Goal: Task Accomplishment & Management: Manage account settings

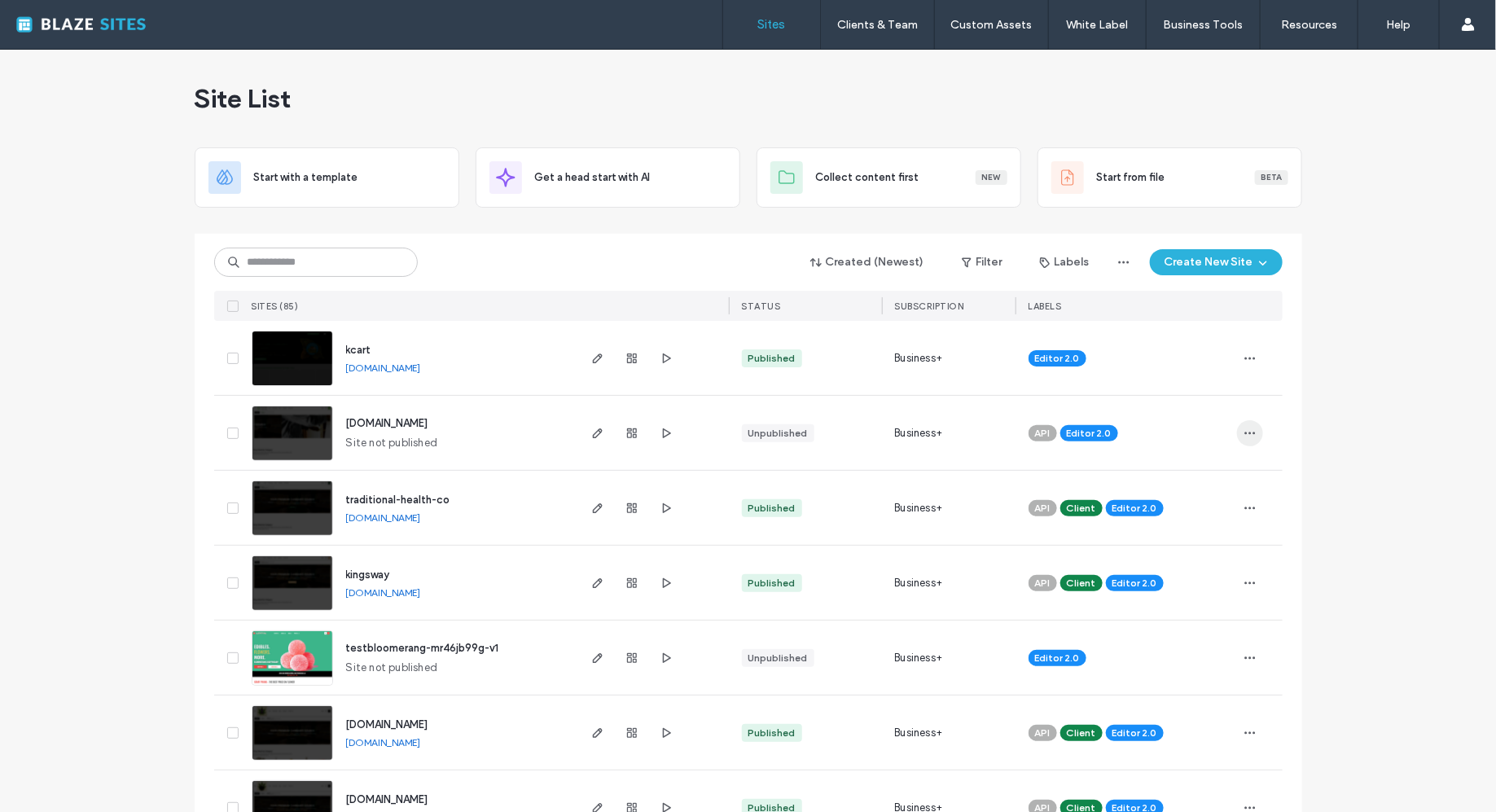
click at [1243, 438] on icon "button" at bounding box center [1250, 434] width 13 height 13
click at [1161, 549] on span "Assign Label" at bounding box center [1172, 552] width 60 height 16
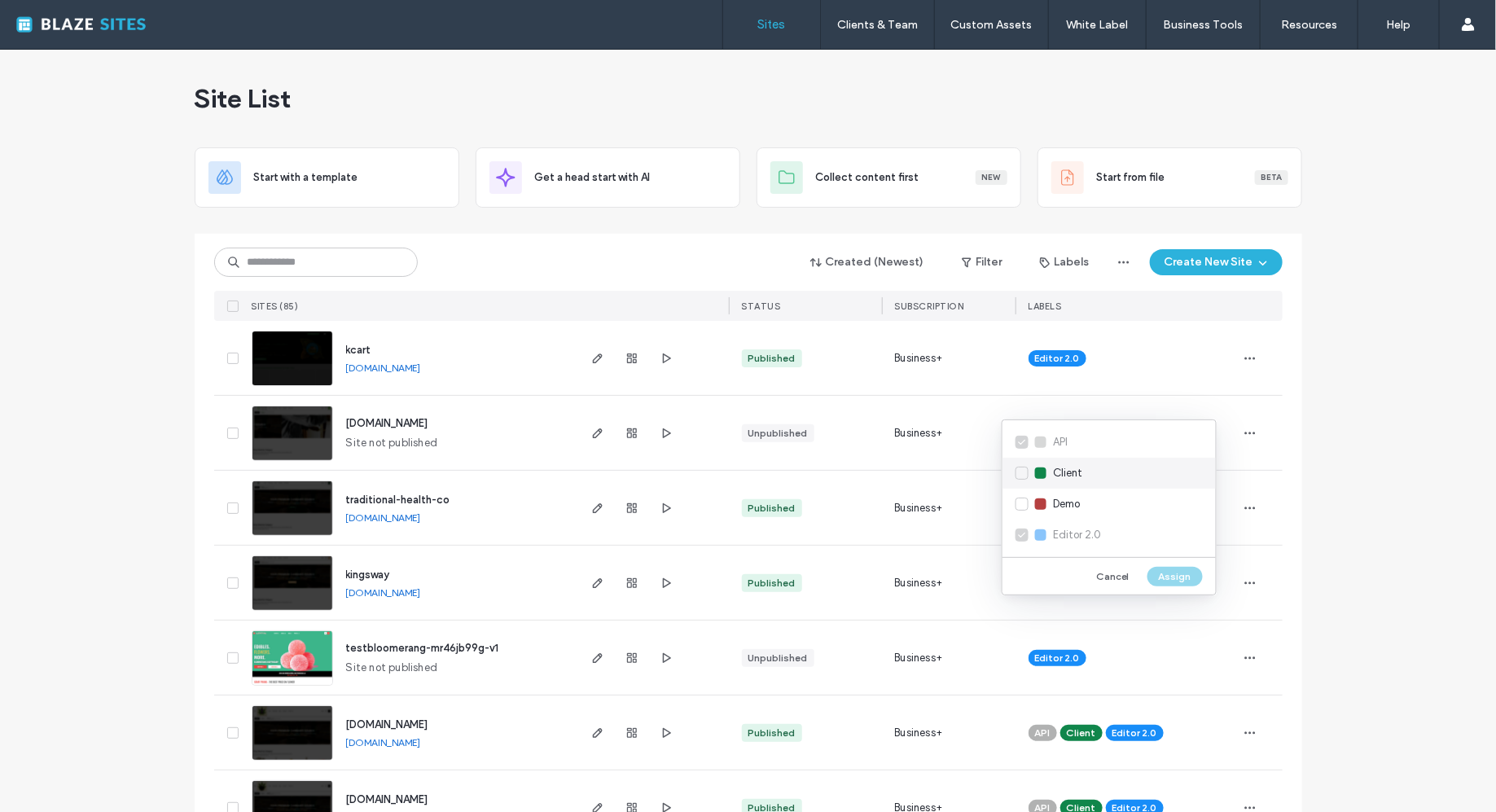
click at [1070, 481] on span "Client" at bounding box center [1067, 472] width 29 height 16
click at [1181, 573] on button "Assign" at bounding box center [1175, 576] width 55 height 19
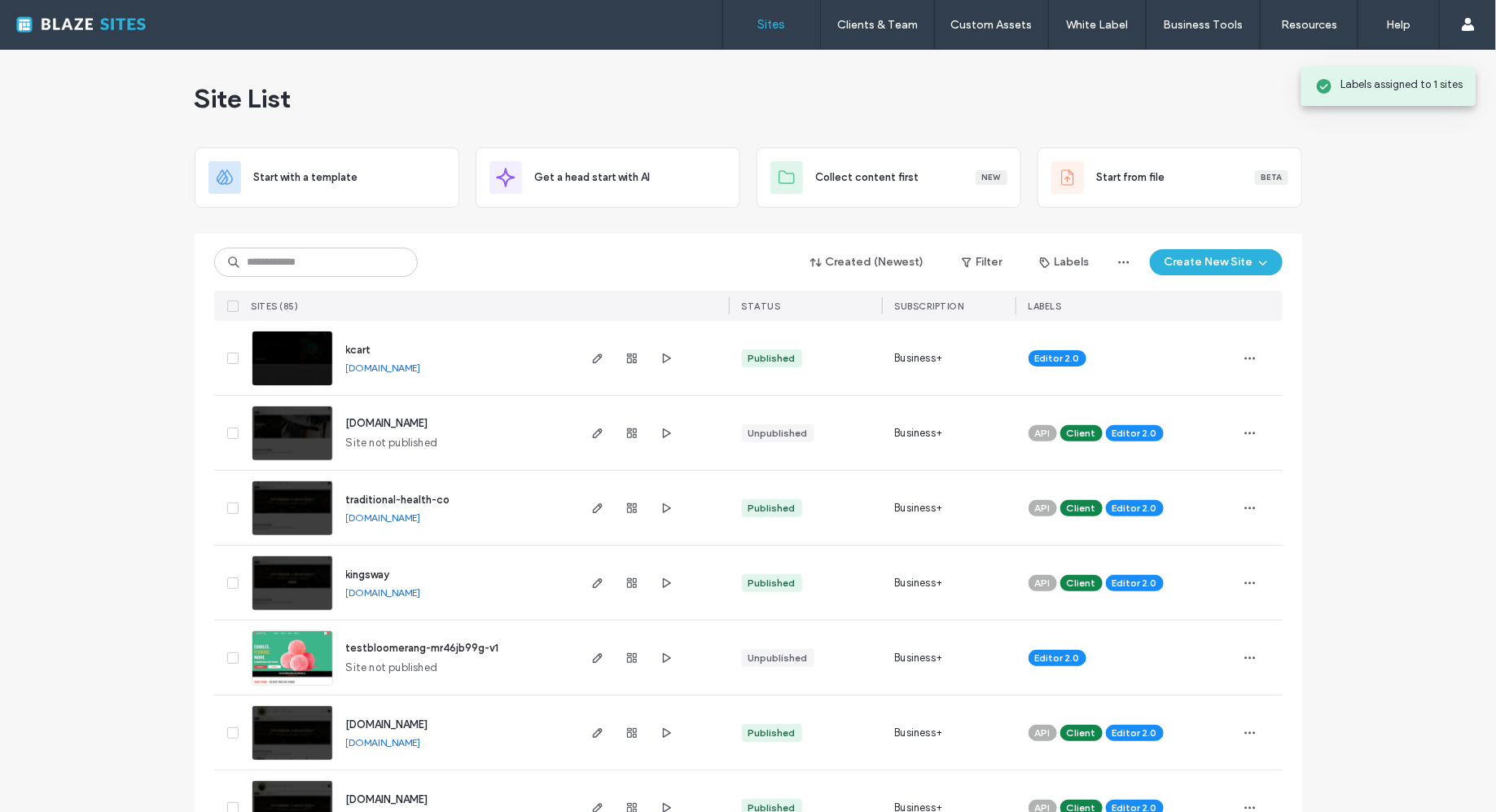
click at [592, 432] on icon "button" at bounding box center [598, 434] width 13 height 13
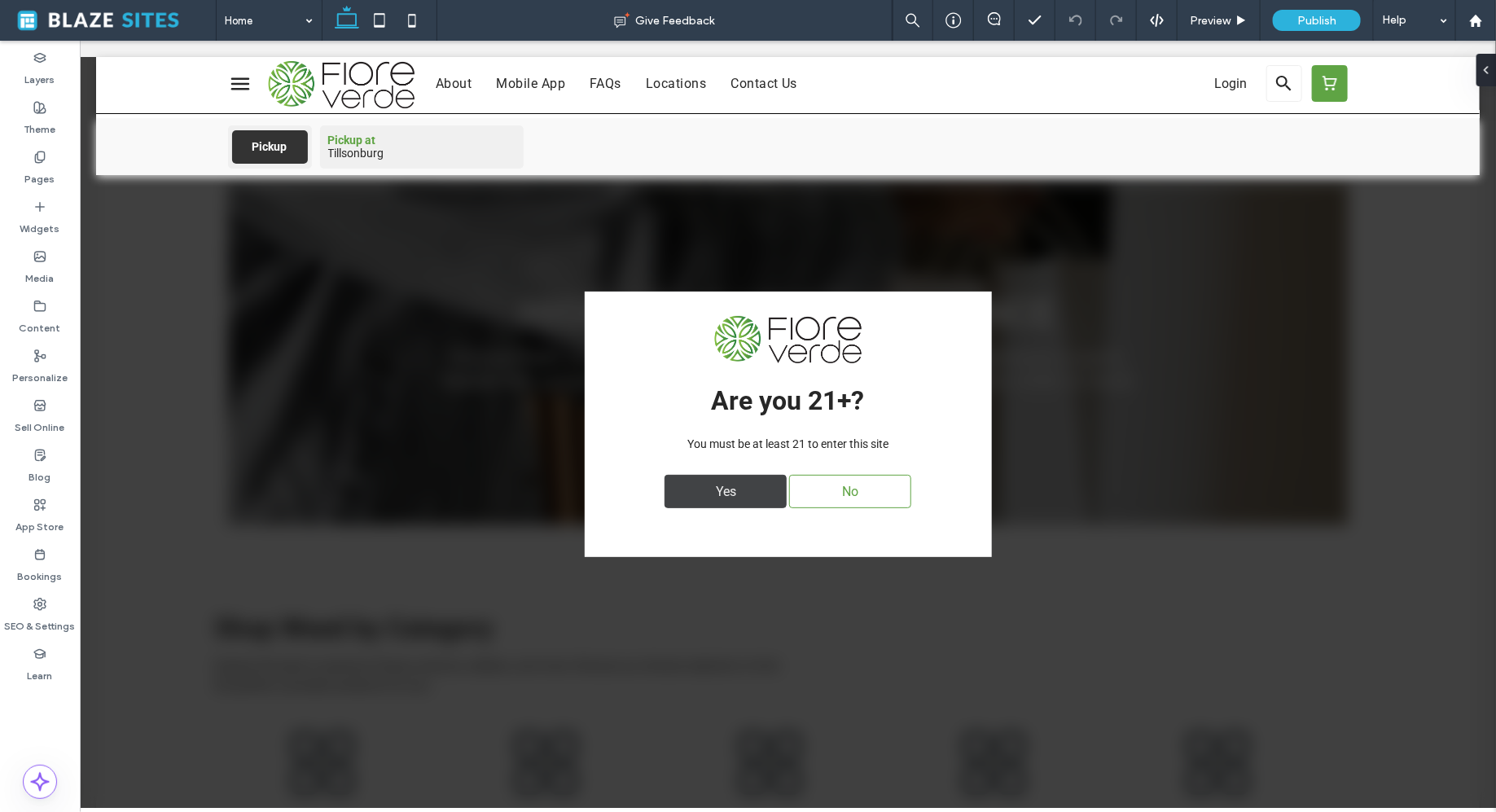
click at [676, 493] on div "Yes" at bounding box center [725, 491] width 122 height 34
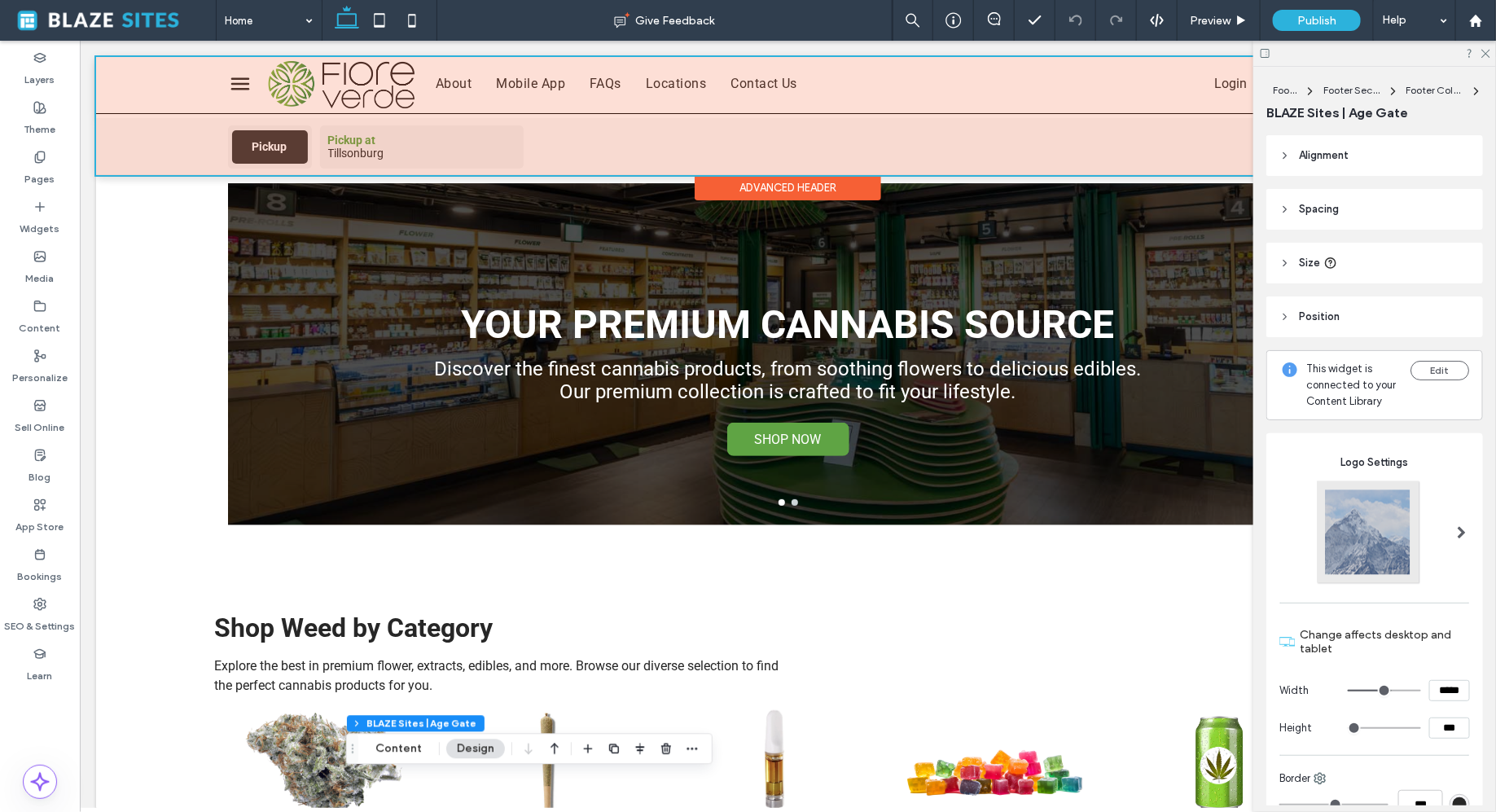
click at [352, 148] on div at bounding box center [787, 115] width 1384 height 118
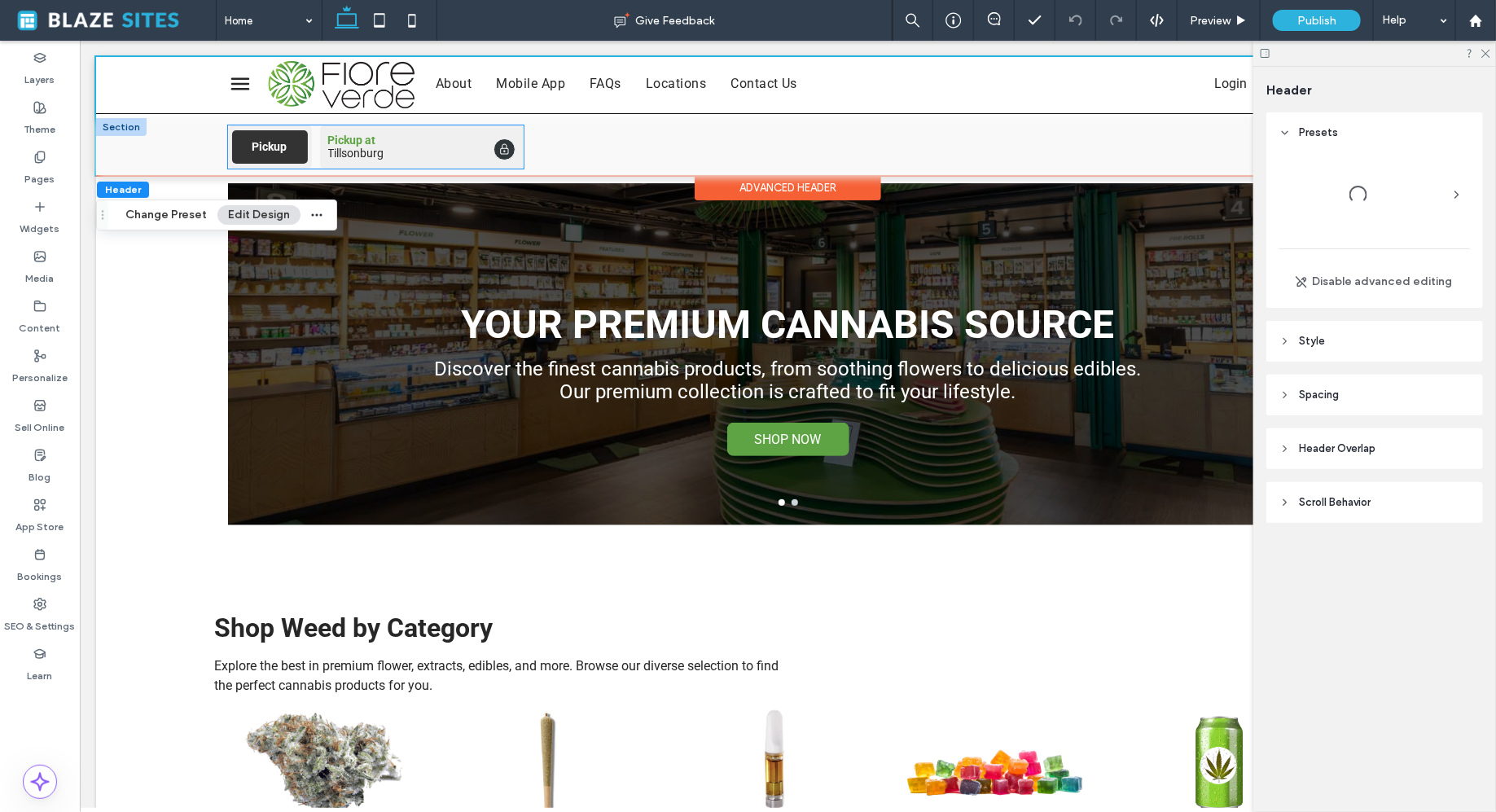
click at [330, 144] on span "Pickup at" at bounding box center [420, 139] width 187 height 13
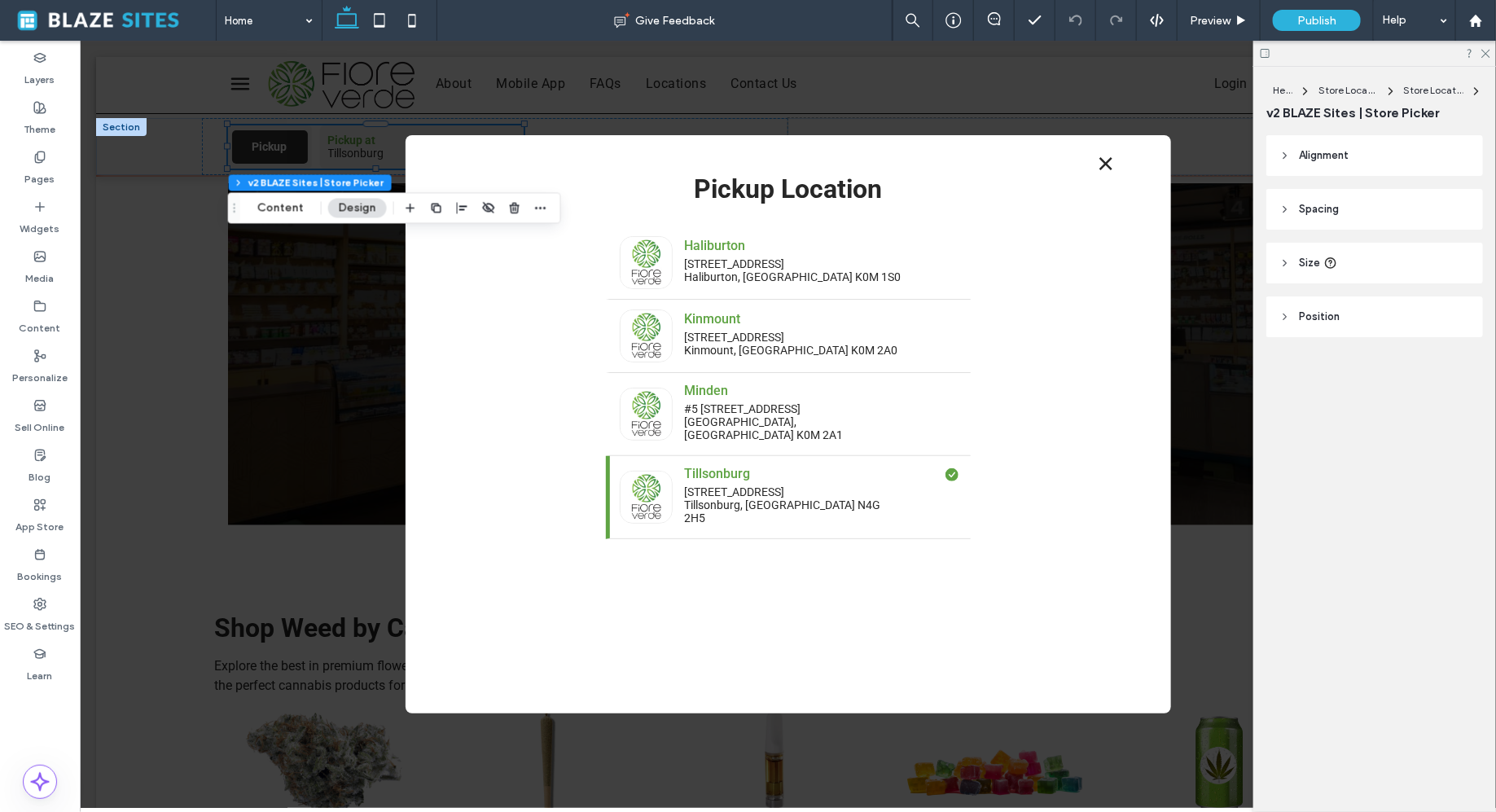
click at [1103, 164] on icon at bounding box center [1105, 163] width 24 height 24
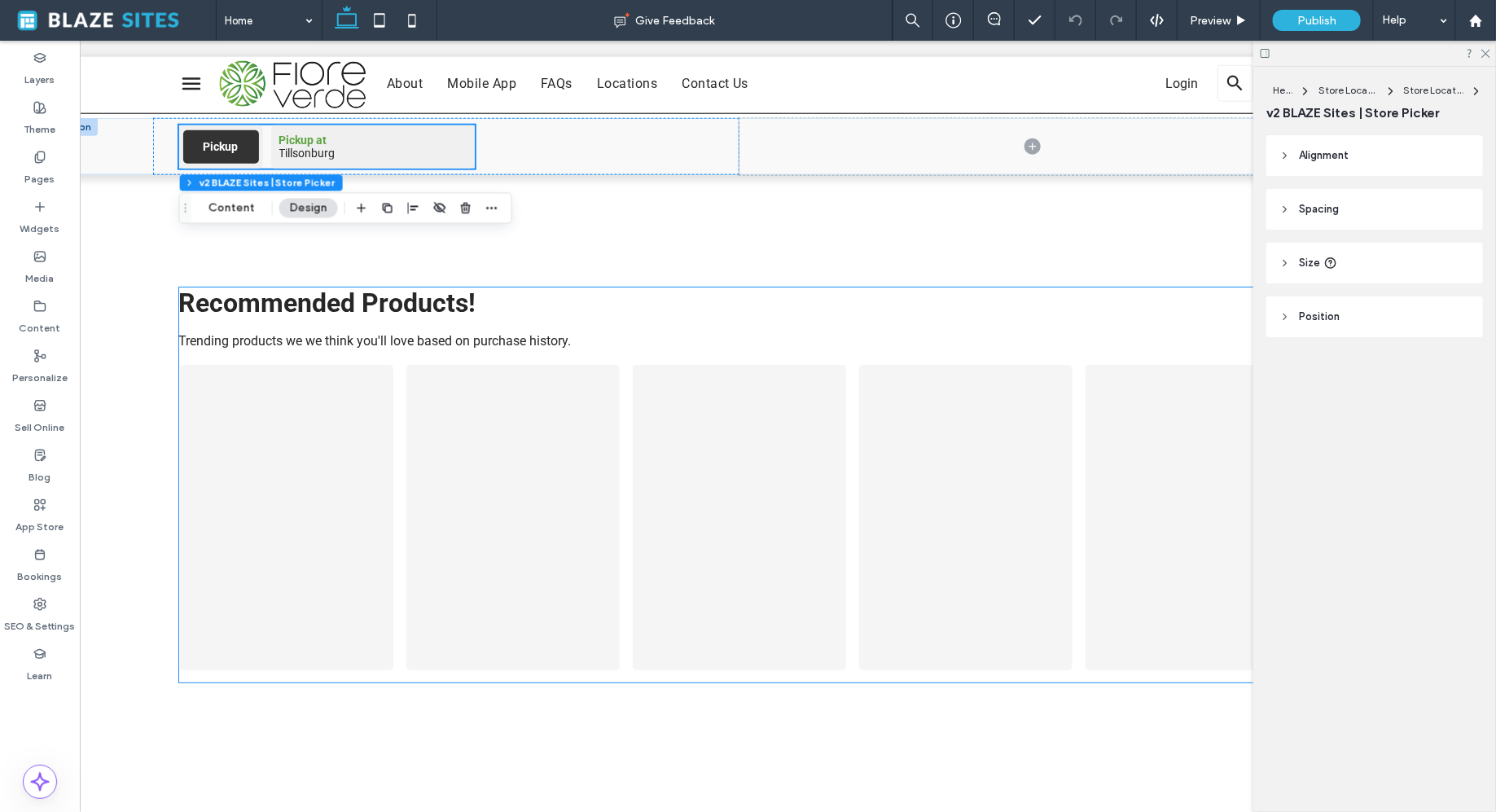
scroll to position [855, 0]
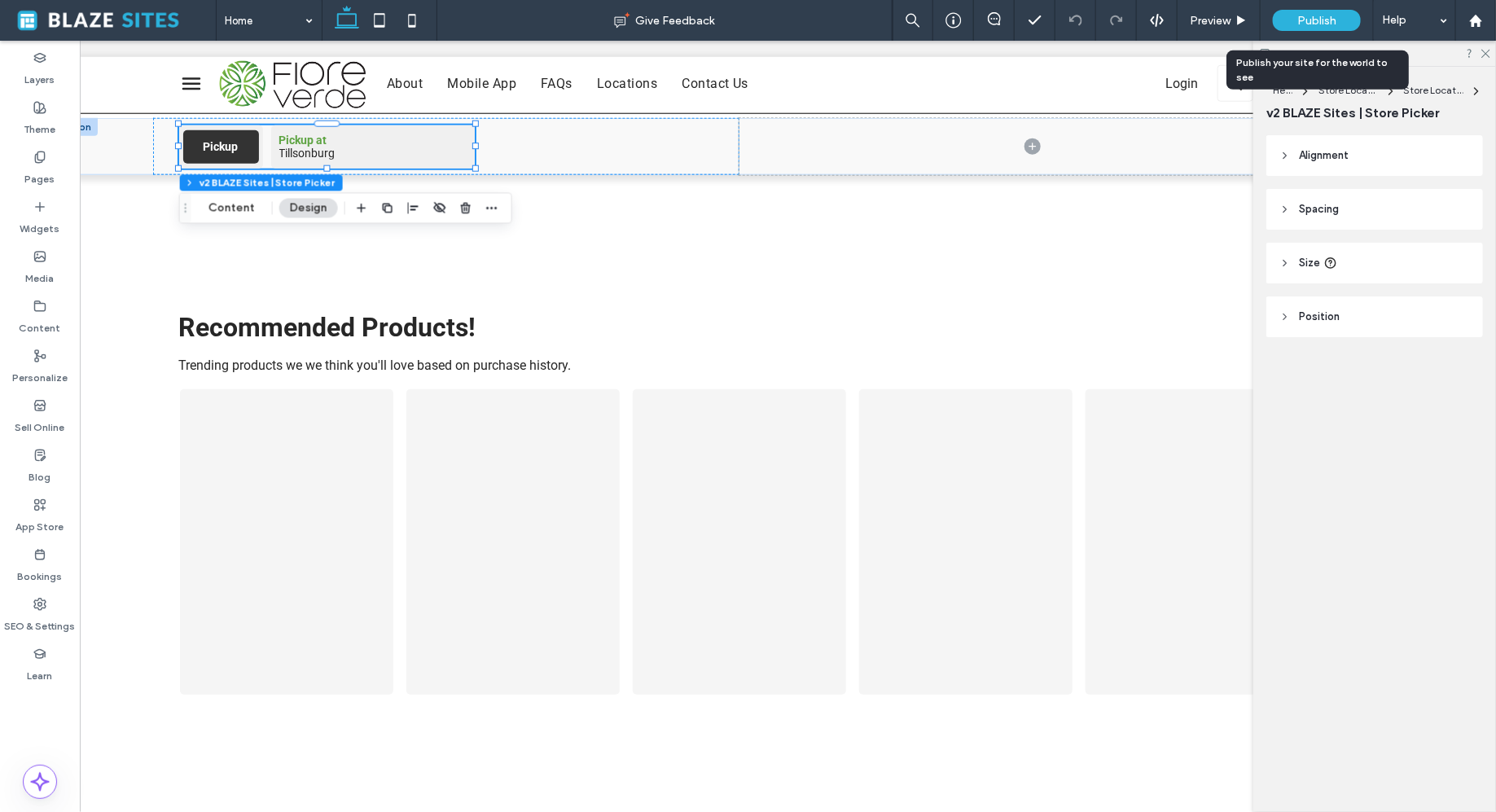
click at [1327, 14] on span "Publish" at bounding box center [1316, 21] width 39 height 14
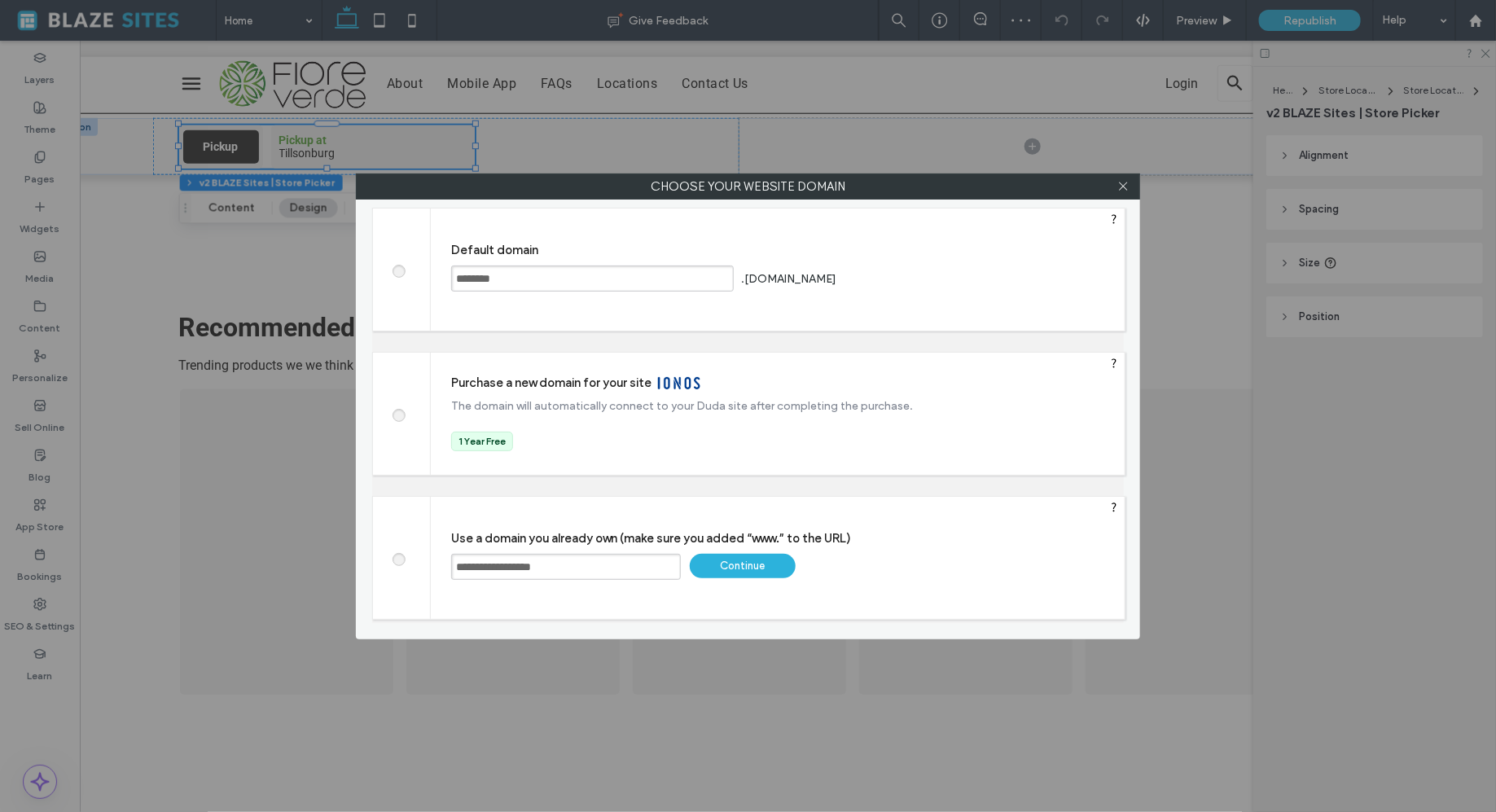
click at [539, 282] on input "********" at bounding box center [592, 278] width 283 height 26
type input "**********"
click at [937, 279] on div "Save" at bounding box center [902, 278] width 106 height 24
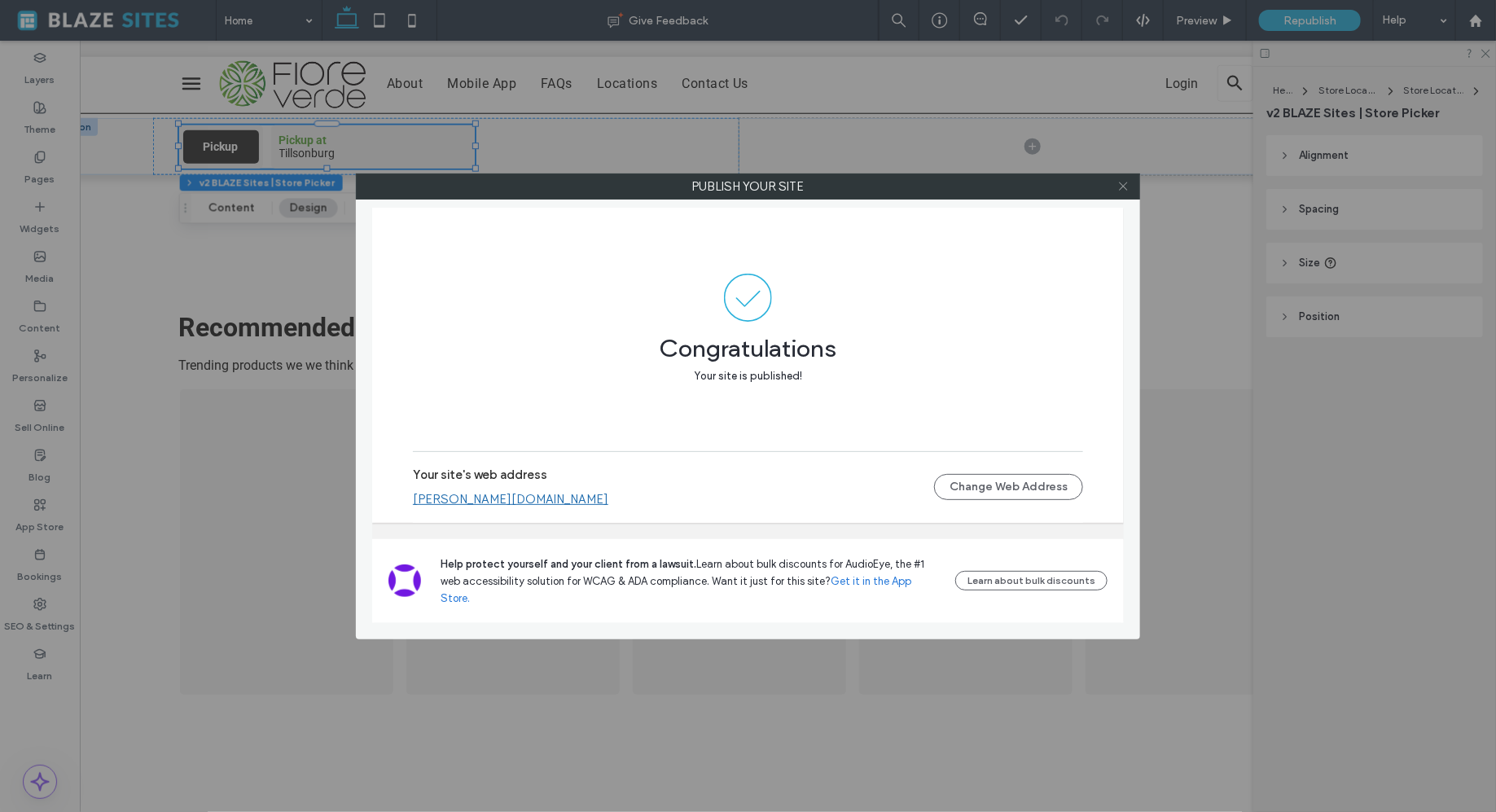
click at [1120, 190] on icon at bounding box center [1123, 186] width 13 height 13
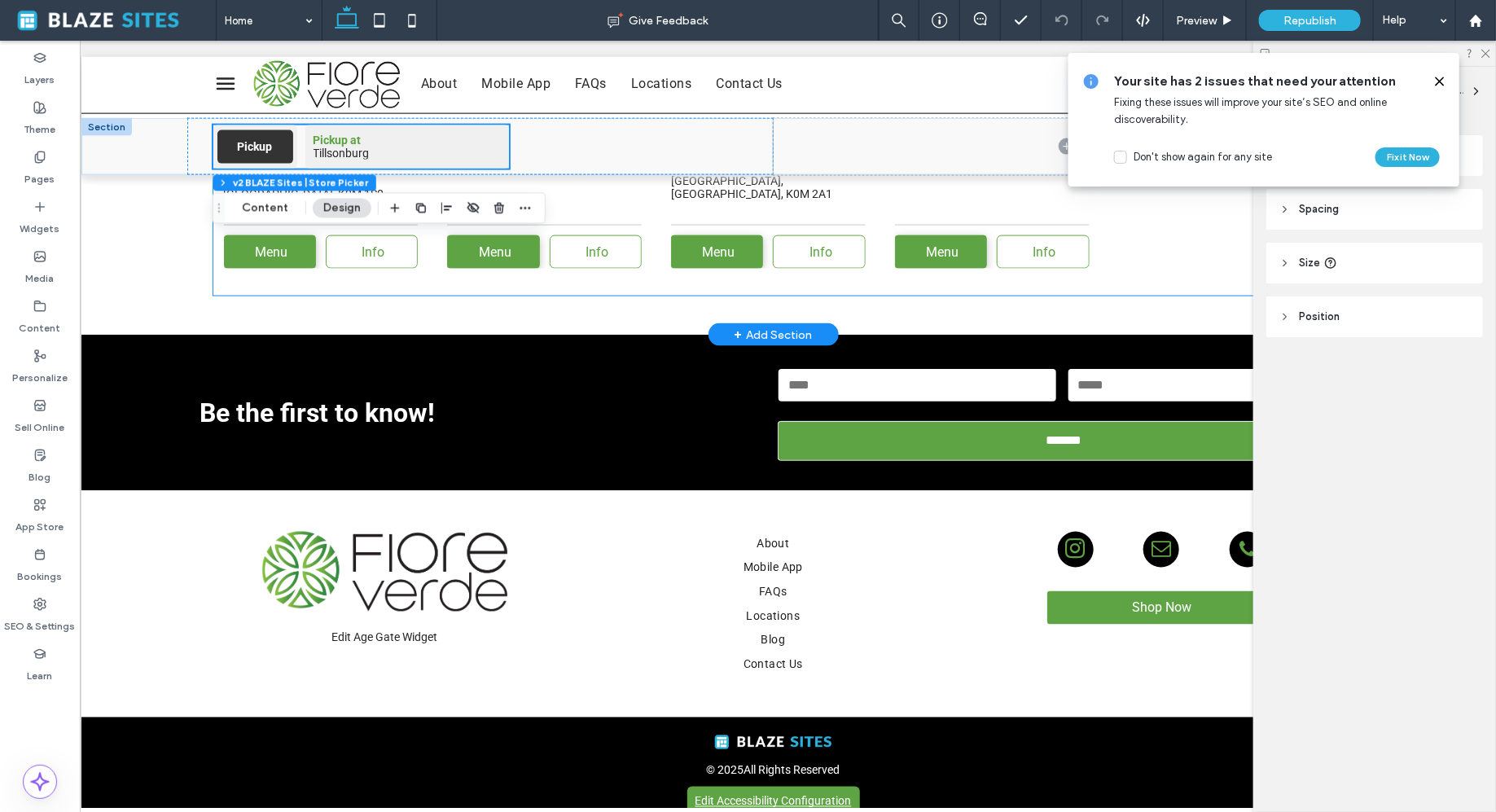
scroll to position [4077, 0]
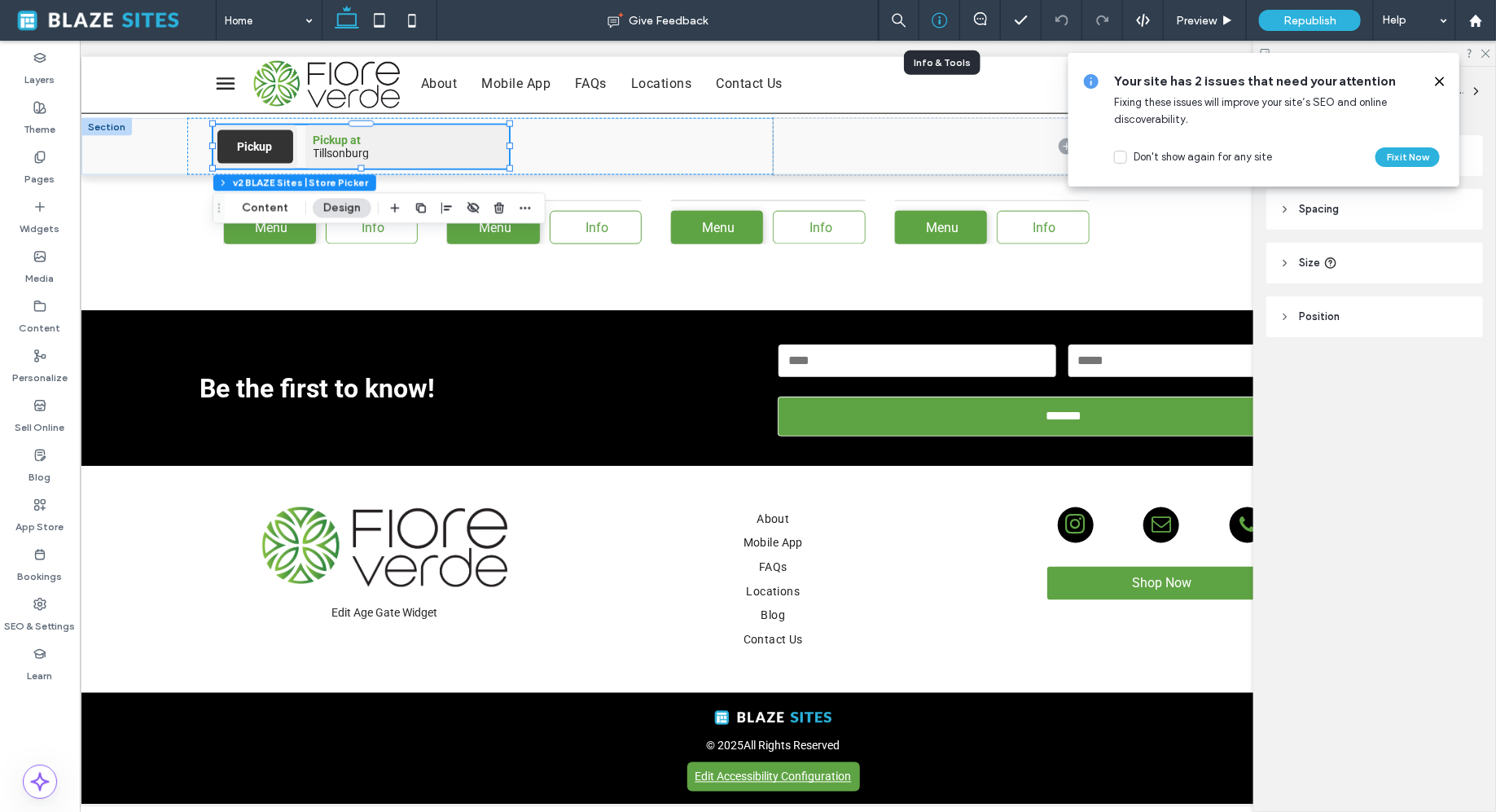
click at [945, 26] on use at bounding box center [940, 21] width 15 height 15
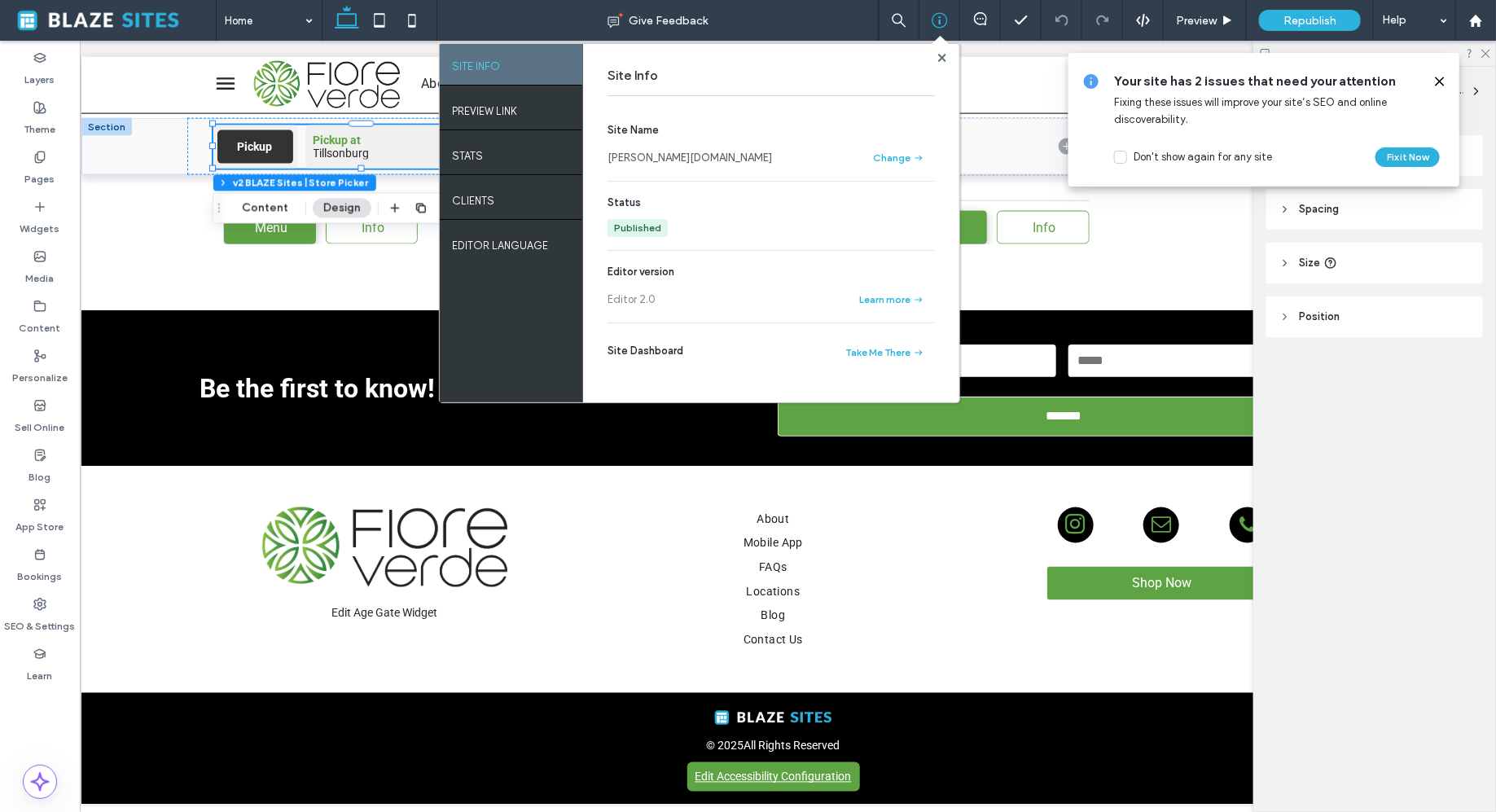
click at [669, 163] on link "[PERSON_NAME][DOMAIN_NAME]" at bounding box center [690, 158] width 164 height 16
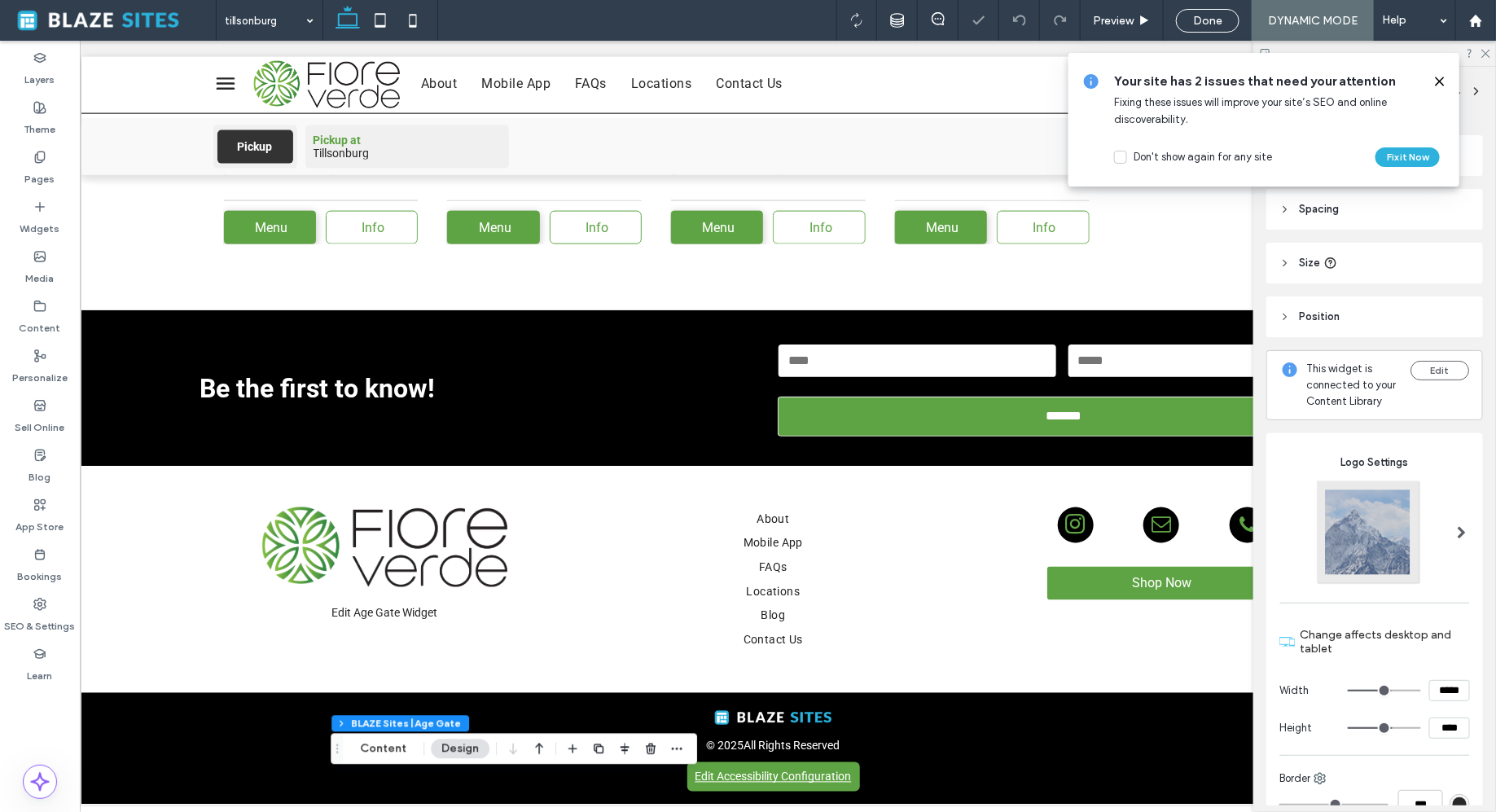
type input "*"
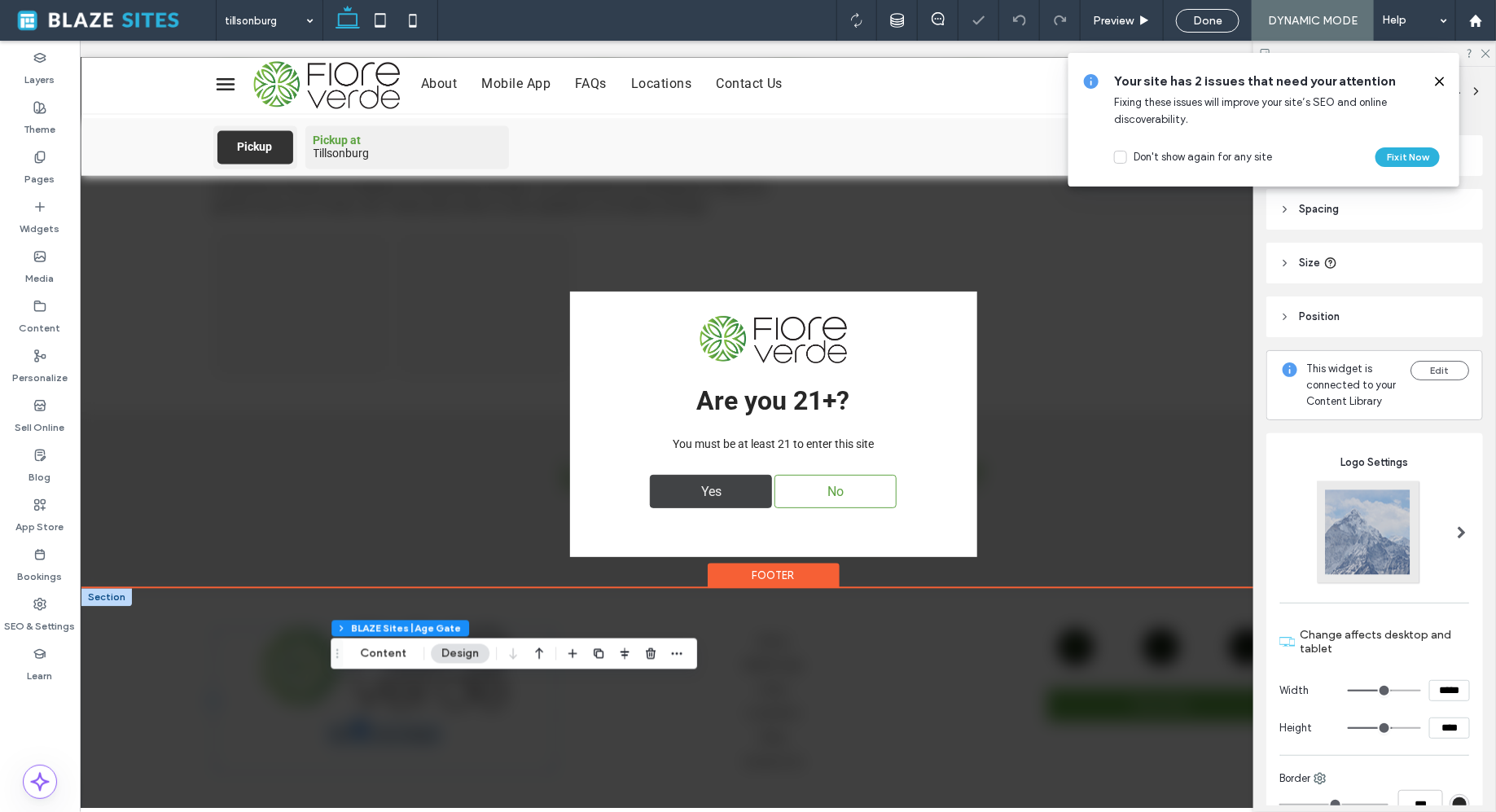
click at [702, 500] on span "Yes" at bounding box center [711, 491] width 32 height 32
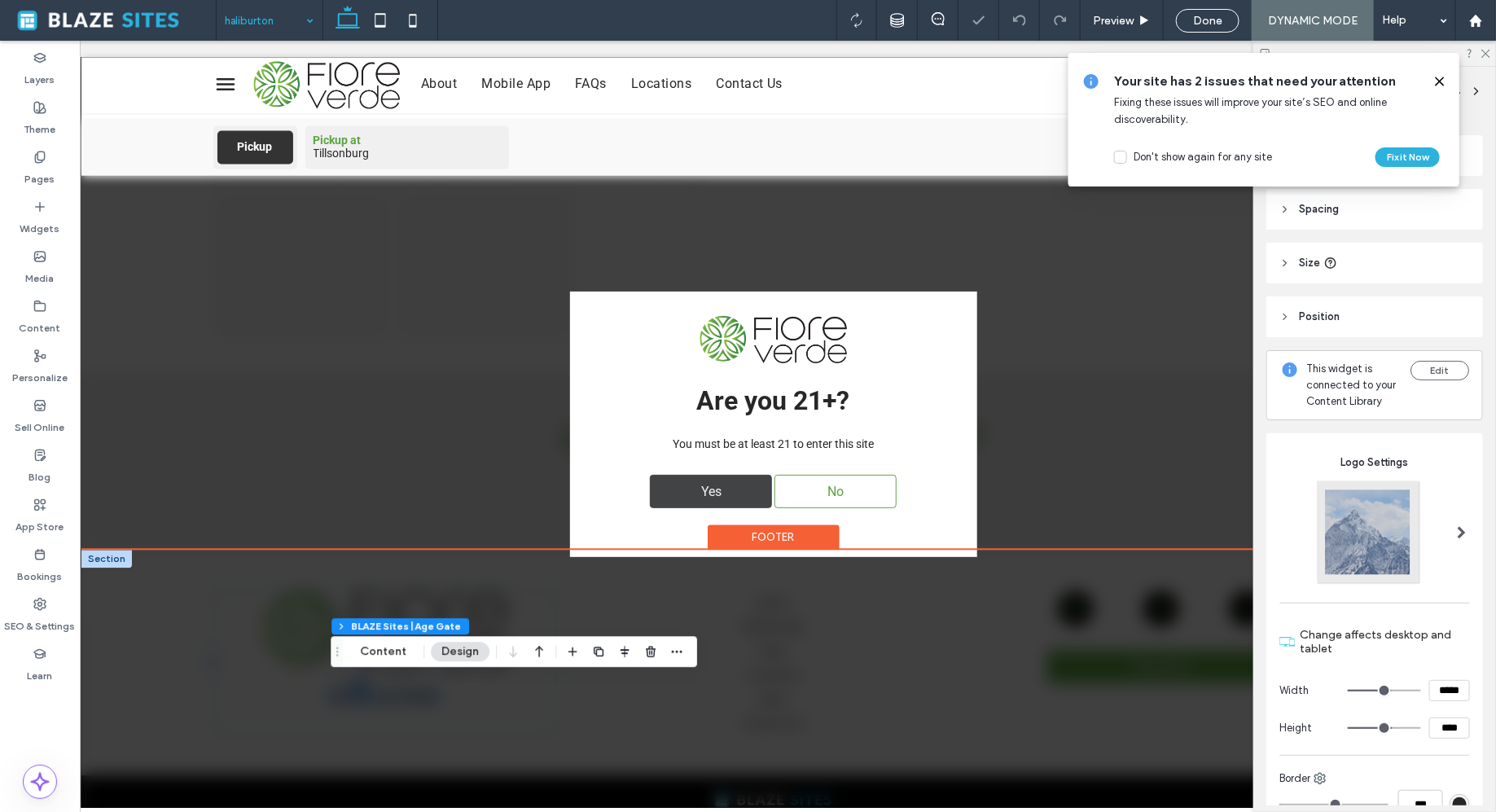
click at [737, 487] on div "Yes" at bounding box center [711, 491] width 122 height 34
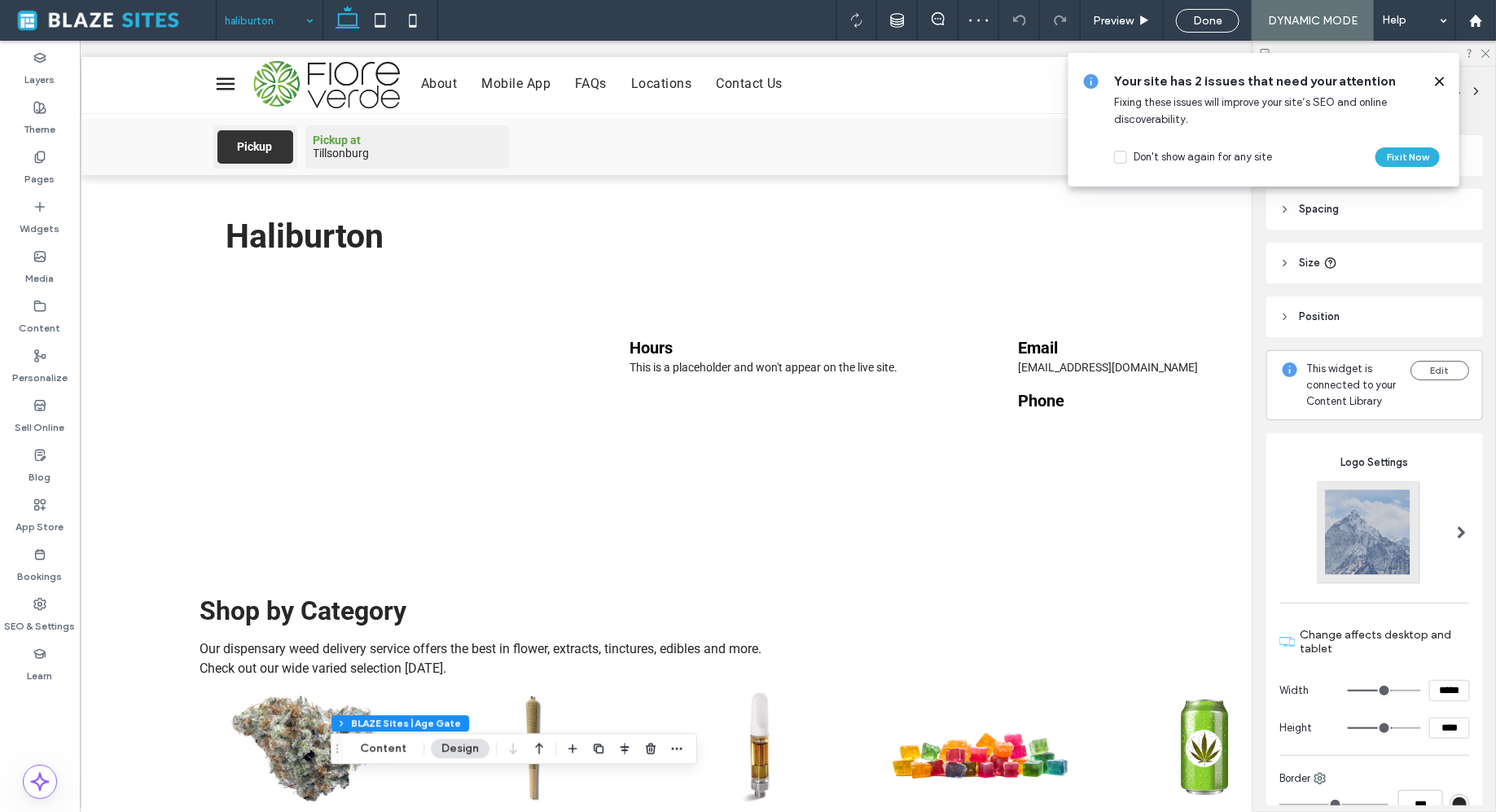
click at [295, 20] on input at bounding box center [265, 20] width 81 height 41
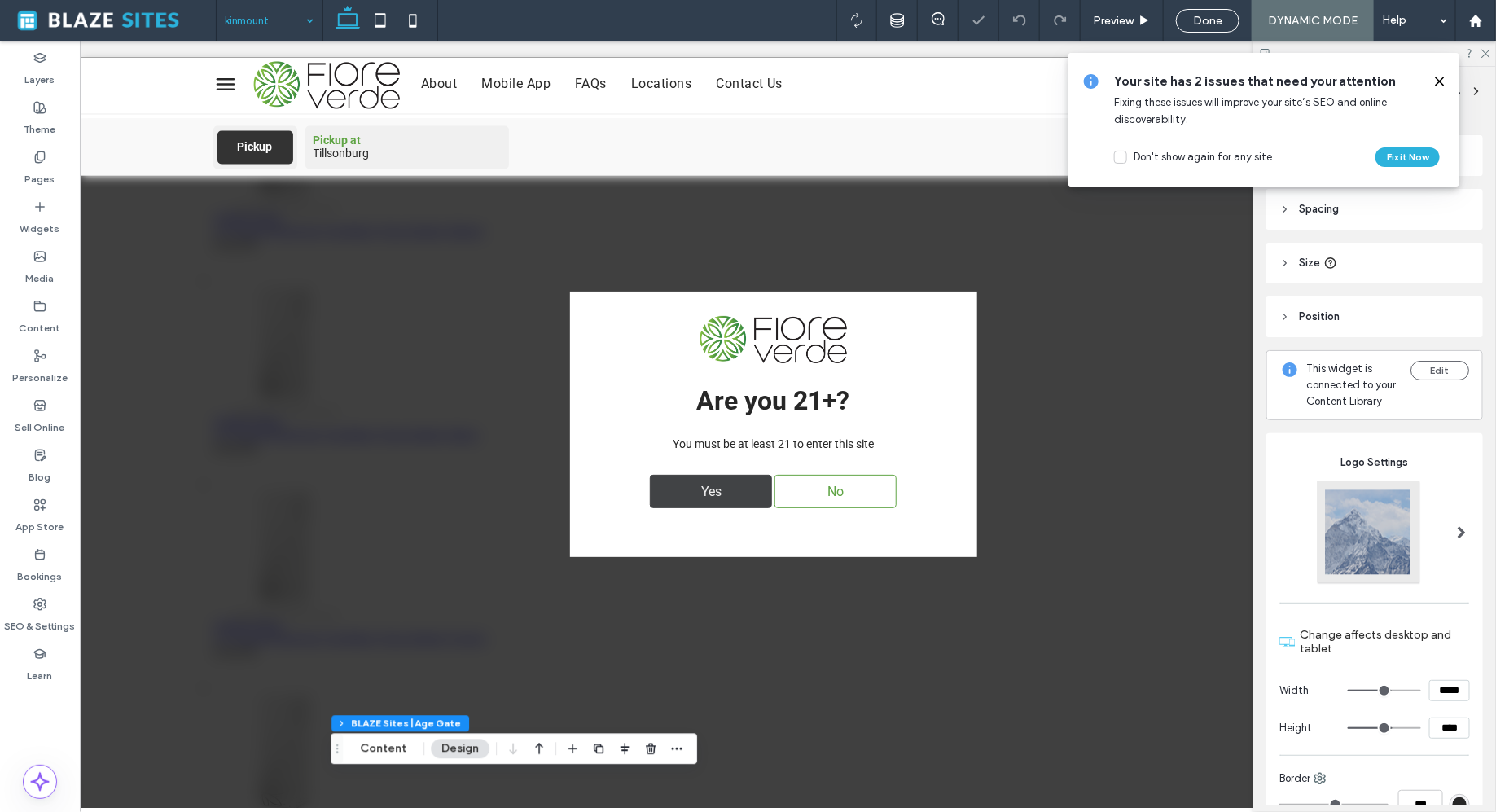
click at [673, 487] on div "Yes" at bounding box center [711, 491] width 122 height 34
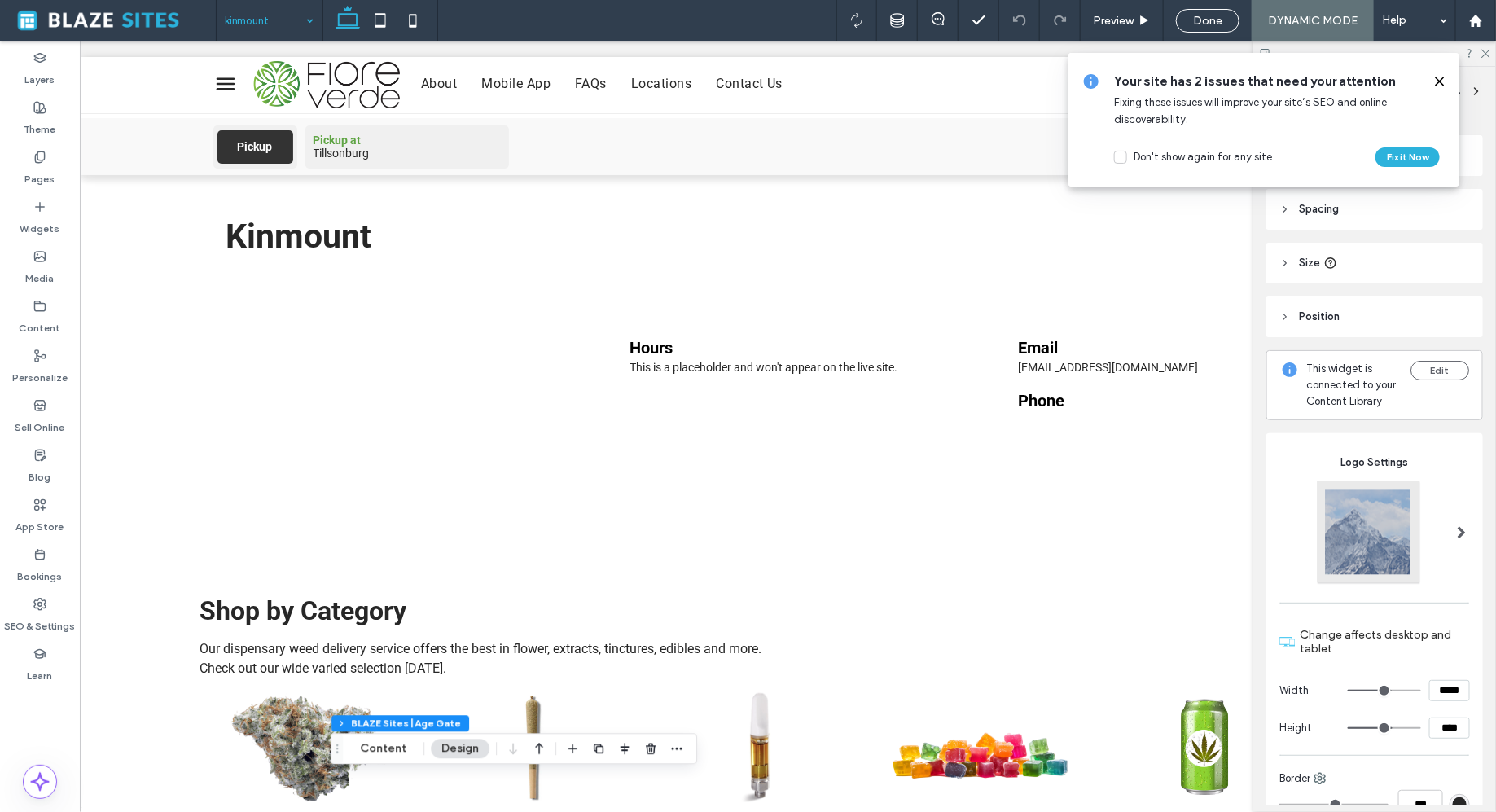
click at [294, 24] on input at bounding box center [265, 20] width 81 height 41
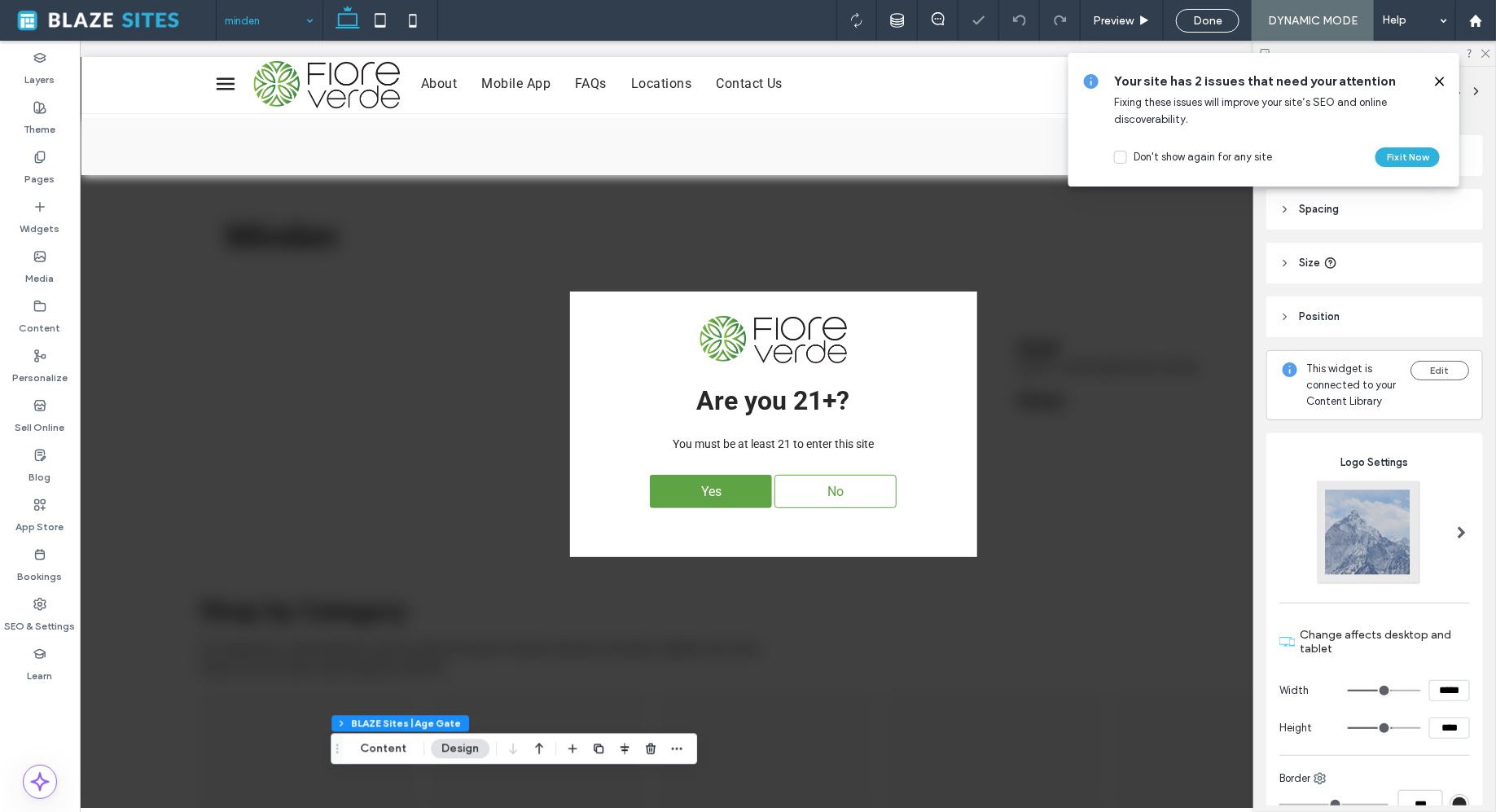
type input "*"
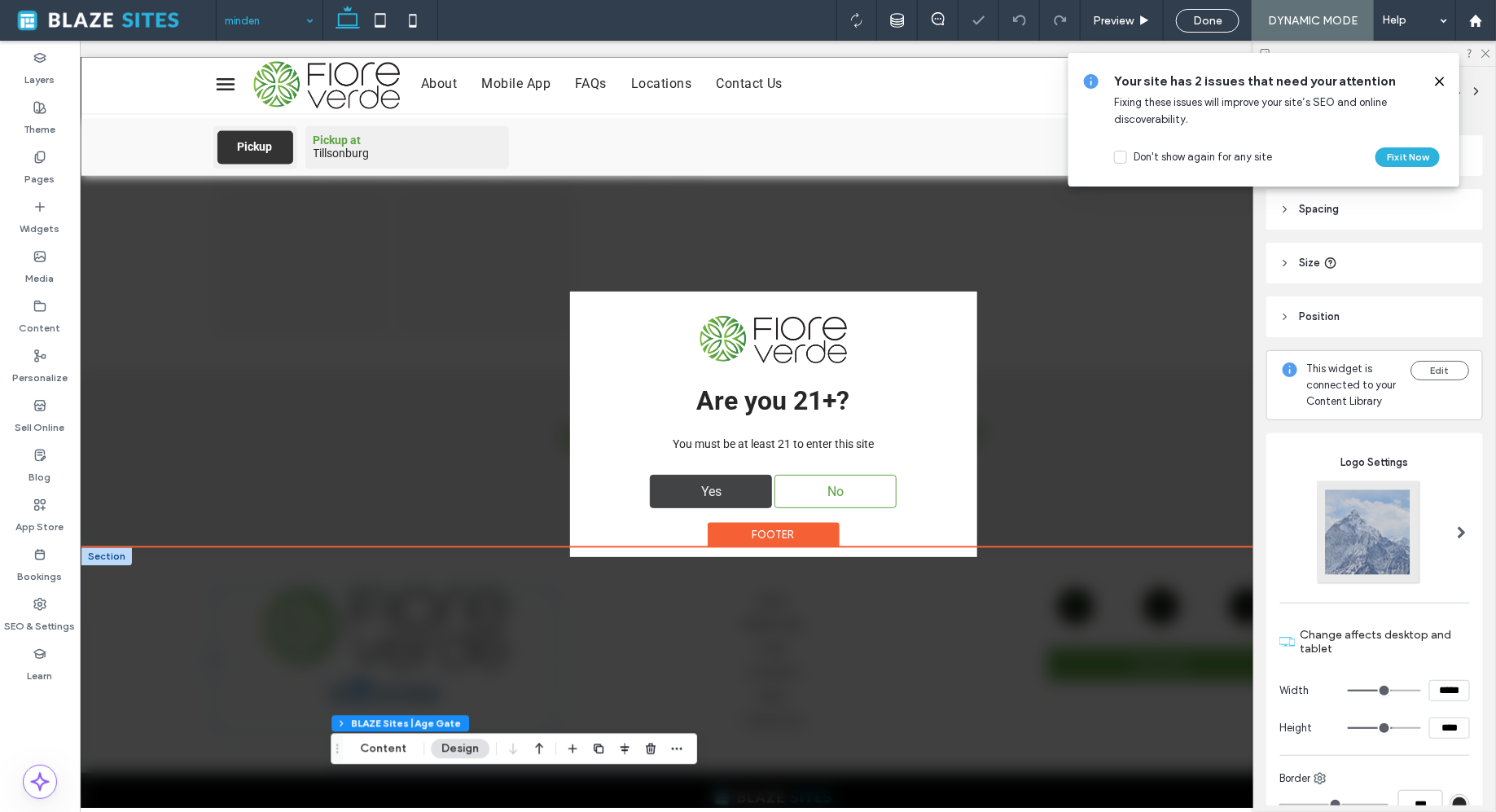
click at [737, 484] on div "Yes" at bounding box center [711, 491] width 122 height 34
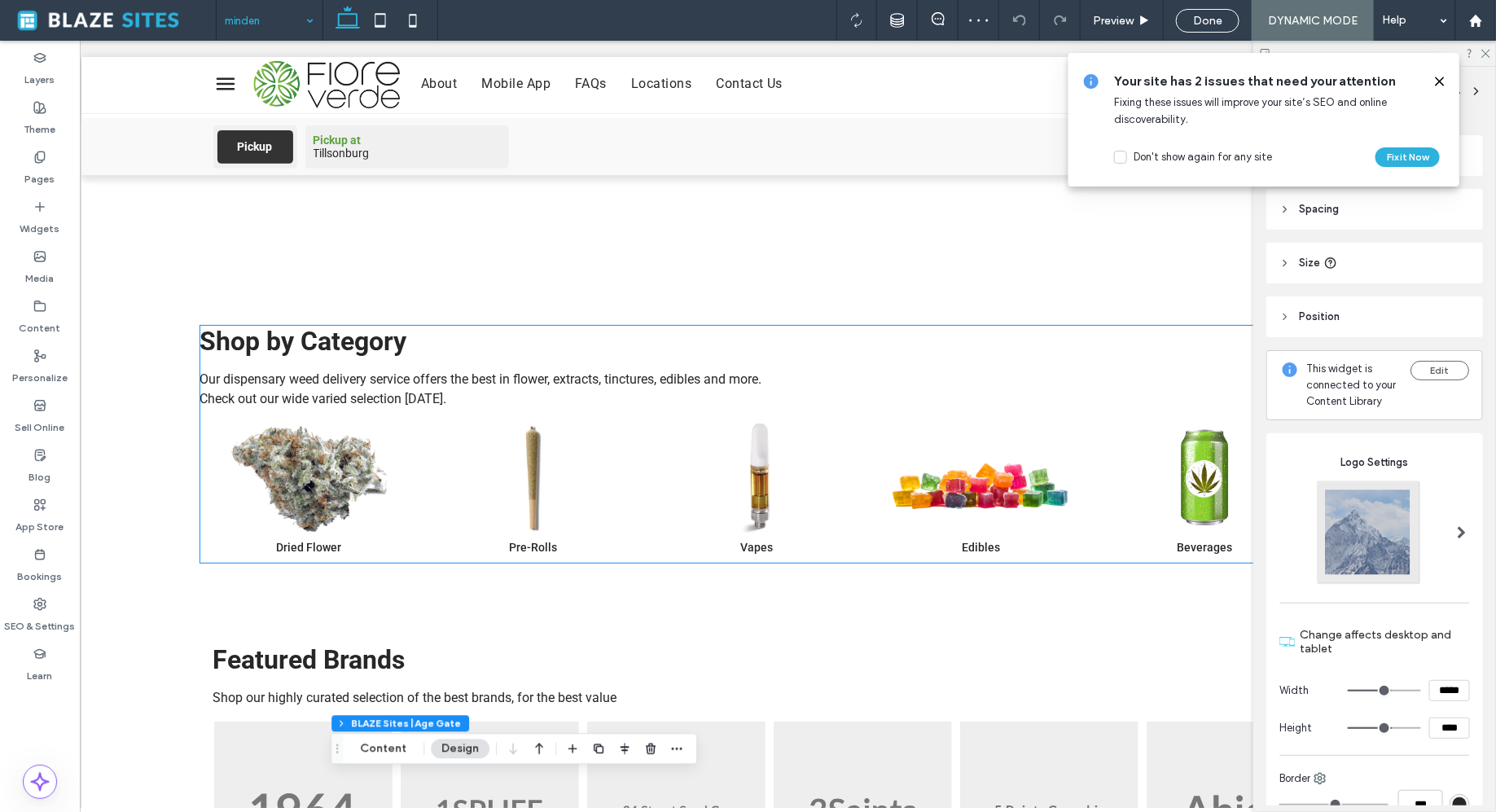
scroll to position [348, 0]
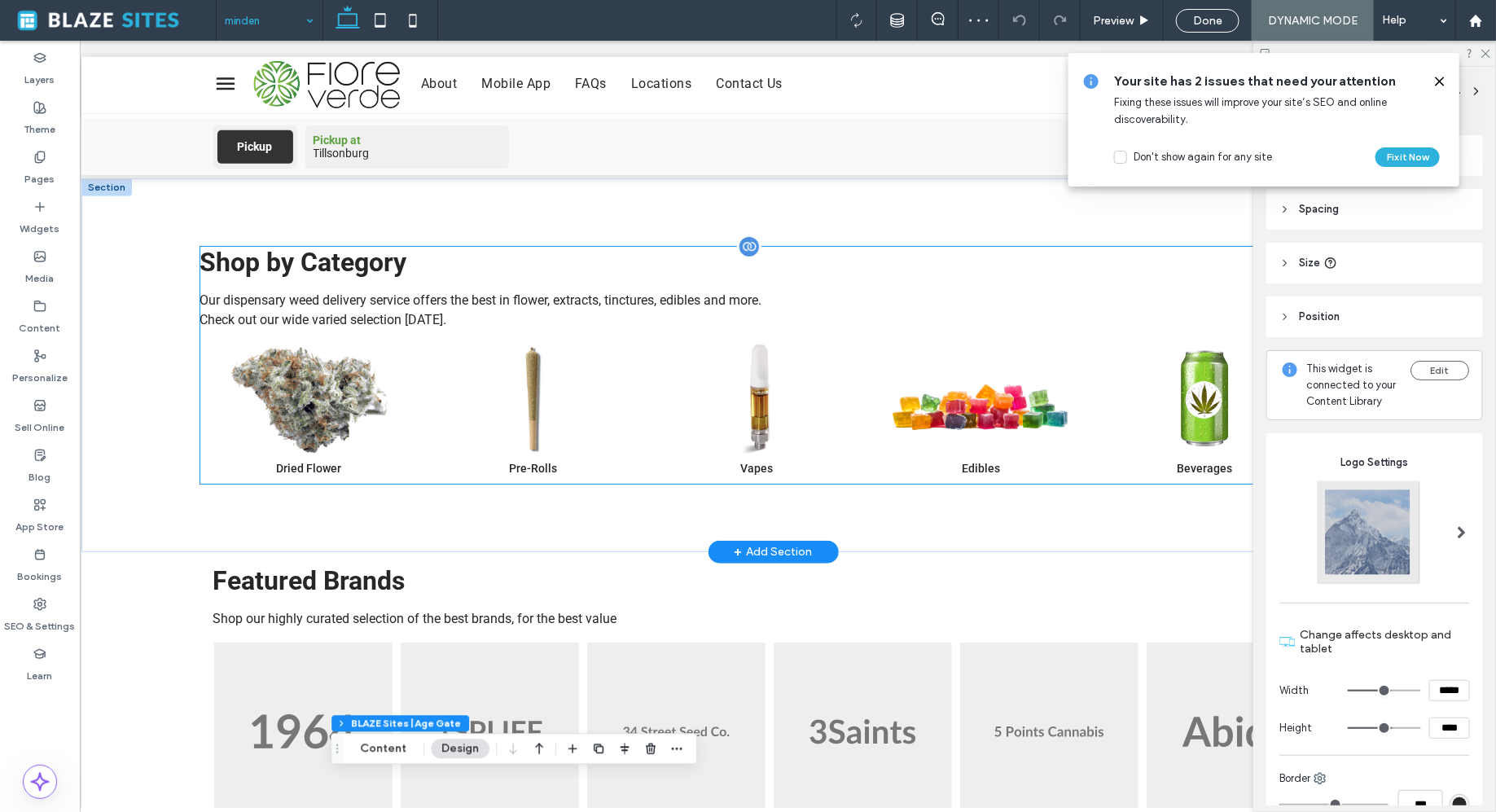
click at [692, 380] on link "Vapes" at bounding box center [756, 409] width 216 height 131
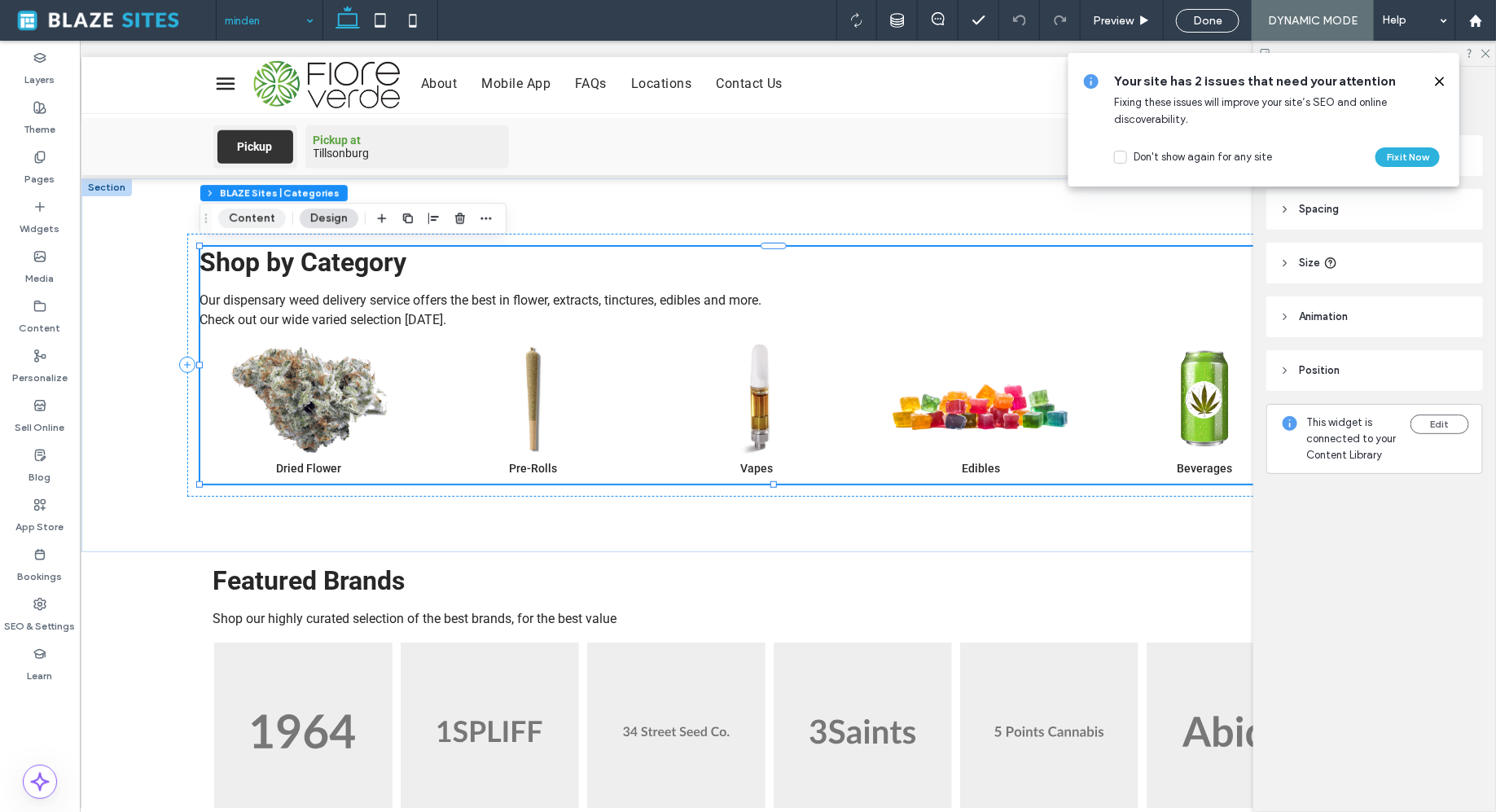
click at [259, 217] on button "Content" at bounding box center [252, 218] width 68 height 19
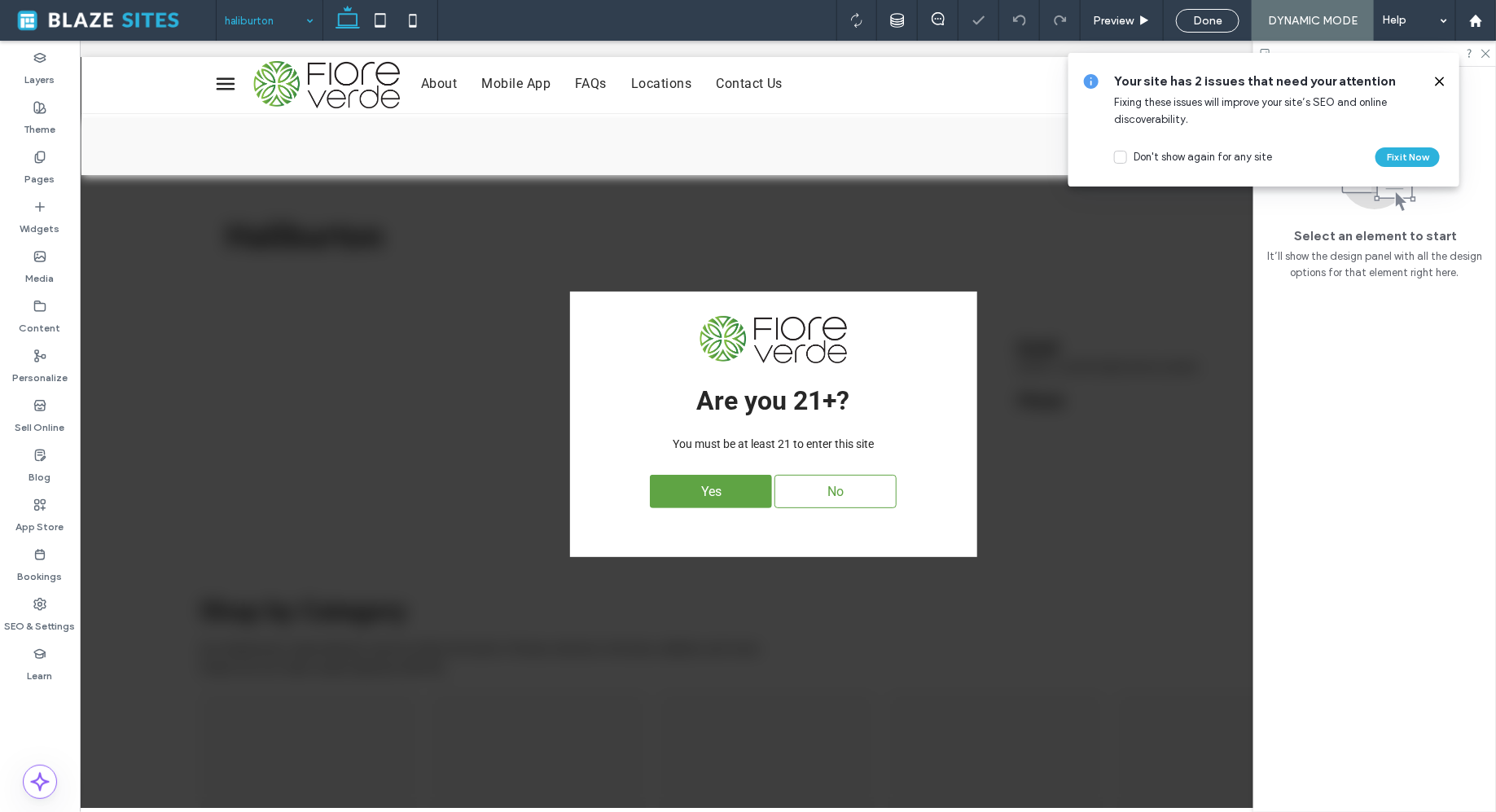
scroll to position [0, 0]
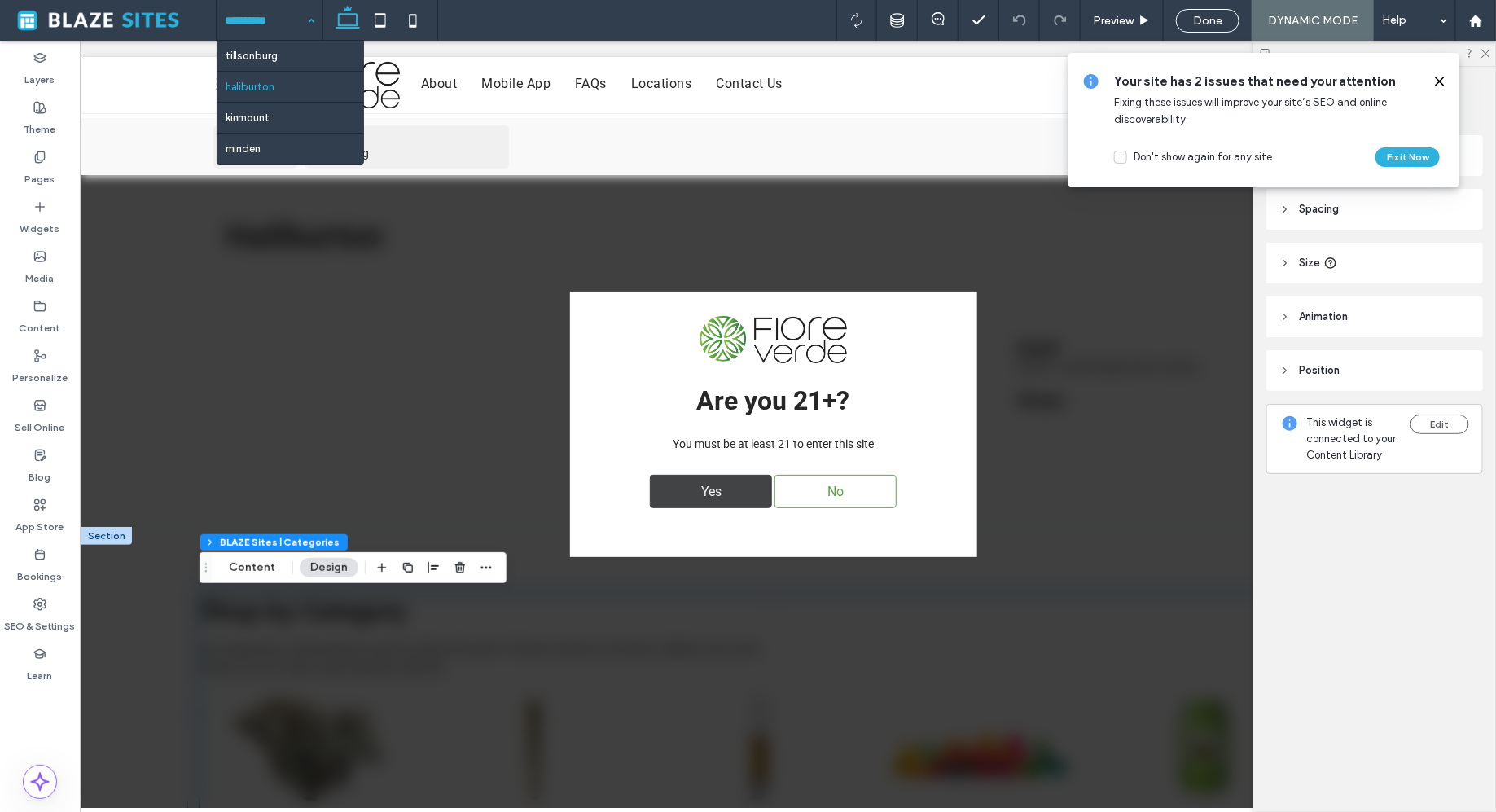
click at [683, 480] on div "Yes" at bounding box center [711, 491] width 122 height 34
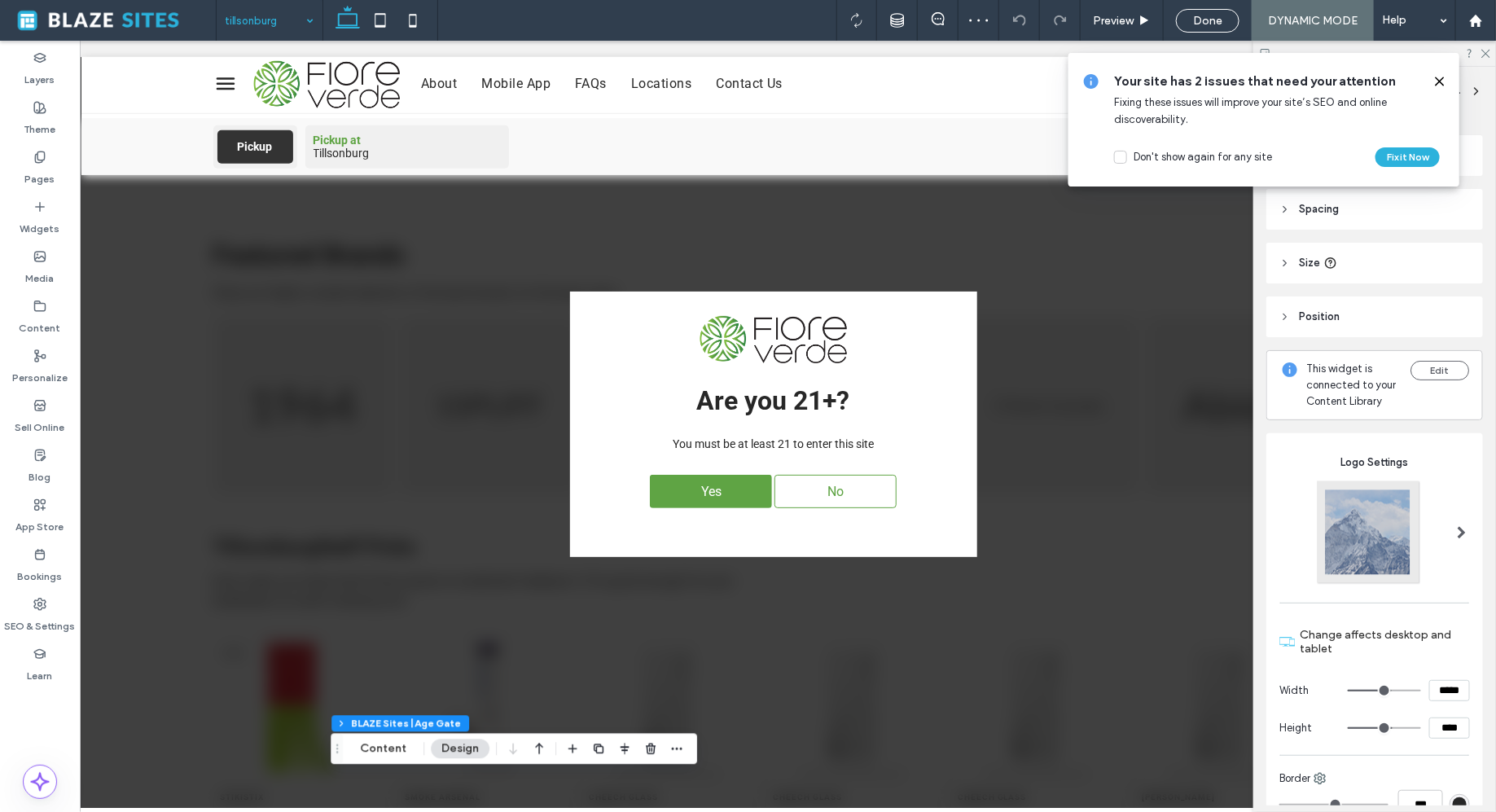
click at [695, 509] on div "Yes No" at bounding box center [773, 490] width 358 height 49
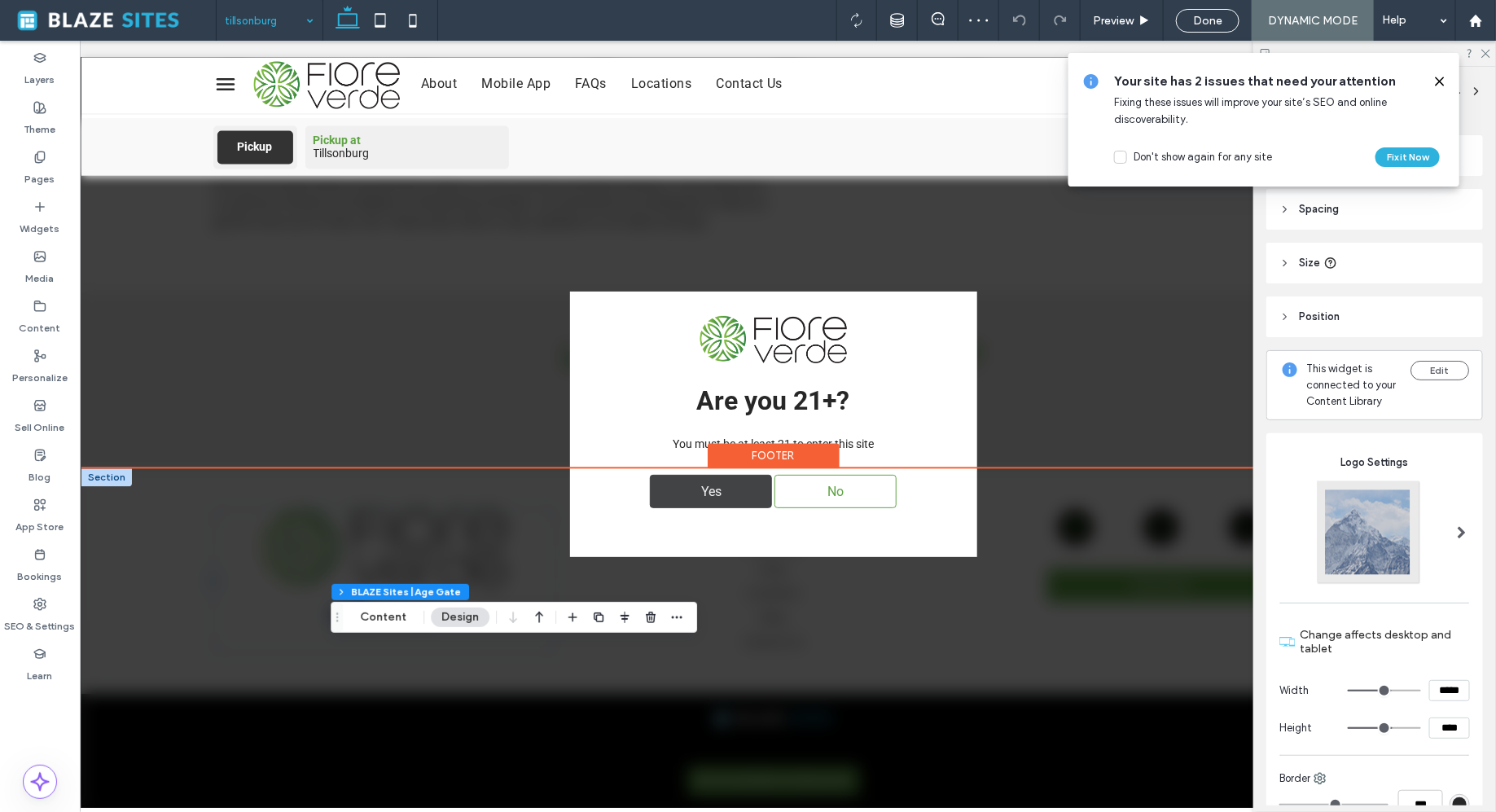
click at [695, 499] on span "Yes" at bounding box center [711, 491] width 32 height 32
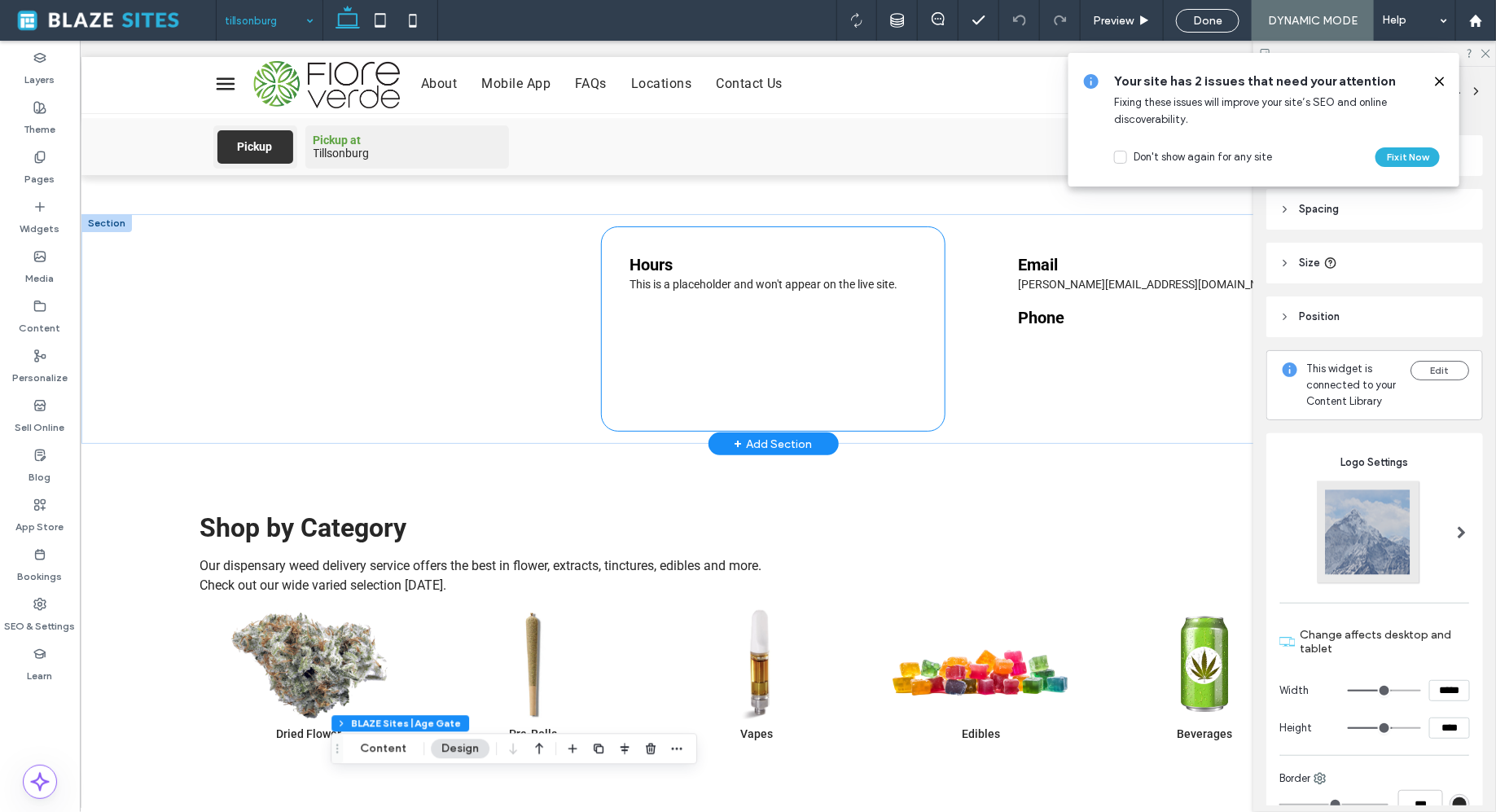
scroll to position [235, 0]
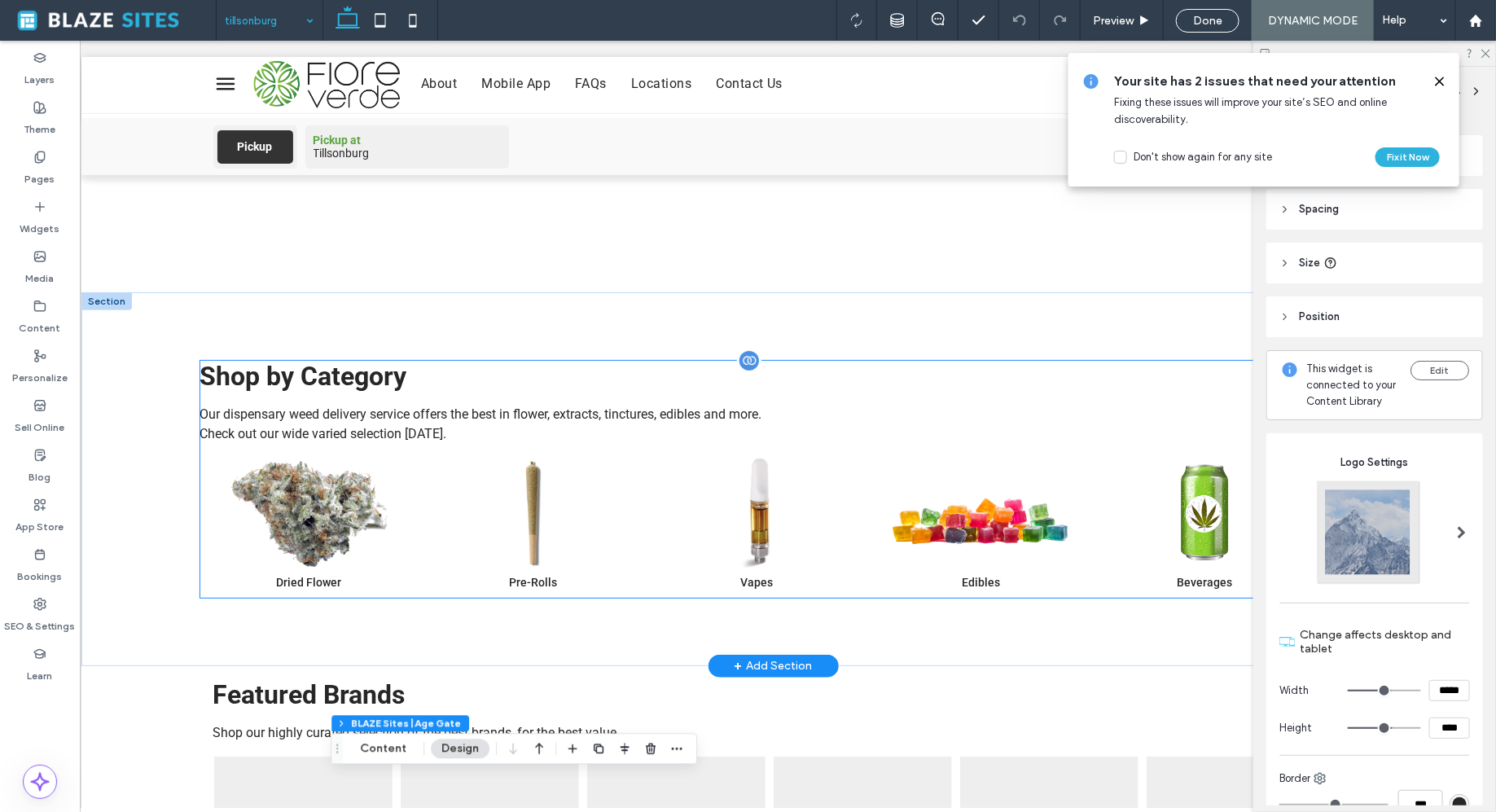
click at [655, 484] on link "Vapes" at bounding box center [756, 523] width 216 height 131
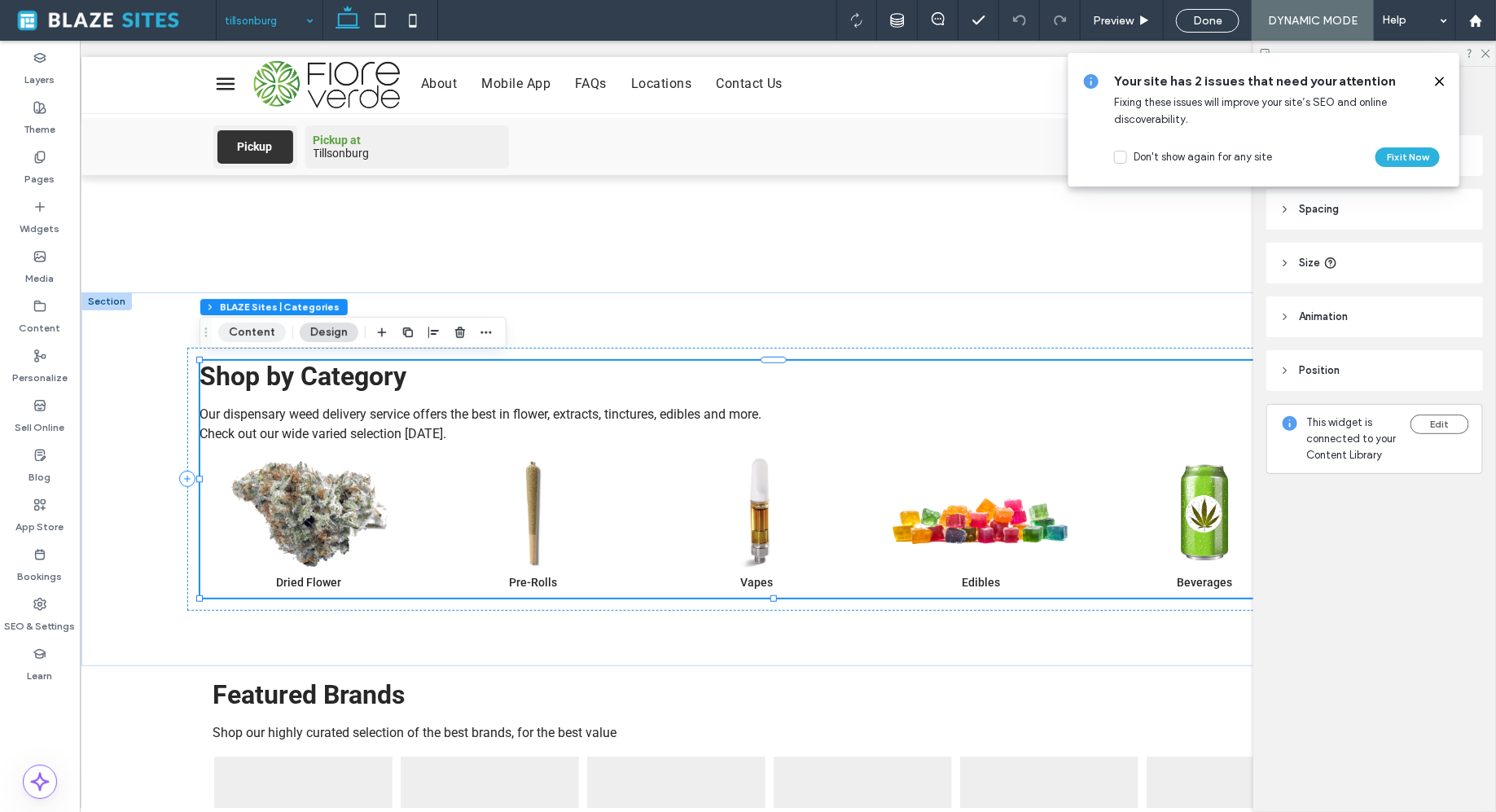
click at [248, 331] on button "Content" at bounding box center [252, 331] width 68 height 19
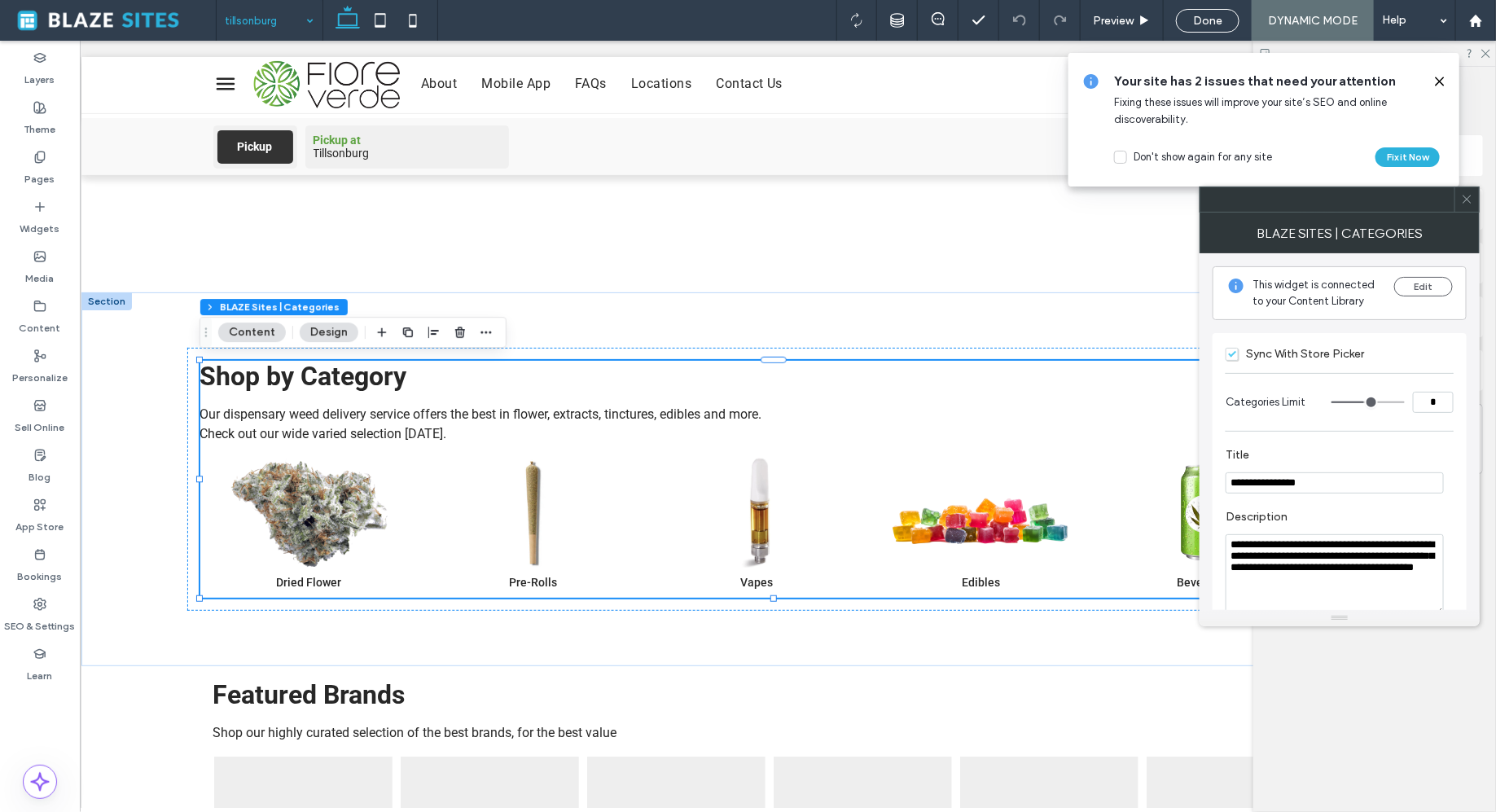
click at [1241, 353] on span "Sync With Store Picker" at bounding box center [1295, 354] width 138 height 14
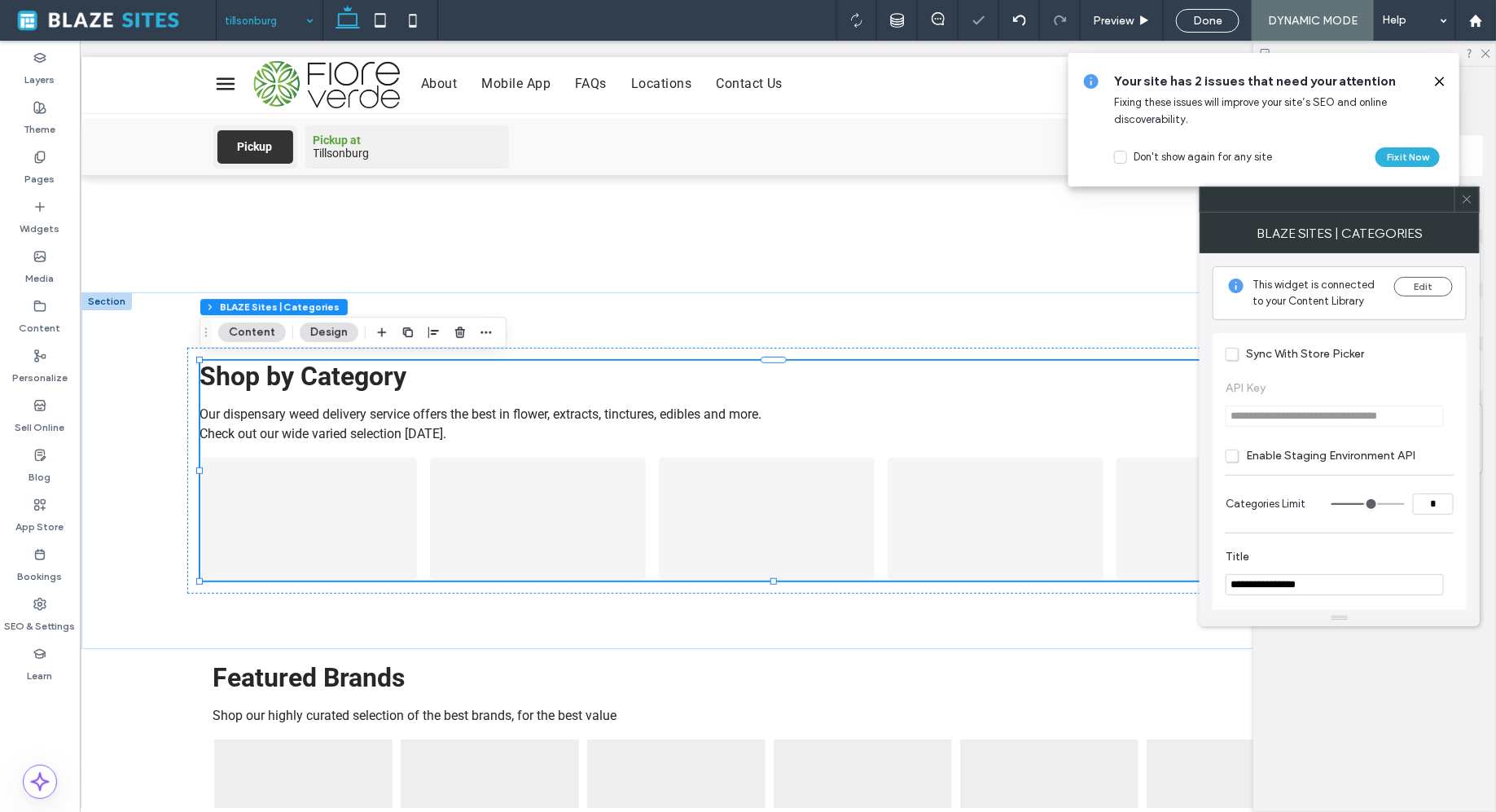
click at [1263, 409] on span "**********" at bounding box center [1340, 403] width 228 height 78
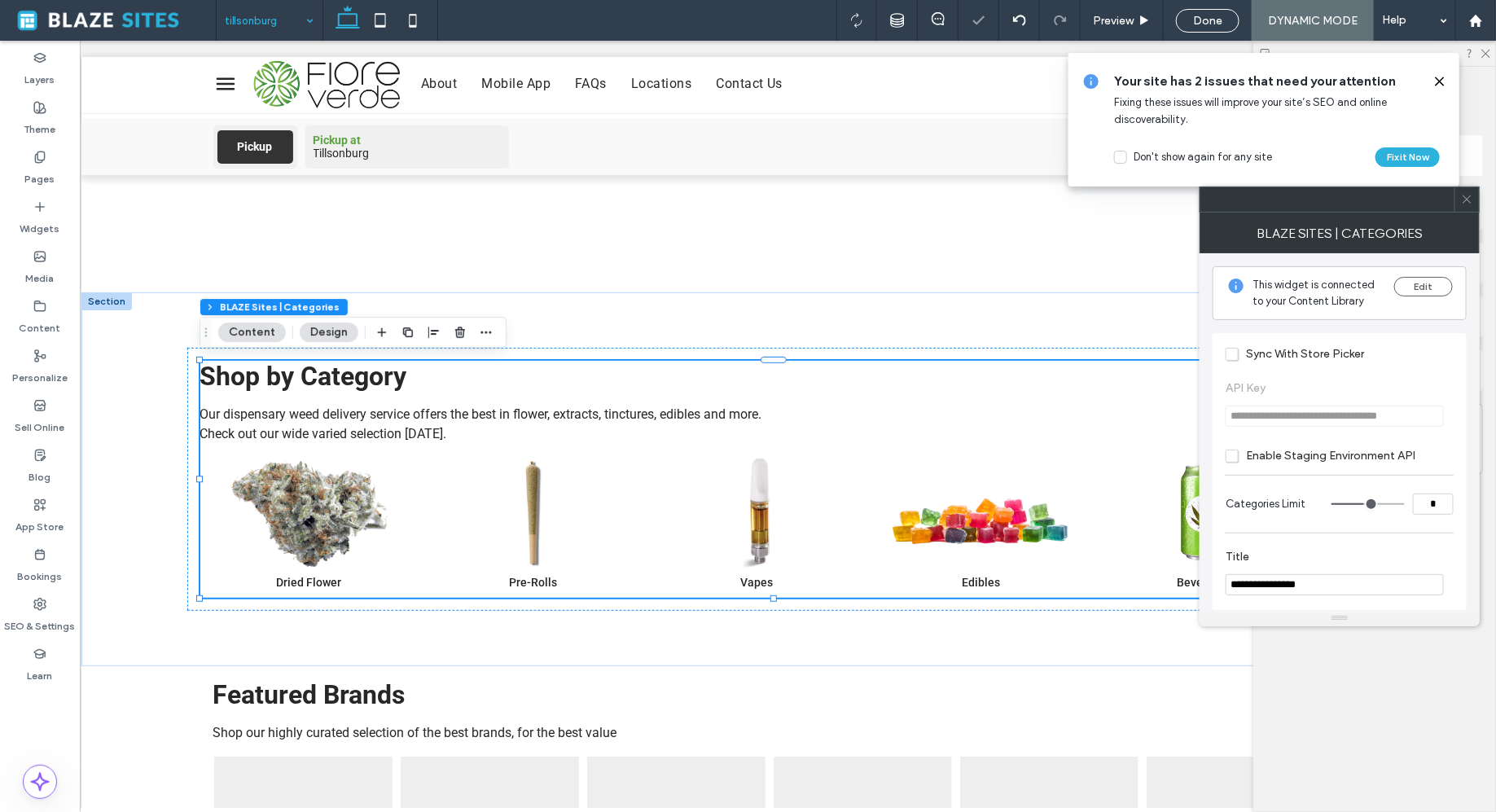
click at [1273, 418] on span "**********" at bounding box center [1340, 403] width 228 height 78
click at [1291, 404] on span "**********" at bounding box center [1340, 403] width 228 height 78
click at [1463, 208] on span at bounding box center [1467, 199] width 13 height 24
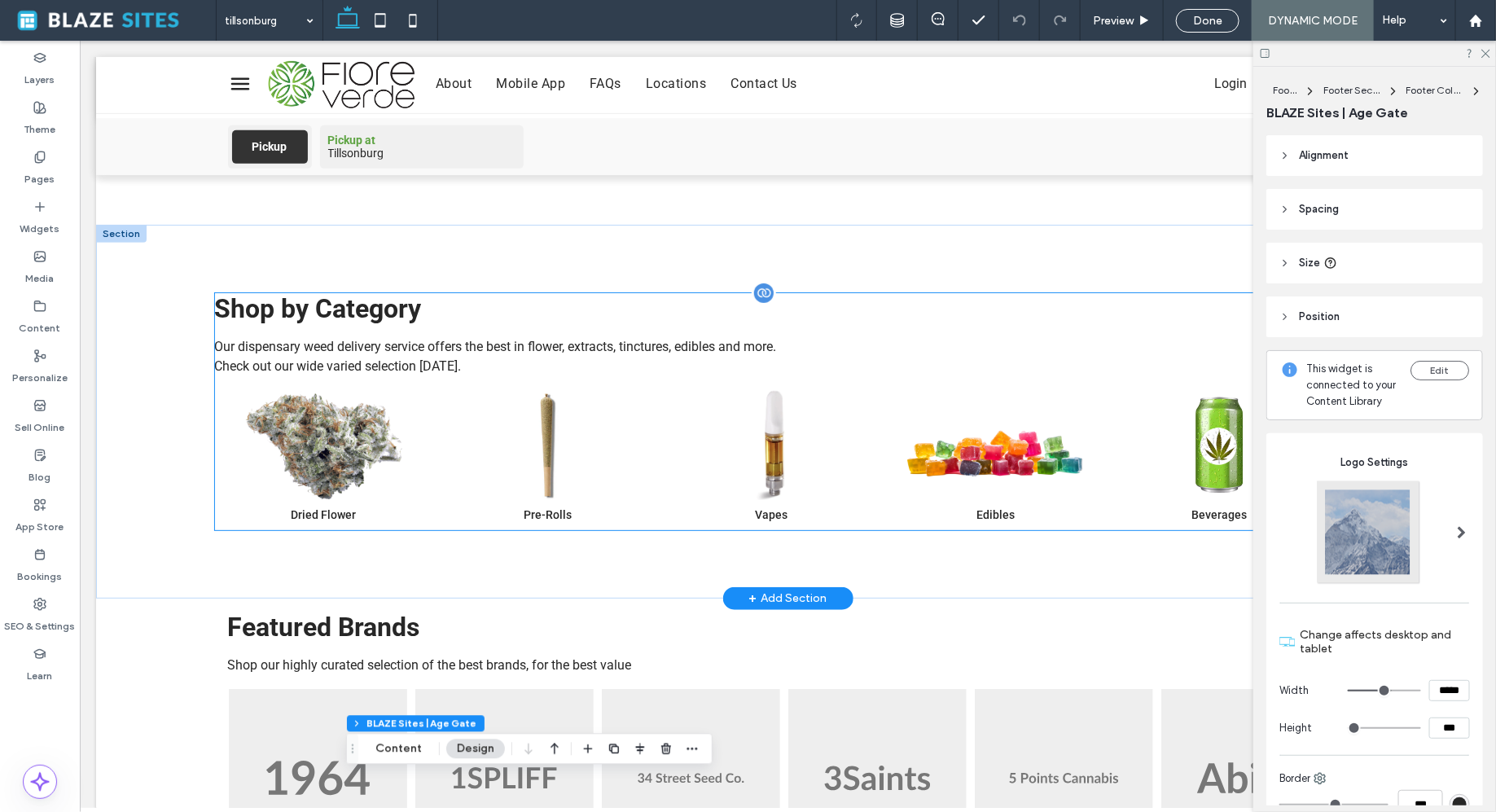
click at [761, 300] on div at bounding box center [763, 292] width 24 height 24
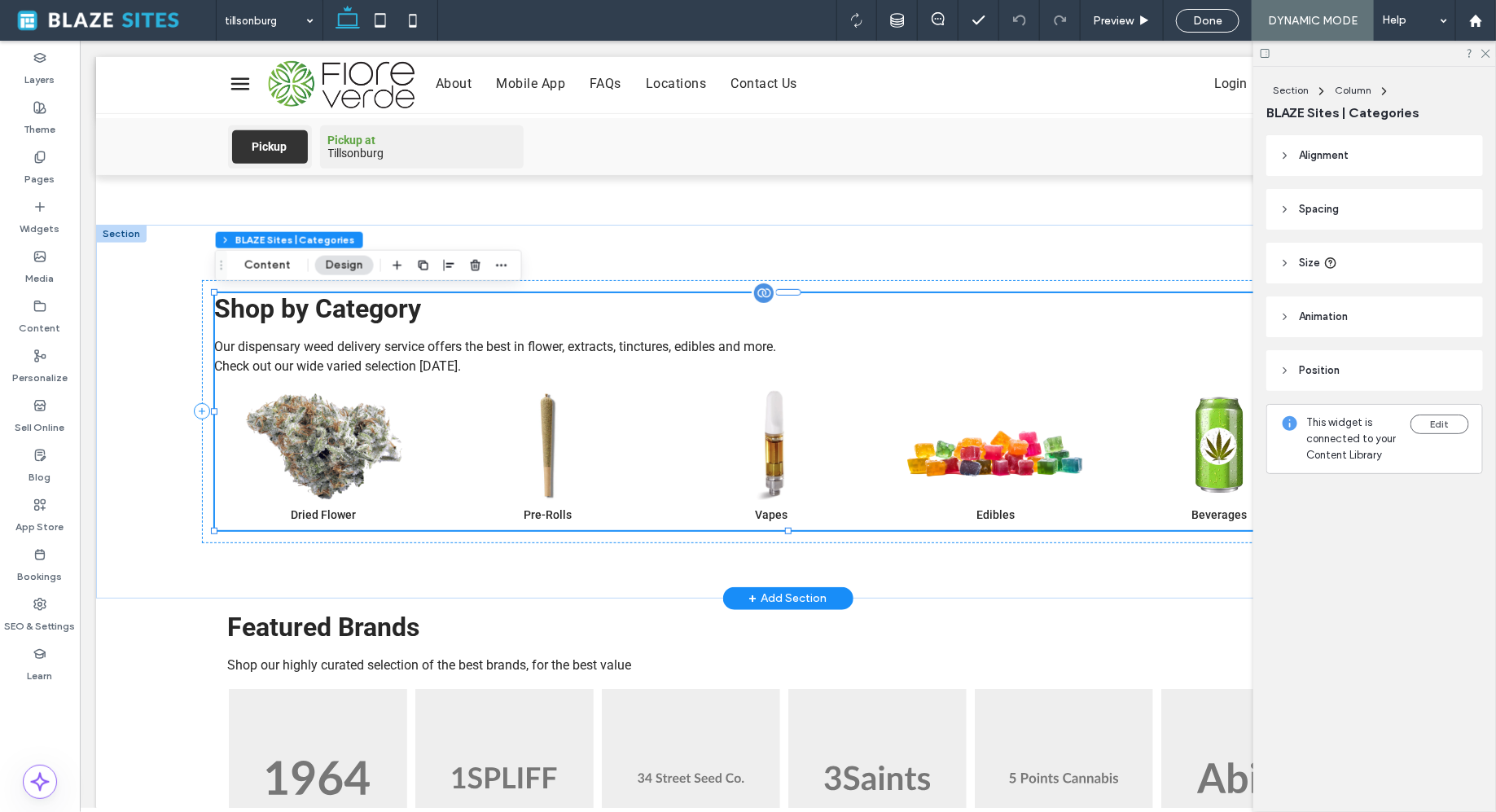
click at [763, 297] on div at bounding box center [763, 292] width 24 height 24
click at [496, 266] on icon "button" at bounding box center [502, 266] width 13 height 13
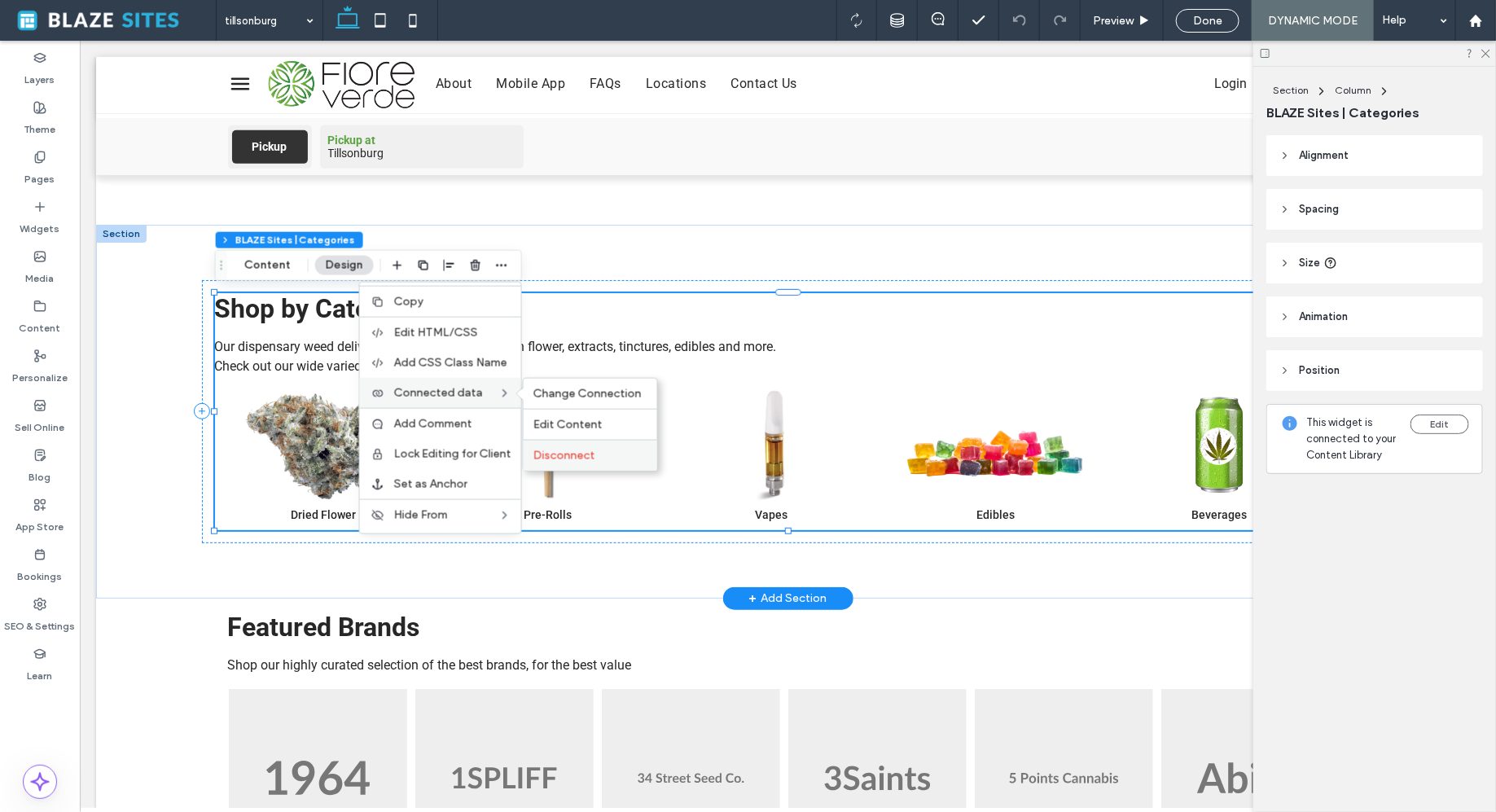
click at [577, 462] on span "Disconnect" at bounding box center [565, 455] width 62 height 14
click at [670, 383] on div "Shop by Category Our dispensary weed delivery service offers the best in flower…" at bounding box center [787, 411] width 1147 height 237
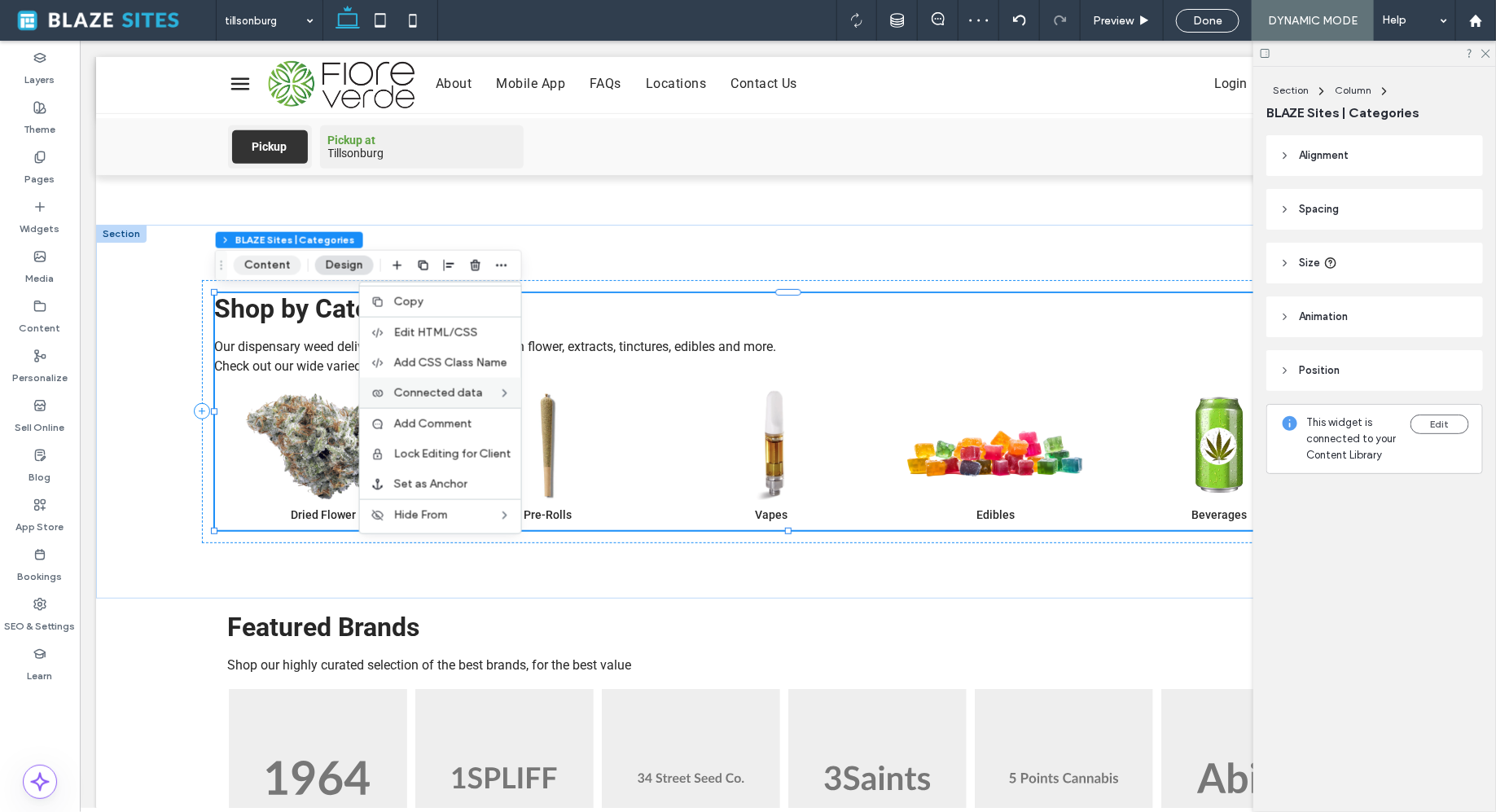
click at [255, 266] on button "Content" at bounding box center [268, 265] width 68 height 19
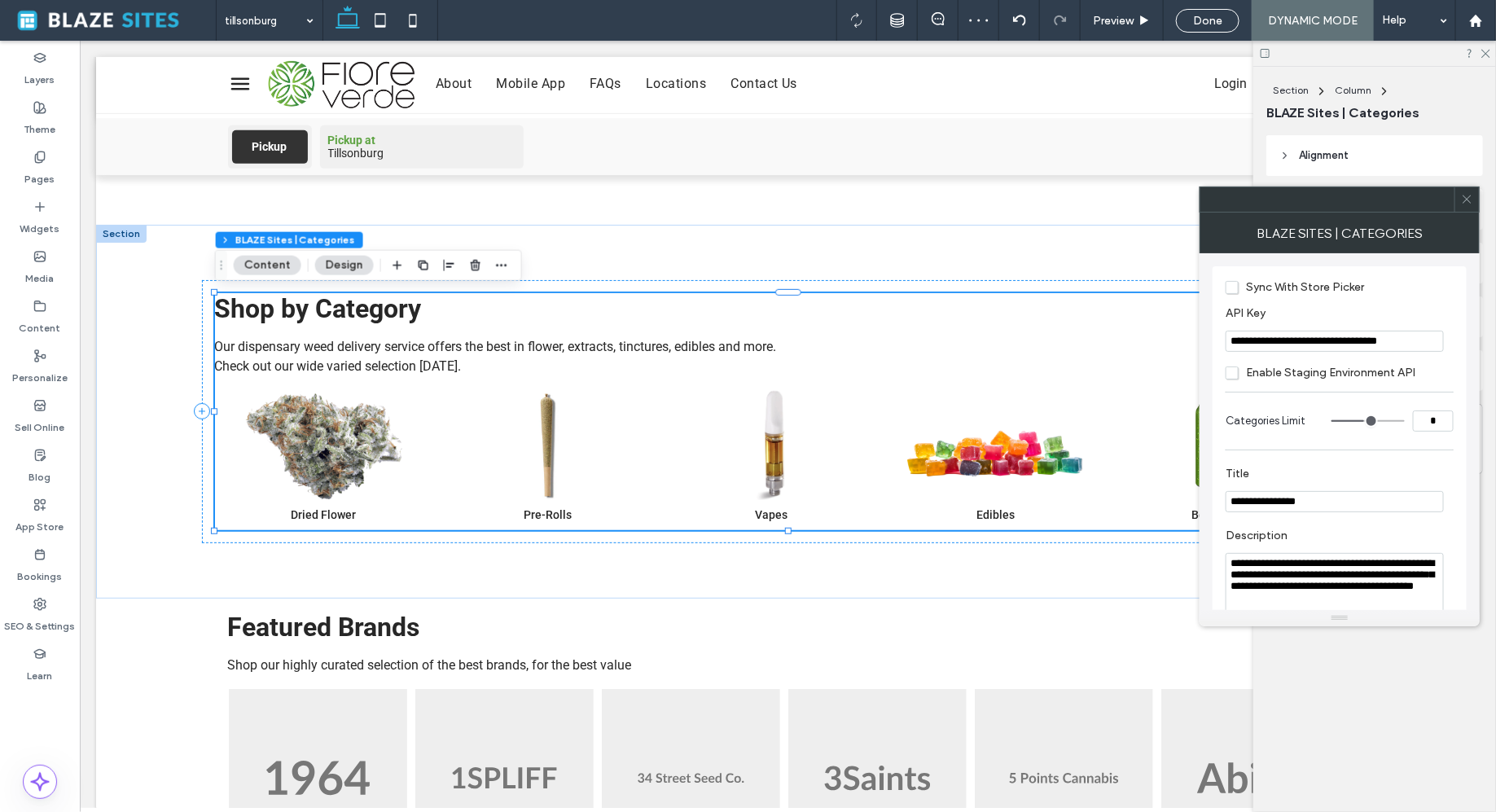
click at [1292, 339] on input "**********" at bounding box center [1335, 341] width 218 height 21
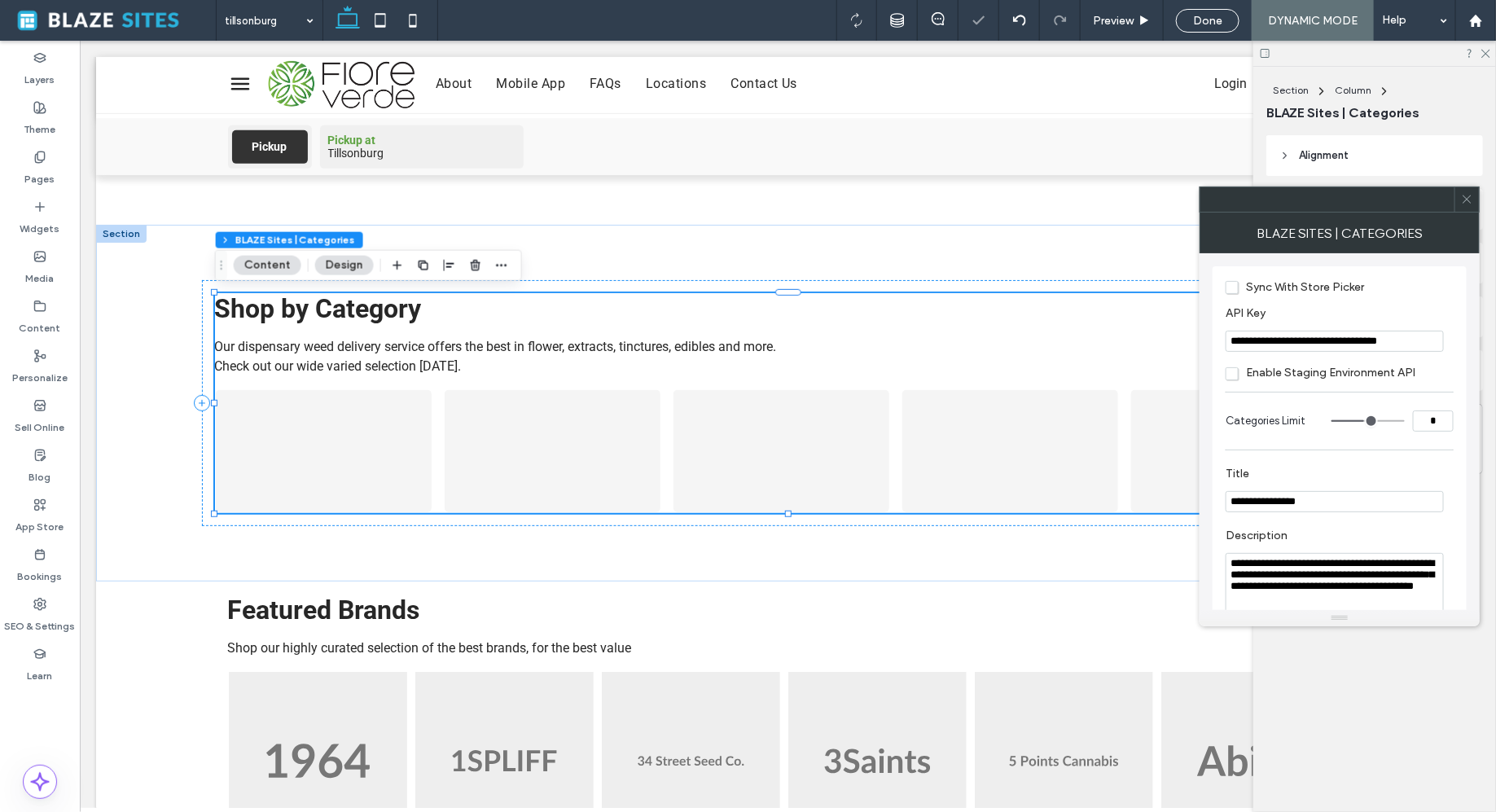
click at [1420, 279] on label "Sync With Store Picker" at bounding box center [1340, 286] width 228 height 15
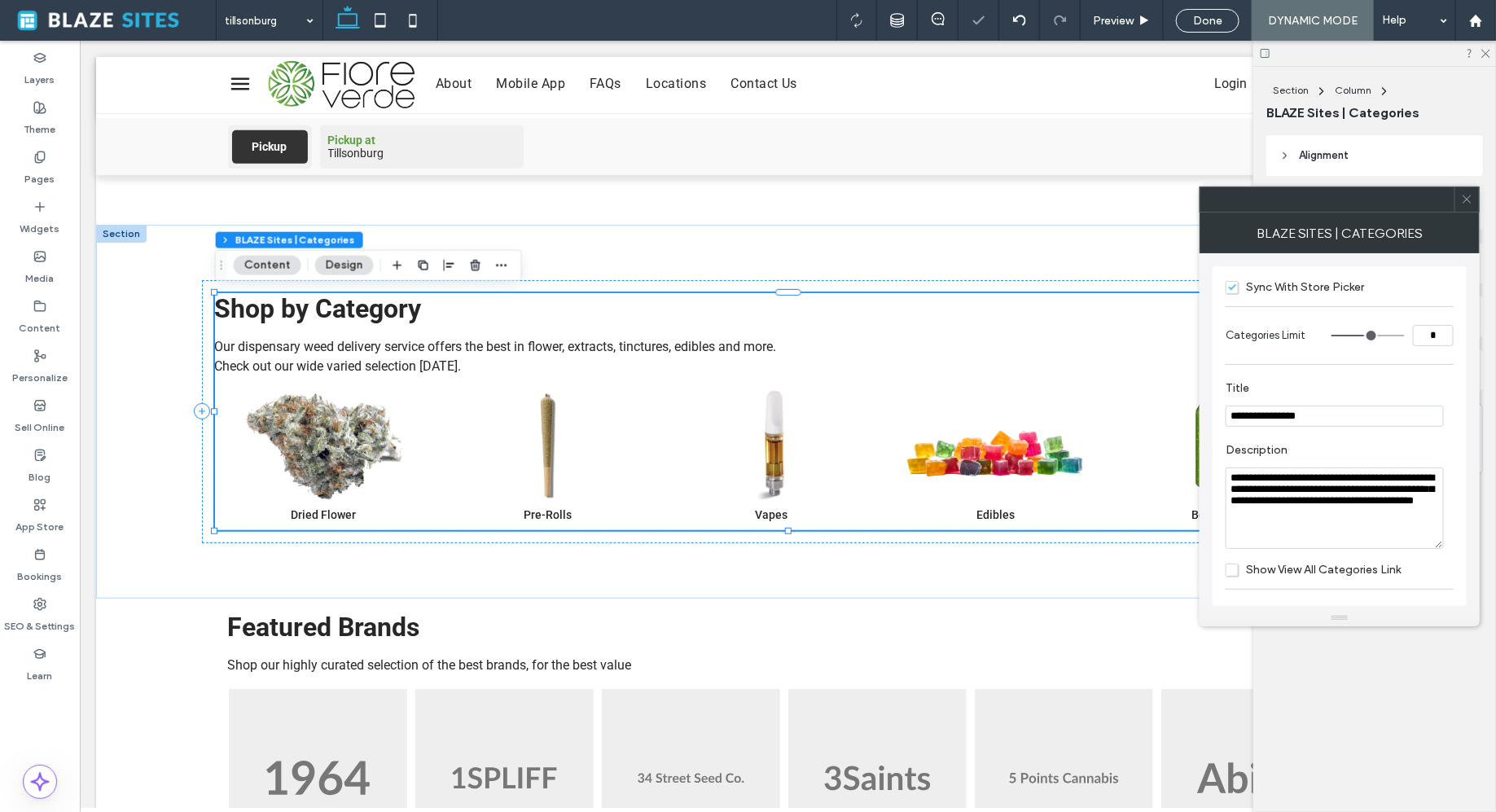
click at [1351, 287] on span "Sync With Store Picker" at bounding box center [1295, 287] width 138 height 14
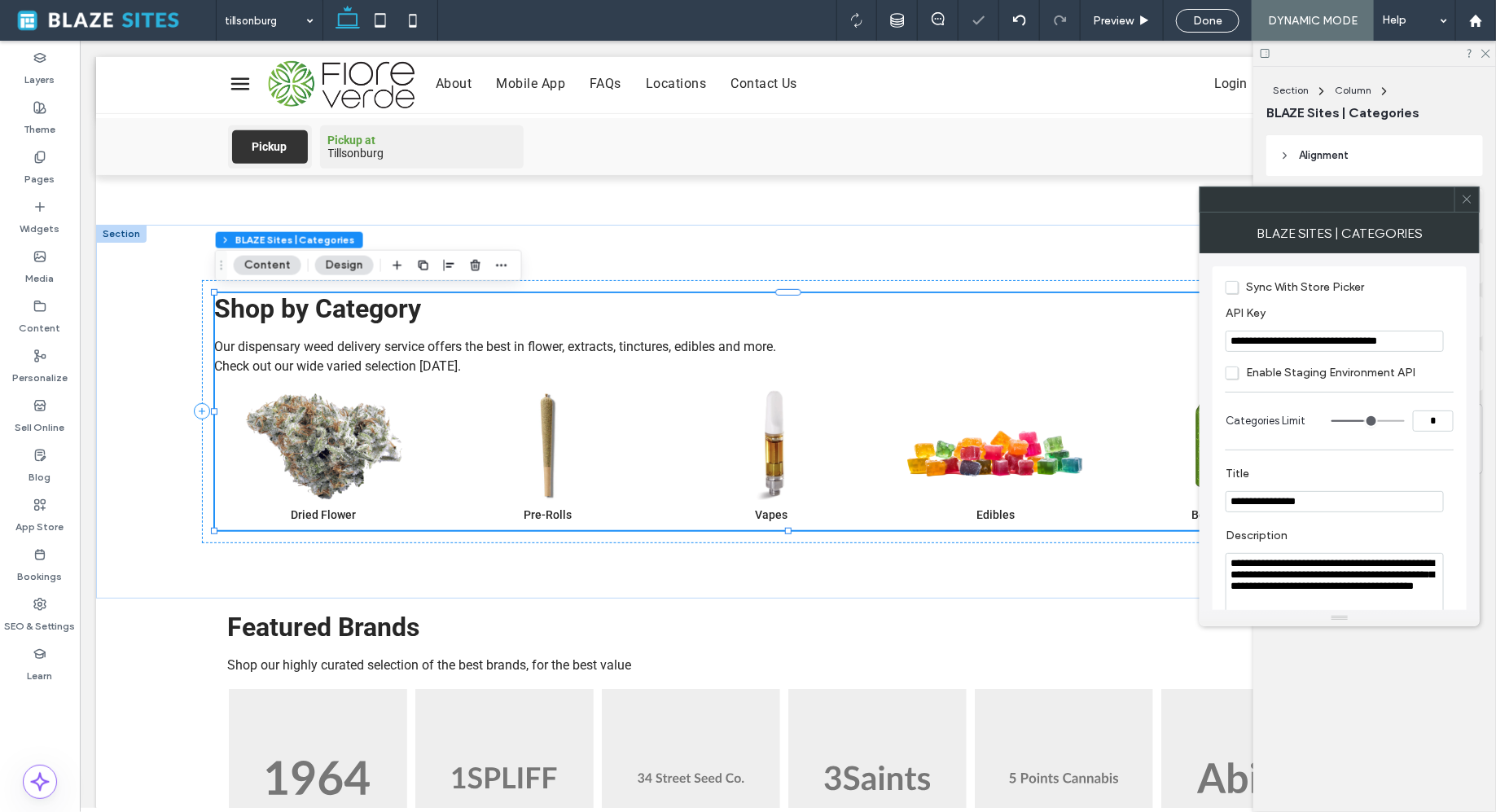
click at [1384, 341] on input "**********" at bounding box center [1335, 341] width 218 height 21
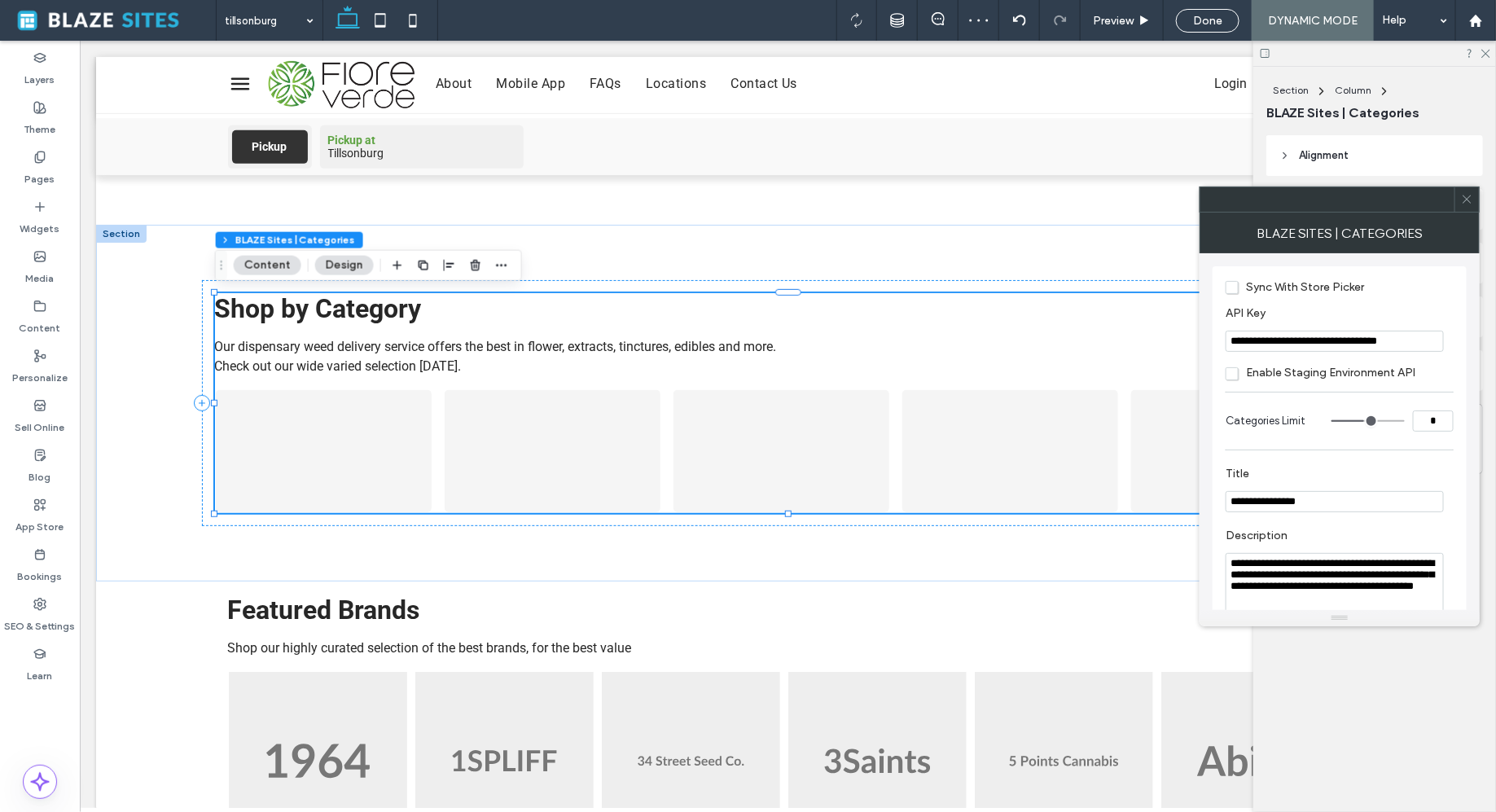
click at [1364, 209] on div at bounding box center [1327, 199] width 254 height 24
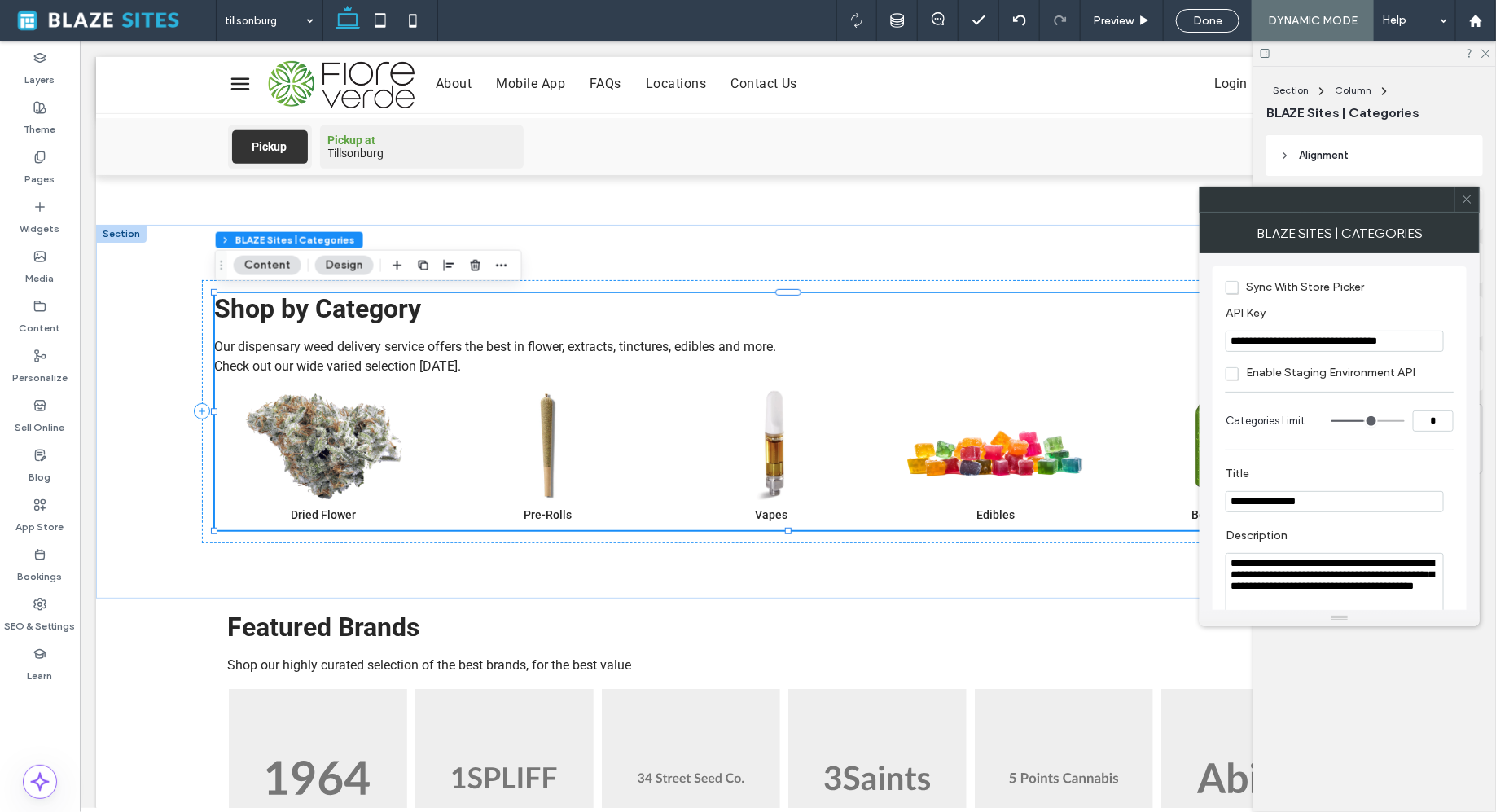
click at [1467, 202] on icon at bounding box center [1467, 199] width 13 height 13
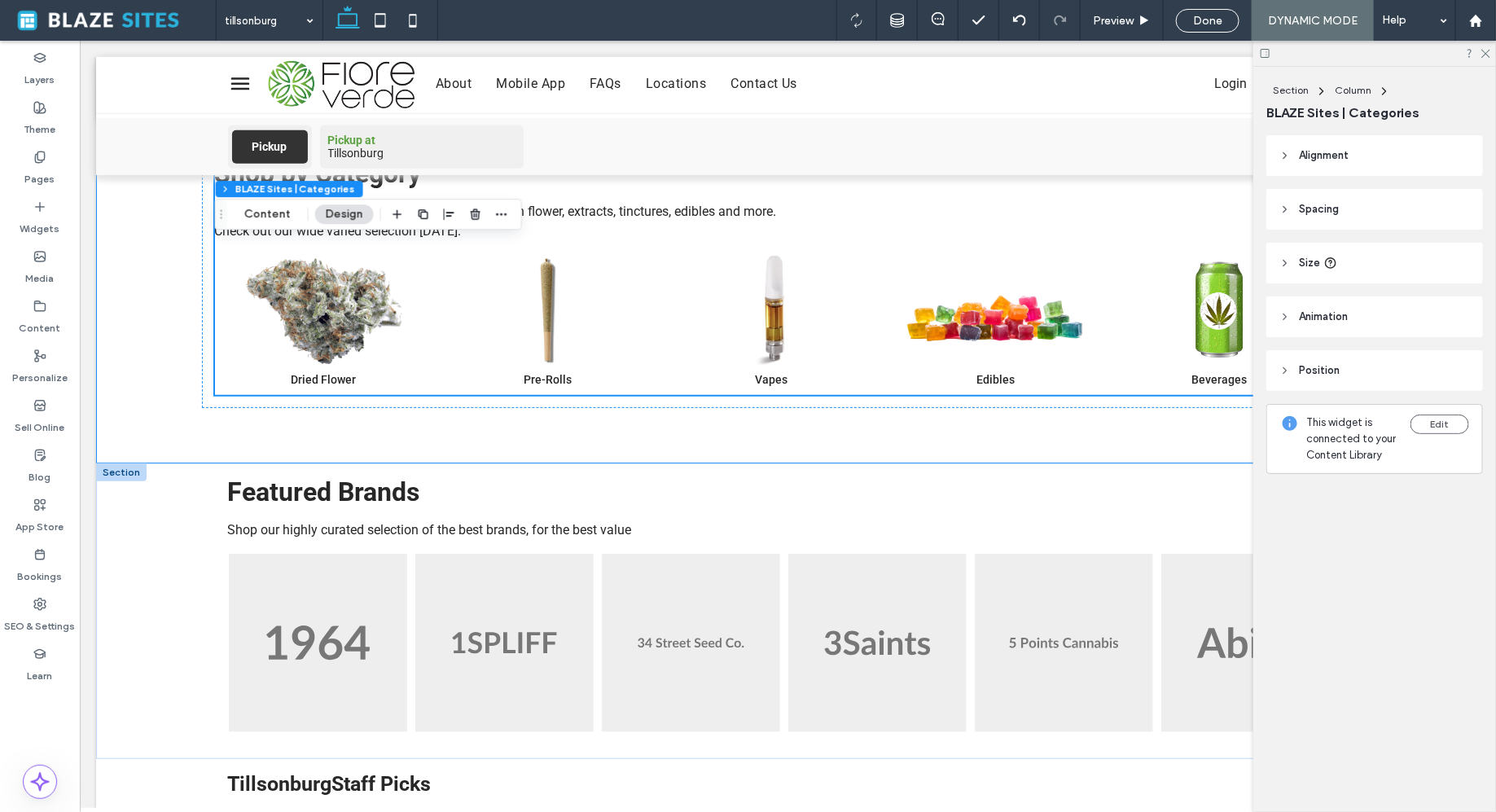
scroll to position [468, 0]
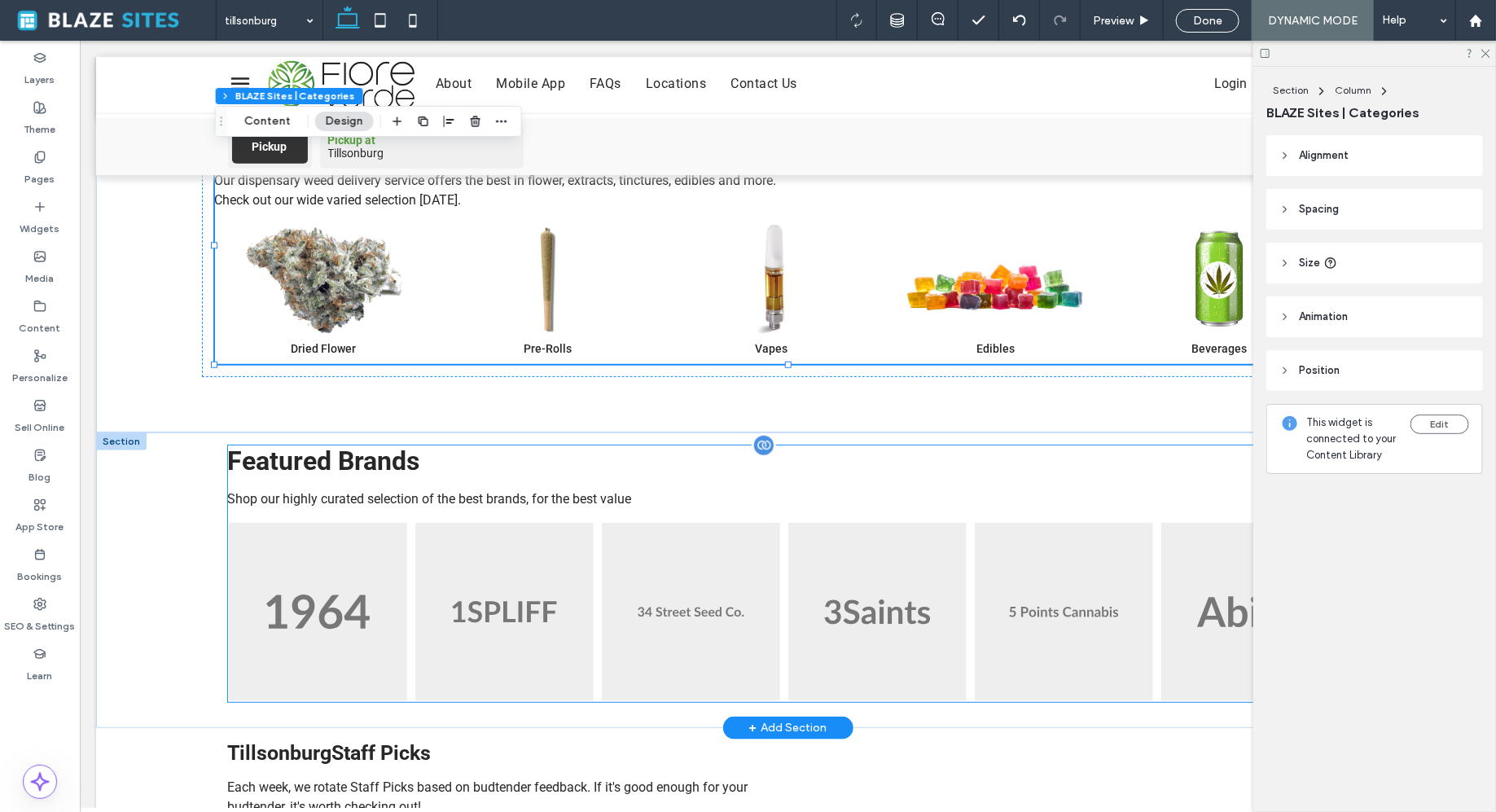
click at [894, 595] on img at bounding box center [877, 611] width 179 height 179
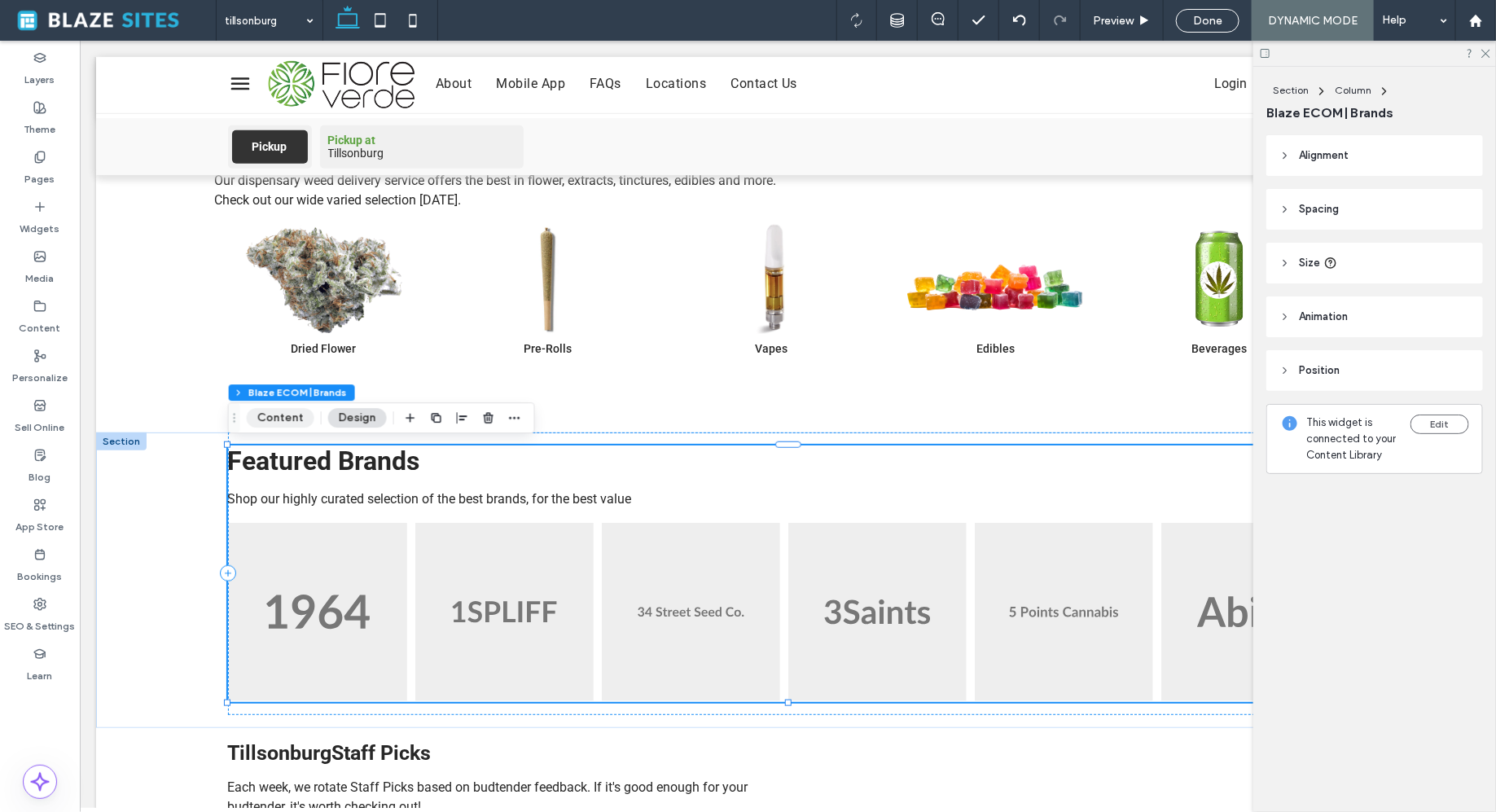
click at [293, 418] on button "Content" at bounding box center [280, 417] width 68 height 19
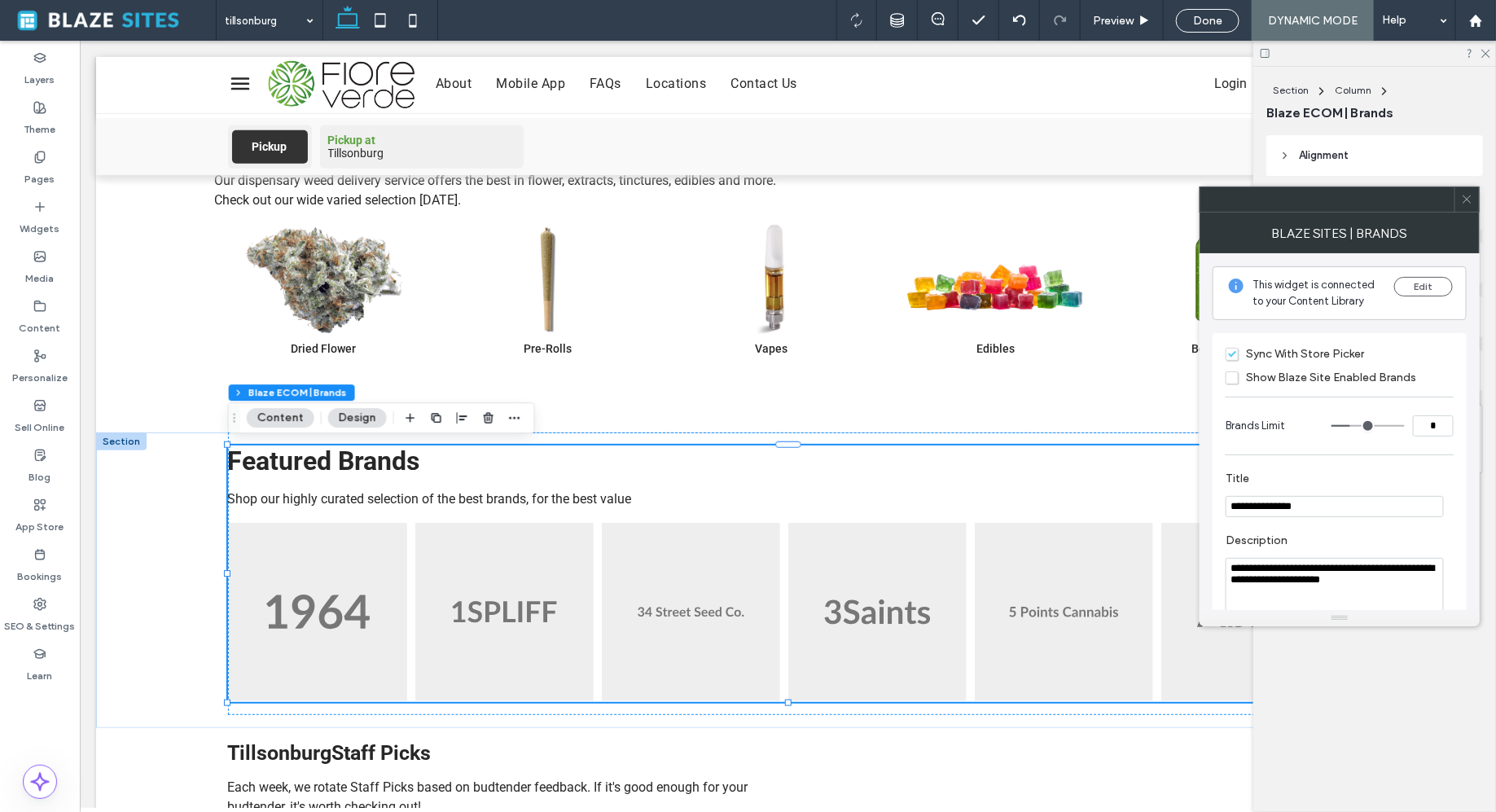
click at [1233, 349] on span "Sync With Store Picker" at bounding box center [1295, 354] width 138 height 14
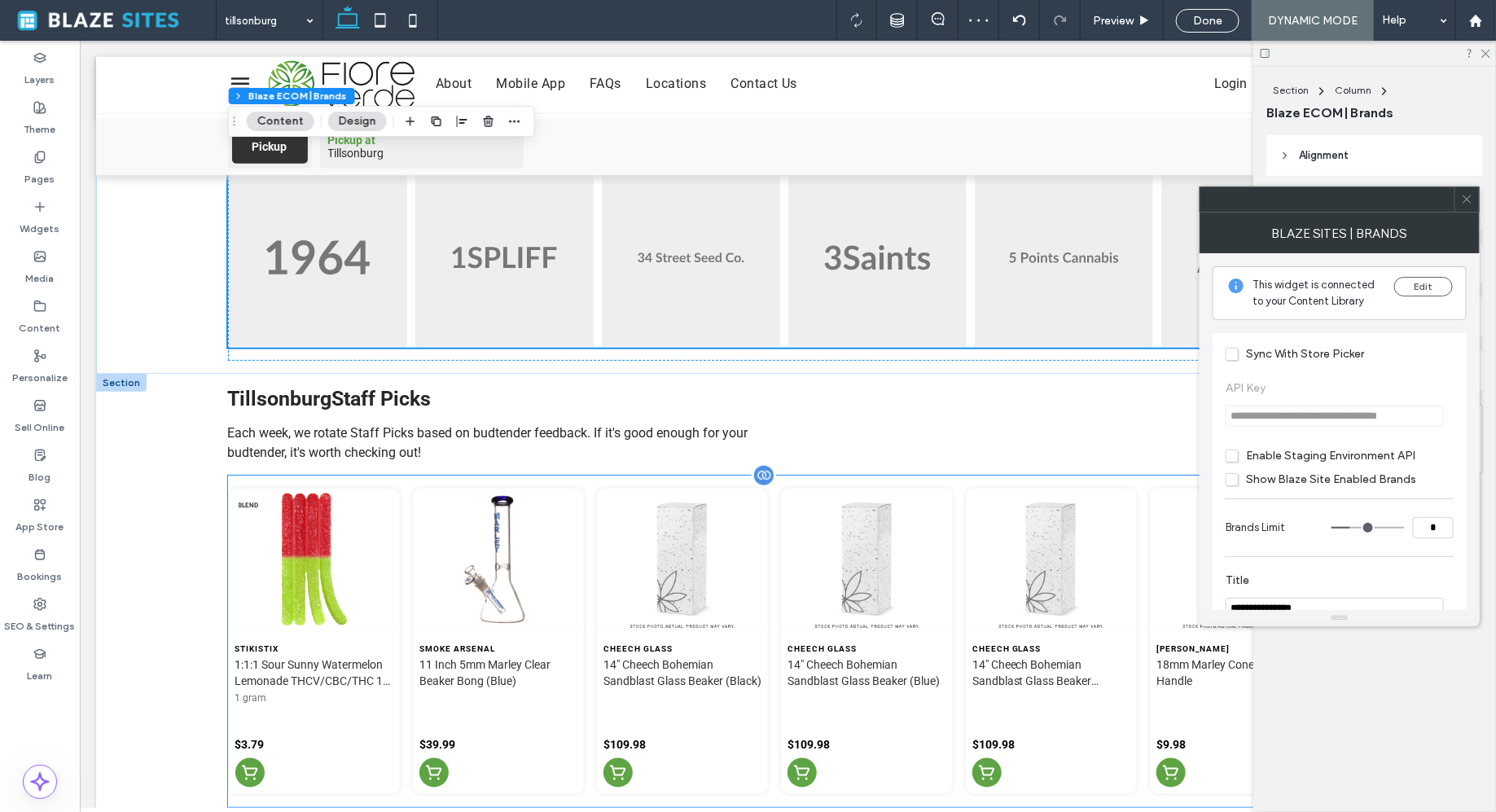
scroll to position [840, 0]
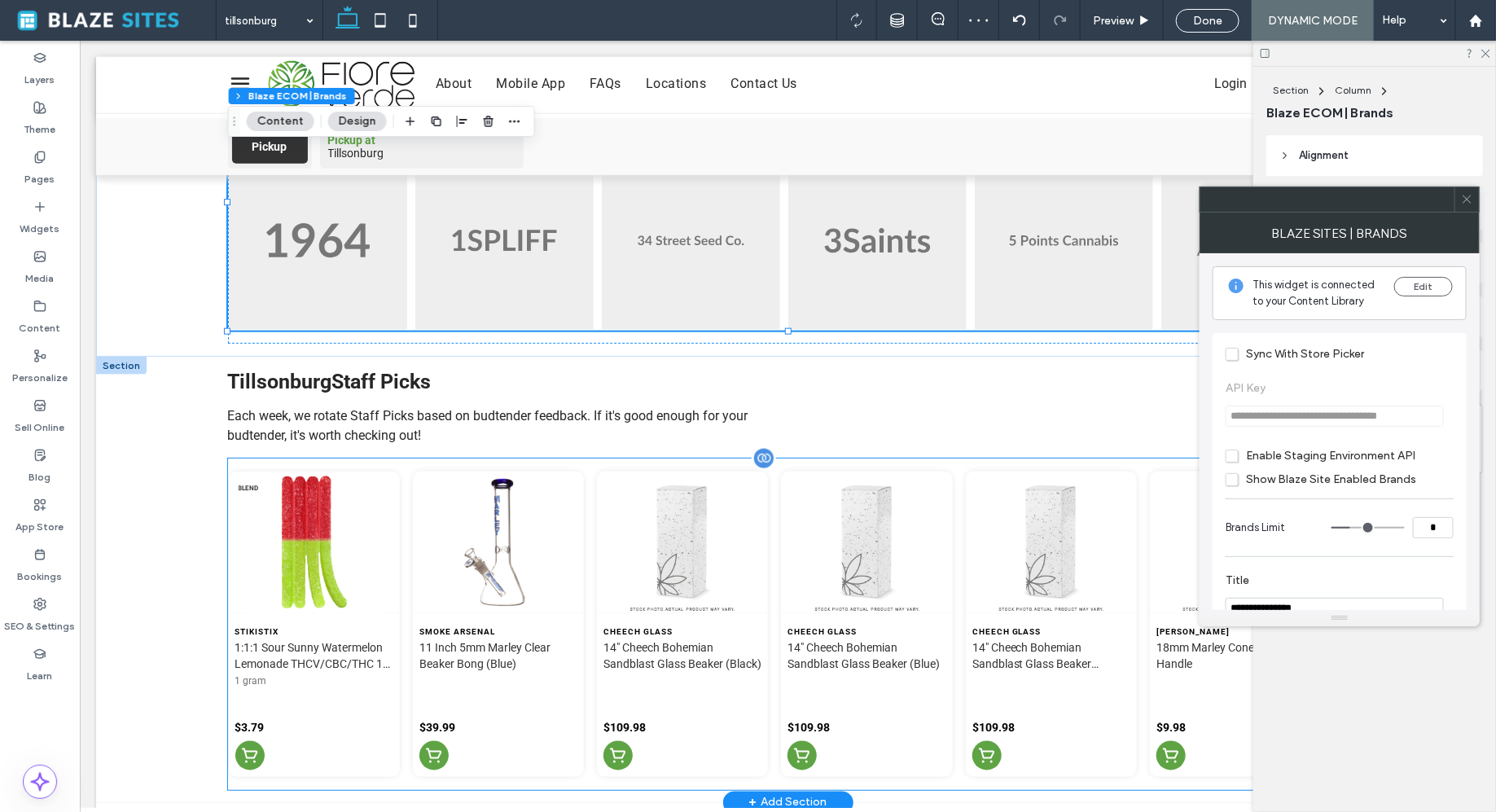
click at [949, 516] on img at bounding box center [866, 542] width 171 height 143
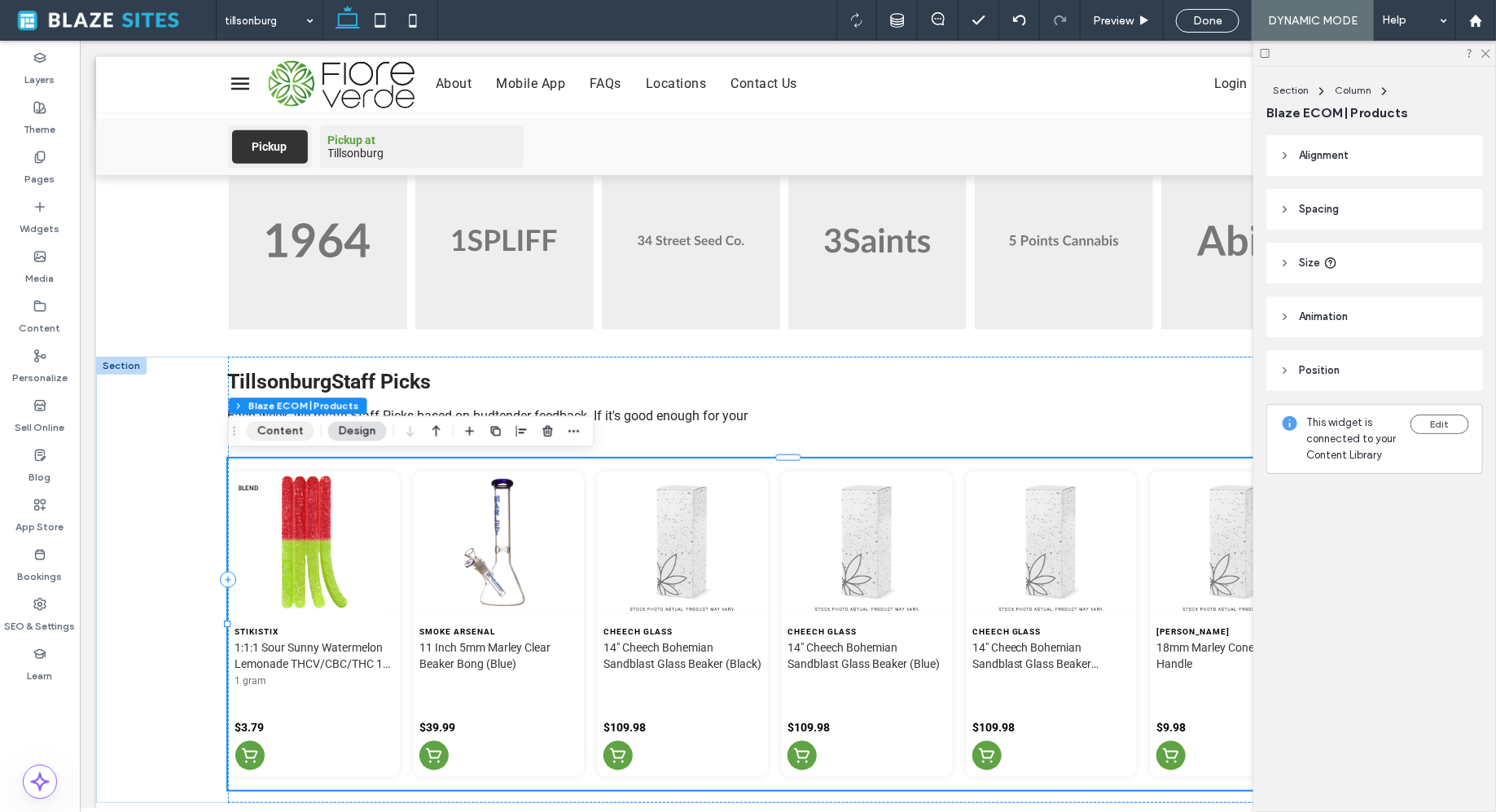
click at [282, 422] on button "Content" at bounding box center [280, 430] width 68 height 19
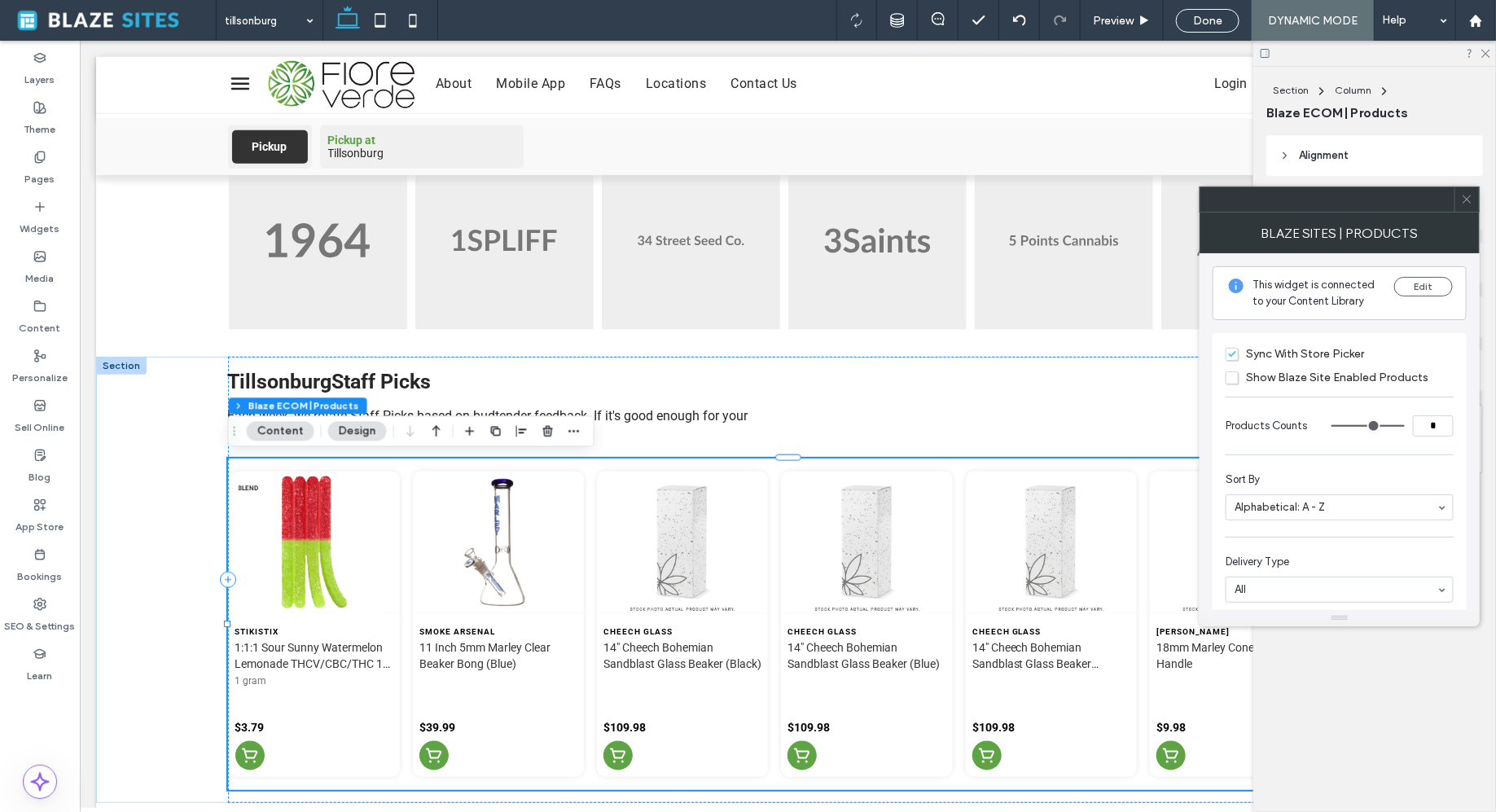
click at [1233, 355] on span "Sync With Store Picker" at bounding box center [1295, 354] width 138 height 14
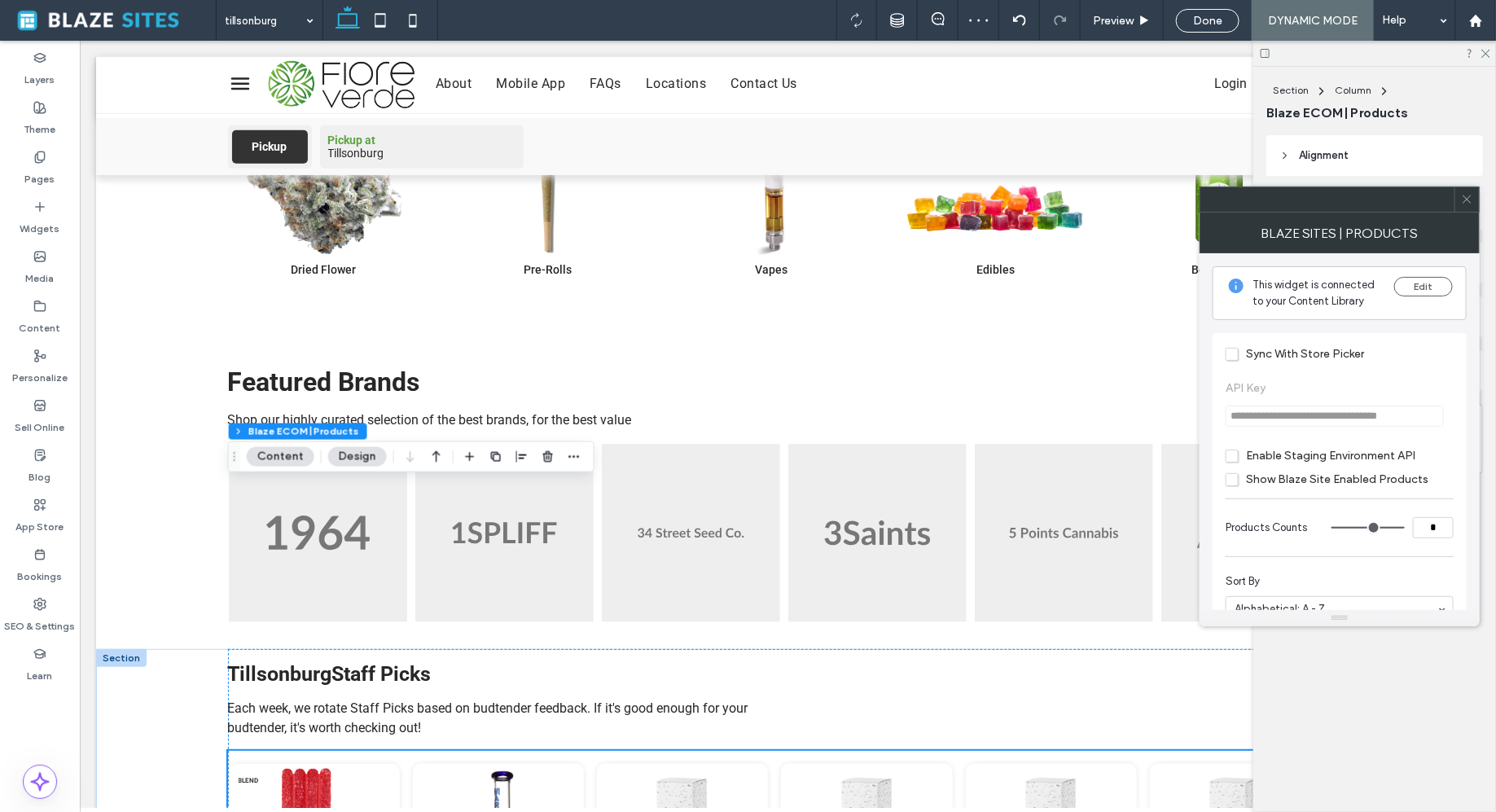
scroll to position [0, 0]
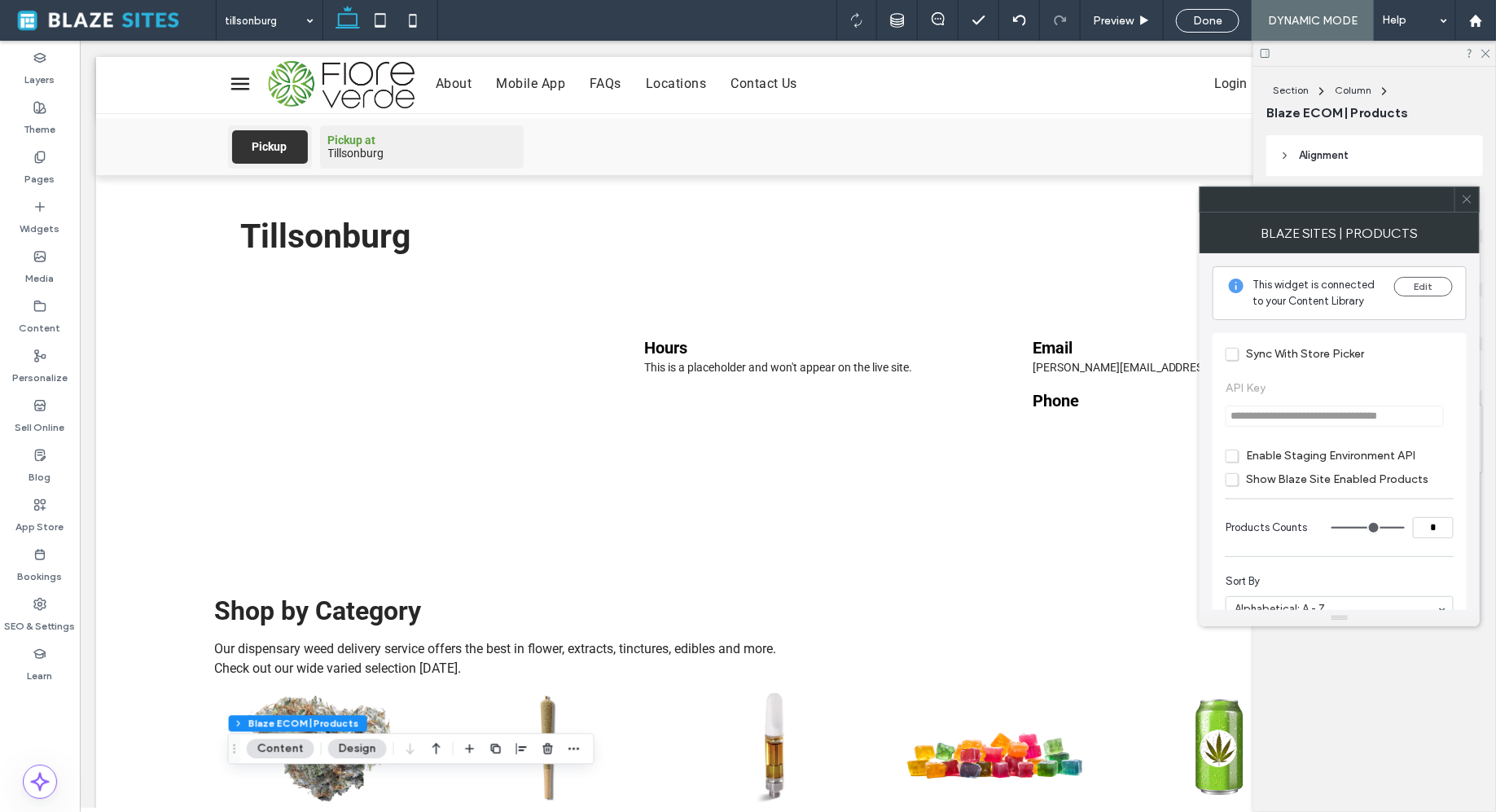
click at [1425, 419] on span "**********" at bounding box center [1340, 403] width 228 height 78
click at [795, 659] on div "Shop by Category Our dispensary weed delivery service offers the best in flower…" at bounding box center [787, 713] width 1147 height 237
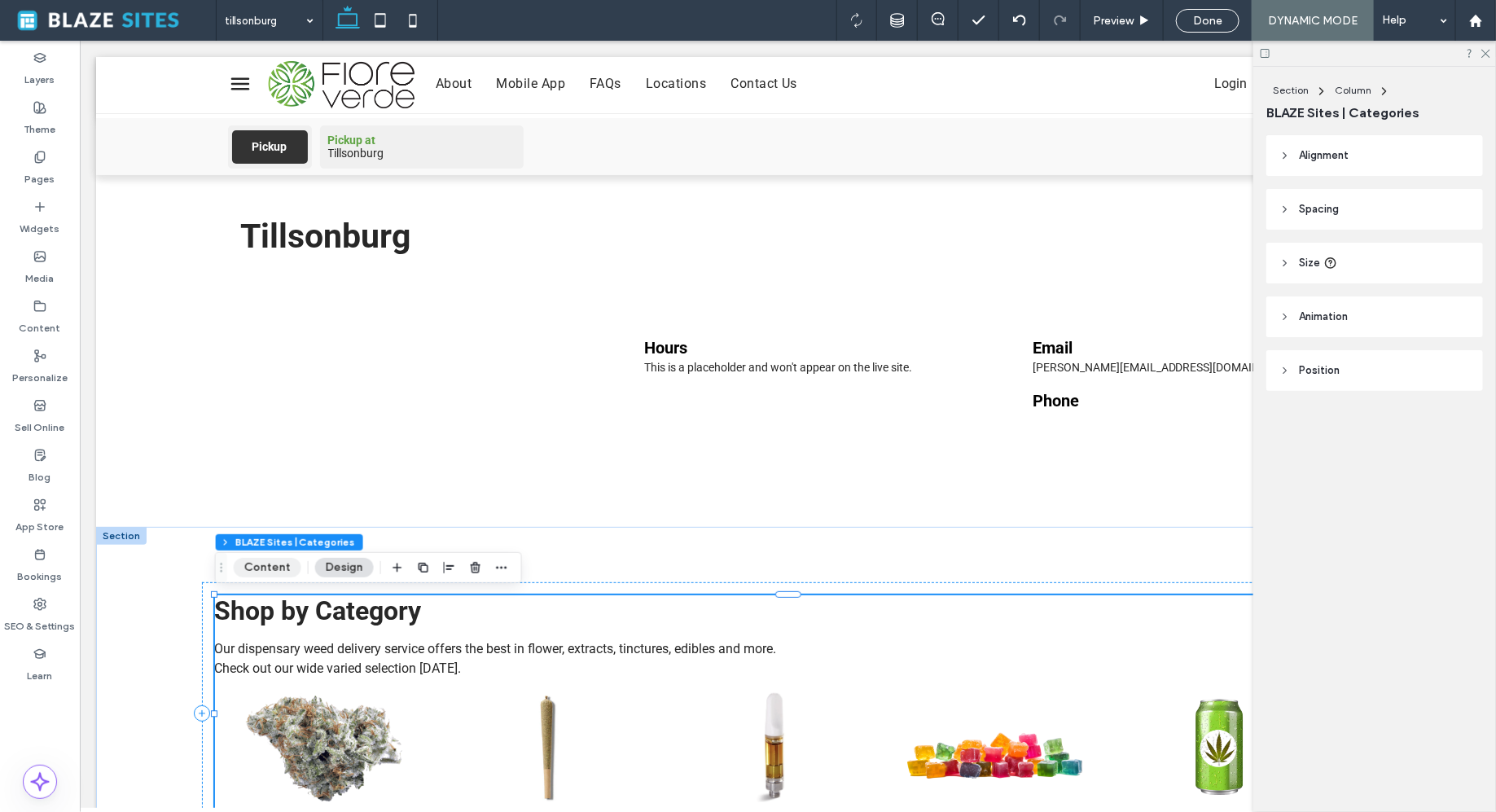
click at [252, 561] on button "Content" at bounding box center [268, 567] width 68 height 19
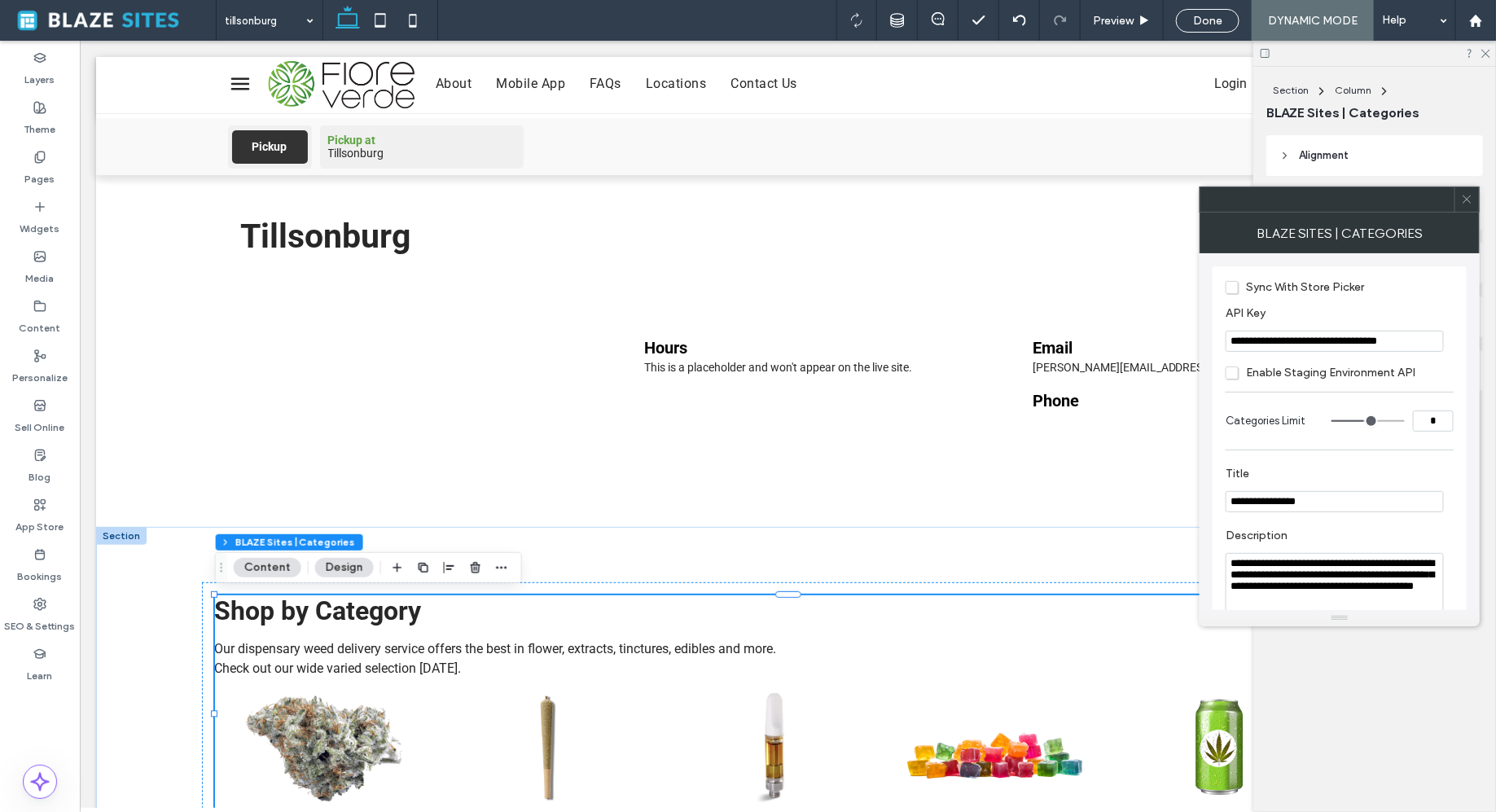
drag, startPoint x: 1397, startPoint y: 345, endPoint x: 1478, endPoint y: 346, distance: 81.0
click at [1478, 346] on div "**********" at bounding box center [1340, 431] width 280 height 357
drag, startPoint x: 1421, startPoint y: 343, endPoint x: 1450, endPoint y: 342, distance: 29.0
click at [1450, 343] on div "**********" at bounding box center [1340, 341] width 228 height 22
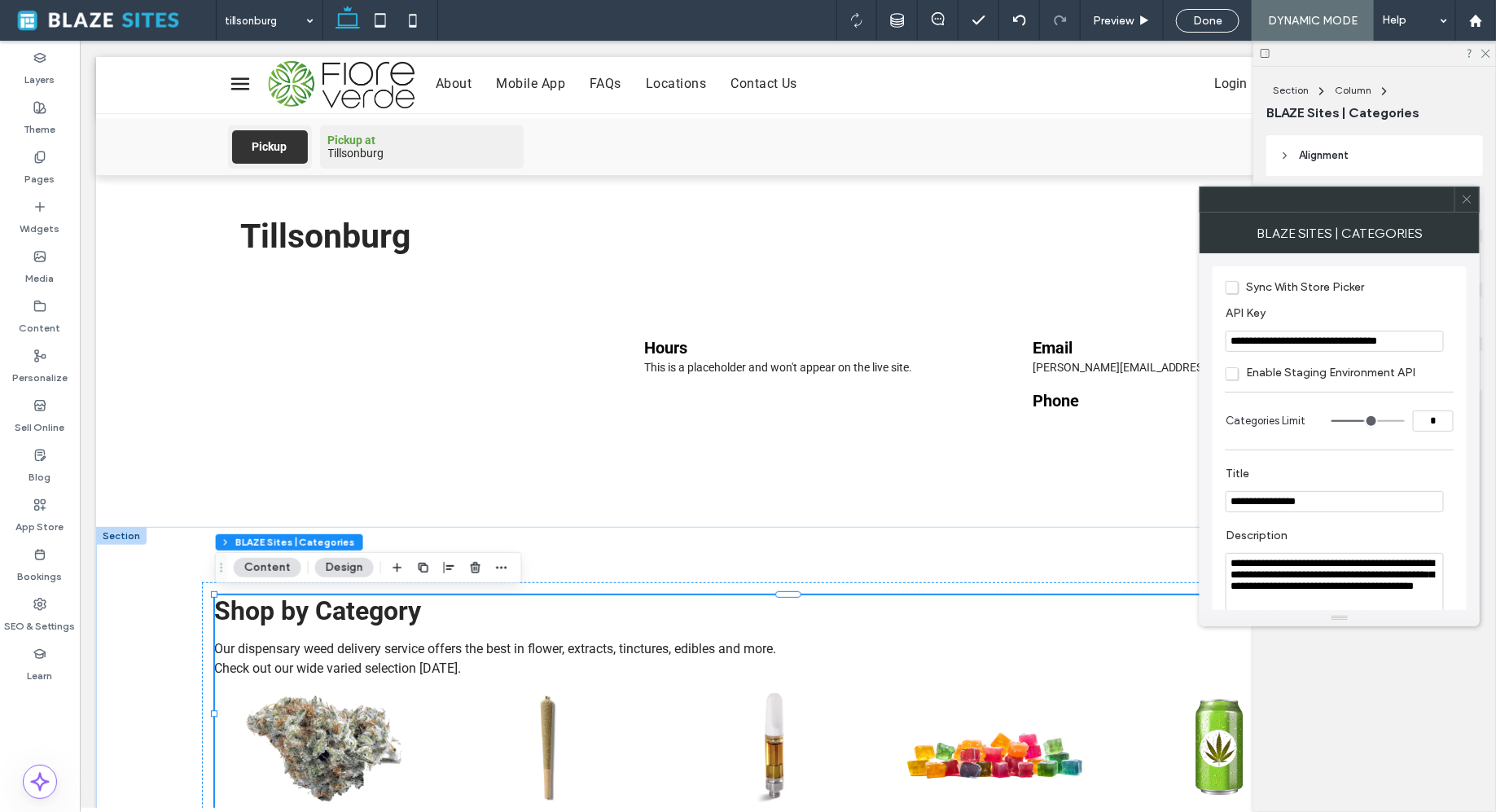
click at [1417, 302] on section "**********" at bounding box center [1340, 329] width 228 height 63
click at [1469, 206] on span at bounding box center [1467, 199] width 13 height 24
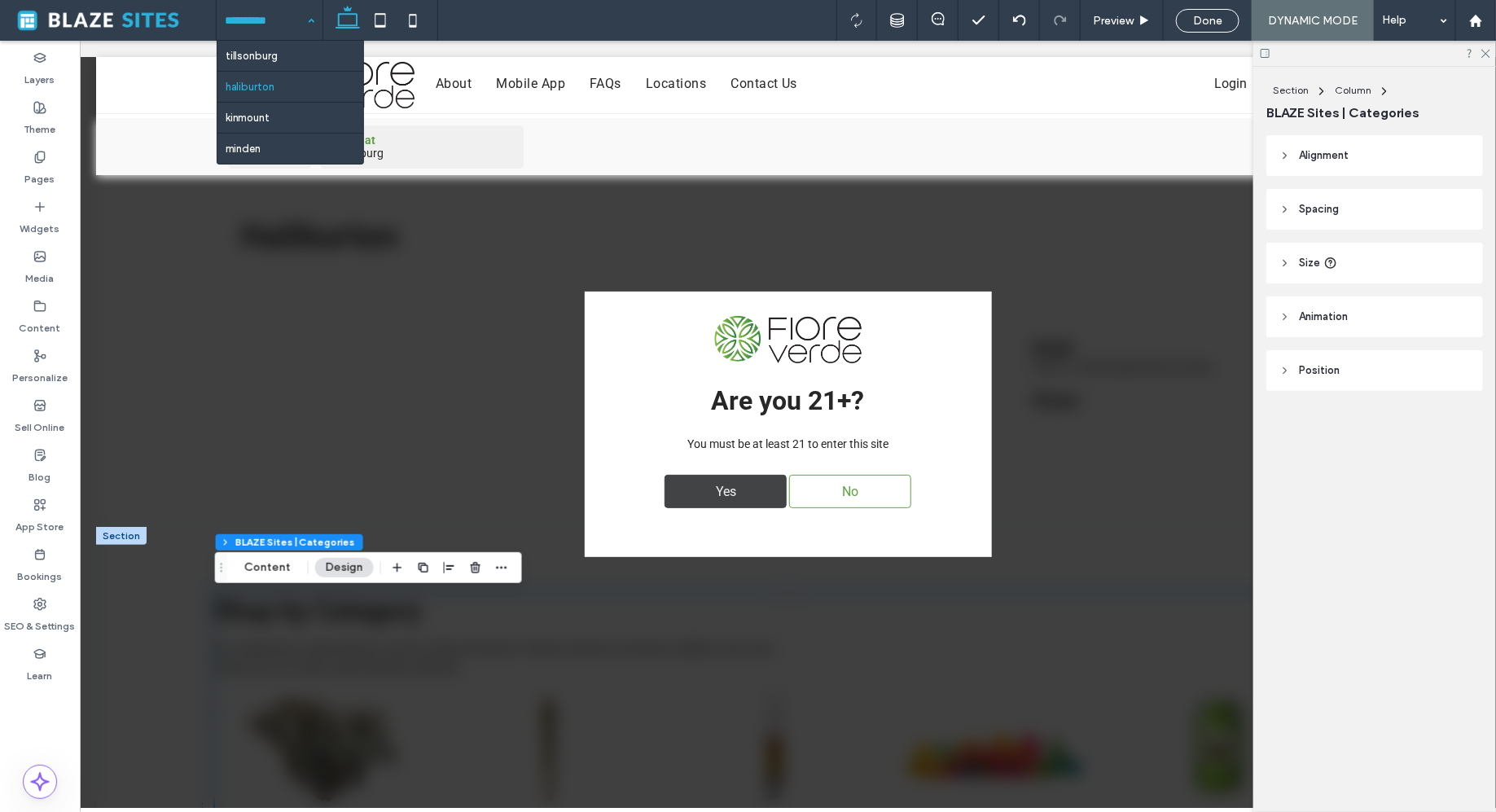
click at [738, 486] on span "Yes" at bounding box center [726, 491] width 32 height 32
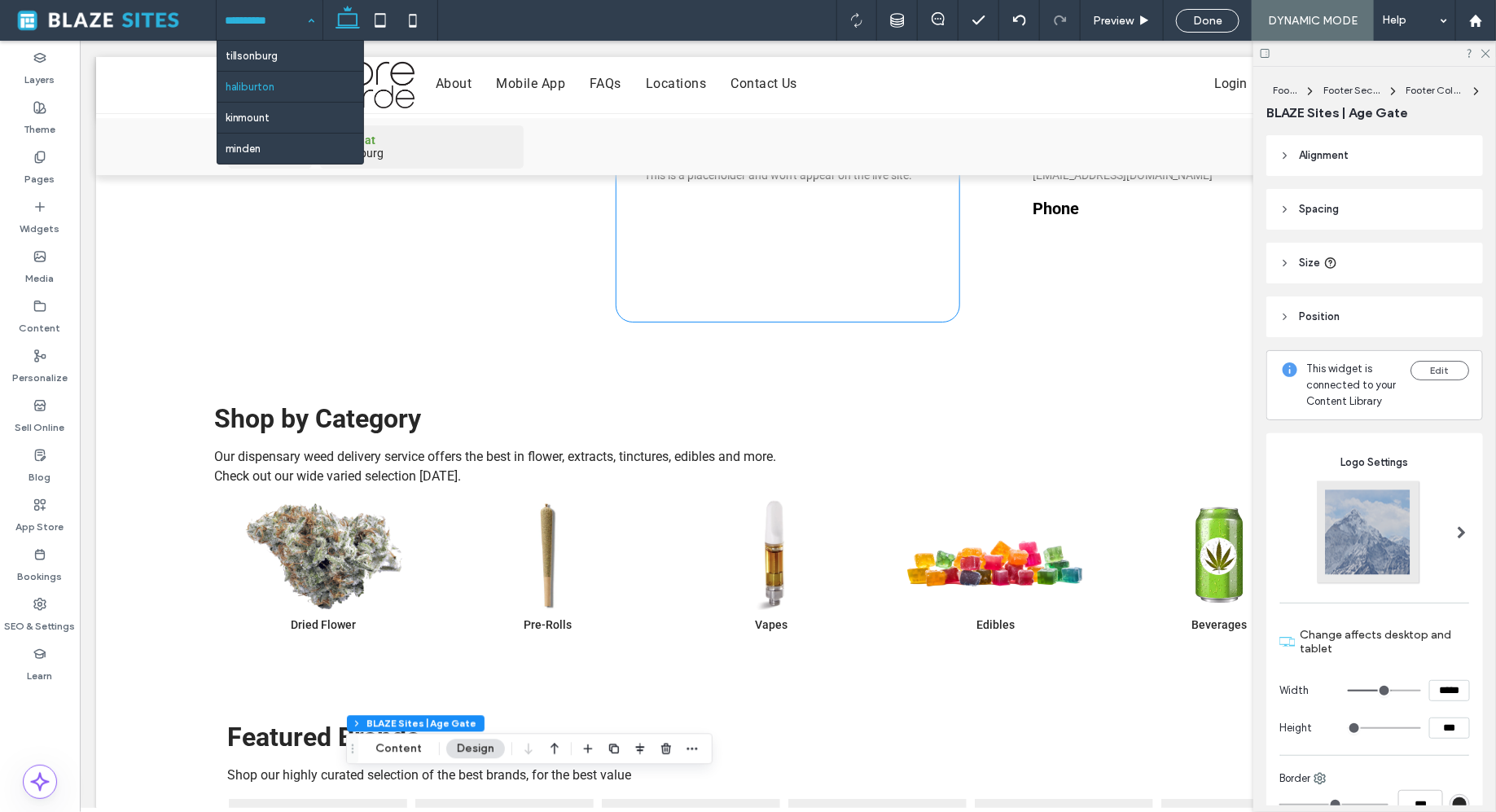
scroll to position [303, 0]
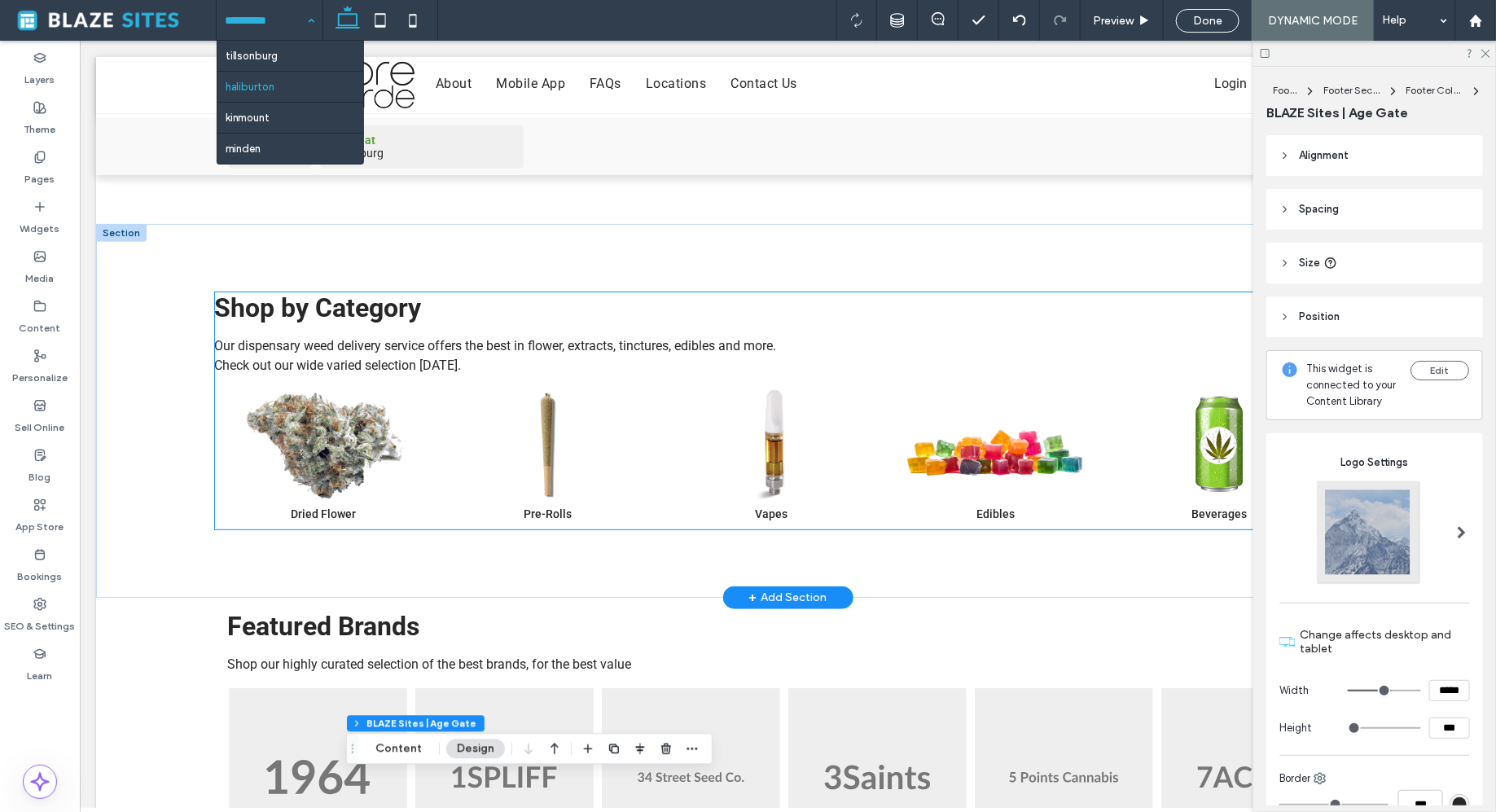
click at [768, 435] on img at bounding box center [771, 443] width 84 height 110
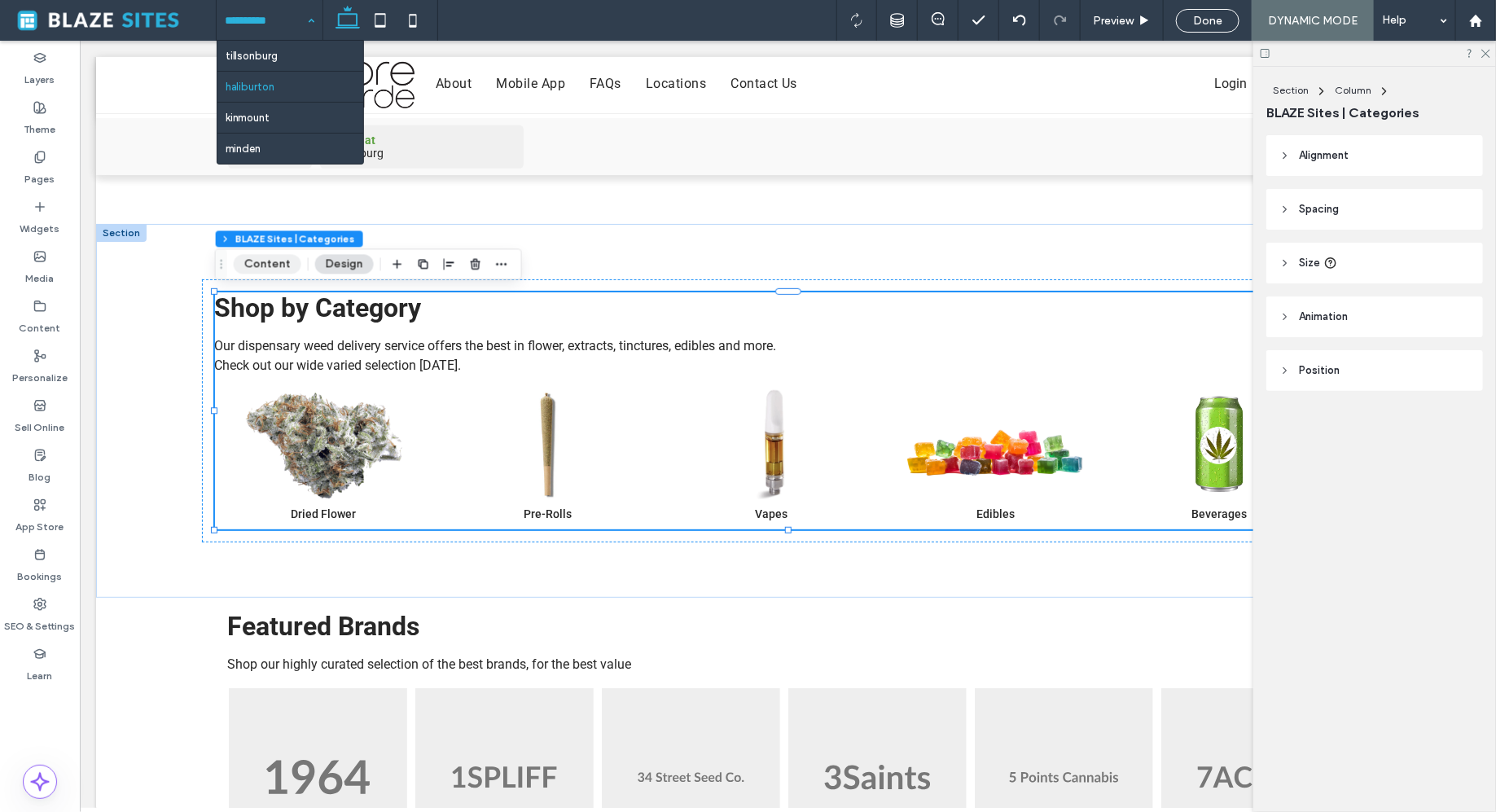
click at [268, 265] on button "Content" at bounding box center [268, 263] width 68 height 19
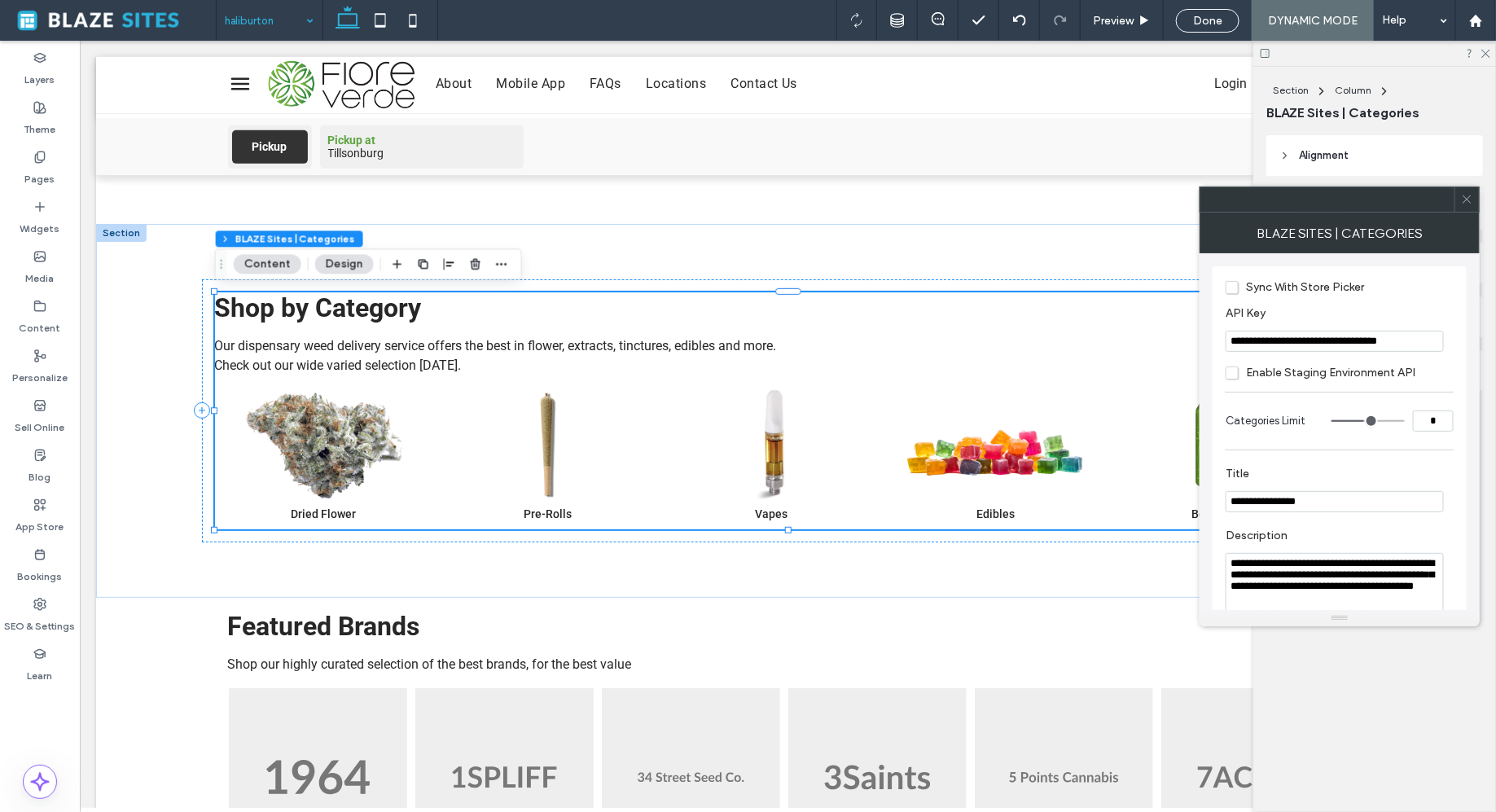
click at [1307, 343] on input "**********" at bounding box center [1335, 341] width 218 height 21
paste input "API Key"
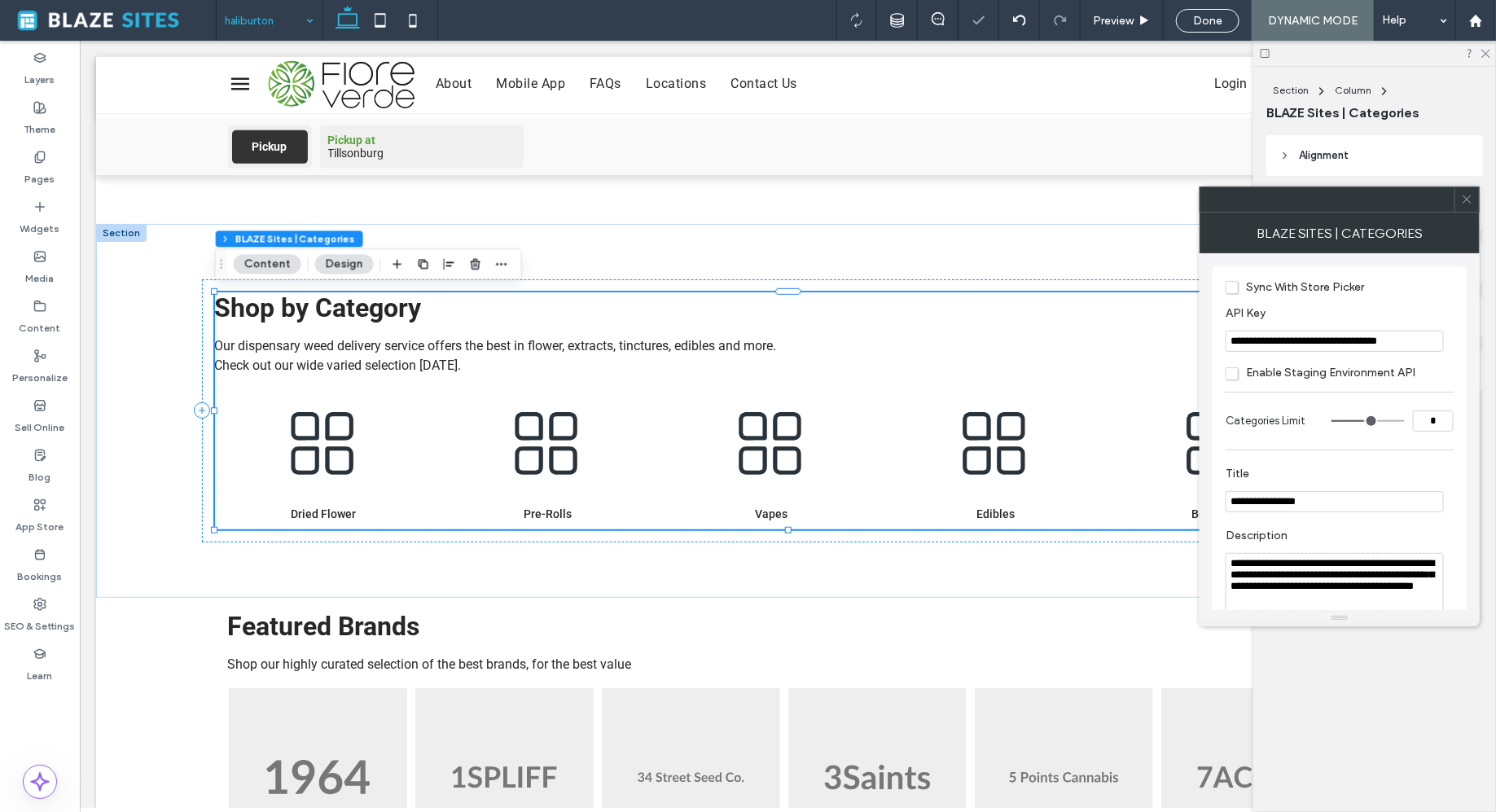
type input "**********"
click at [1211, 365] on div "**********" at bounding box center [1340, 431] width 280 height 357
click at [1466, 206] on span at bounding box center [1467, 199] width 13 height 24
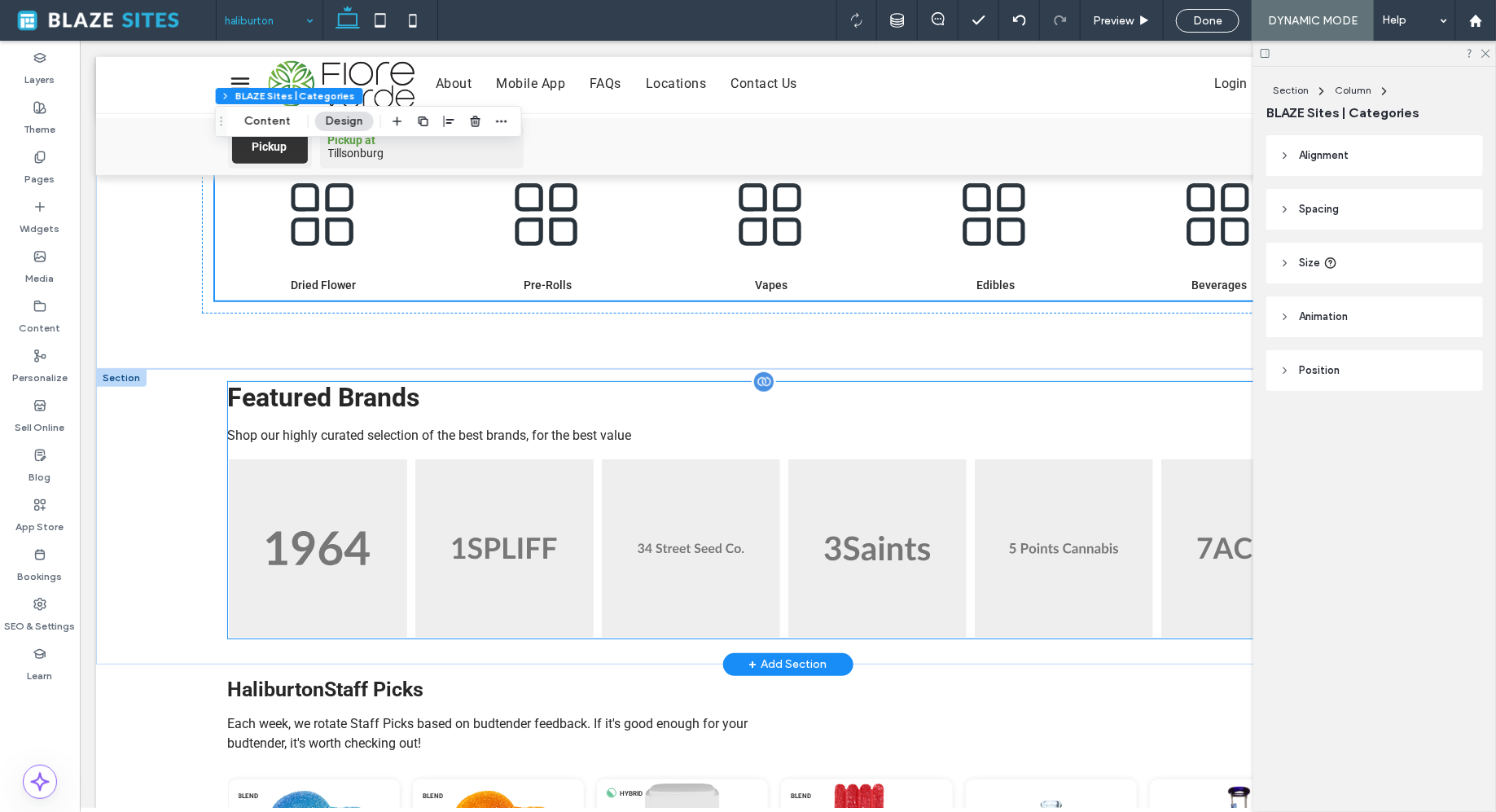
scroll to position [542, 0]
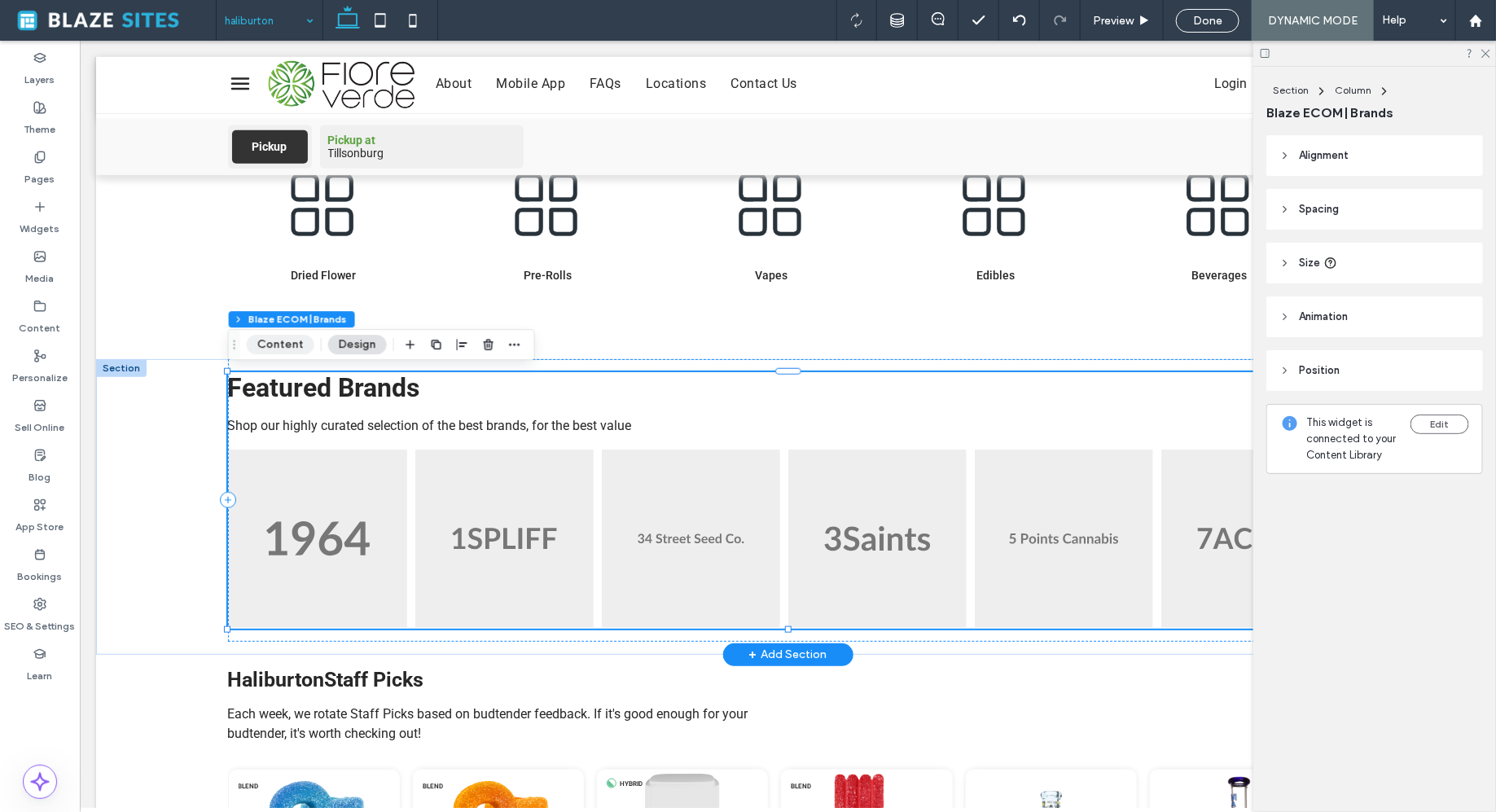
click at [292, 350] on button "Content" at bounding box center [280, 344] width 68 height 19
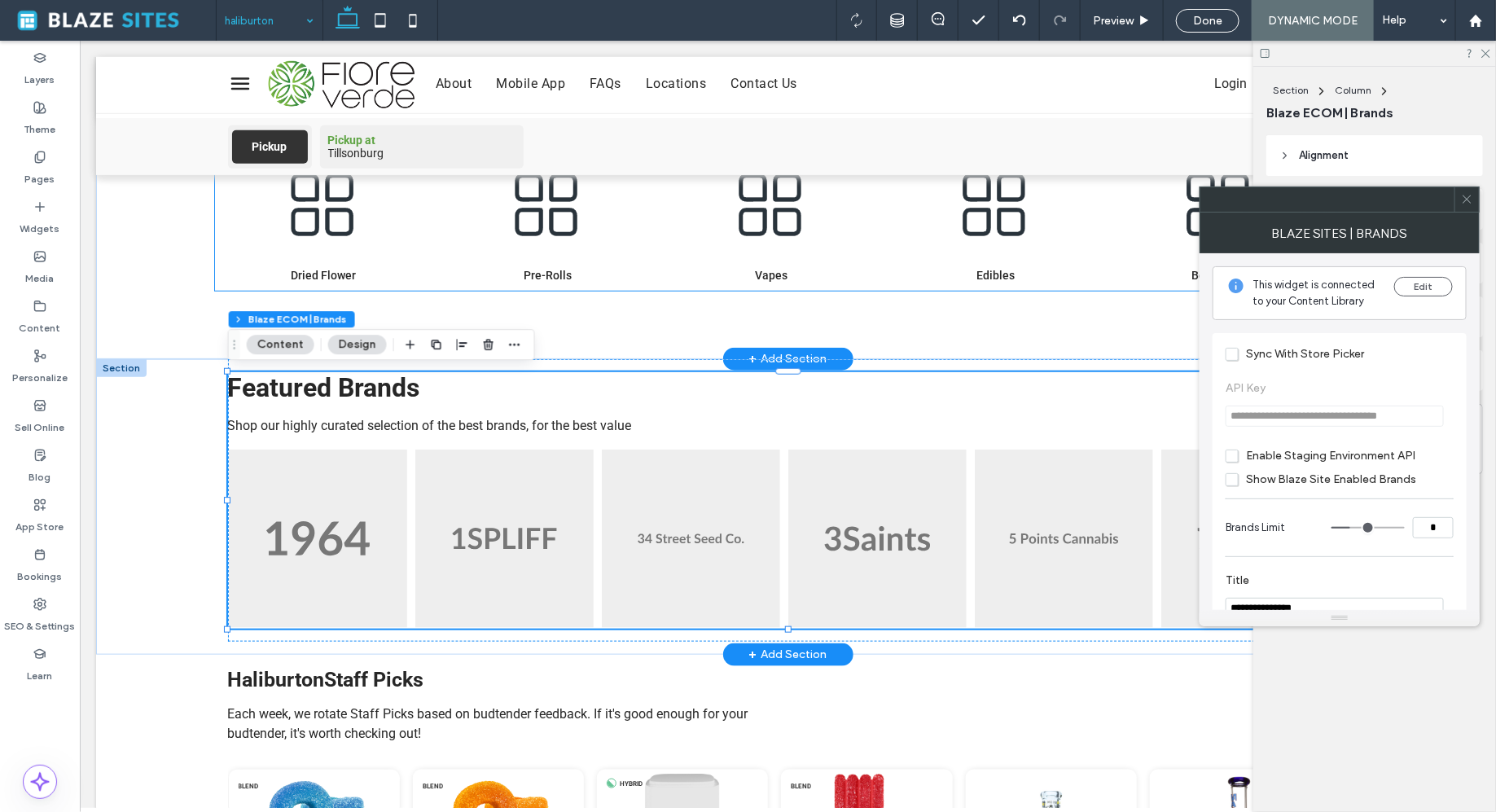
click at [962, 274] on p "Edibles" at bounding box center [994, 274] width 216 height 13
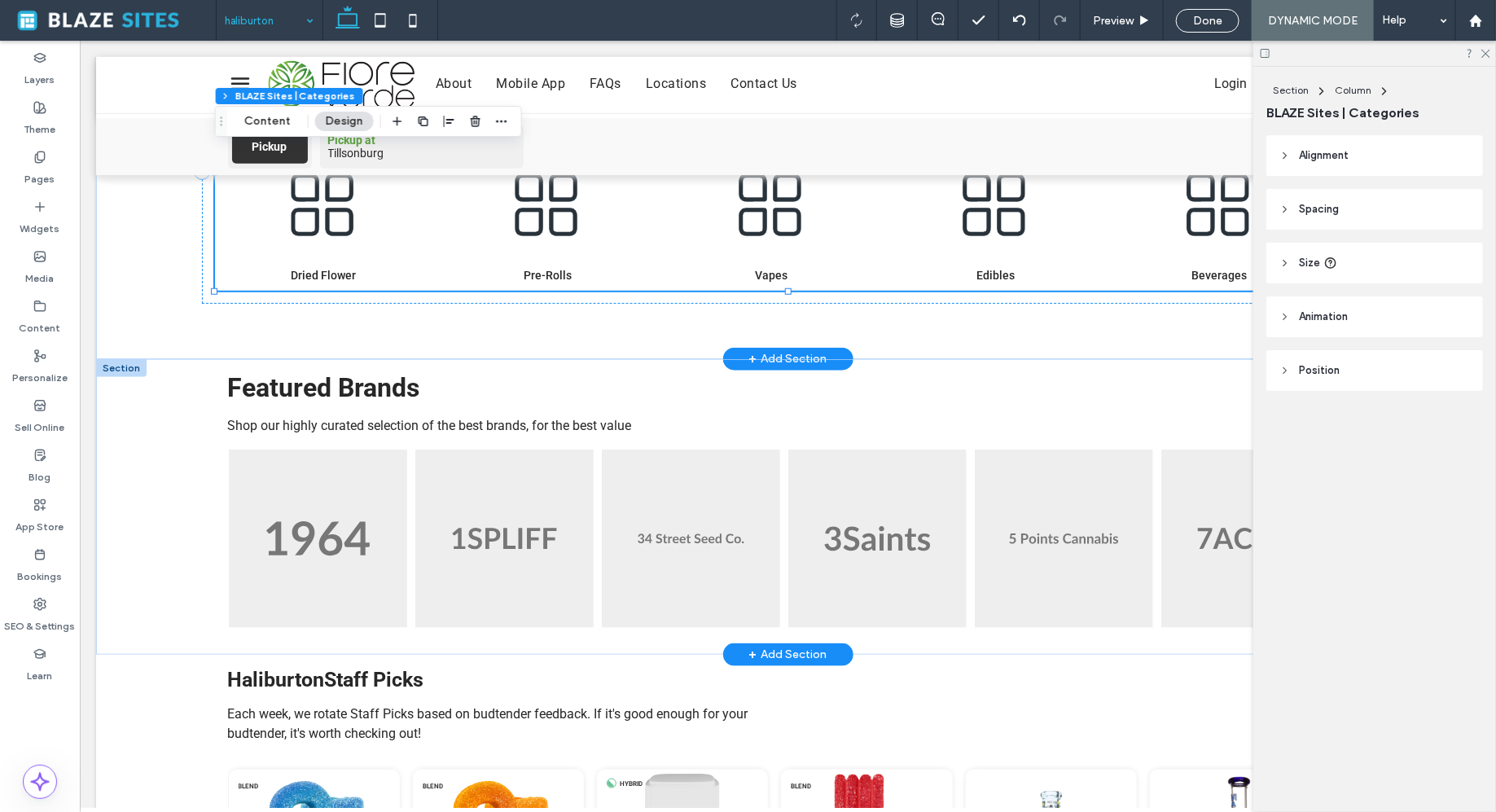
click at [915, 256] on img at bounding box center [994, 205] width 216 height 110
click at [274, 118] on button "Content" at bounding box center [268, 121] width 68 height 19
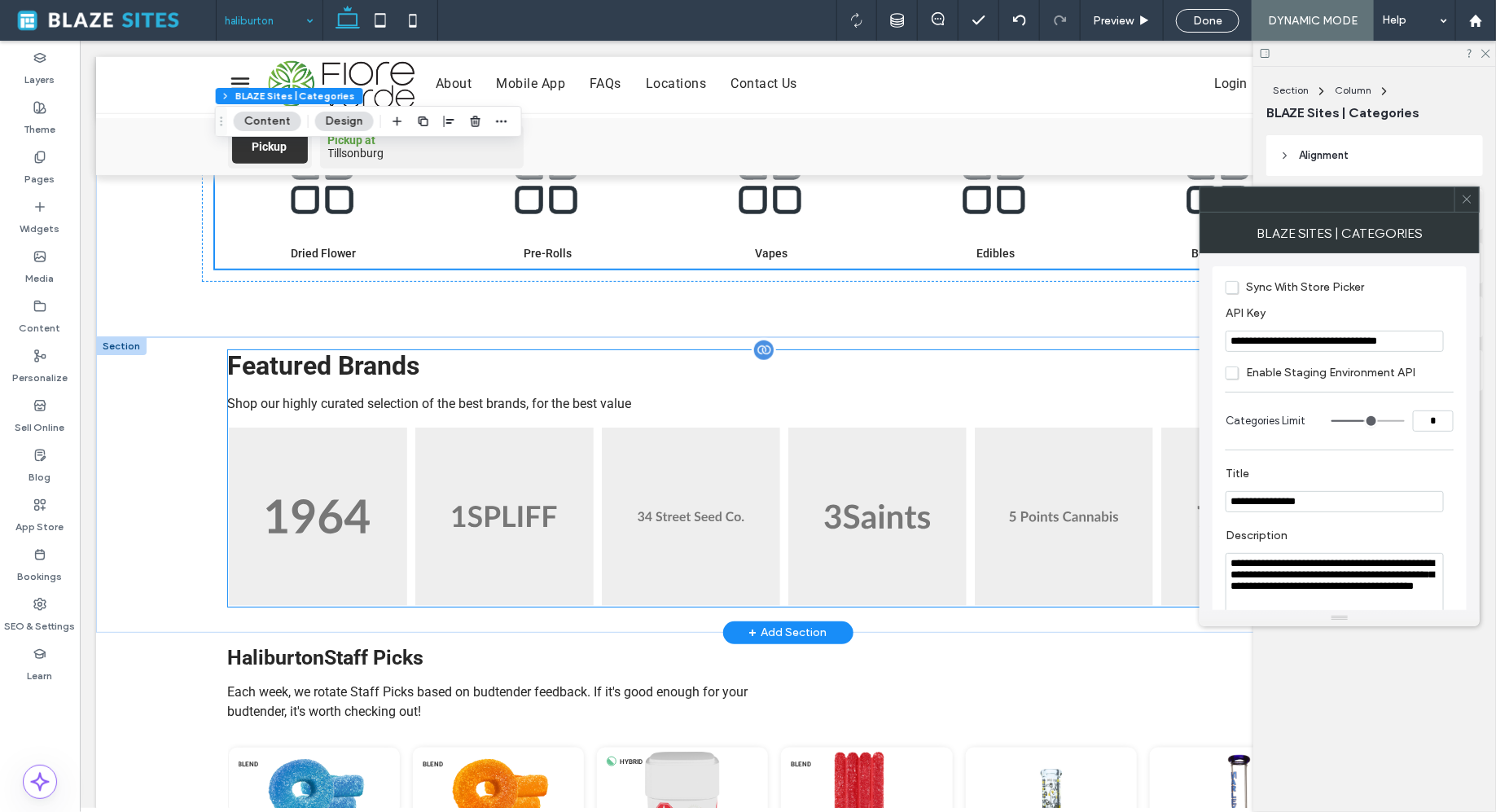
scroll to position [566, 0]
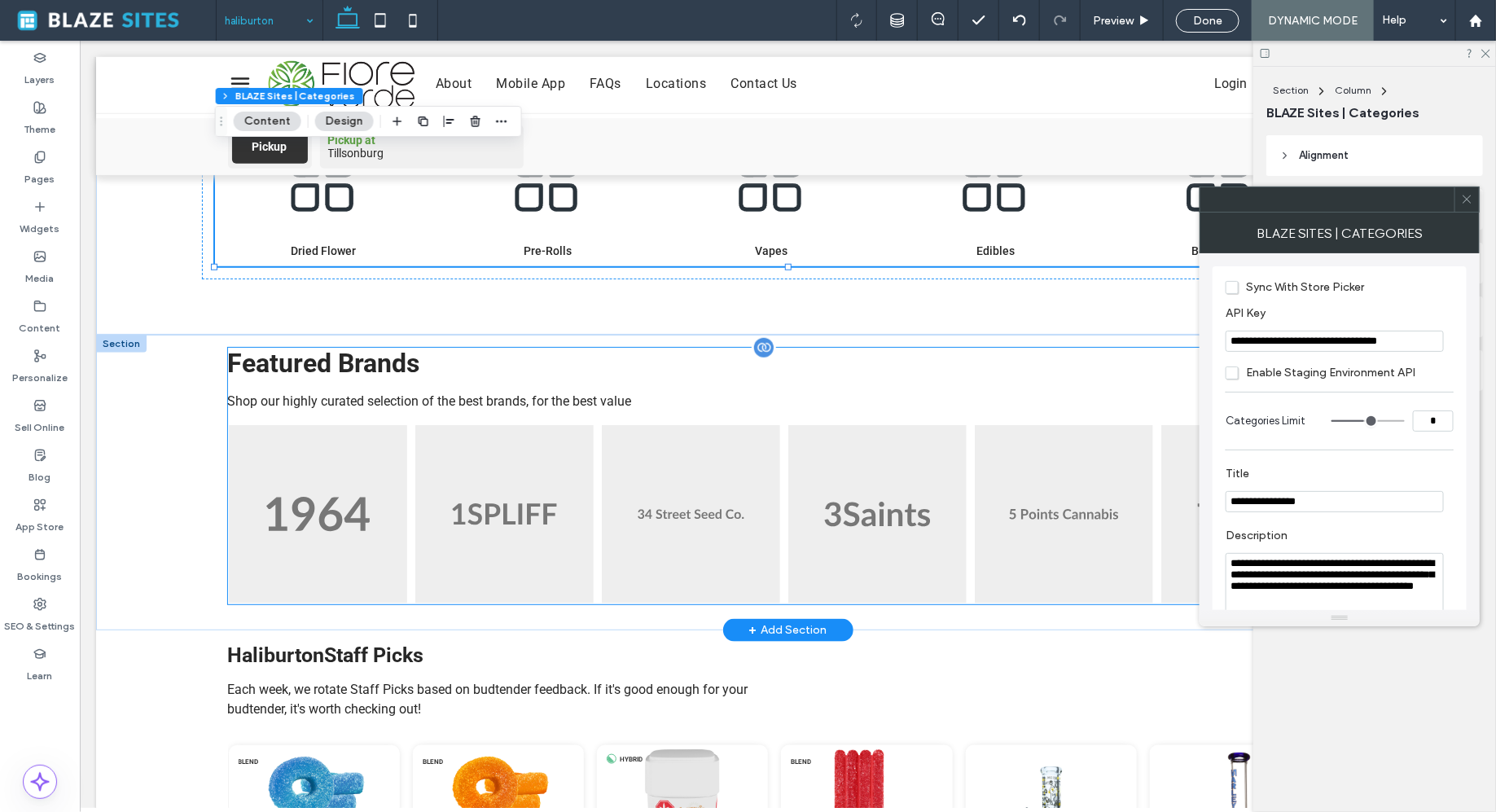
click at [764, 357] on div at bounding box center [763, 346] width 24 height 24
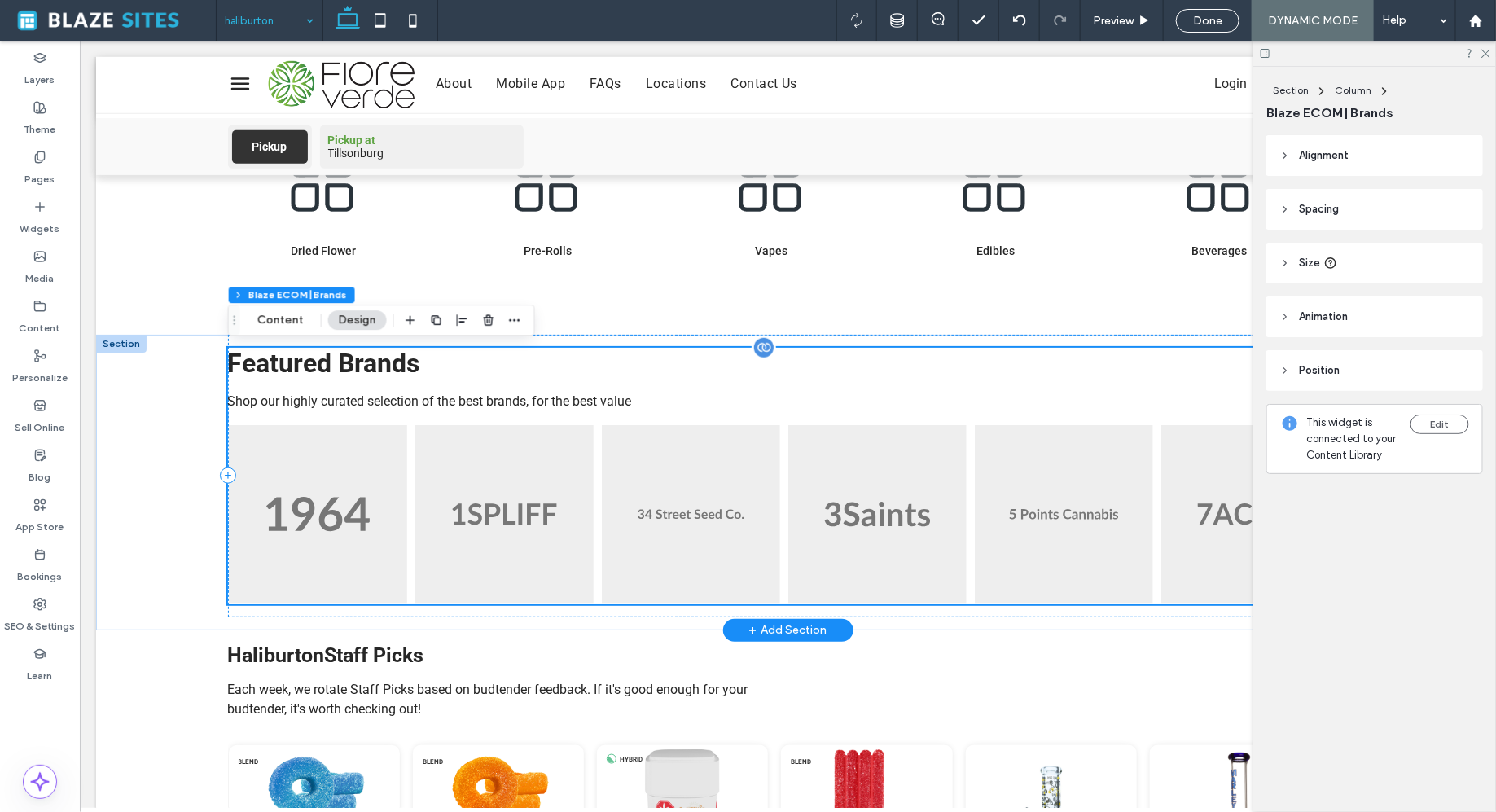
scroll to position [757, 0]
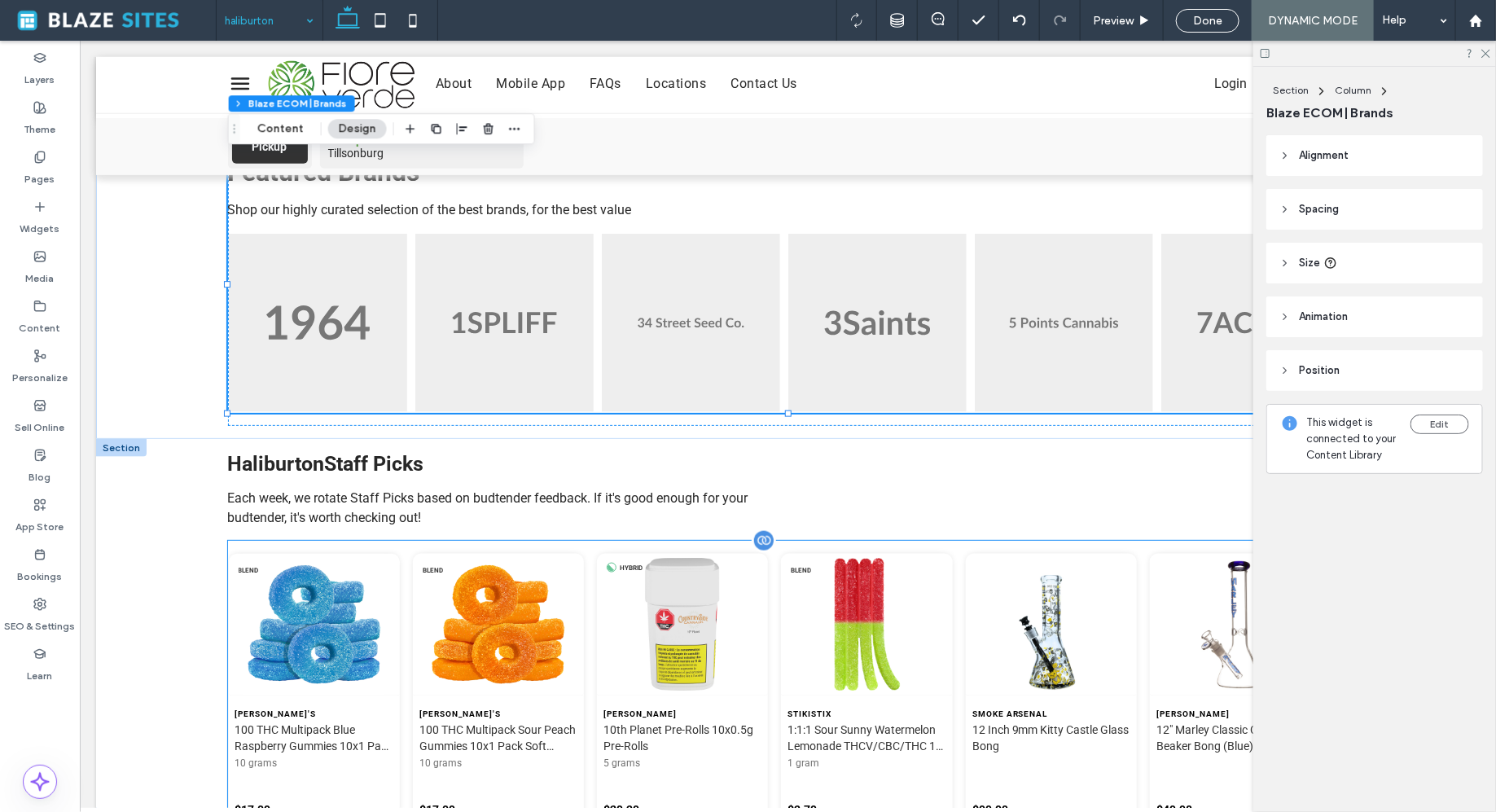
click at [666, 543] on div "Blend Olli O's" at bounding box center [787, 705] width 1095 height 331
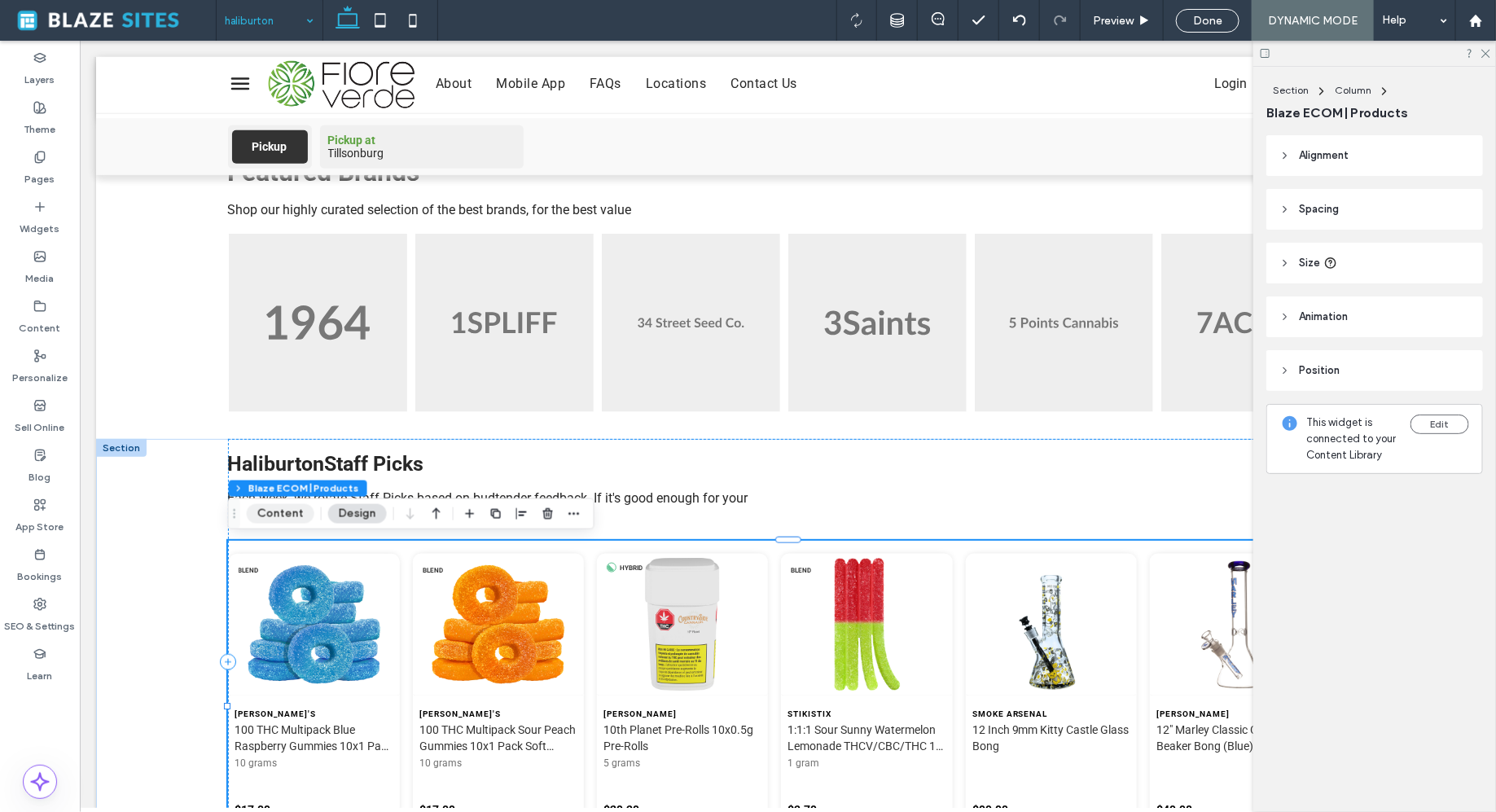
click at [283, 519] on button "Content" at bounding box center [280, 513] width 68 height 19
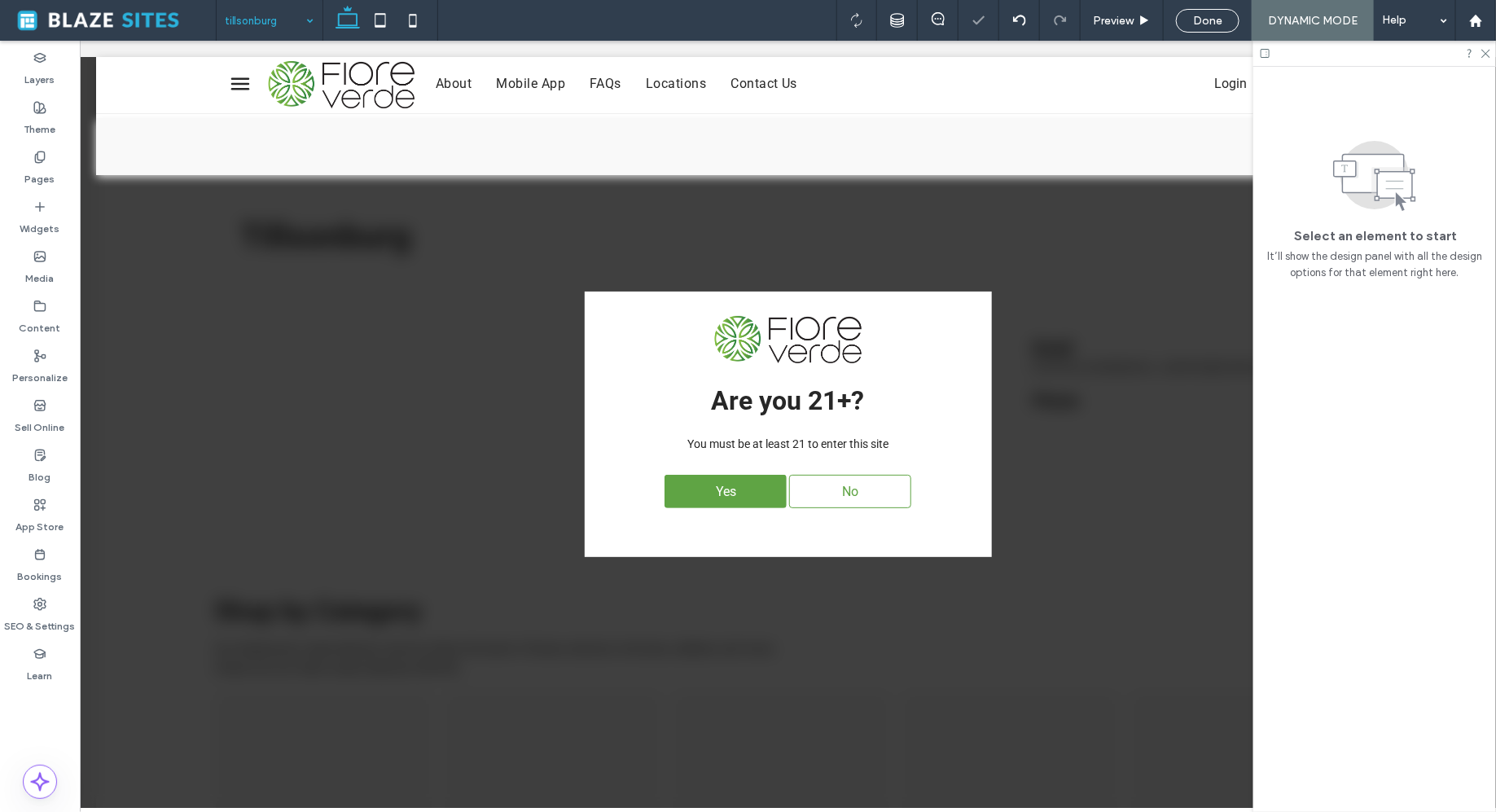
scroll to position [0, 0]
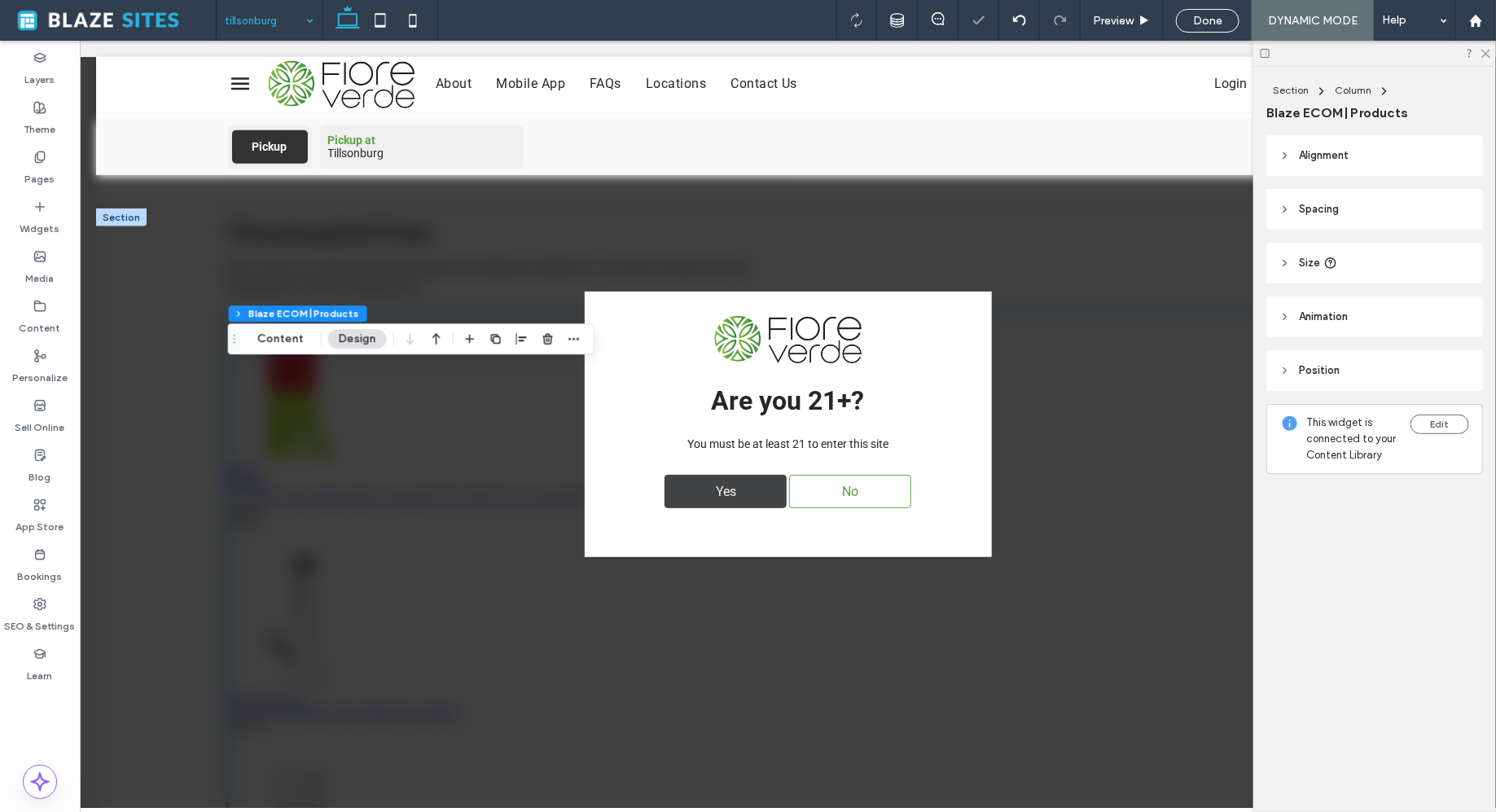
click at [710, 483] on span "Yes" at bounding box center [726, 491] width 32 height 32
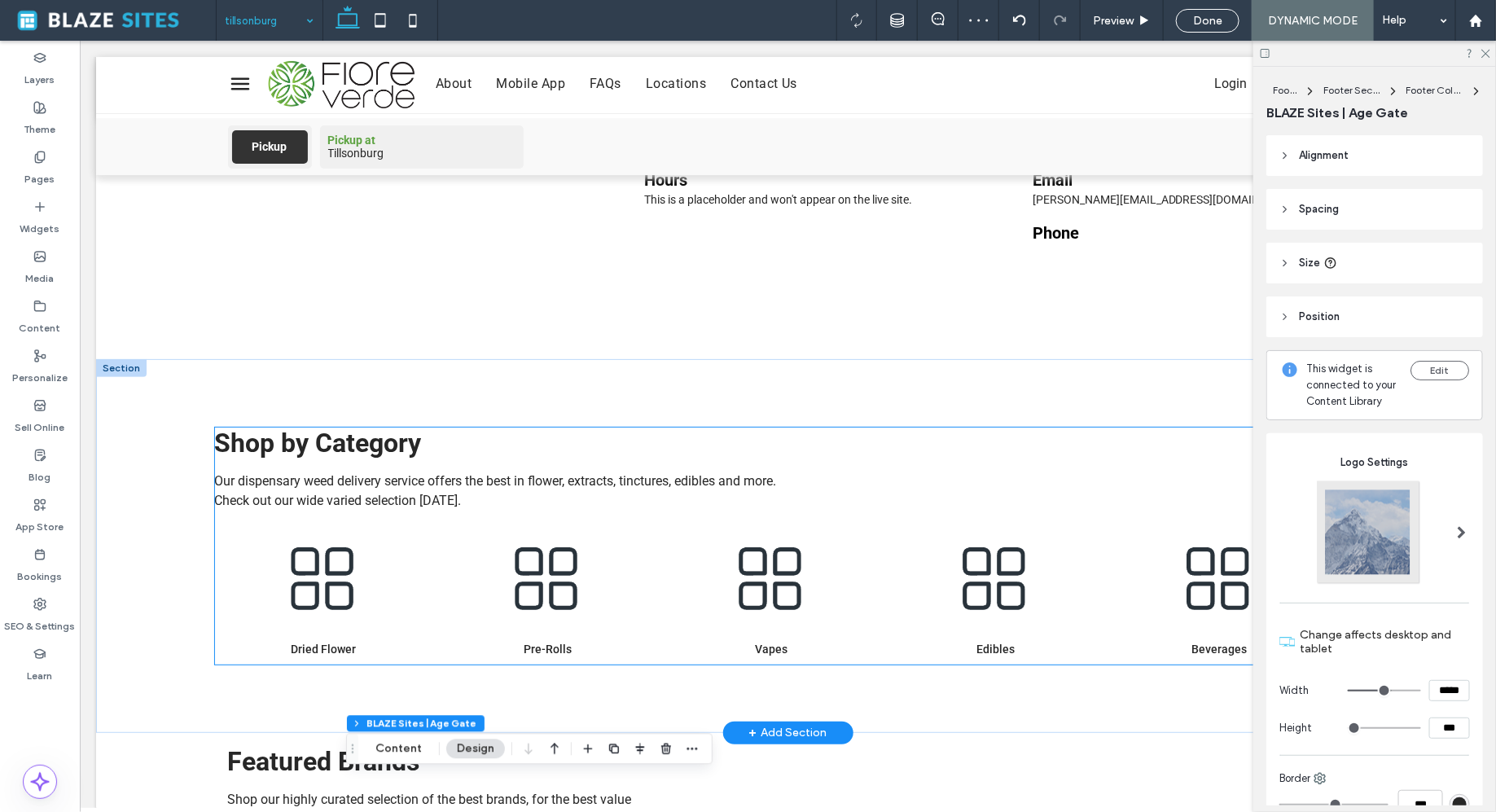
scroll to position [165, 0]
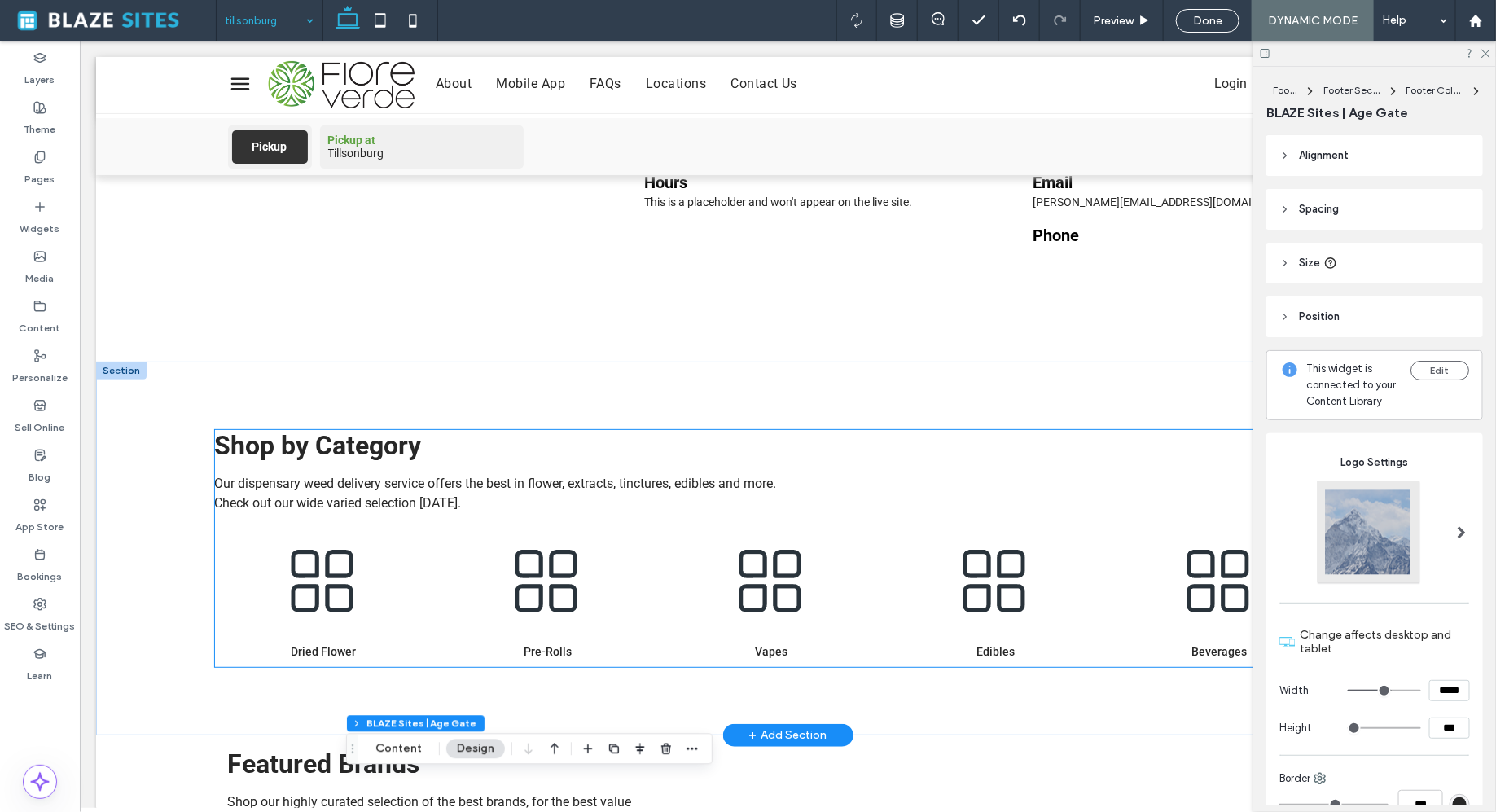
click at [732, 525] on ul "Dried Flower Pre-Rolls Vapes Edibles Beverages" at bounding box center [787, 596] width 1147 height 141
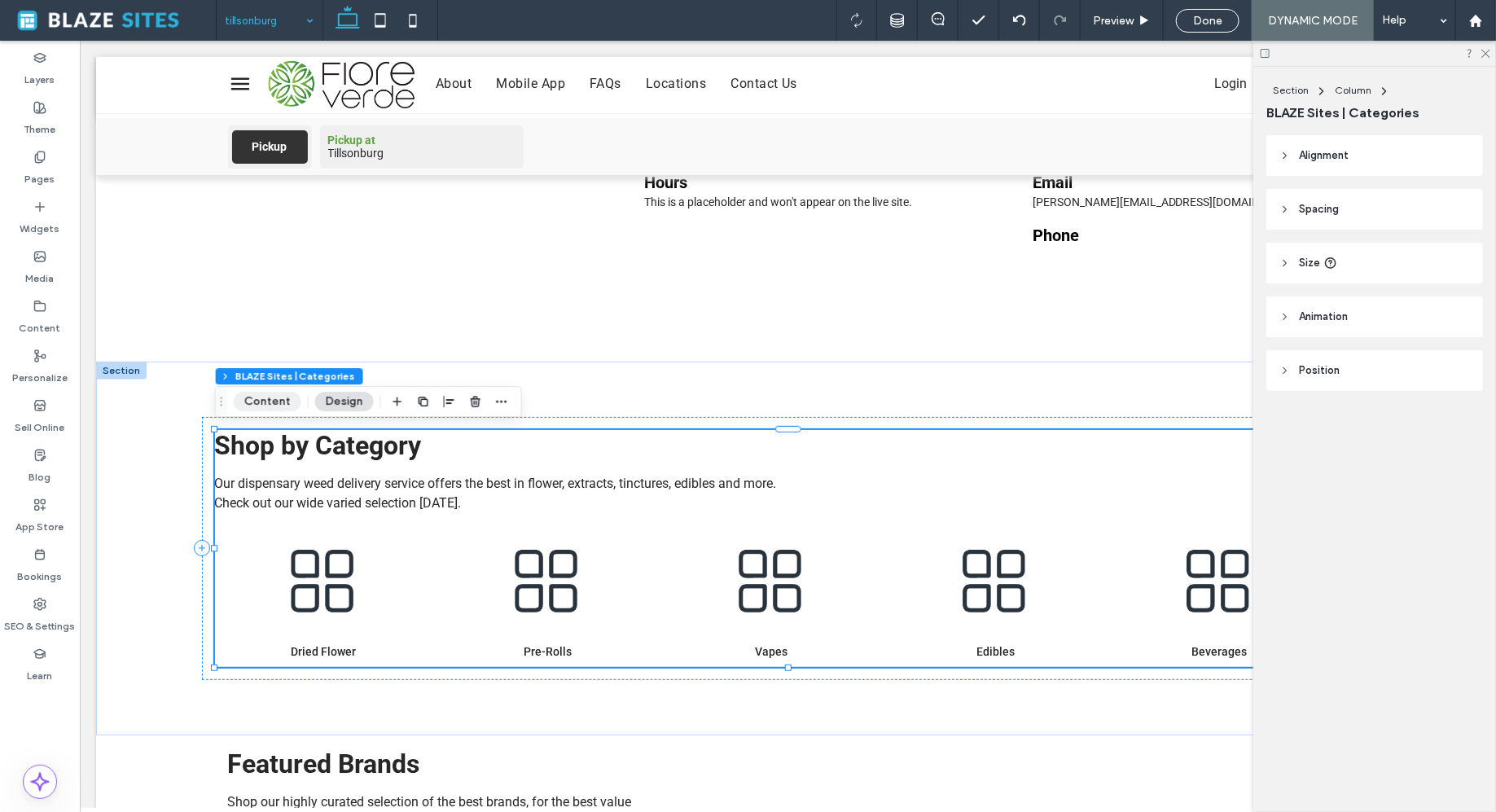
click at [286, 398] on button "Content" at bounding box center [268, 401] width 68 height 19
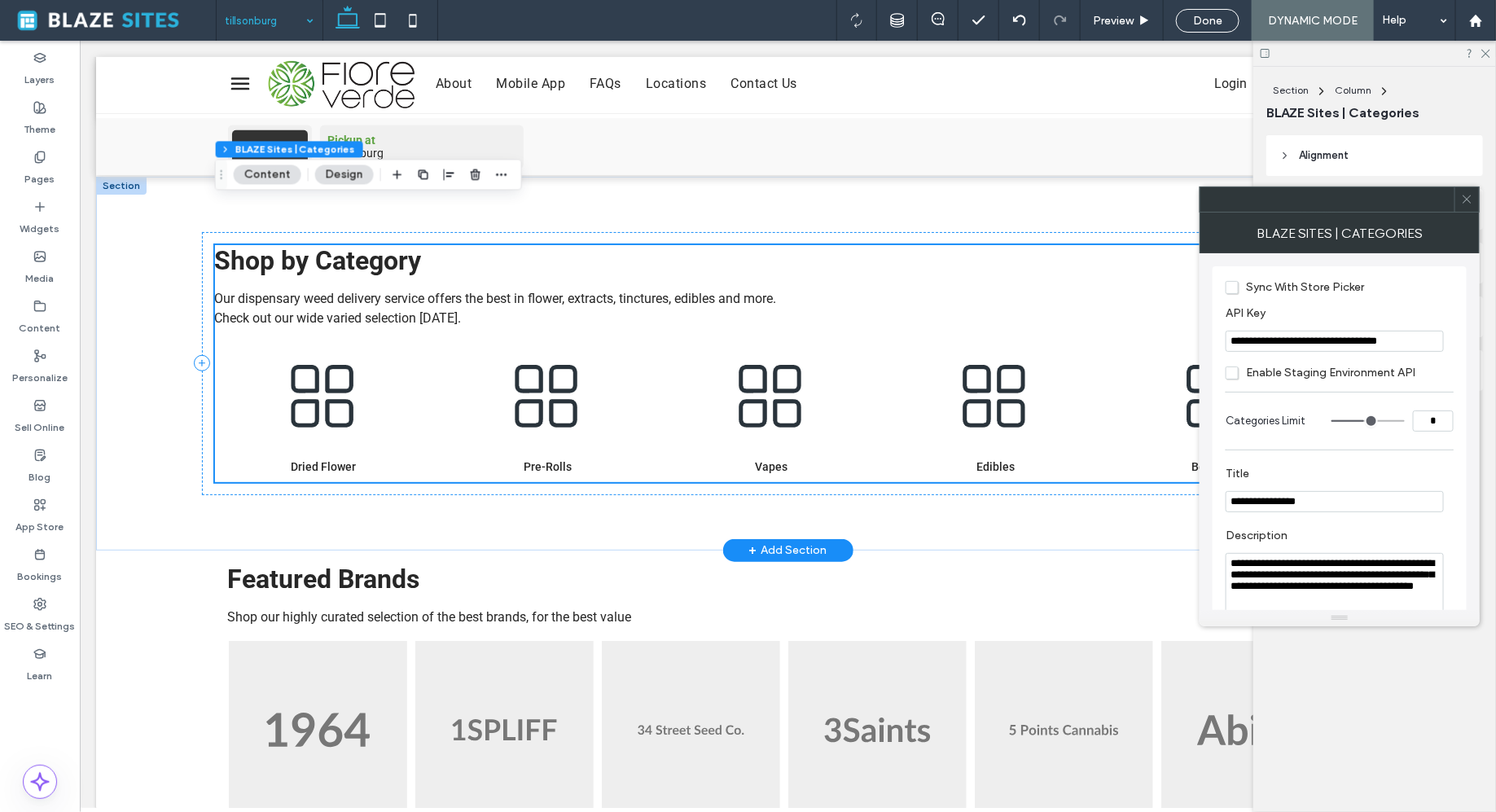
scroll to position [460, 0]
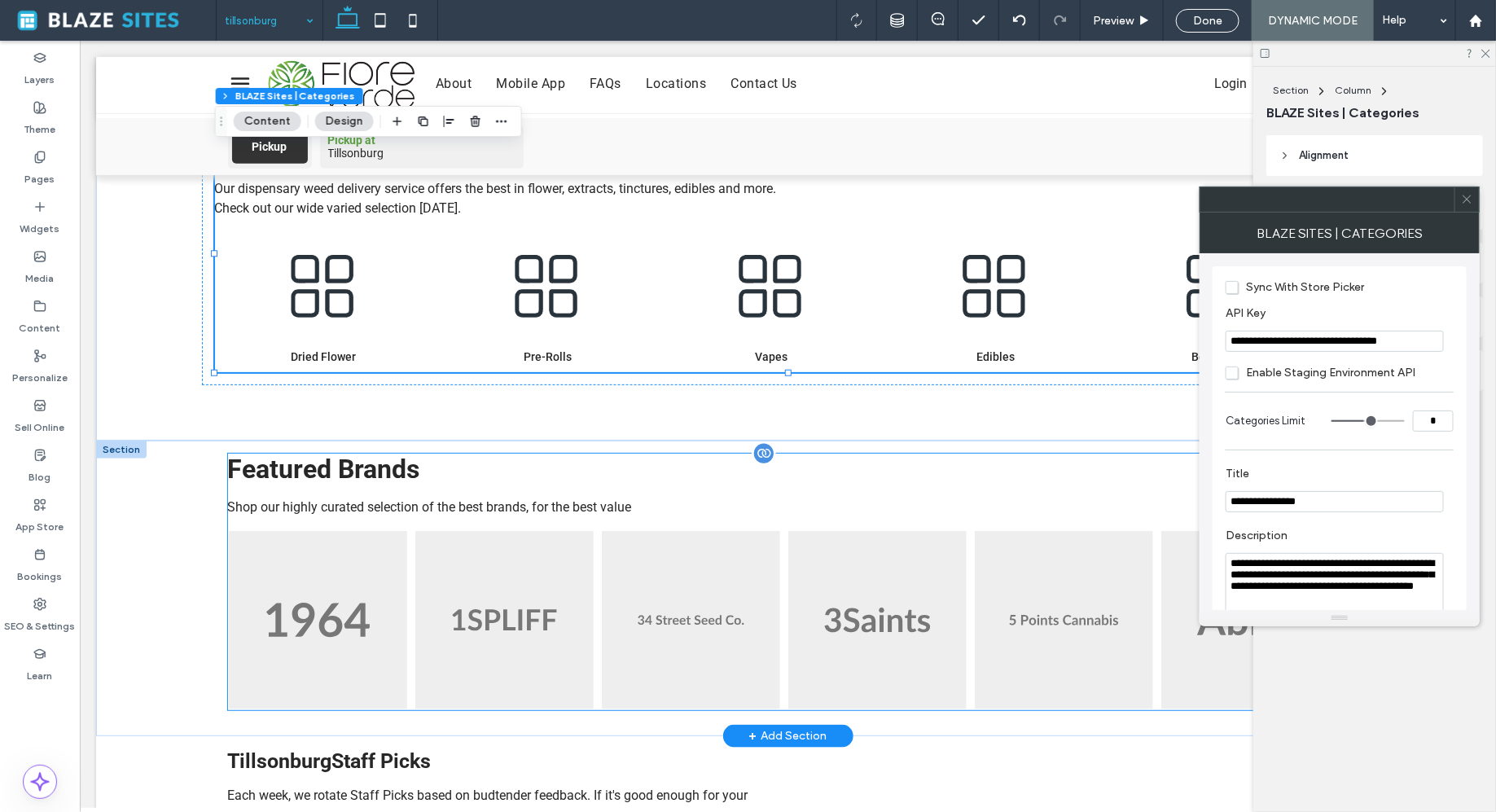
click at [815, 548] on img at bounding box center [877, 619] width 179 height 179
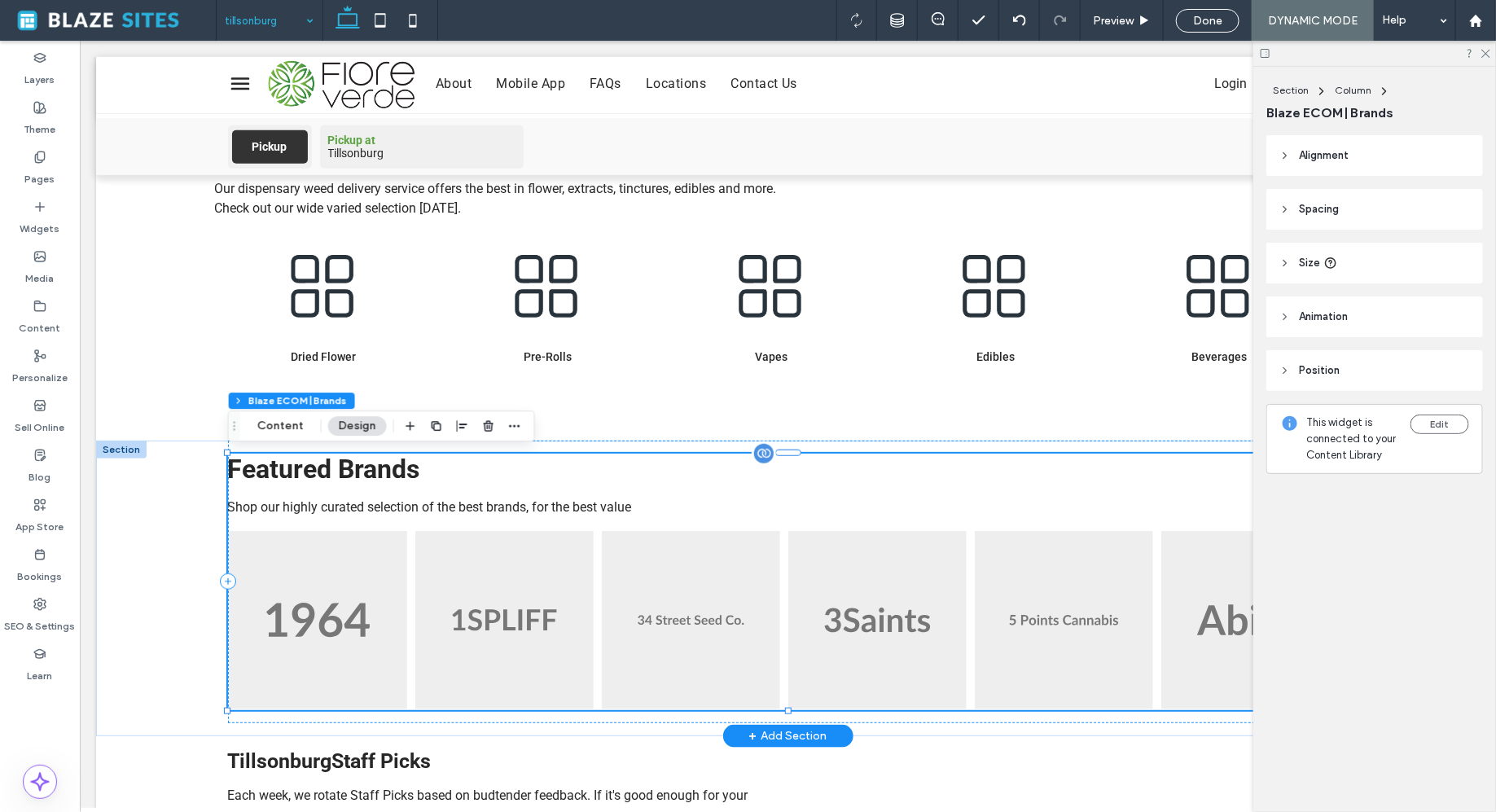
click at [815, 548] on img at bounding box center [877, 619] width 179 height 179
click at [275, 429] on button "Content" at bounding box center [280, 425] width 68 height 19
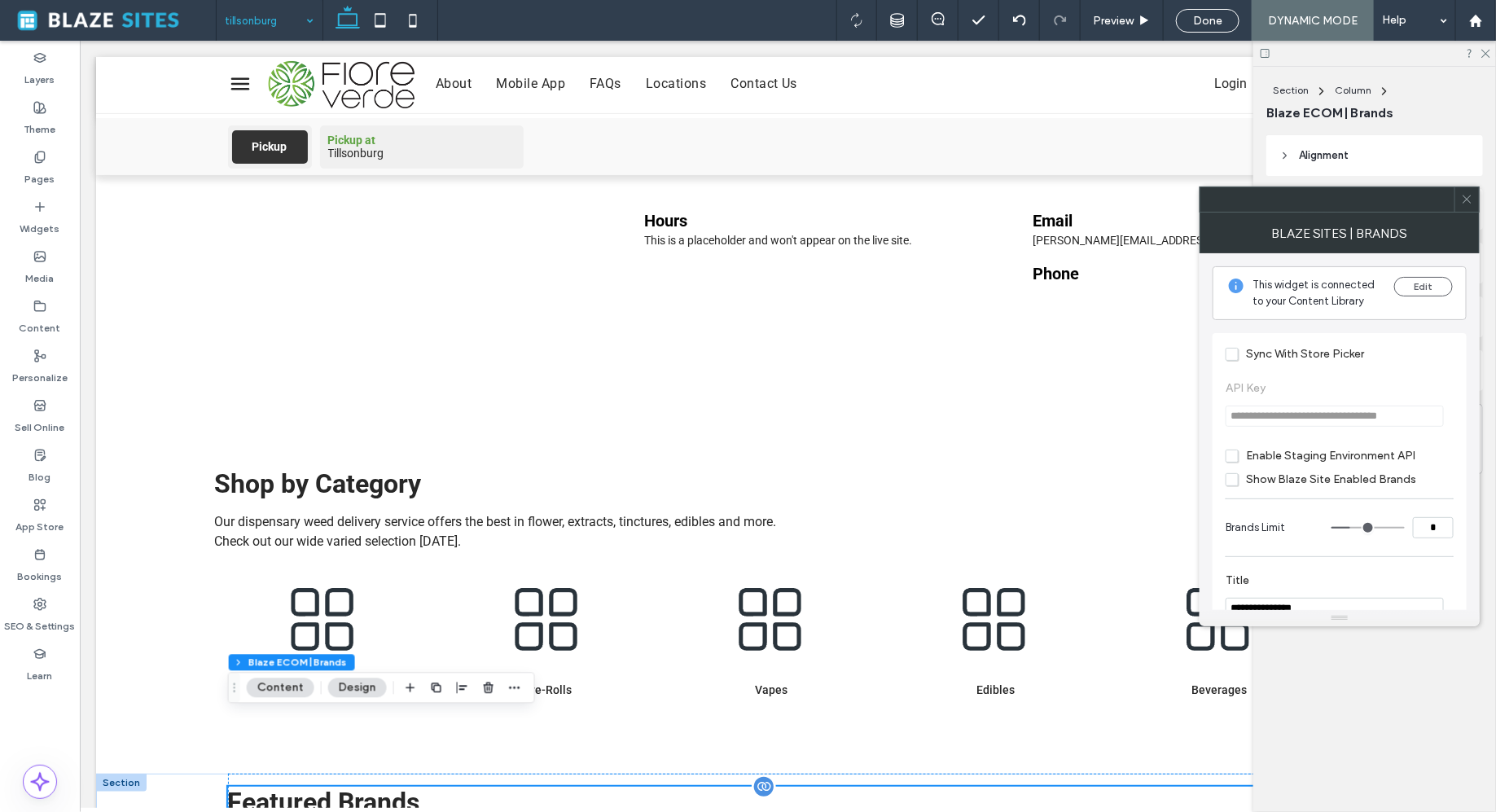
scroll to position [0, 0]
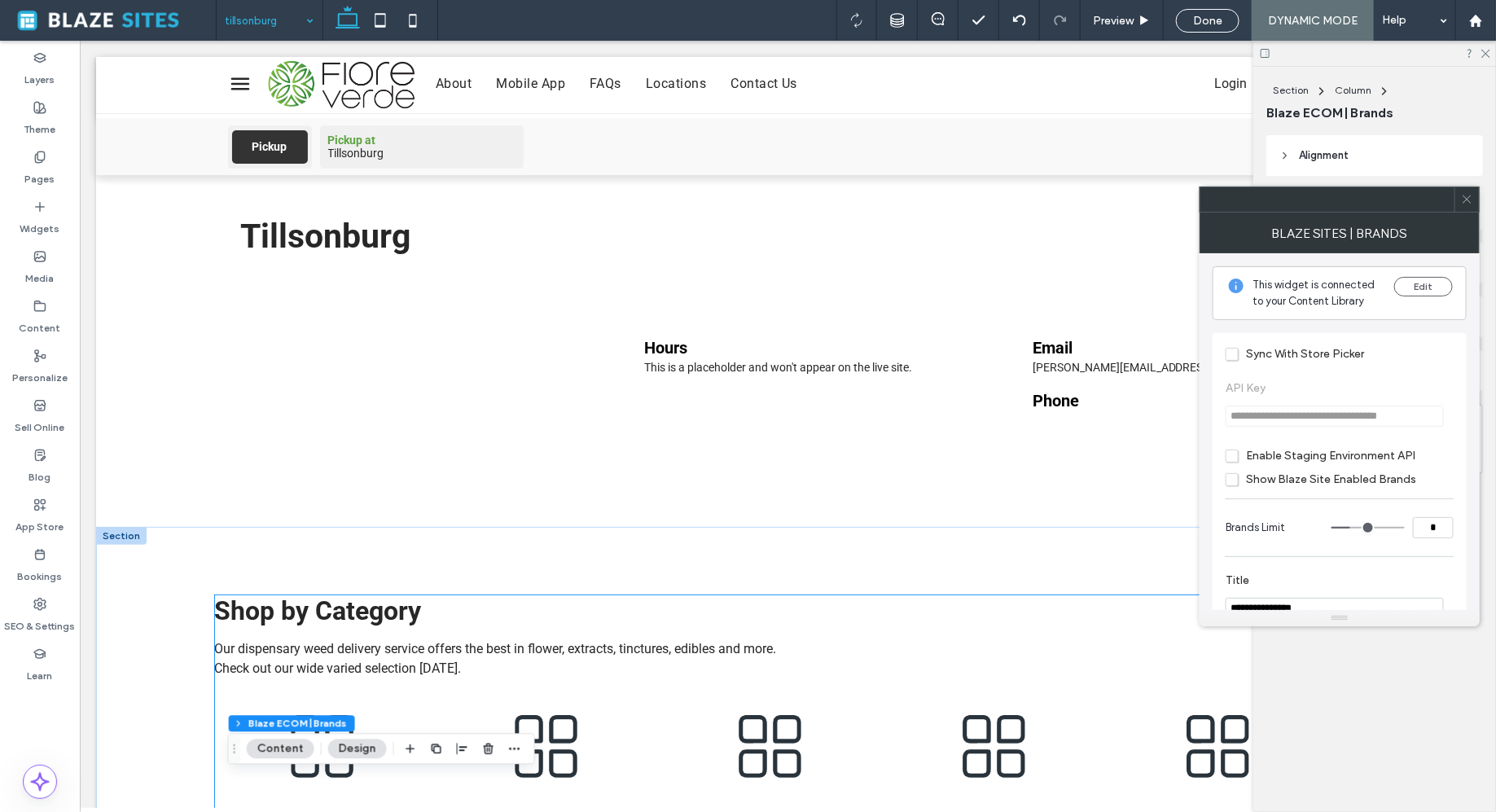
click at [728, 693] on img at bounding box center [770, 746] width 216 height 110
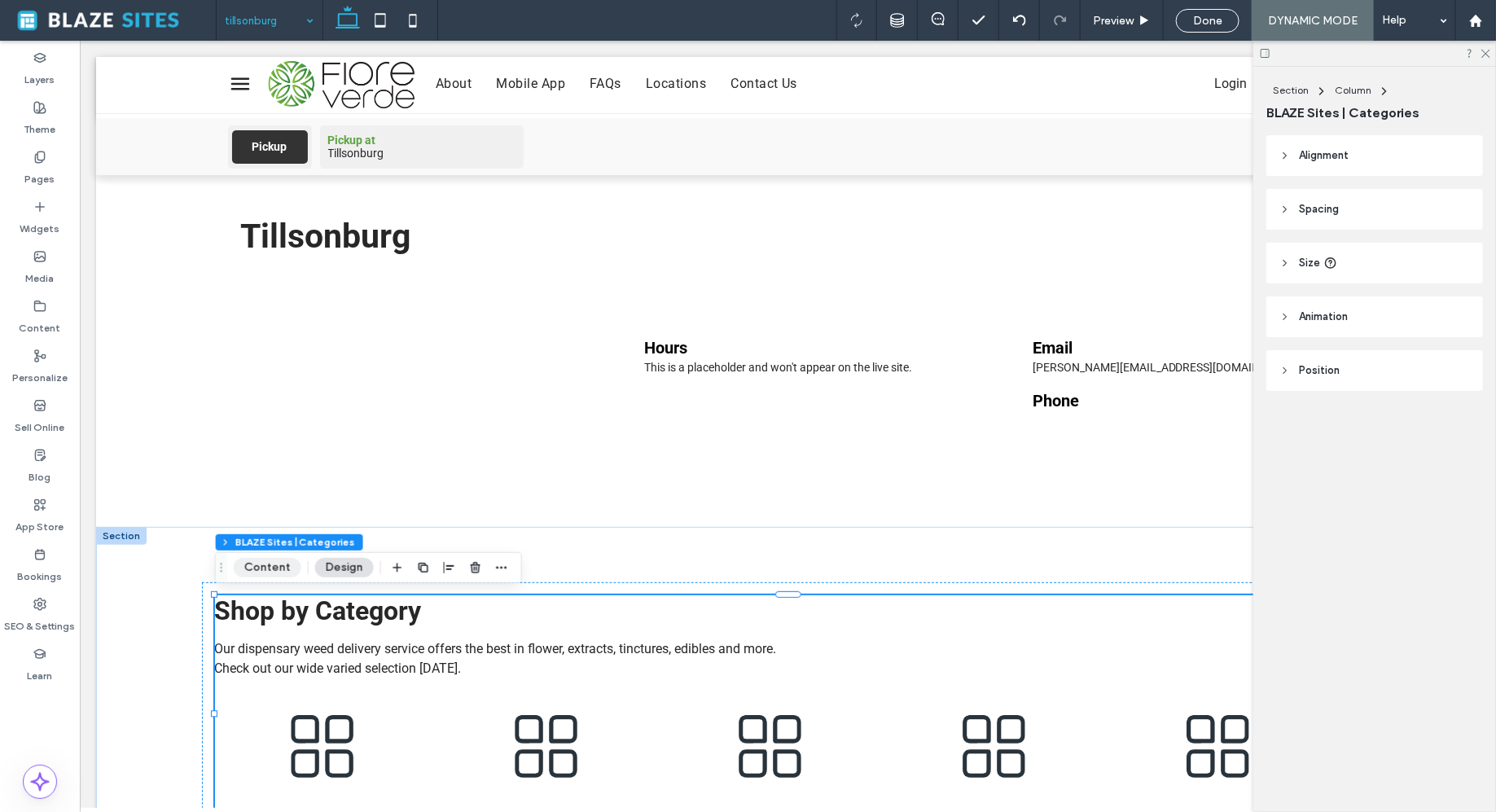
click at [279, 566] on button "Content" at bounding box center [268, 567] width 68 height 19
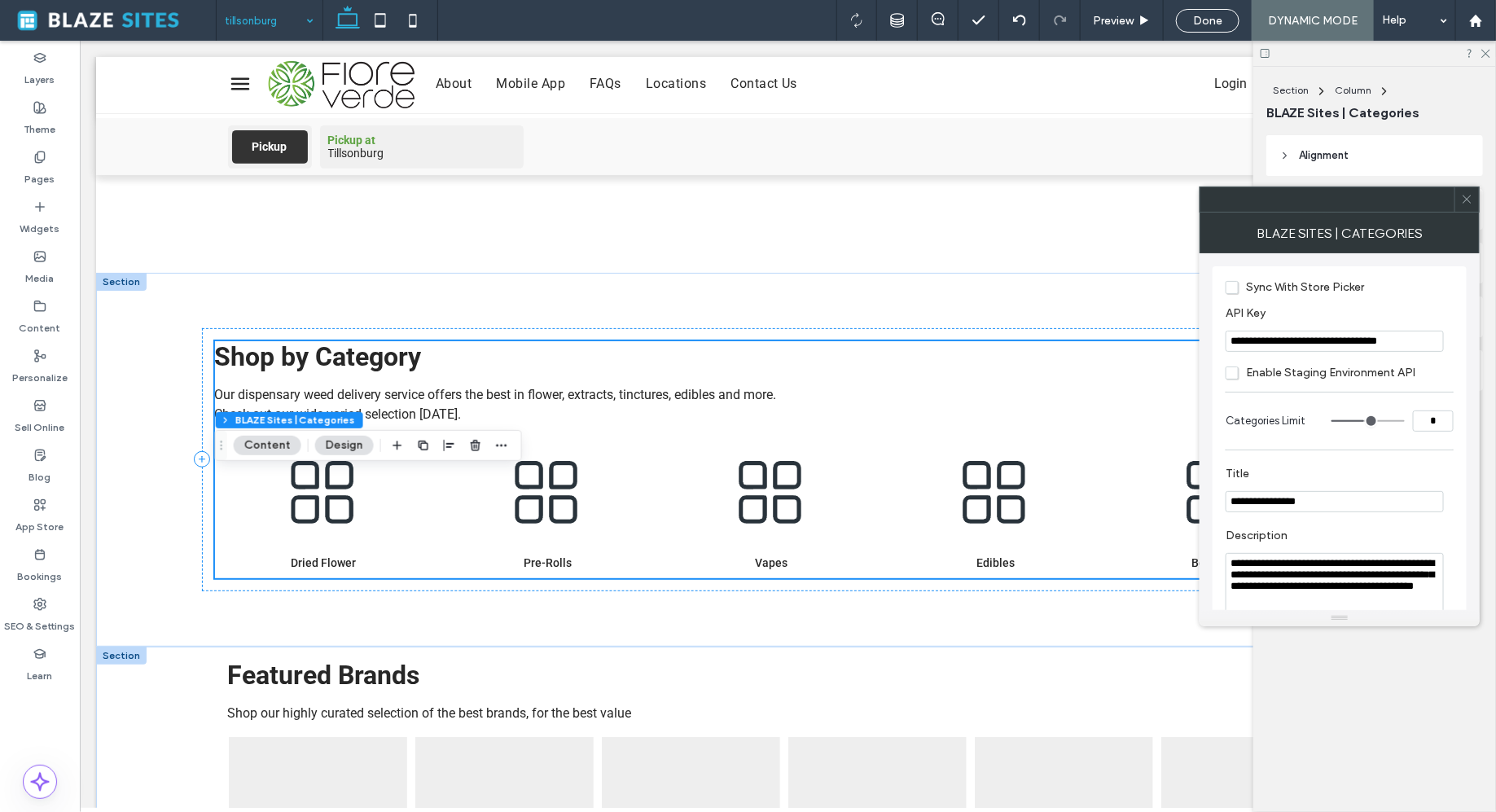
scroll to position [306, 0]
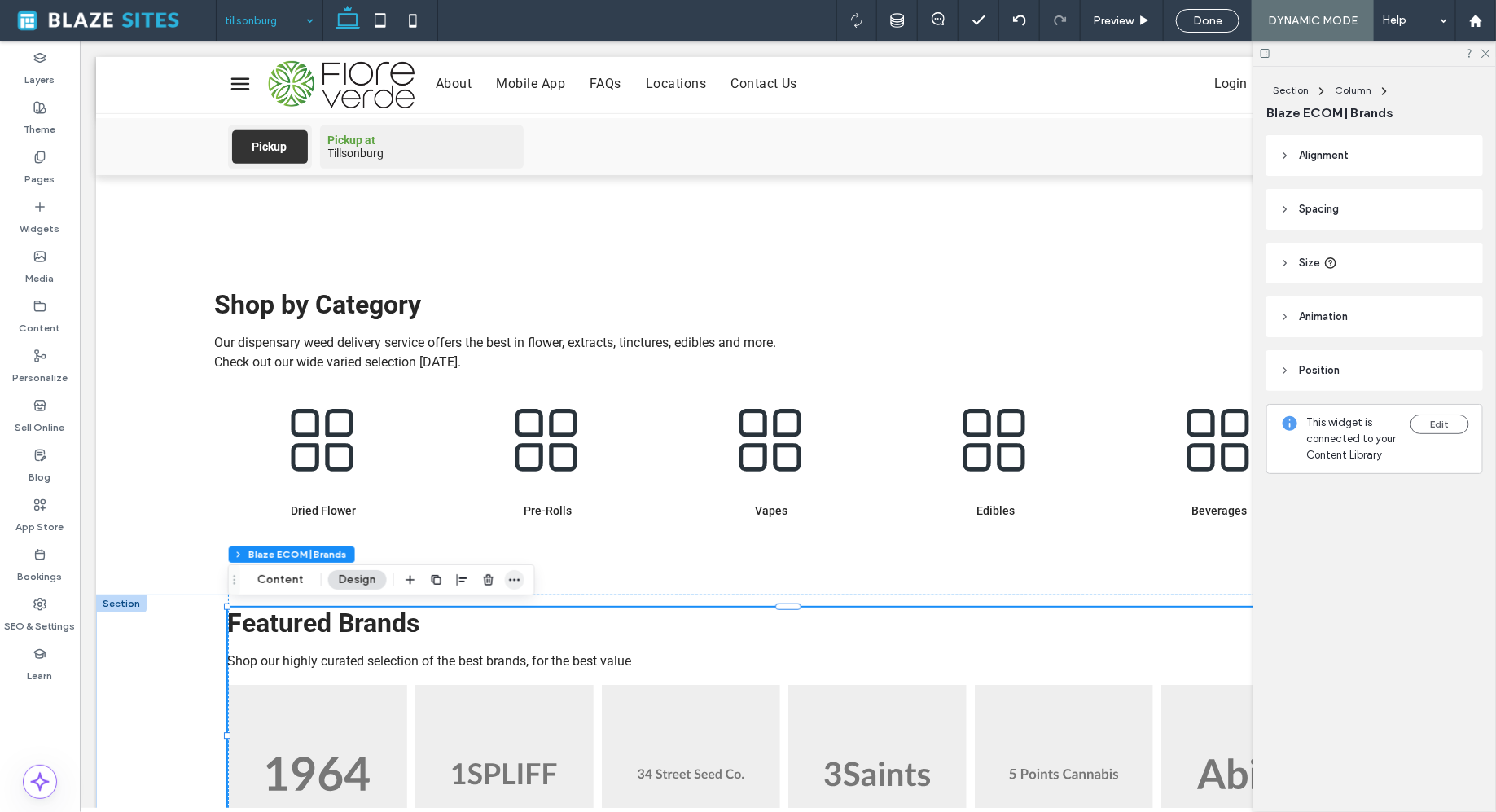
click at [516, 581] on icon "button" at bounding box center [515, 580] width 13 height 13
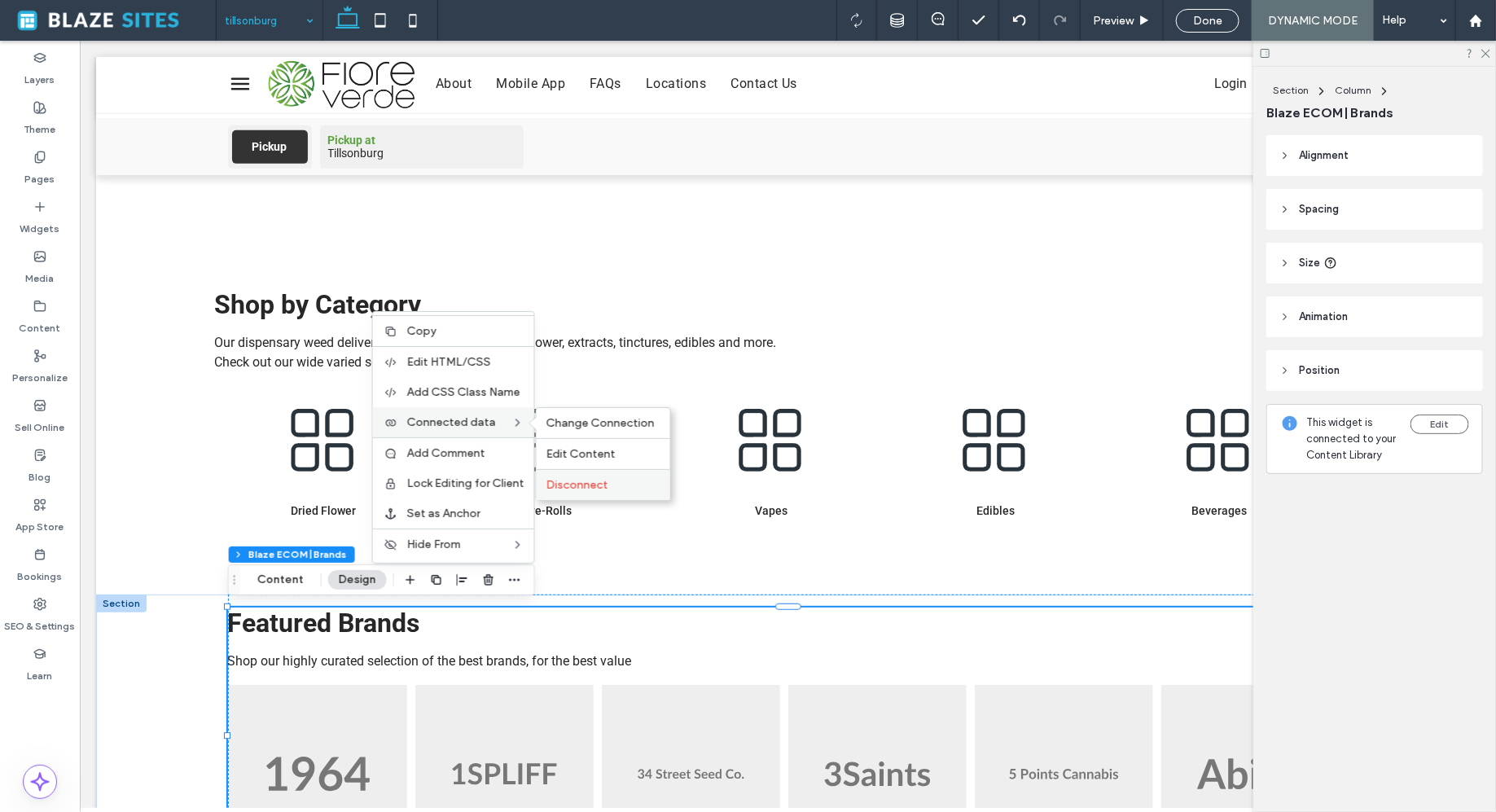
click at [583, 478] on span "Disconnect" at bounding box center [577, 485] width 62 height 14
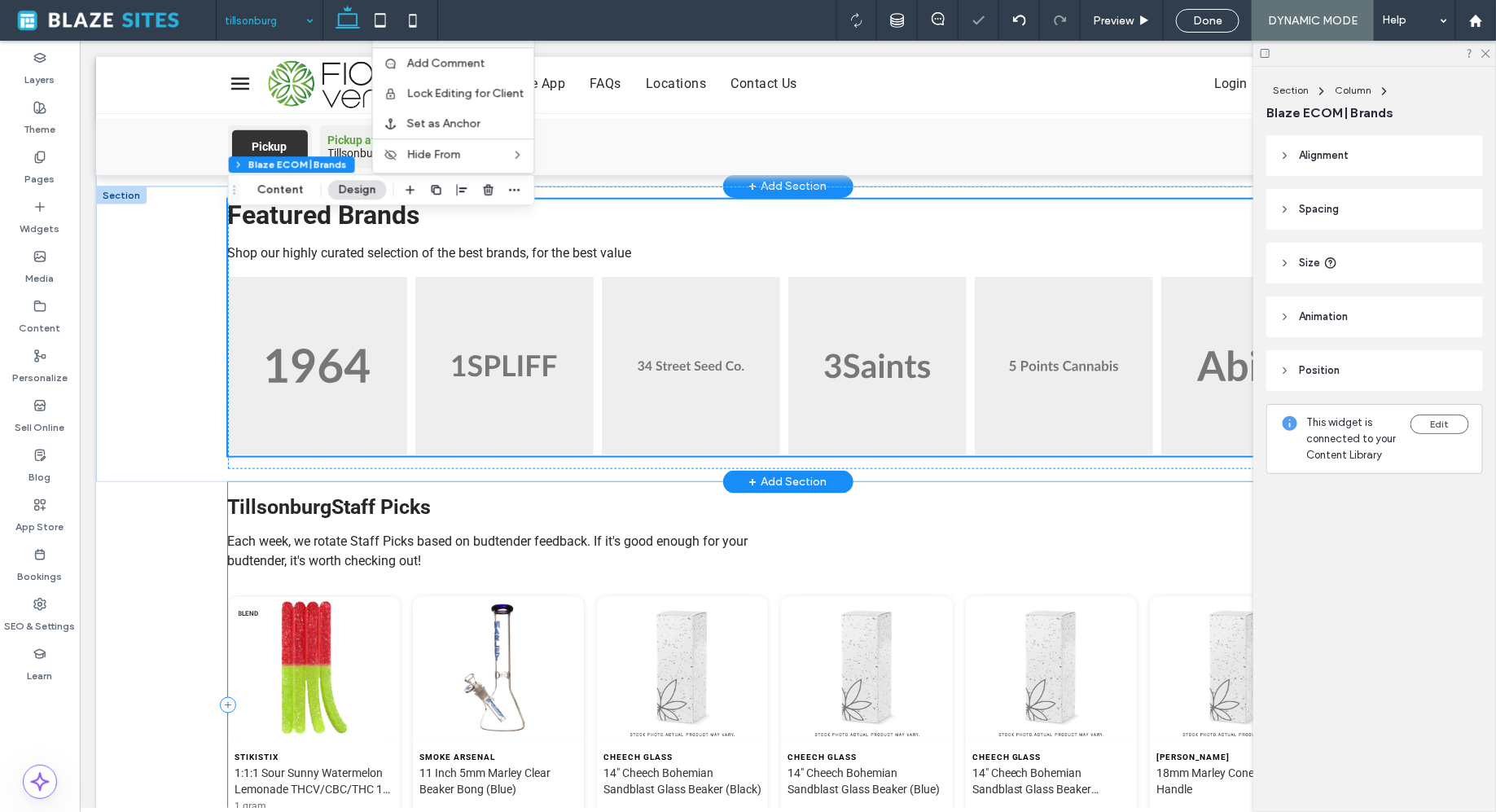
scroll to position [731, 0]
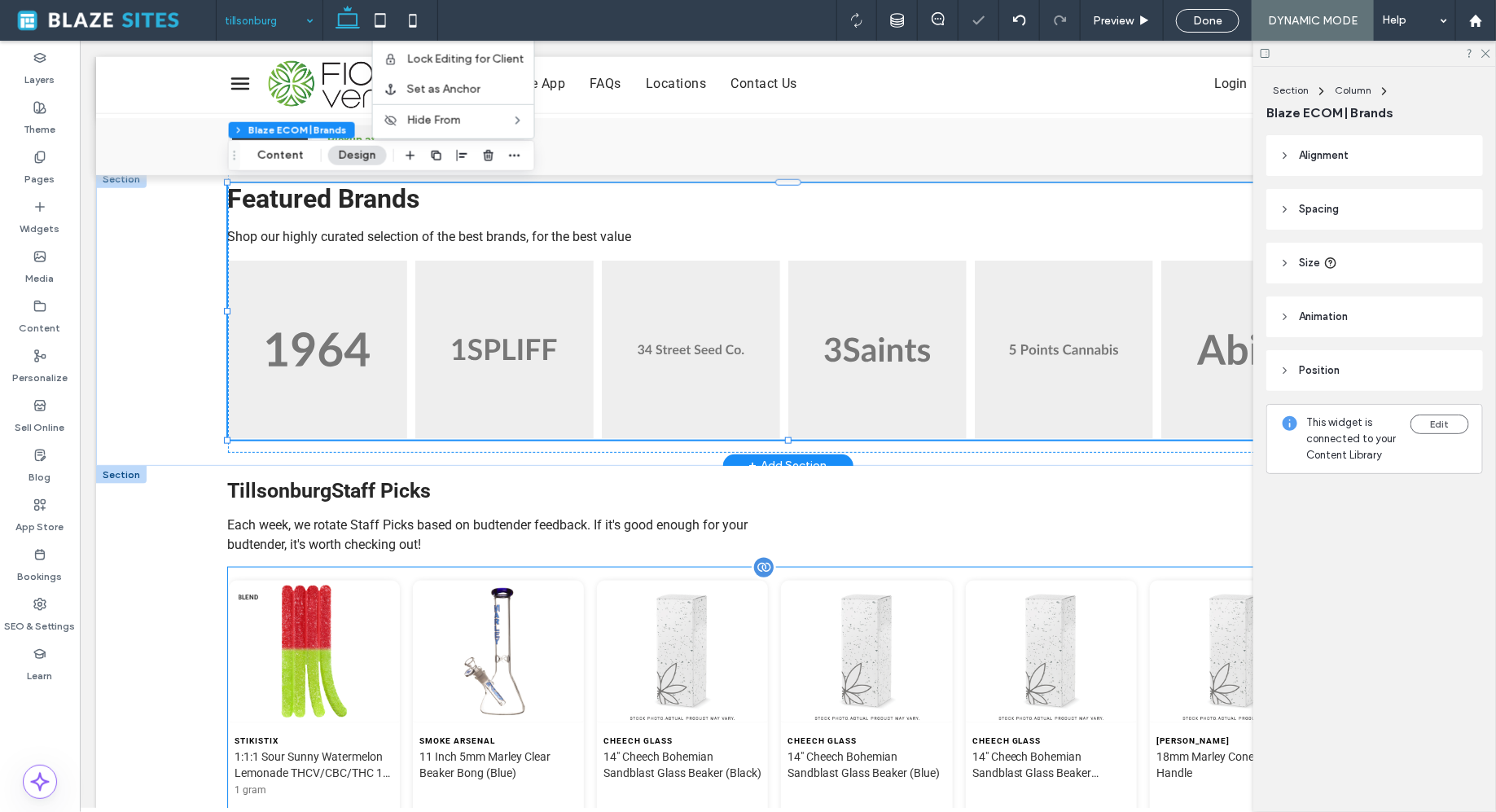
click at [652, 577] on li "Cheech Glass 14" Cheech Bohemian Sandblast Glass Beaker (Black) $109.98" at bounding box center [682, 732] width 171 height 314
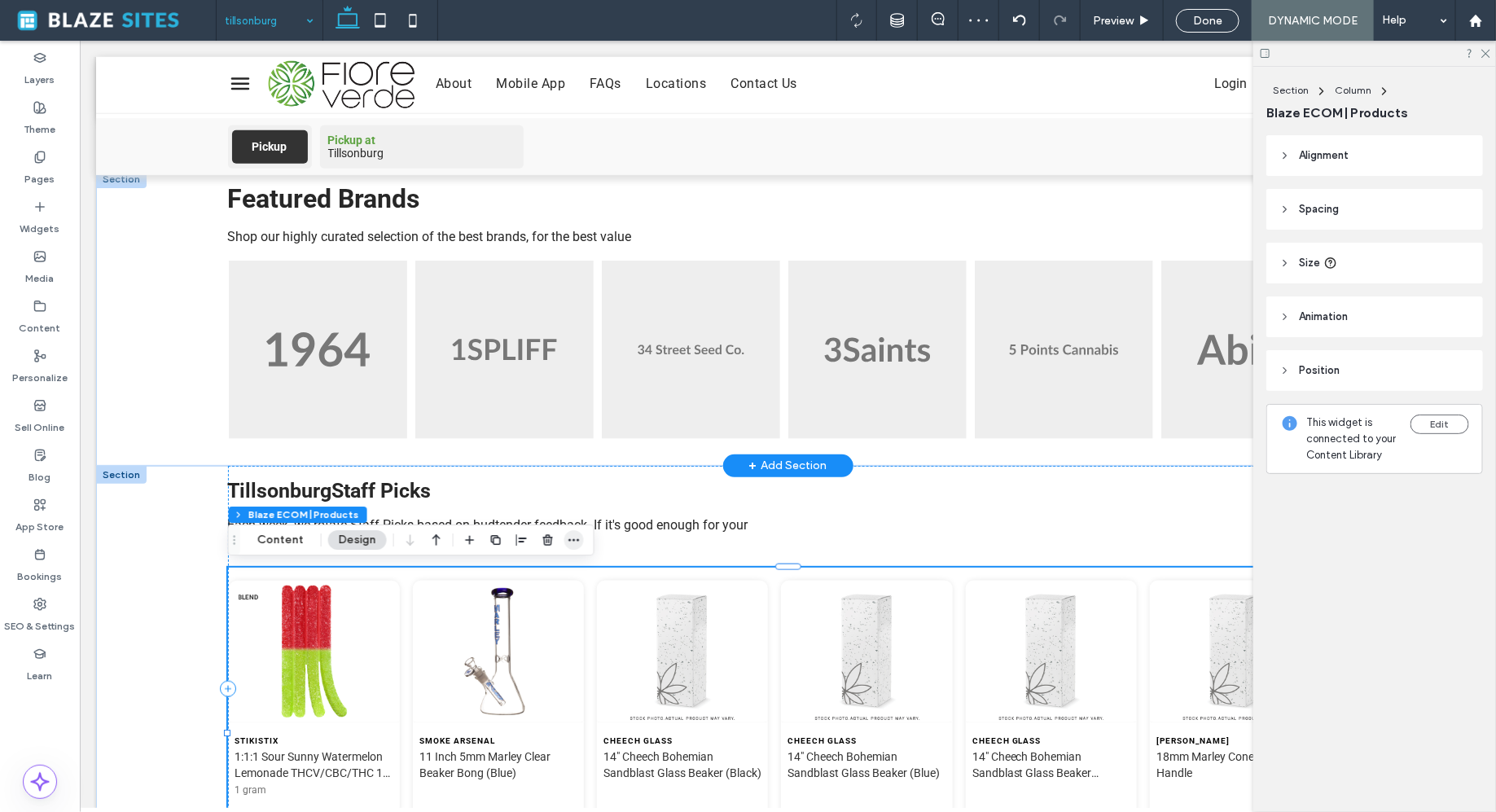
click at [569, 544] on icon "button" at bounding box center [575, 540] width 13 height 13
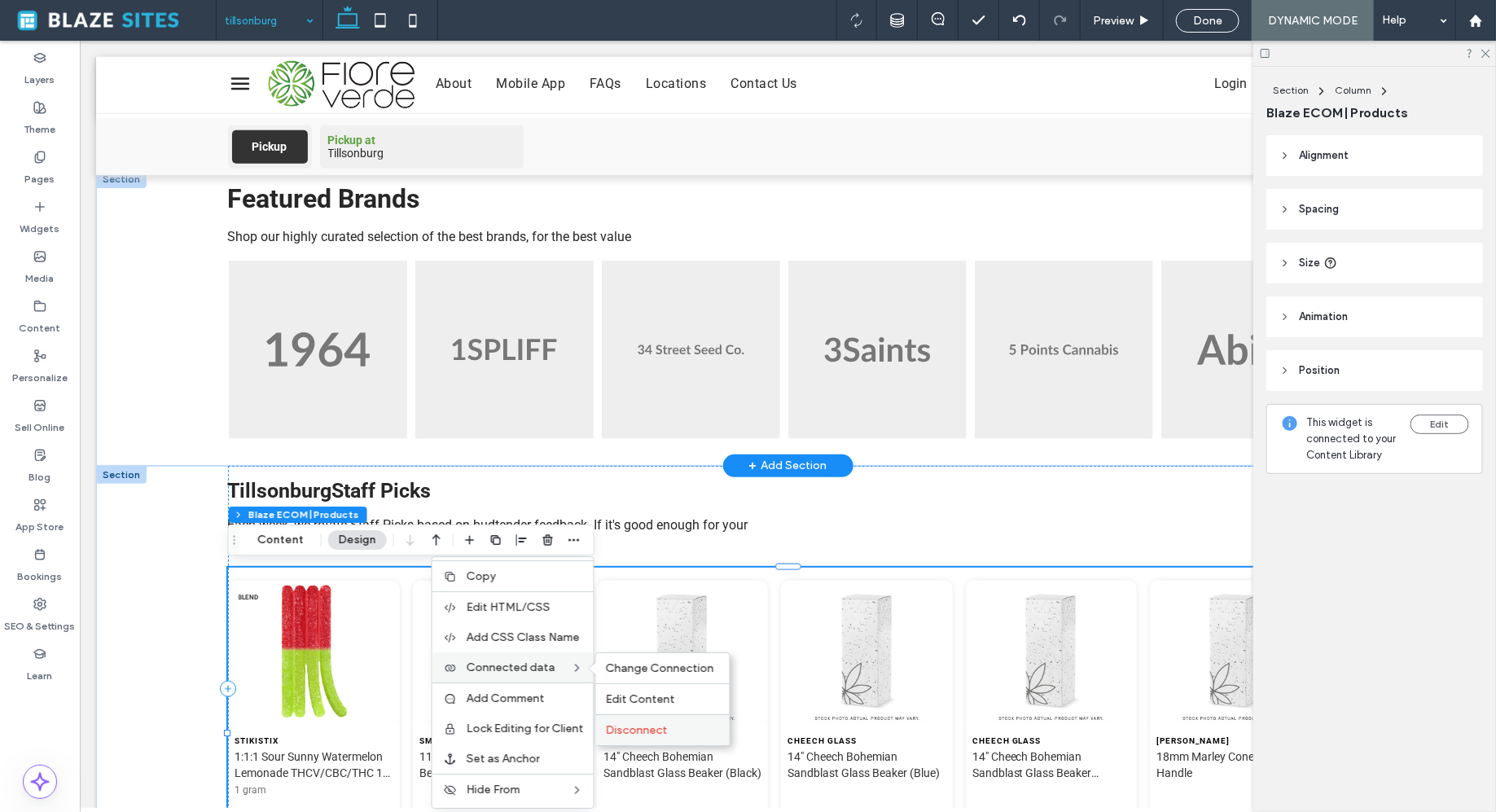
click at [643, 721] on div "Disconnect" at bounding box center [663, 729] width 133 height 31
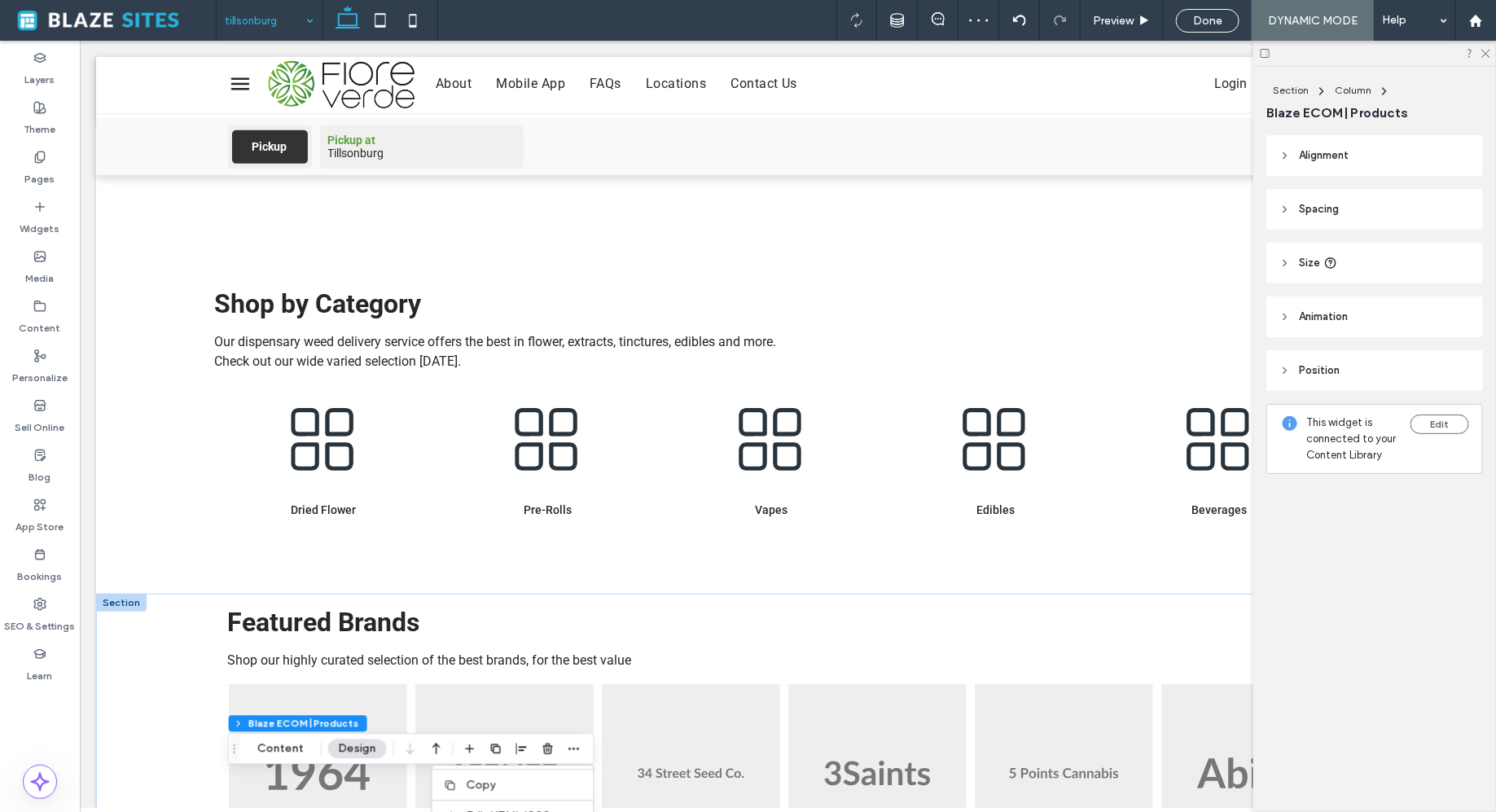
scroll to position [265, 0]
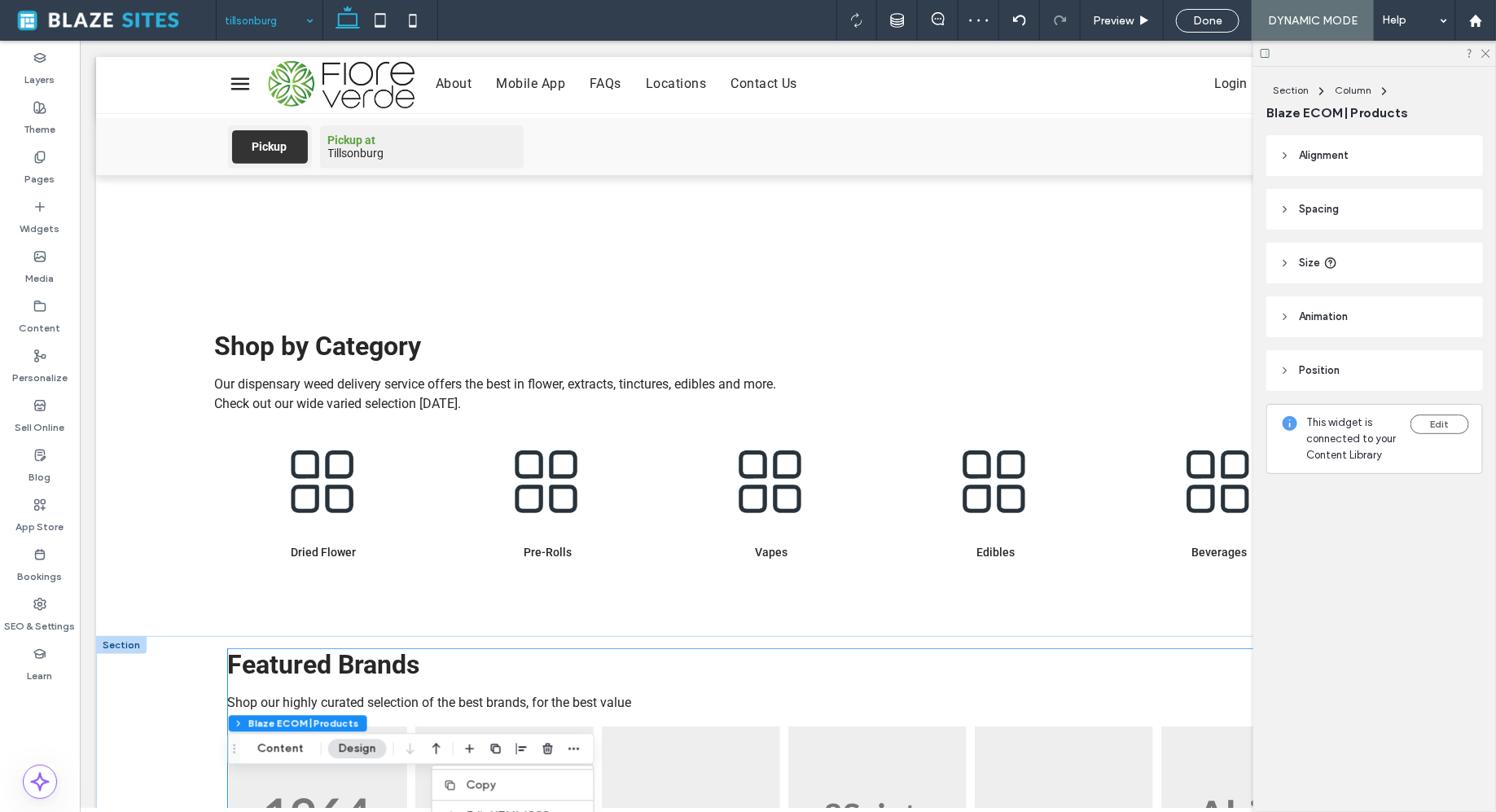
click at [743, 690] on div "Featured Brands View All View all Shop our highly curated selection of the best…" at bounding box center [788, 777] width 1121 height 257
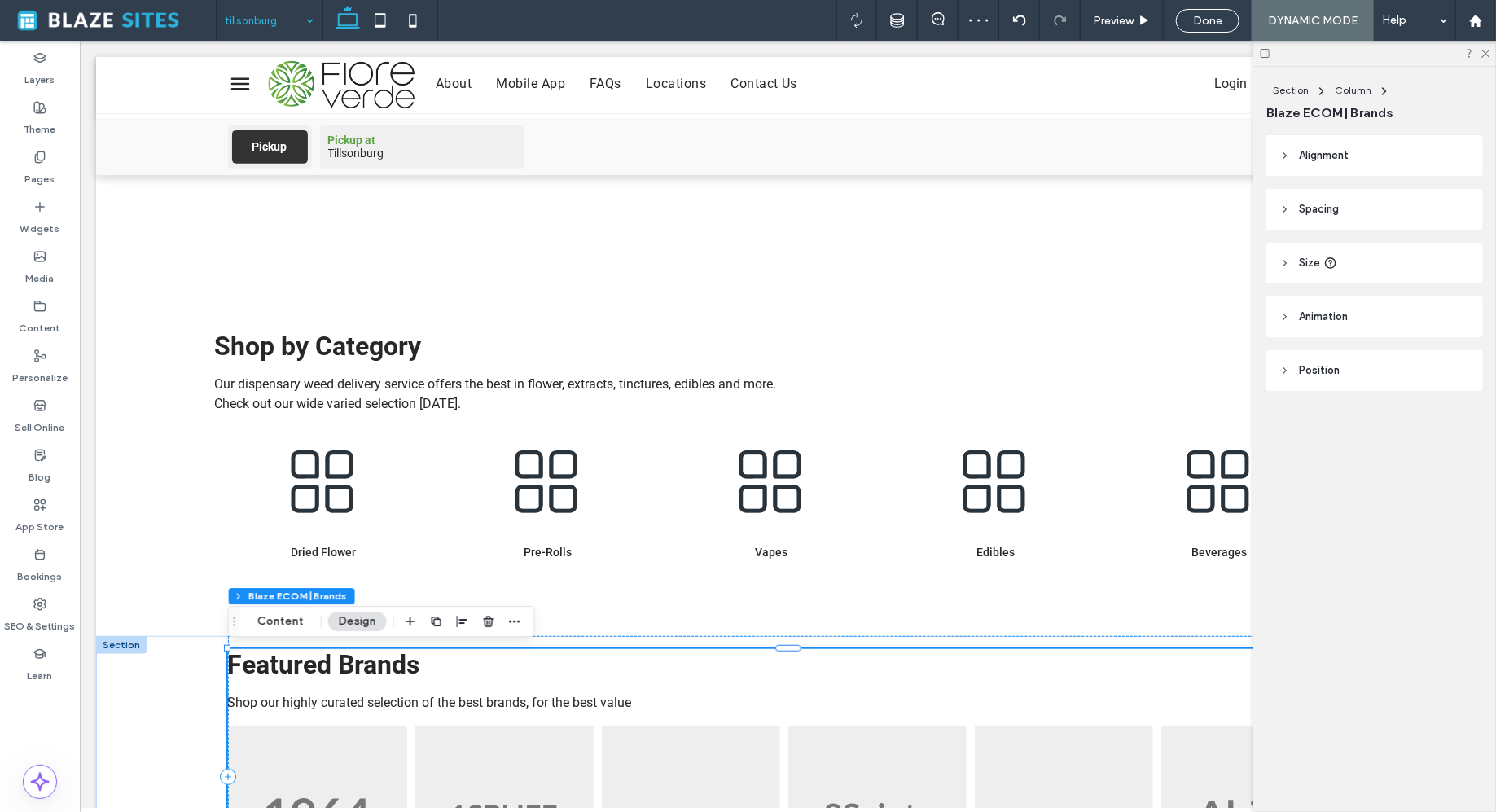
click at [558, 748] on img at bounding box center [503, 815] width 179 height 179
click at [279, 612] on button "Content" at bounding box center [280, 621] width 68 height 19
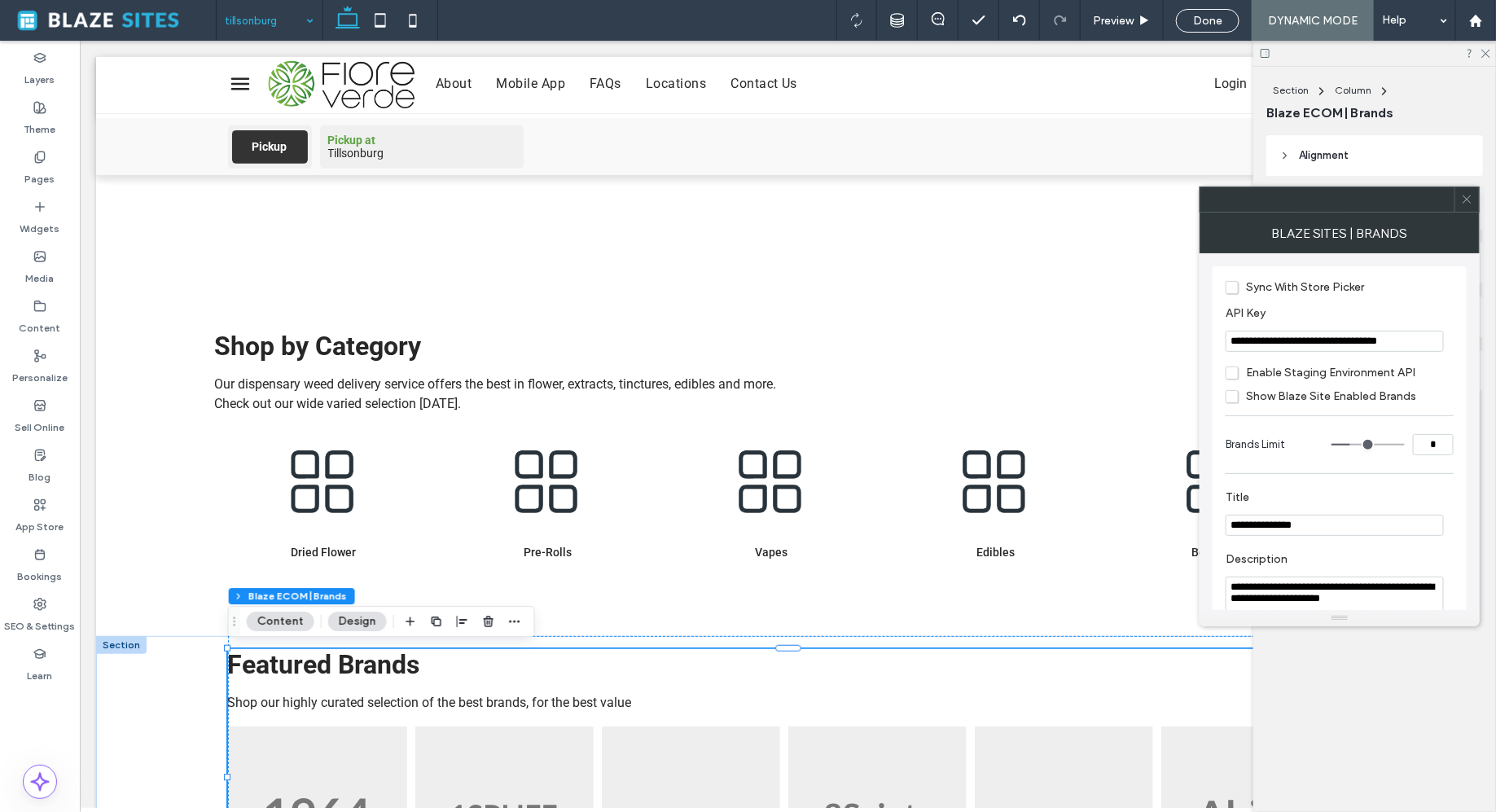
click at [1276, 348] on input "**********" at bounding box center [1335, 341] width 218 height 21
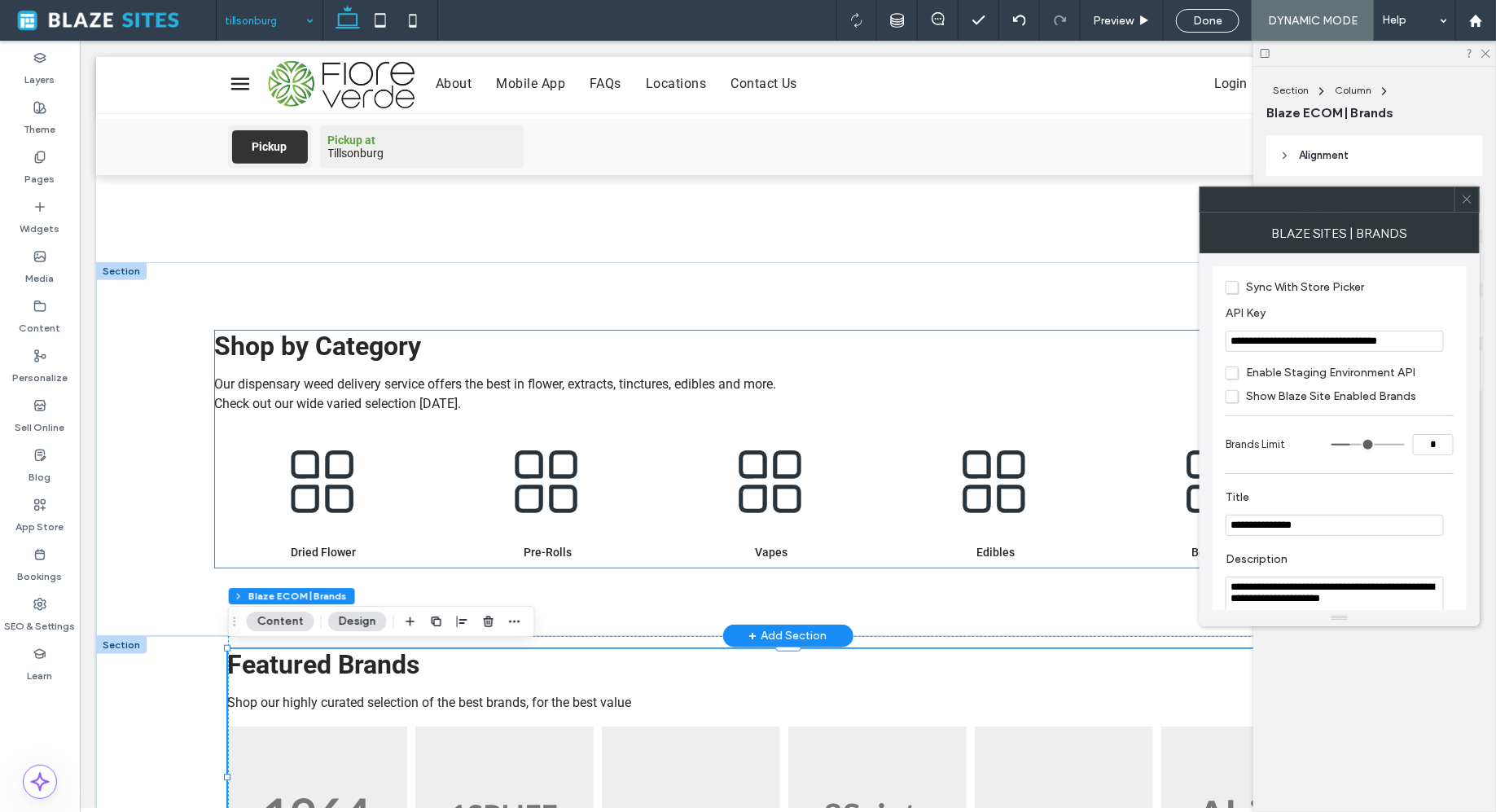
click at [892, 339] on div "Shop by Category" at bounding box center [787, 345] width 1147 height 31
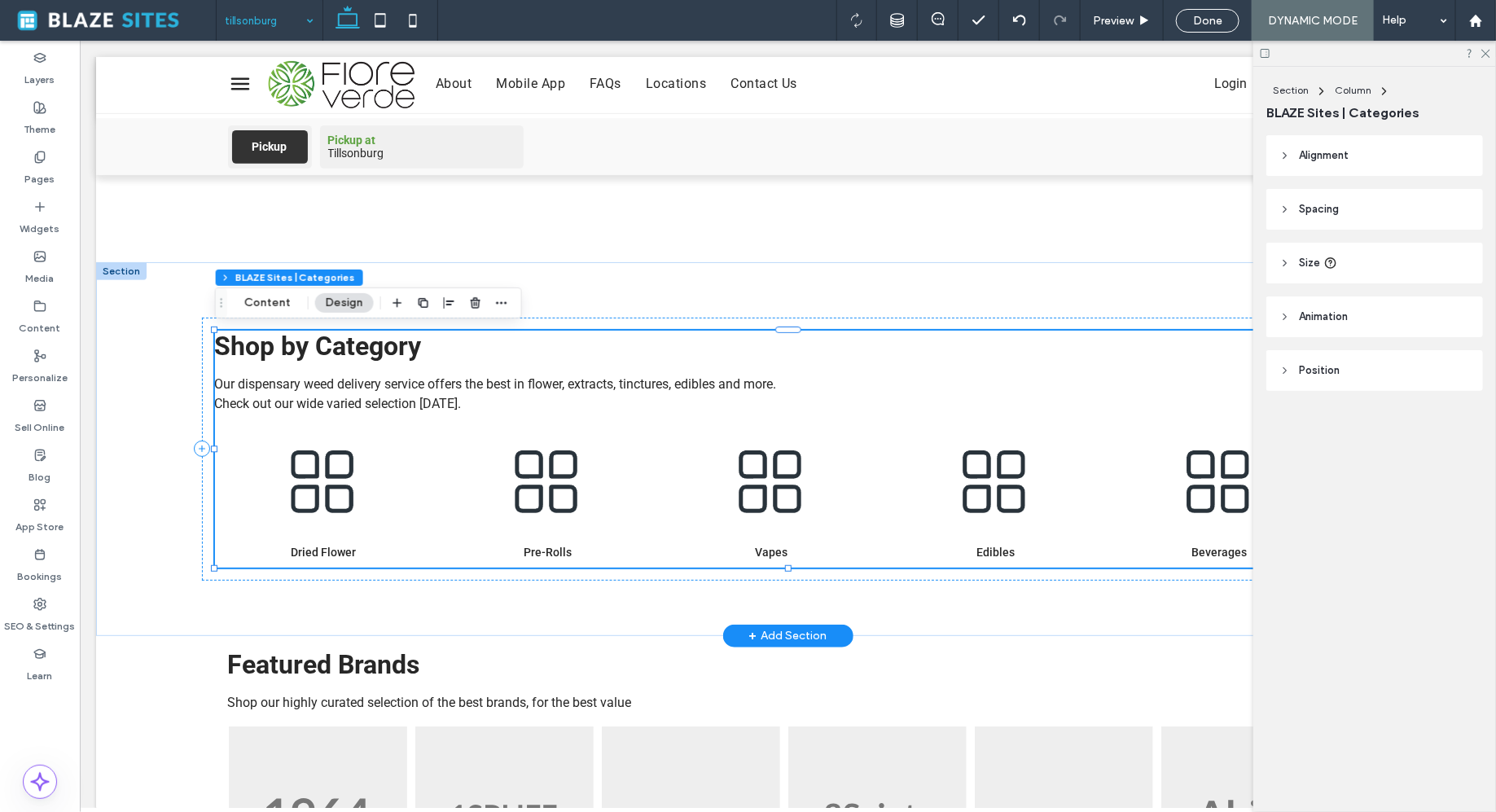
click at [844, 450] on img at bounding box center [770, 481] width 216 height 110
click at [284, 296] on button "Content" at bounding box center [268, 302] width 68 height 19
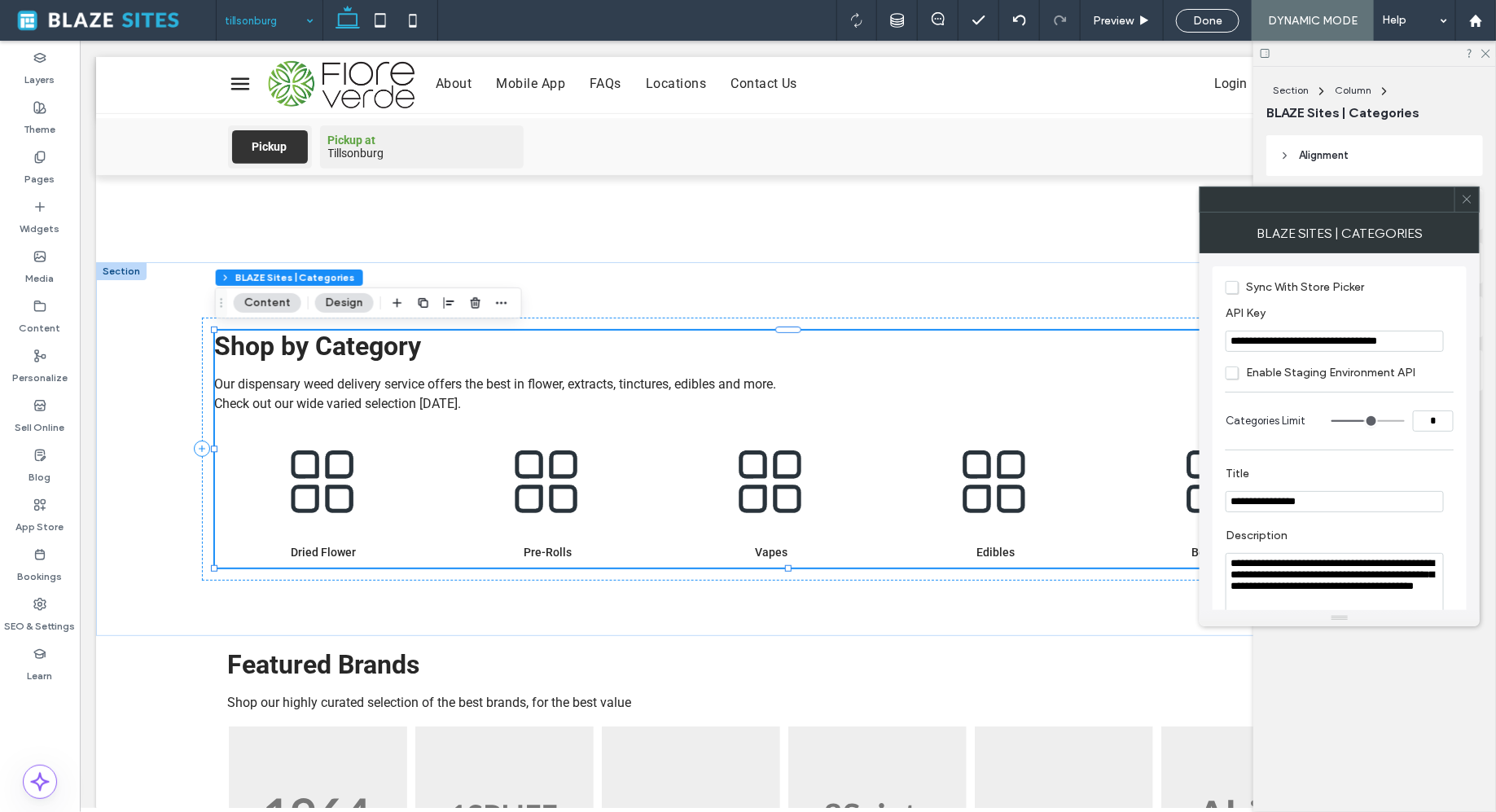
click at [1296, 335] on input "**********" at bounding box center [1335, 341] width 218 height 21
paste input "API Key"
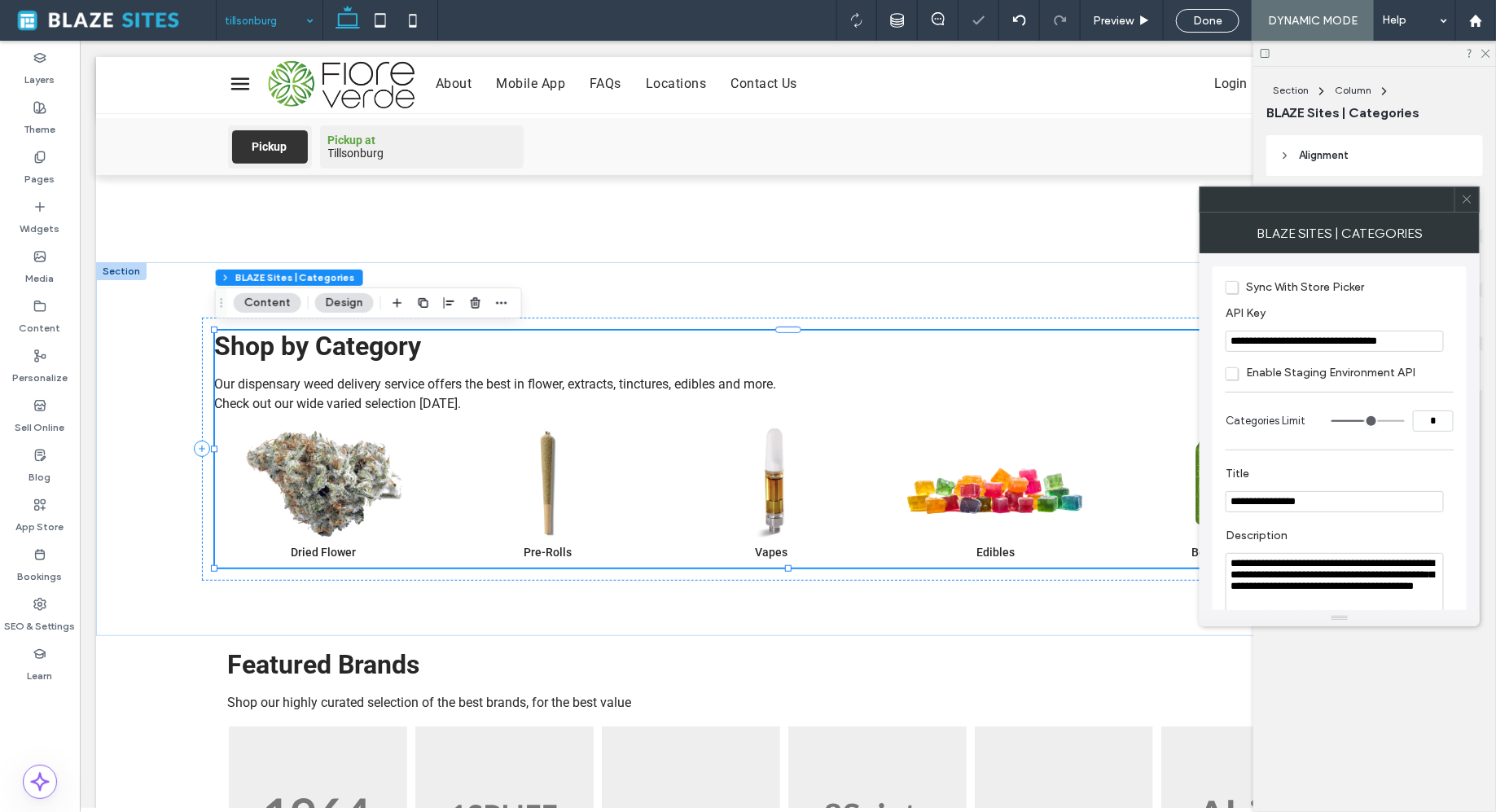
type input "**********"
click at [1407, 221] on div "BLAZE Sites | Categories" at bounding box center [1340, 232] width 280 height 41
click at [1467, 206] on span at bounding box center [1467, 199] width 13 height 24
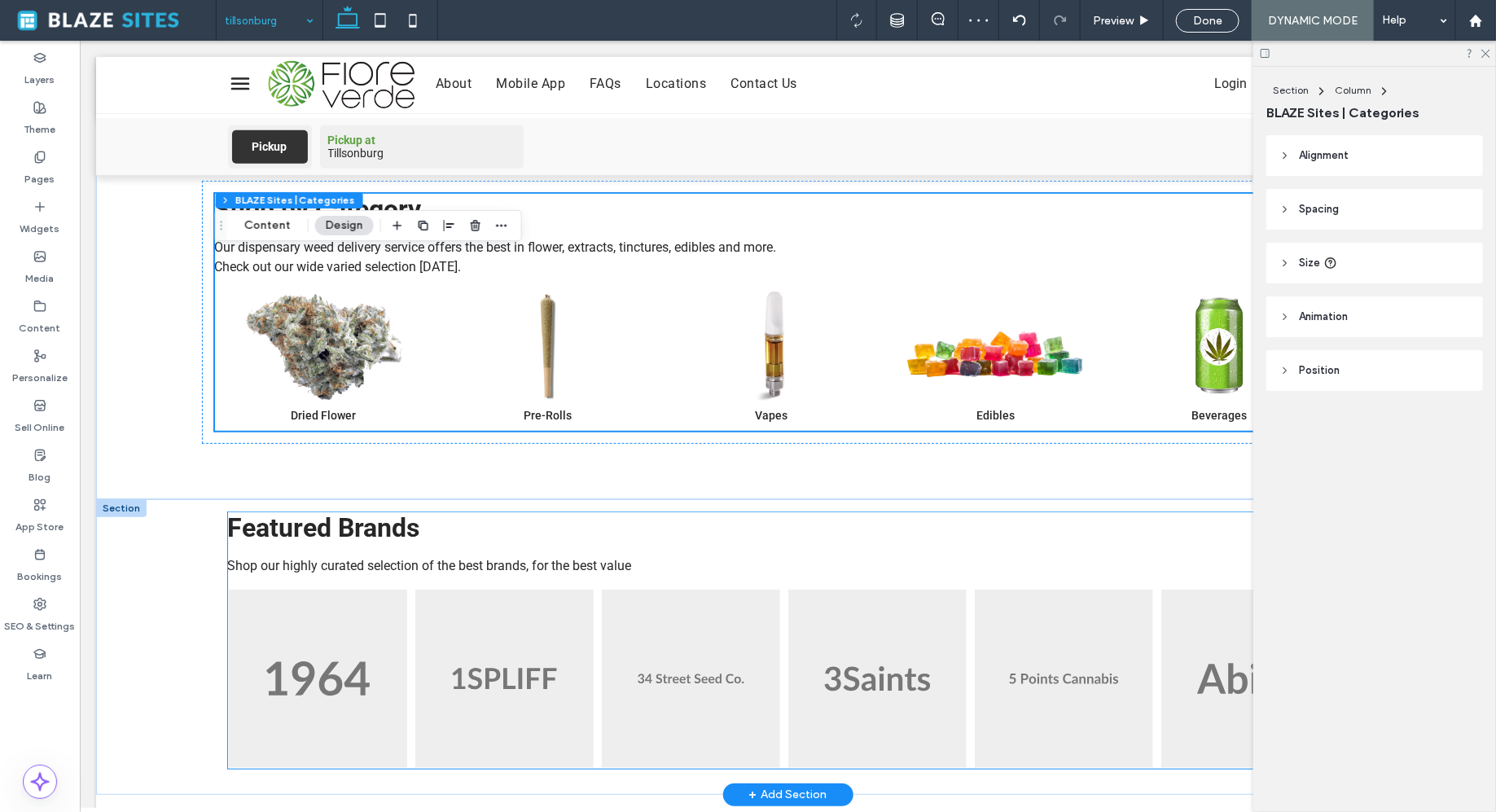
scroll to position [461, 0]
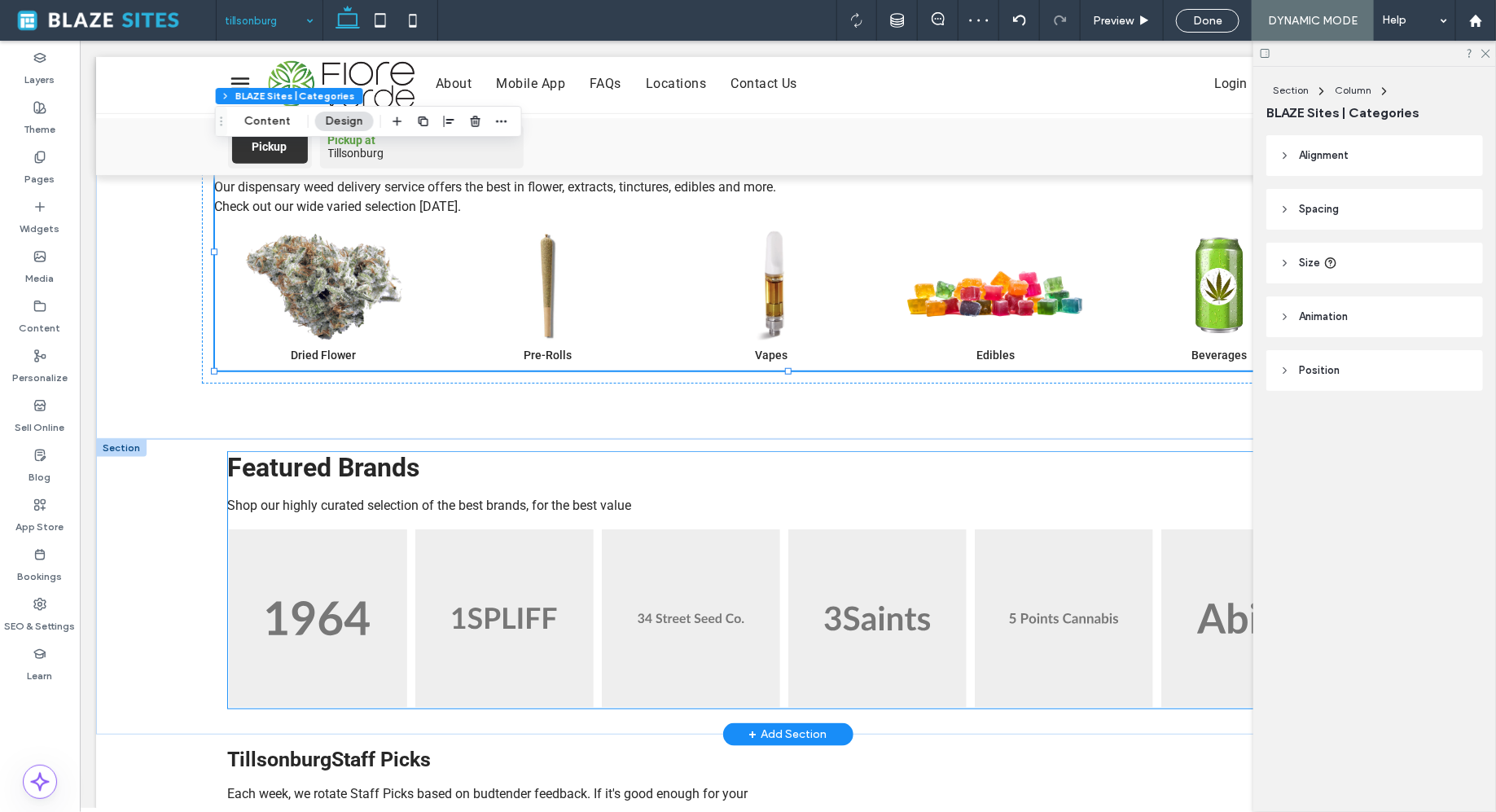
click at [905, 539] on img at bounding box center [877, 617] width 179 height 179
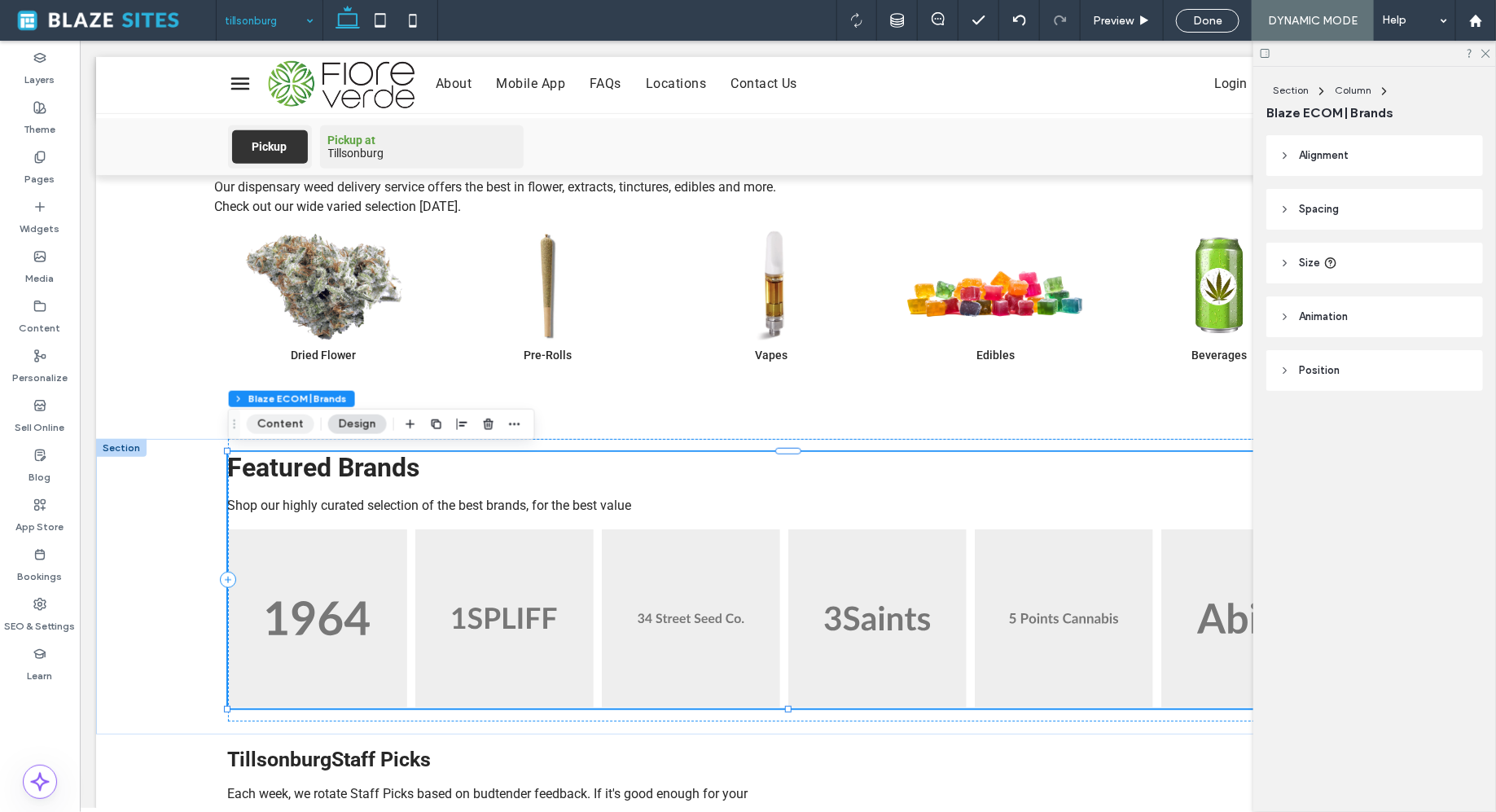
click at [285, 419] on button "Content" at bounding box center [280, 424] width 68 height 19
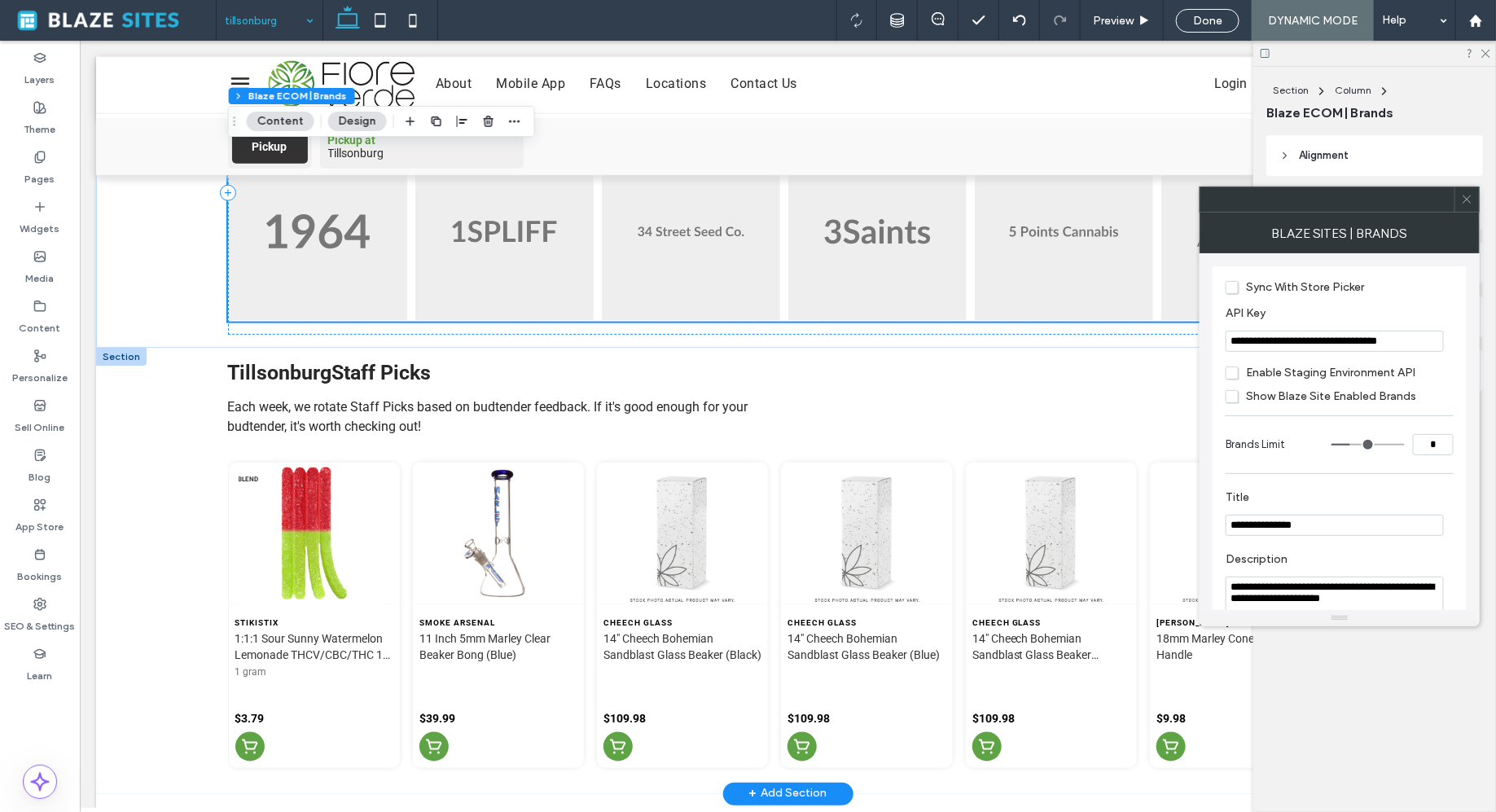
scroll to position [887, 0]
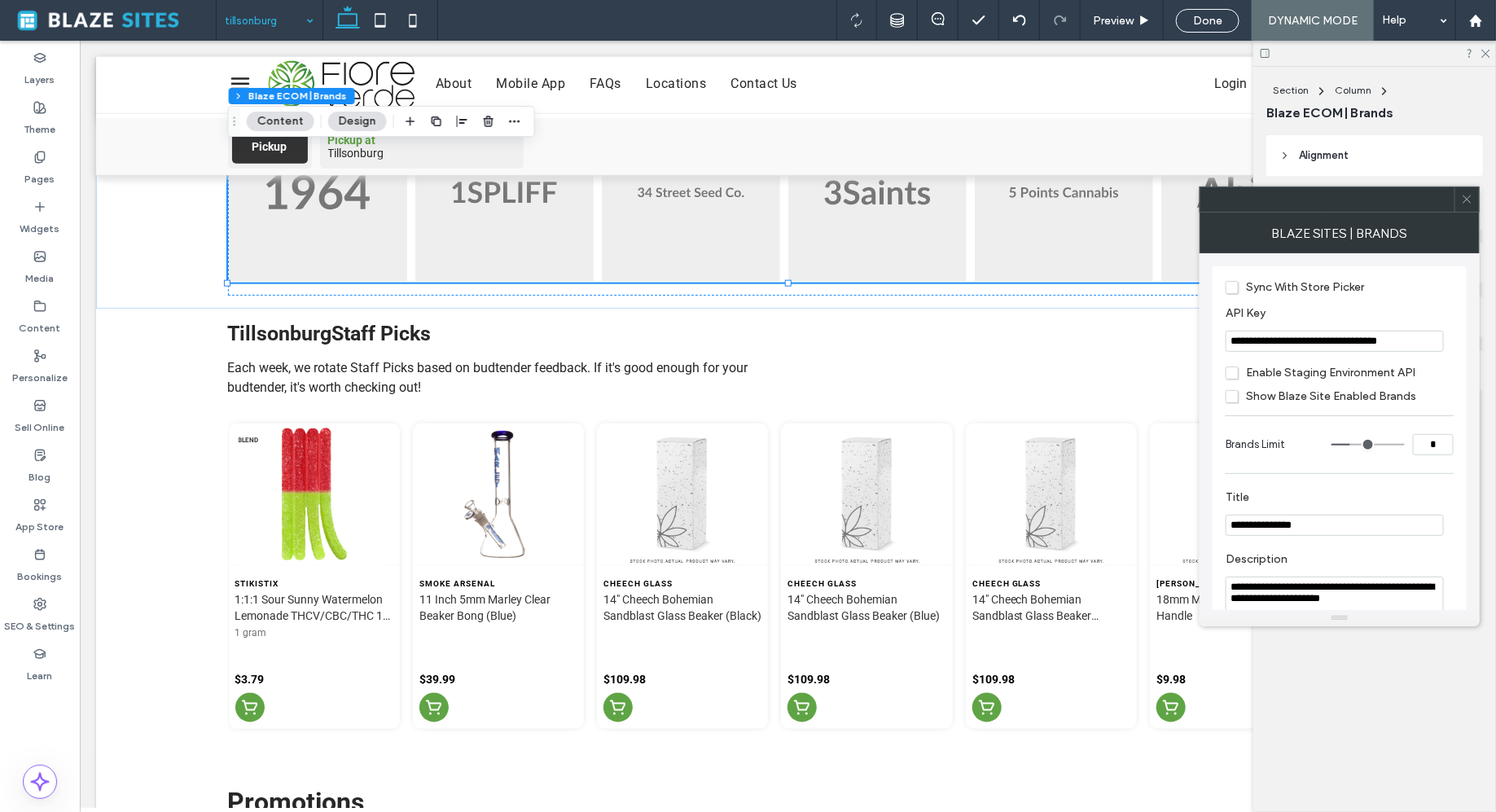
click at [1310, 344] on input "**********" at bounding box center [1335, 341] width 218 height 21
click at [1307, 227] on div "BLAZE Sites | Brands" at bounding box center [1340, 232] width 280 height 41
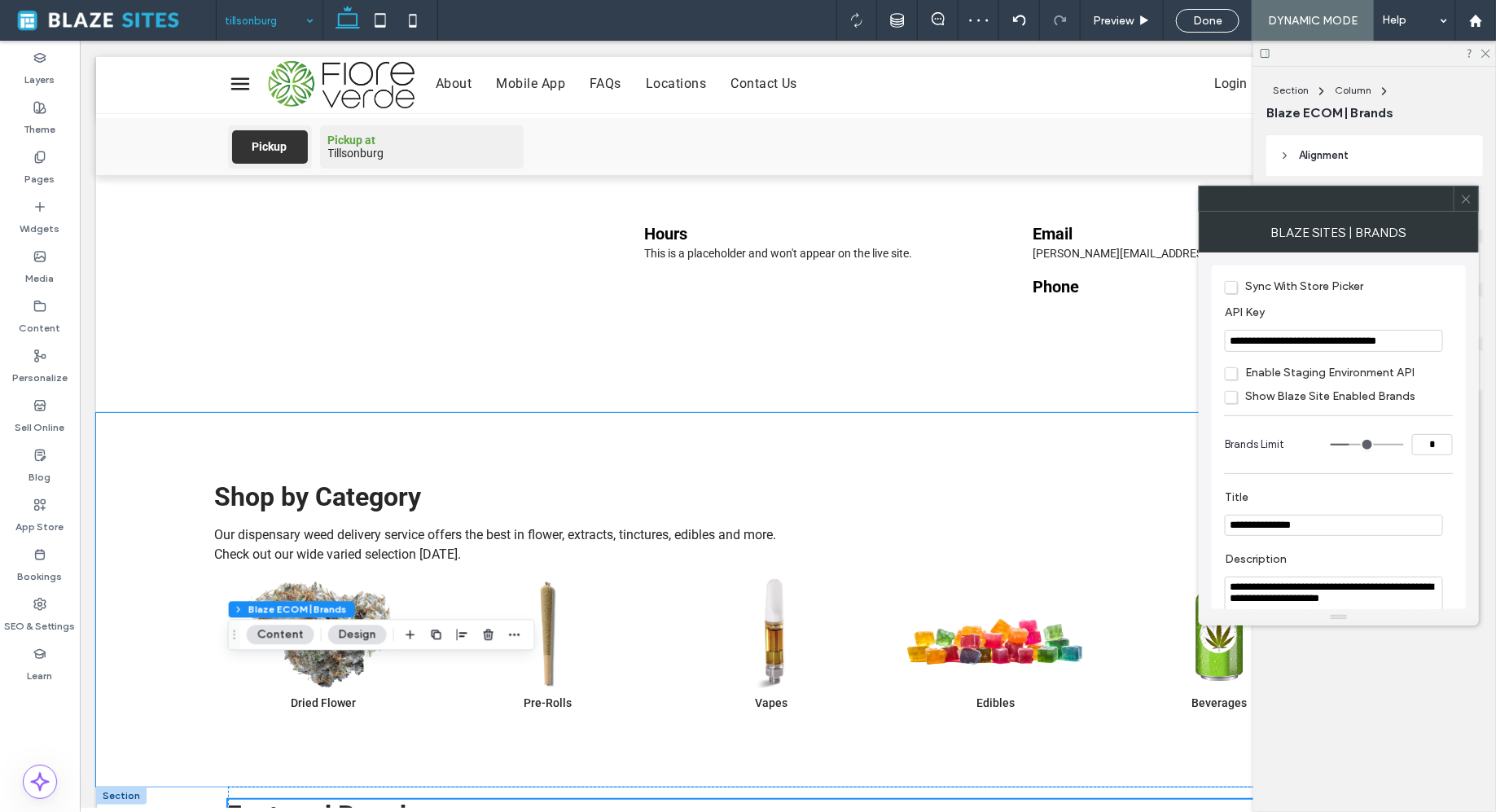
scroll to position [0, 0]
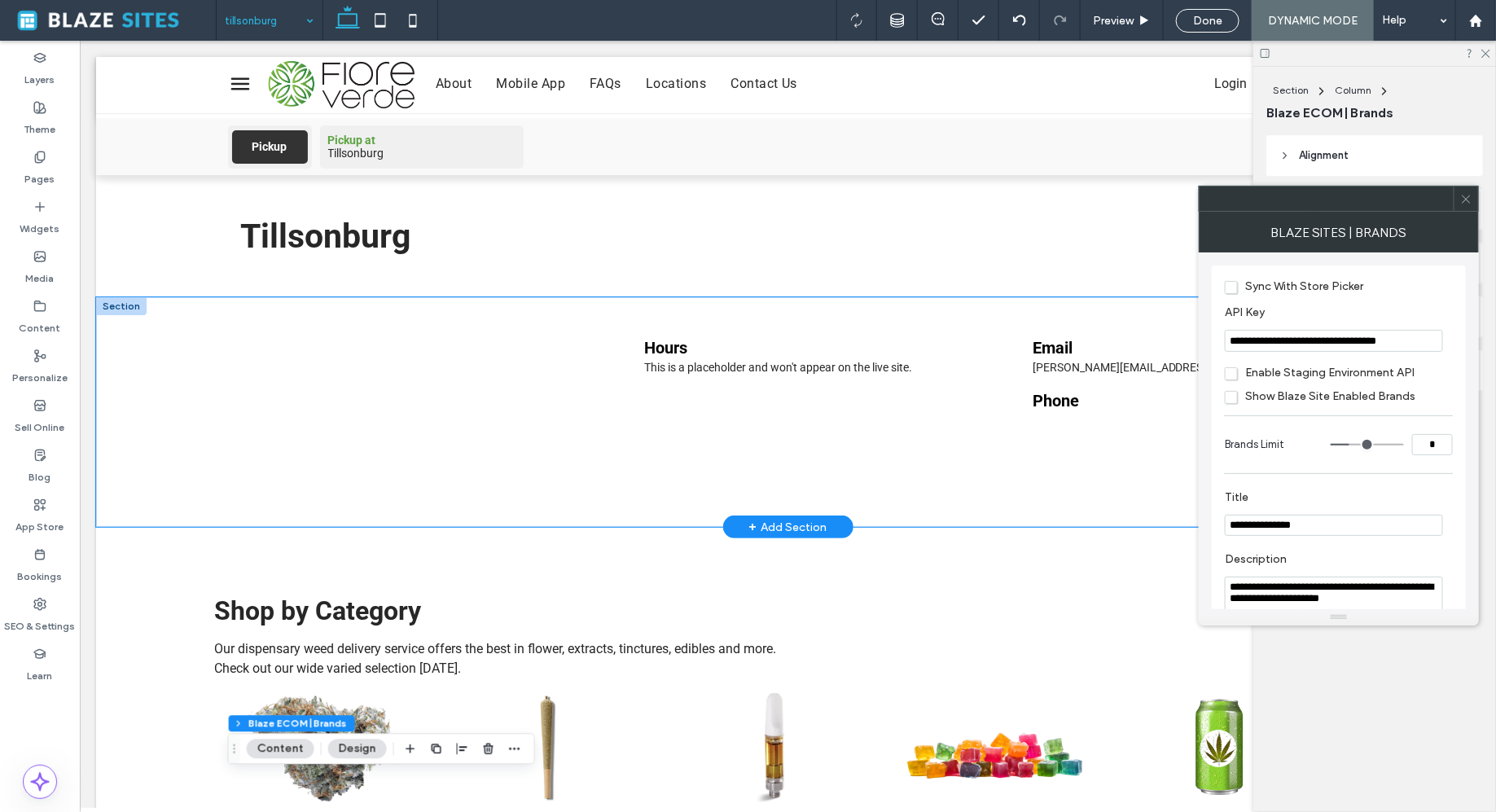
click at [195, 359] on div "© Mapbox © OpenStreetMap Improve this map Hours This is a placeholder and won't…" at bounding box center [787, 411] width 1384 height 230
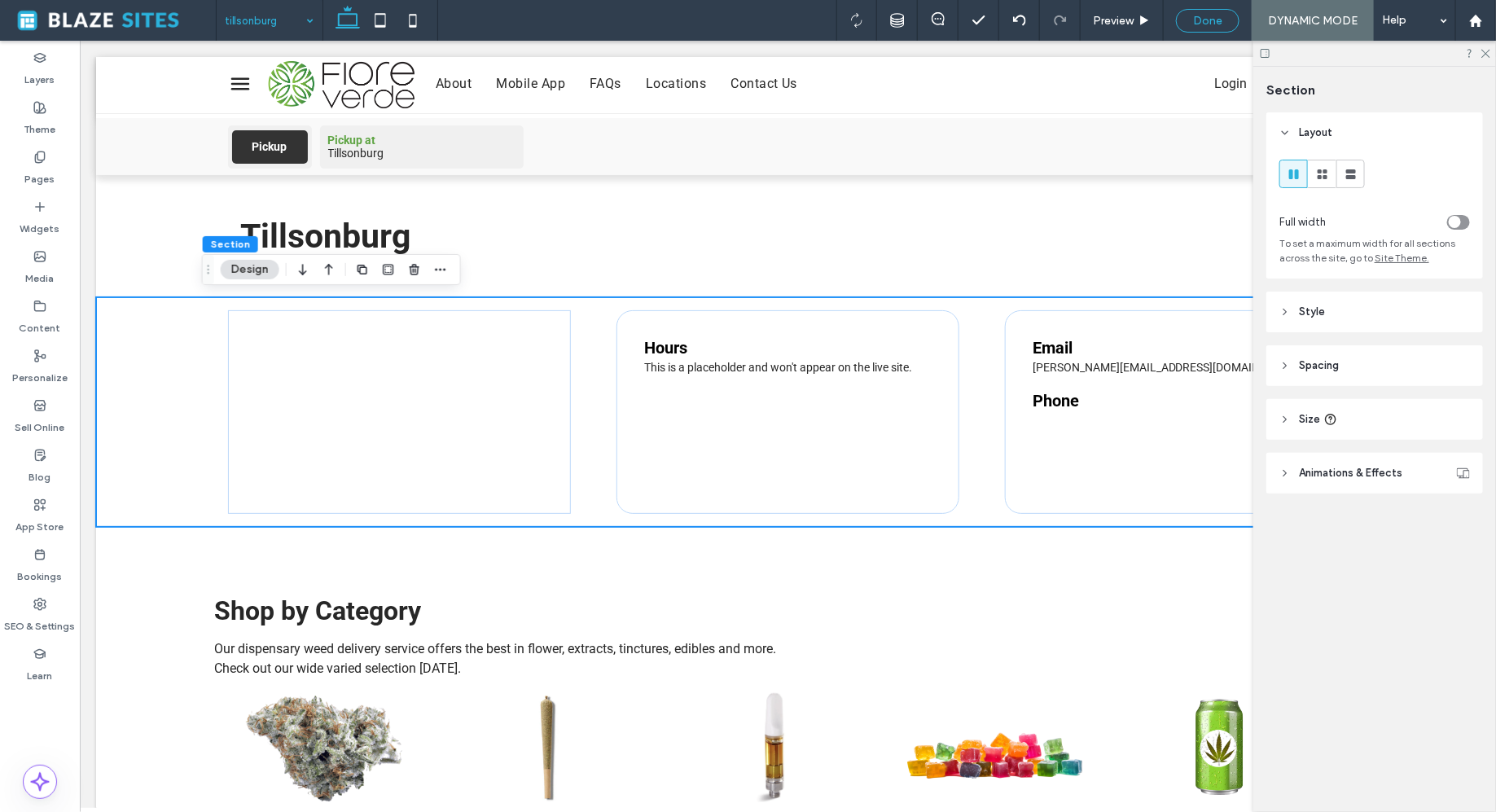
click at [1221, 15] on span "Done" at bounding box center [1207, 21] width 29 height 14
click at [1324, 29] on div at bounding box center [748, 406] width 1496 height 812
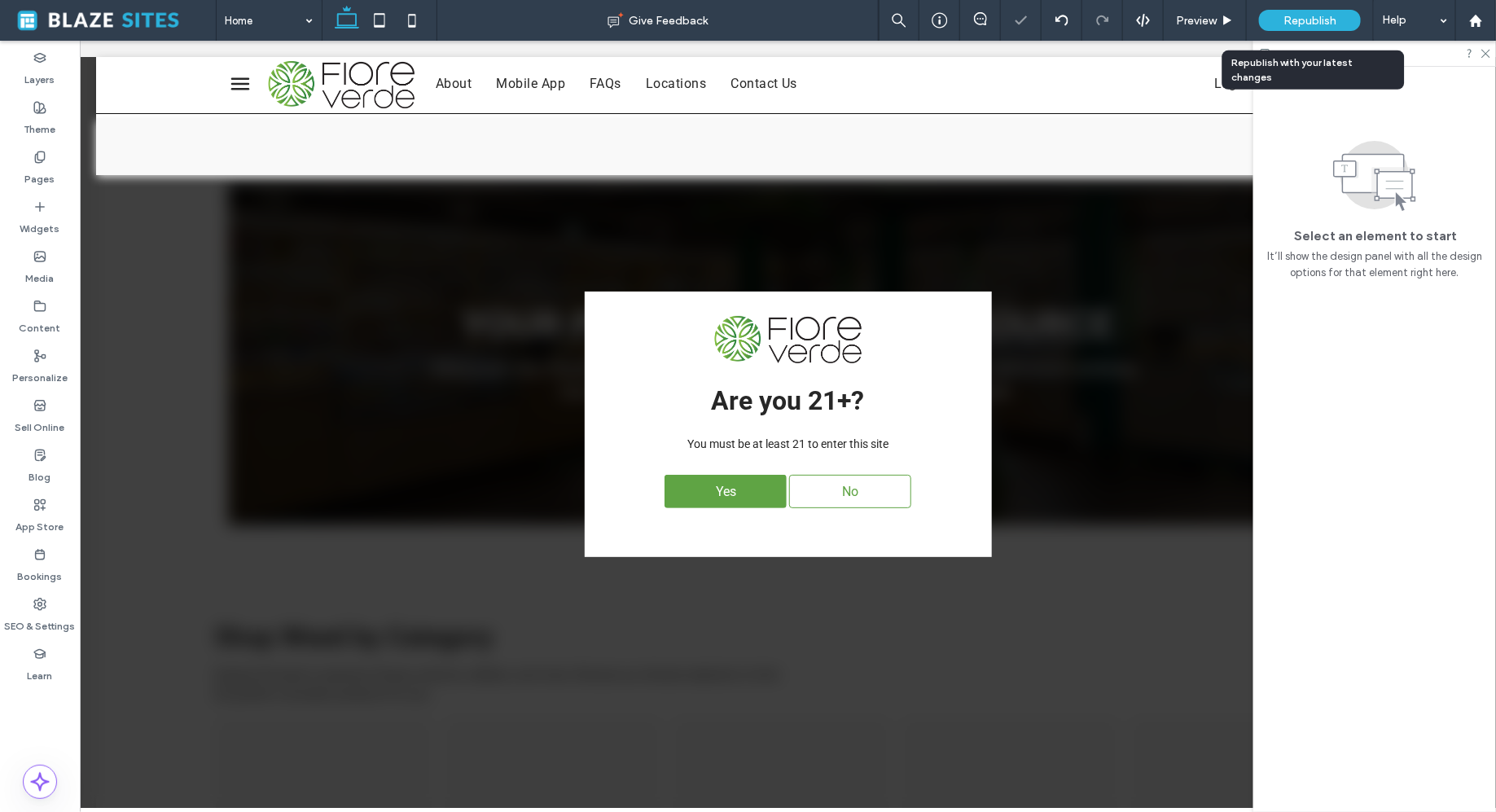
click at [1324, 27] on span "Republish" at bounding box center [1310, 21] width 53 height 14
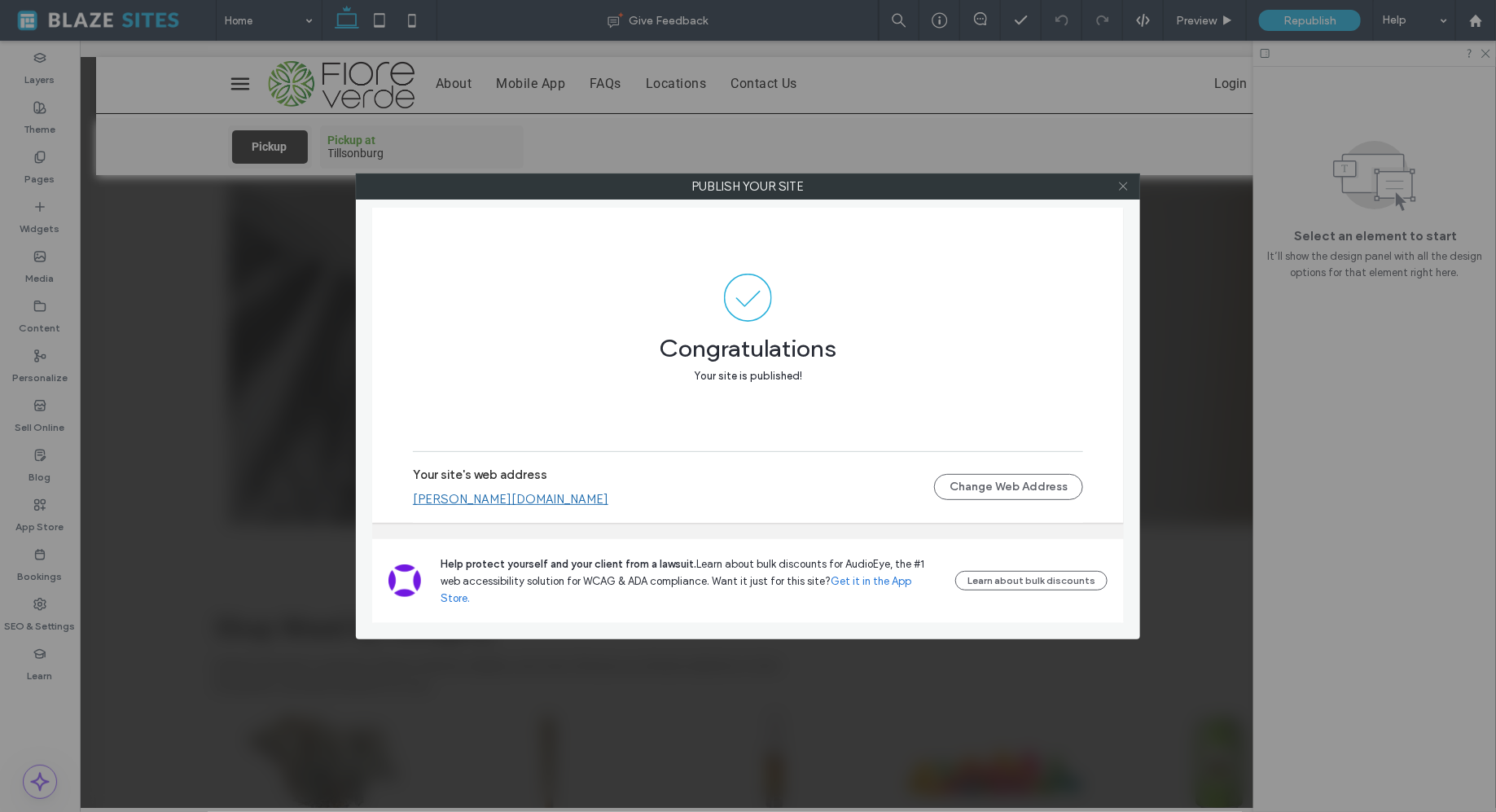
click at [1126, 184] on icon at bounding box center [1123, 186] width 13 height 13
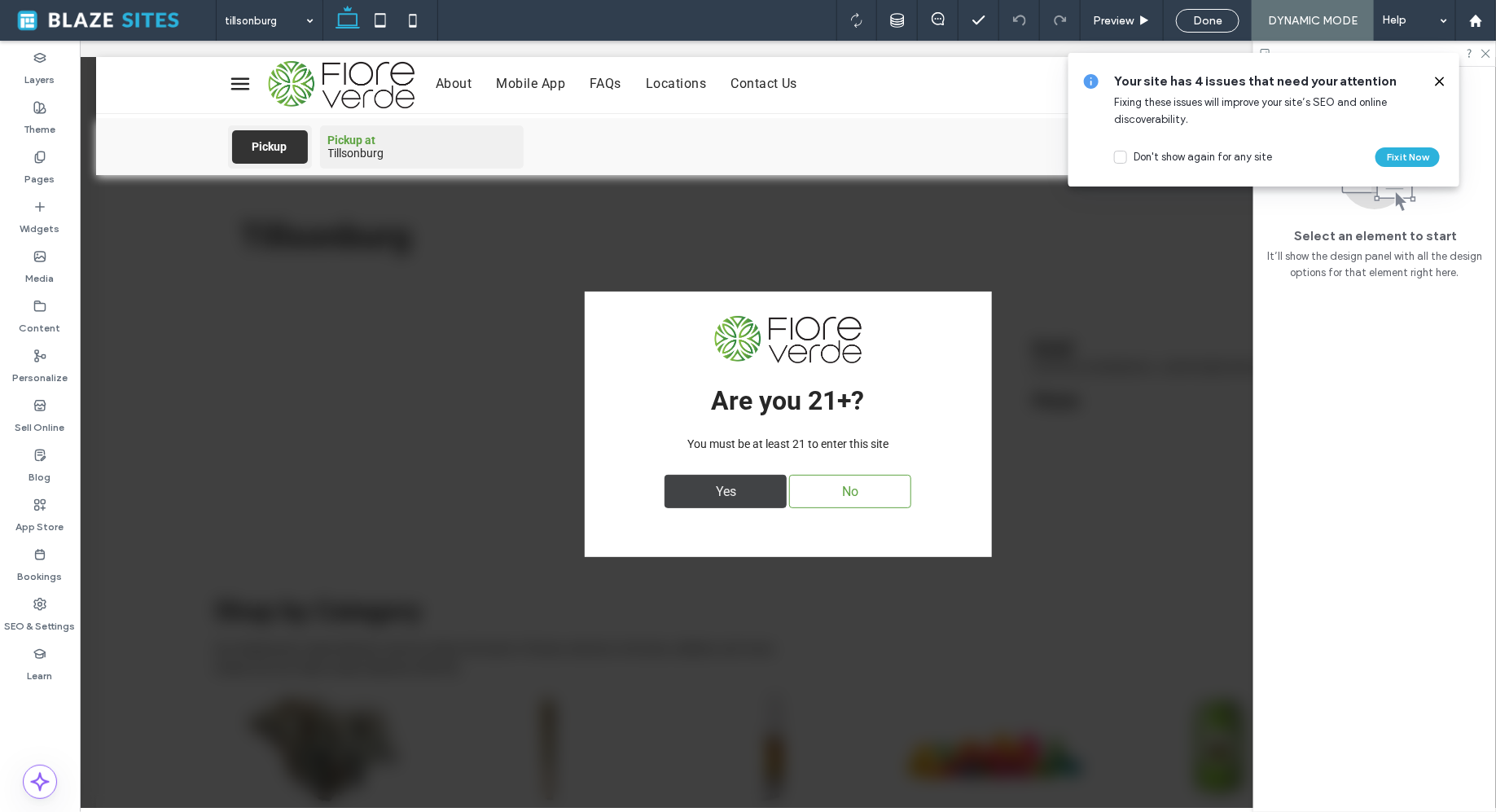
click at [687, 487] on div "Yes" at bounding box center [725, 491] width 122 height 34
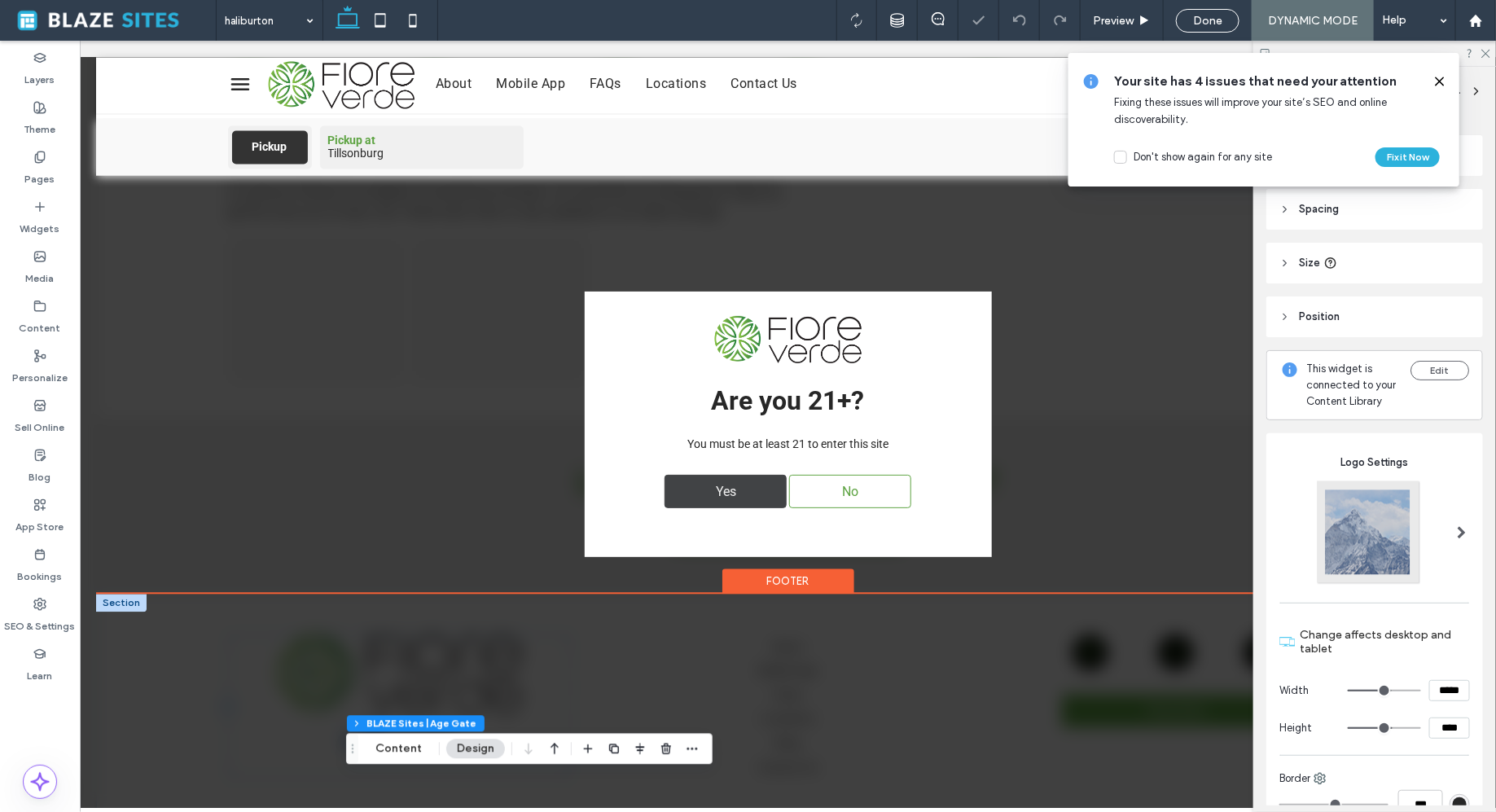
click at [710, 497] on span "Yes" at bounding box center [726, 491] width 32 height 32
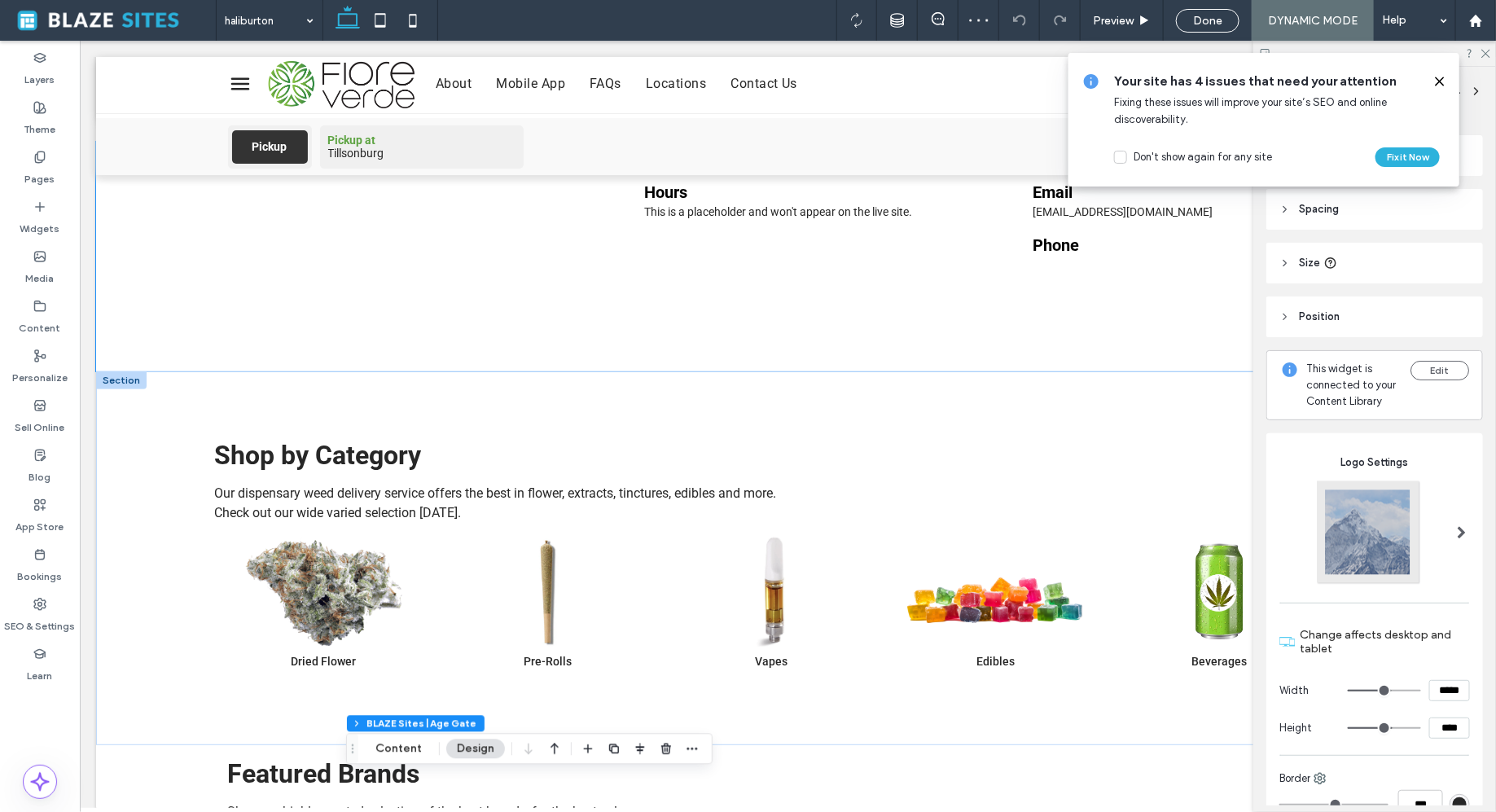
scroll to position [190, 0]
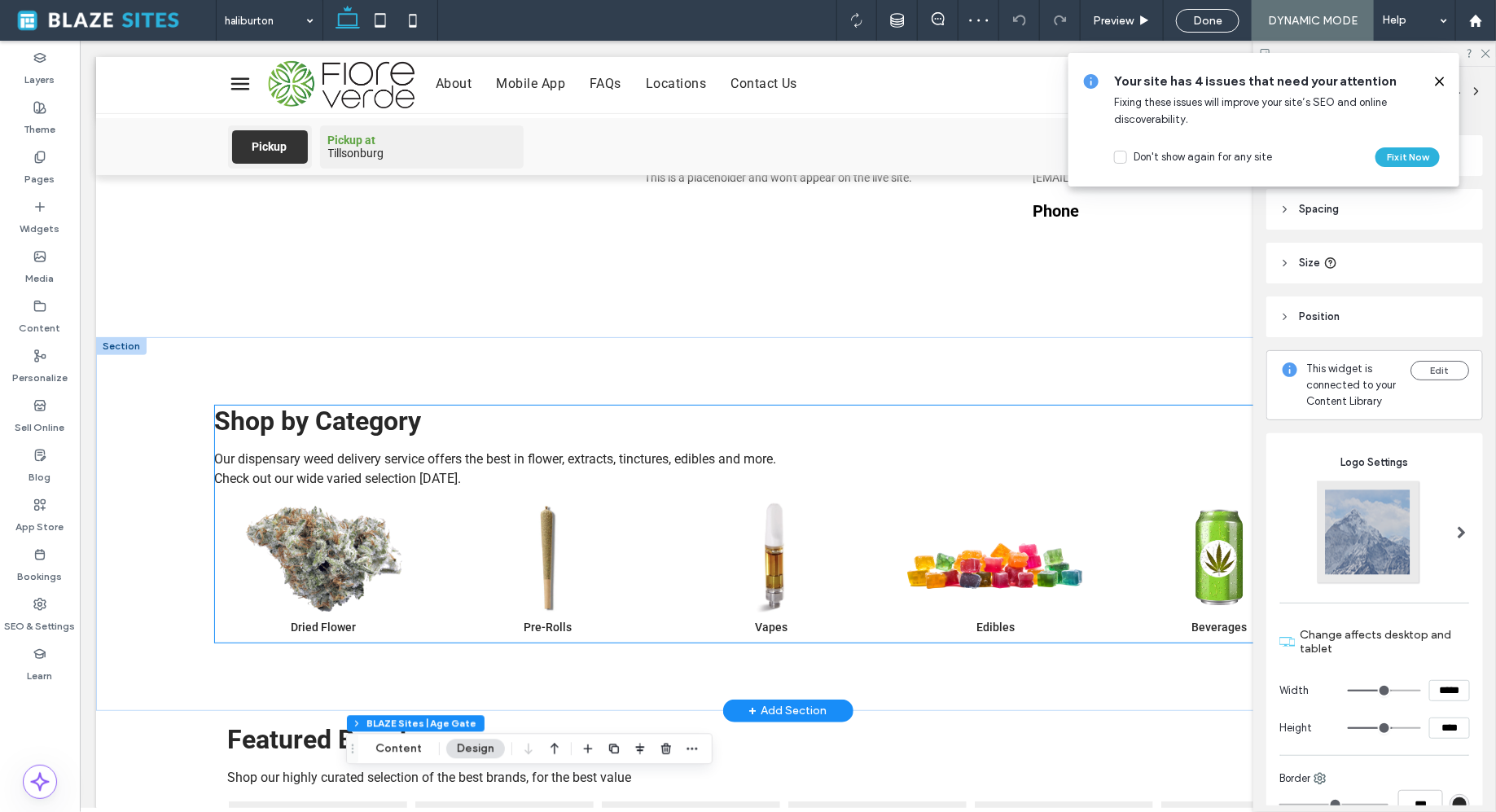
click at [702, 544] on link "Vapes" at bounding box center [770, 567] width 216 height 131
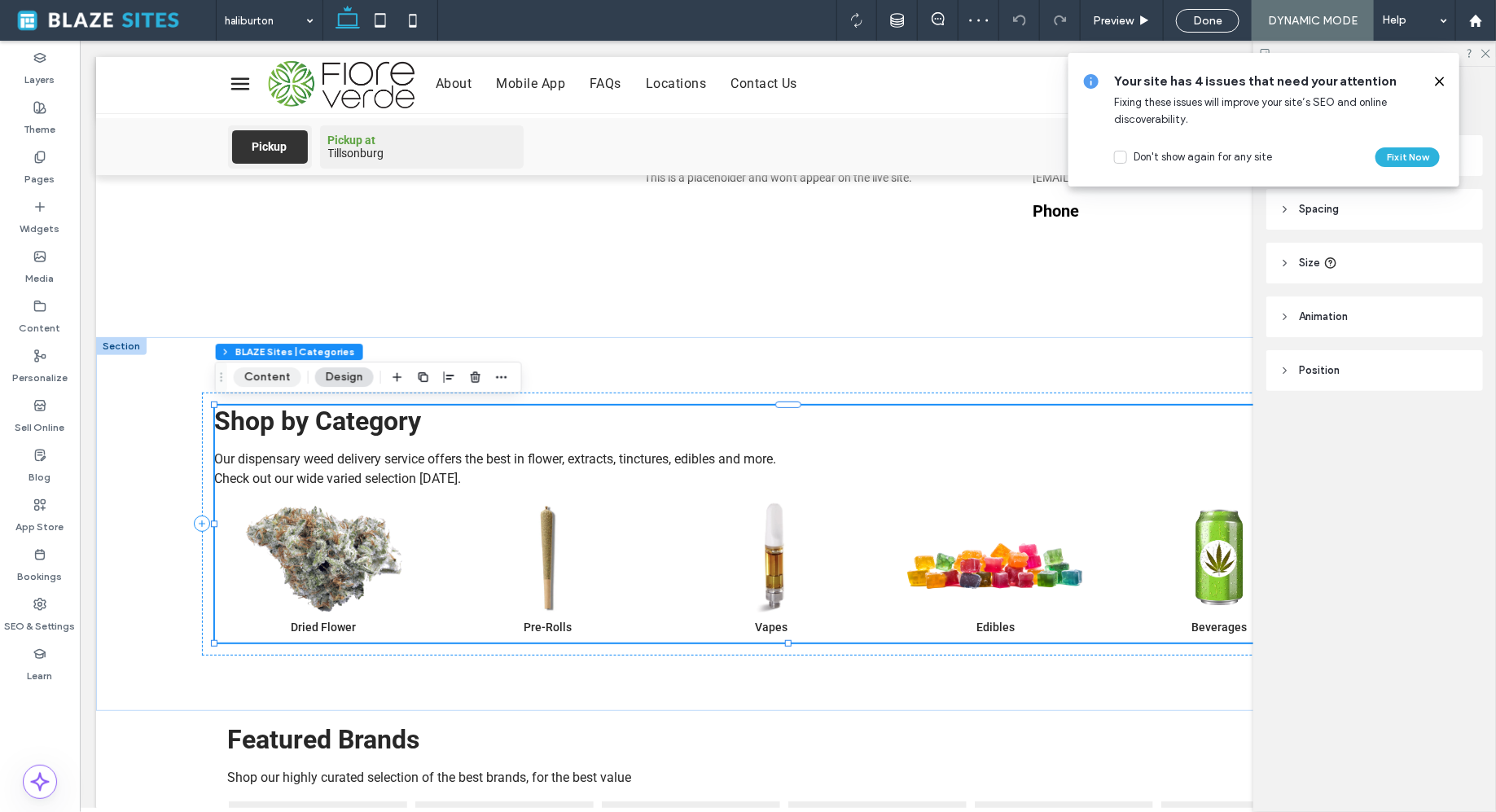
click at [281, 372] on button "Content" at bounding box center [268, 377] width 68 height 19
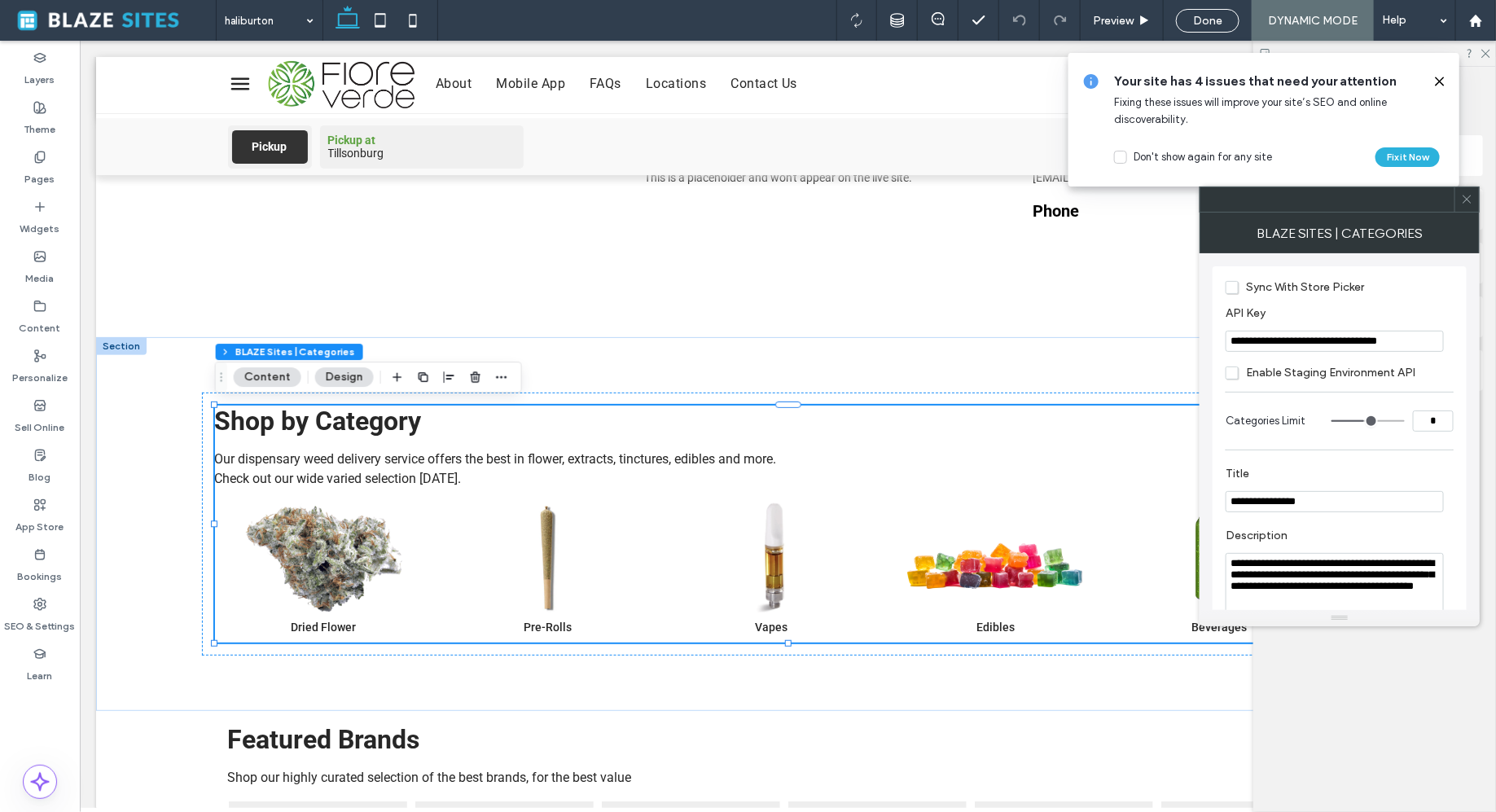
click at [1298, 348] on input "**********" at bounding box center [1335, 341] width 218 height 21
type input "*"
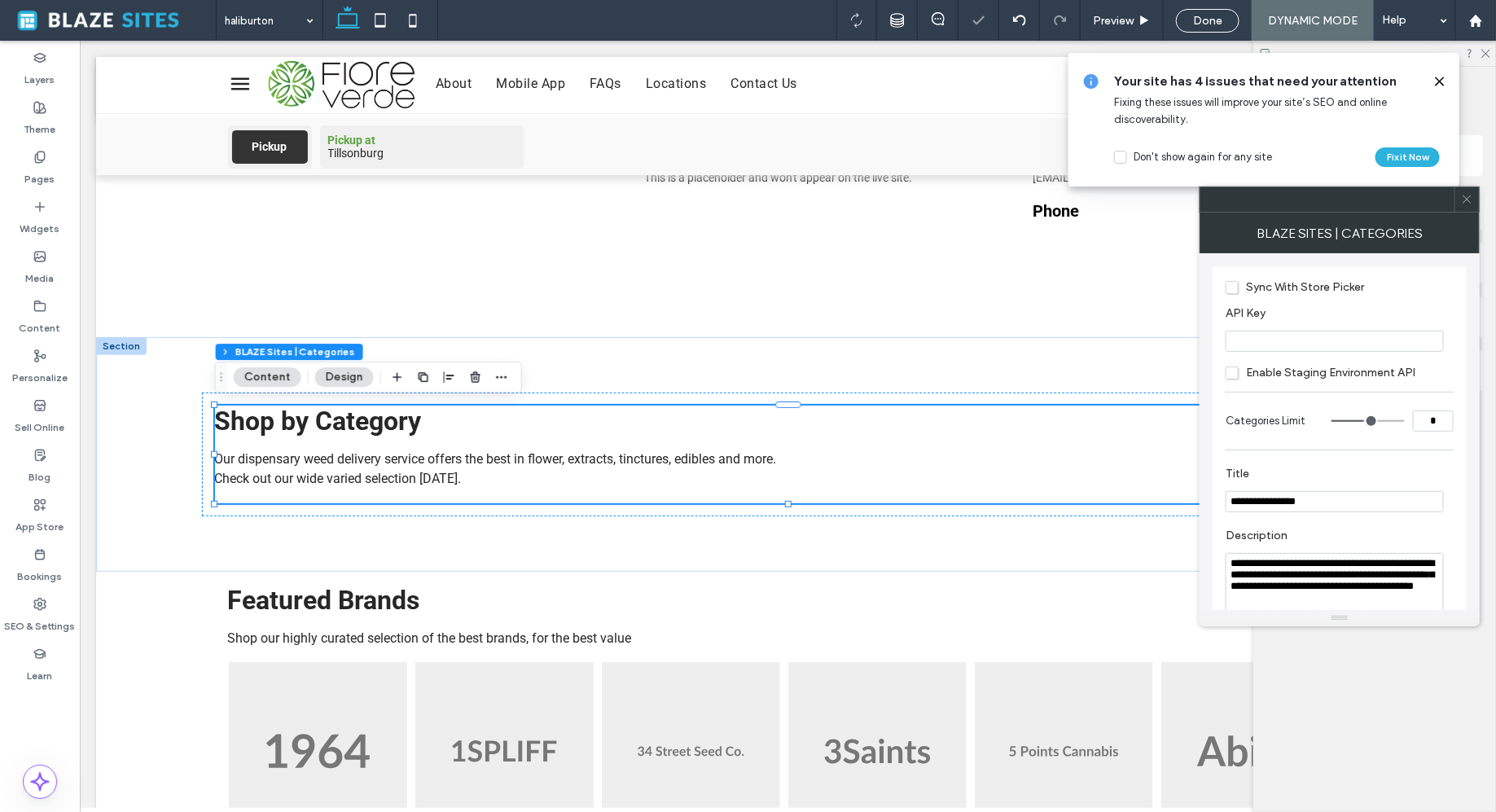
click at [1307, 348] on input "API Key" at bounding box center [1335, 341] width 218 height 21
paste input "**********"
type input "**********"
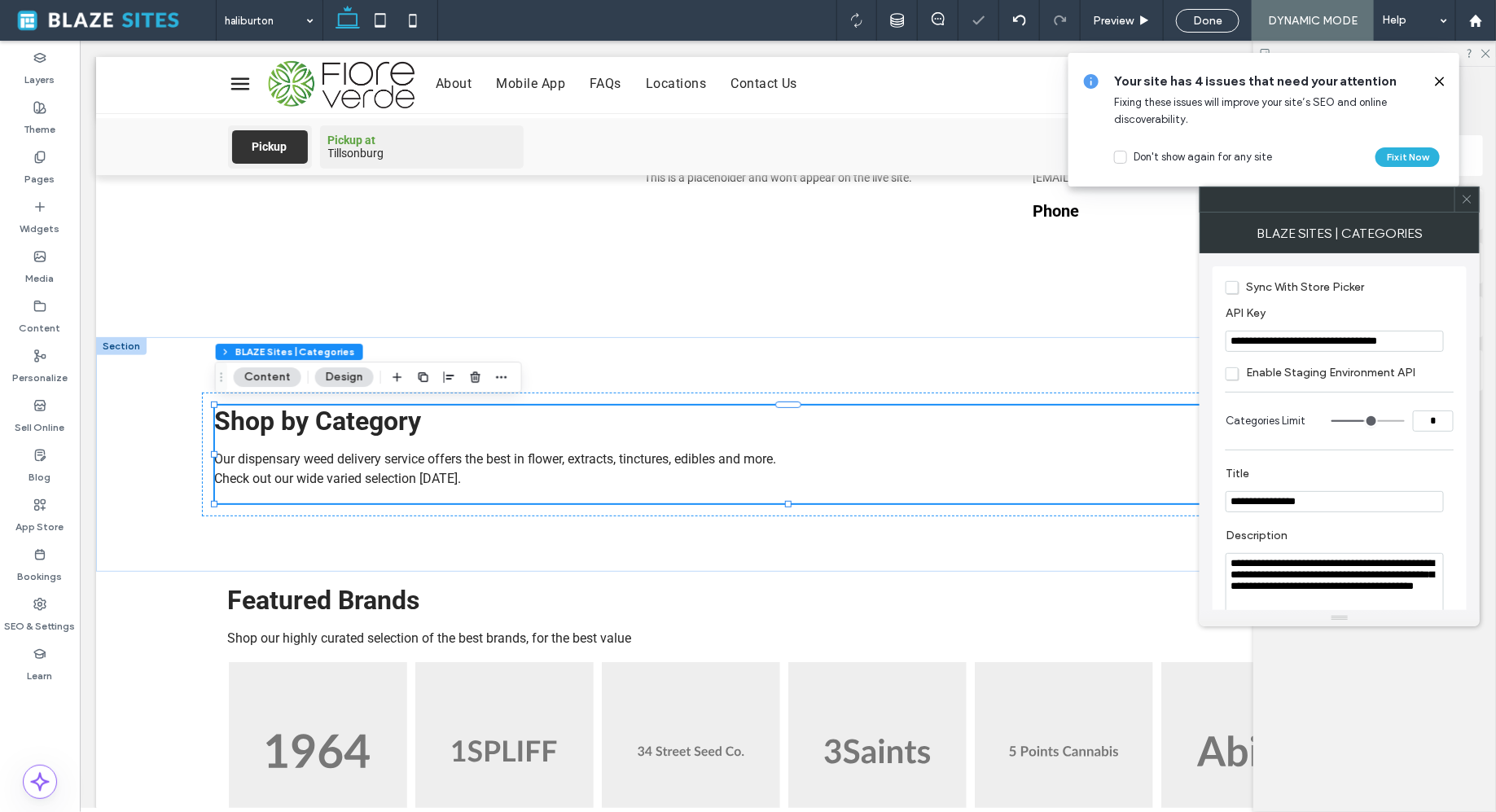
click at [1305, 220] on div "BLAZE Sites | Categories" at bounding box center [1340, 232] width 280 height 41
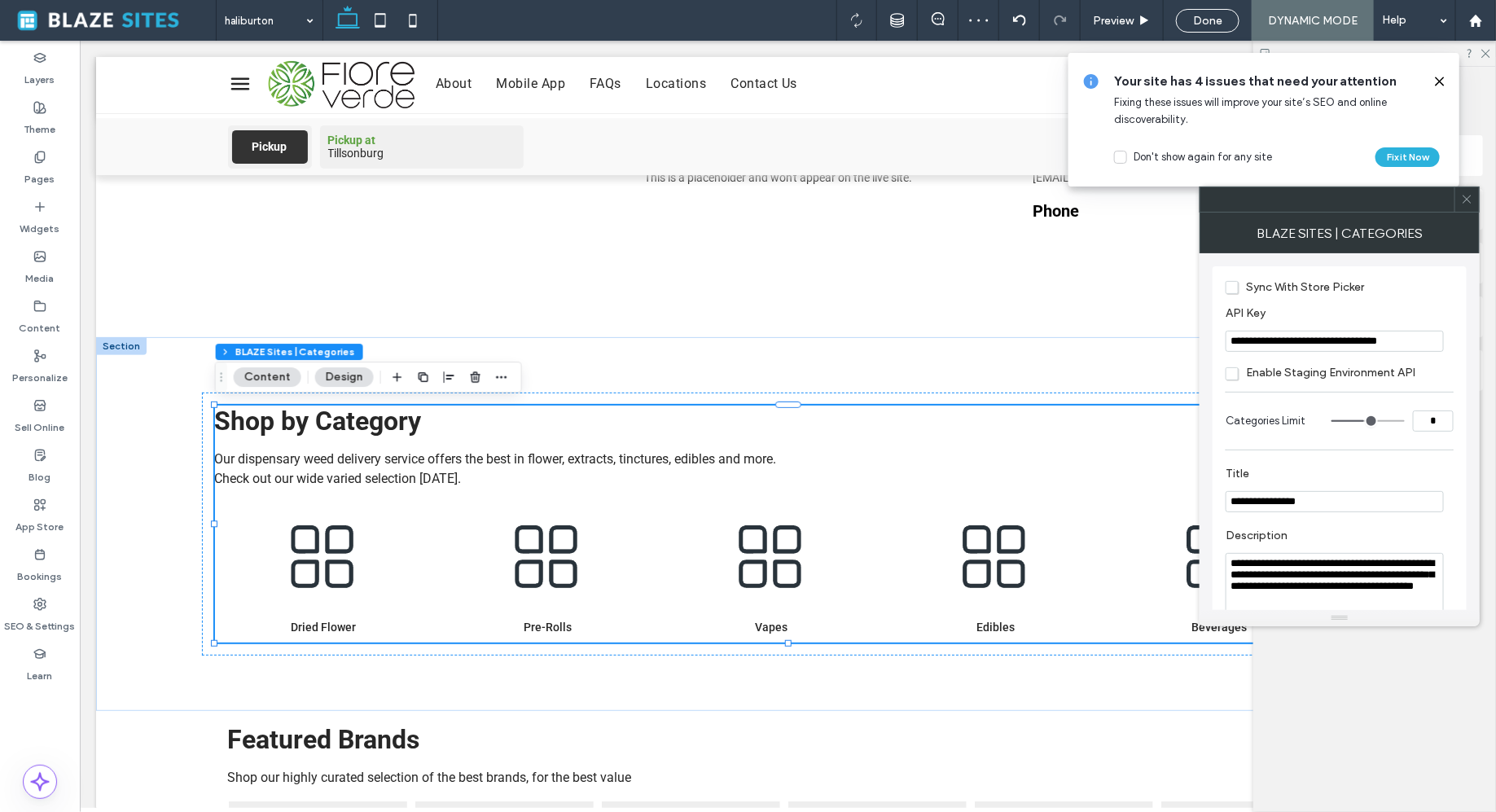
click at [1317, 213] on div "BLAZE Sites | Categories" at bounding box center [1340, 232] width 280 height 41
click at [1463, 202] on icon at bounding box center [1467, 199] width 13 height 13
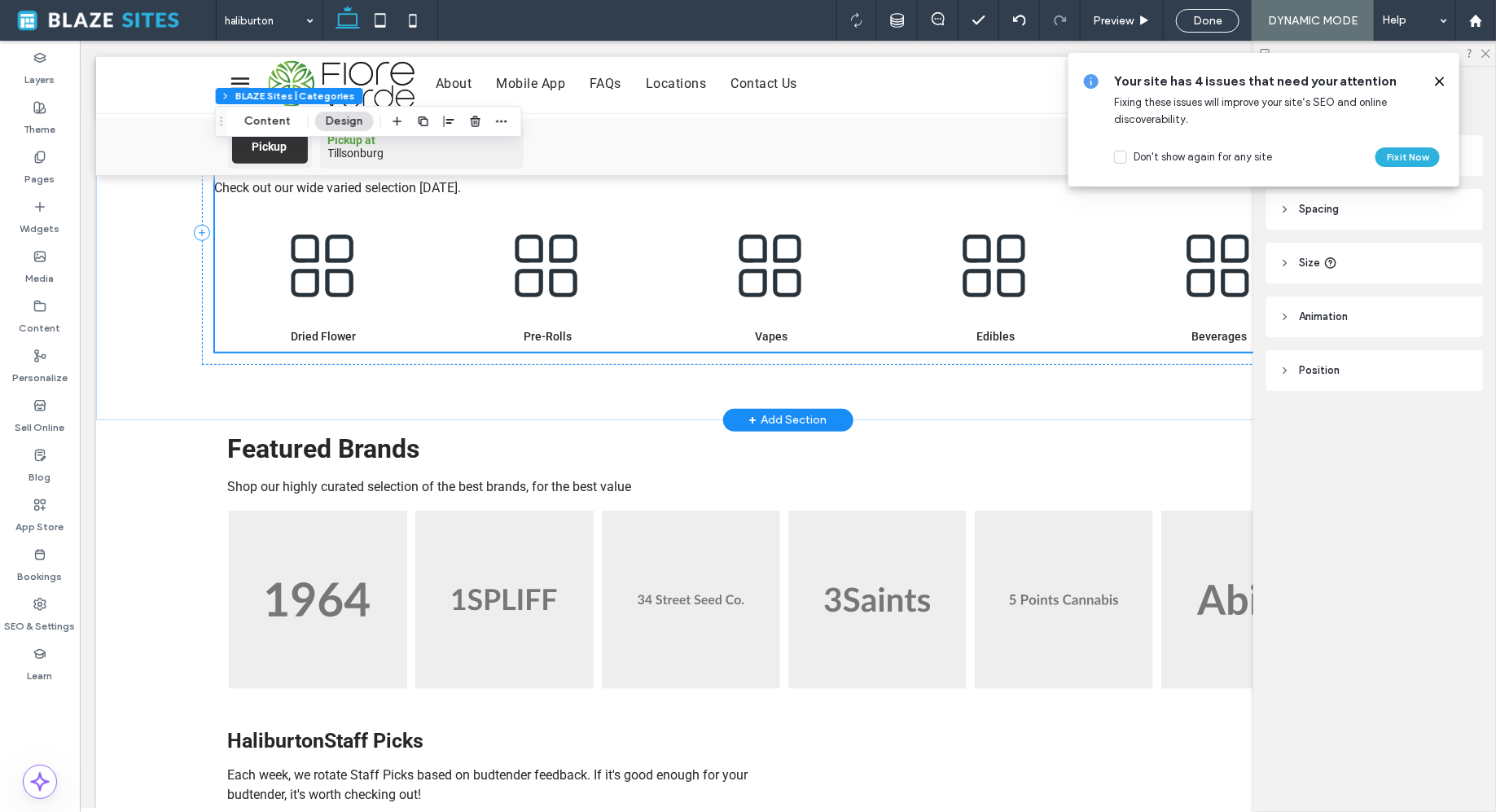
scroll to position [575, 0]
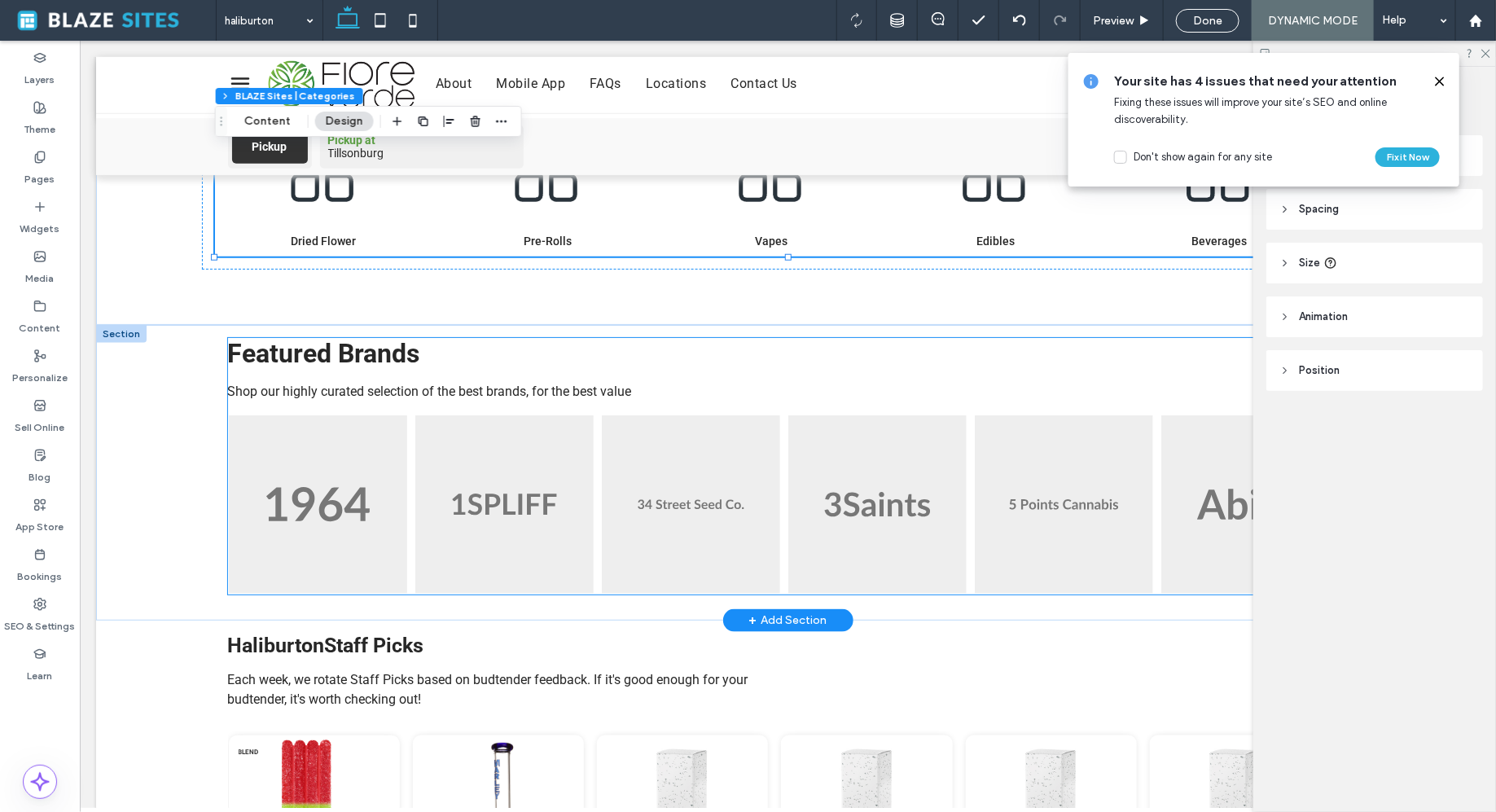
click at [739, 516] on img at bounding box center [690, 503] width 179 height 179
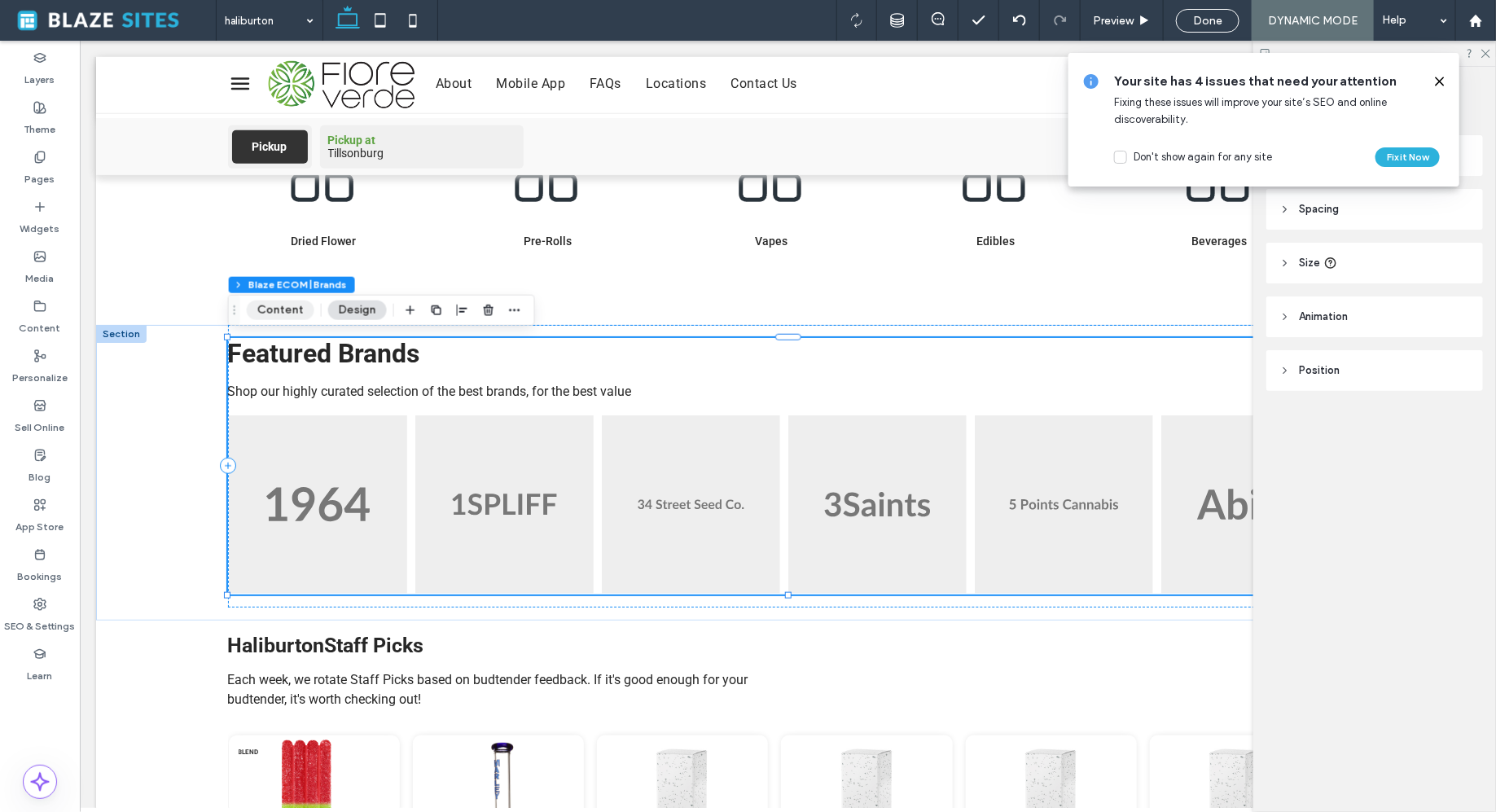
click at [290, 317] on button "Content" at bounding box center [280, 310] width 68 height 19
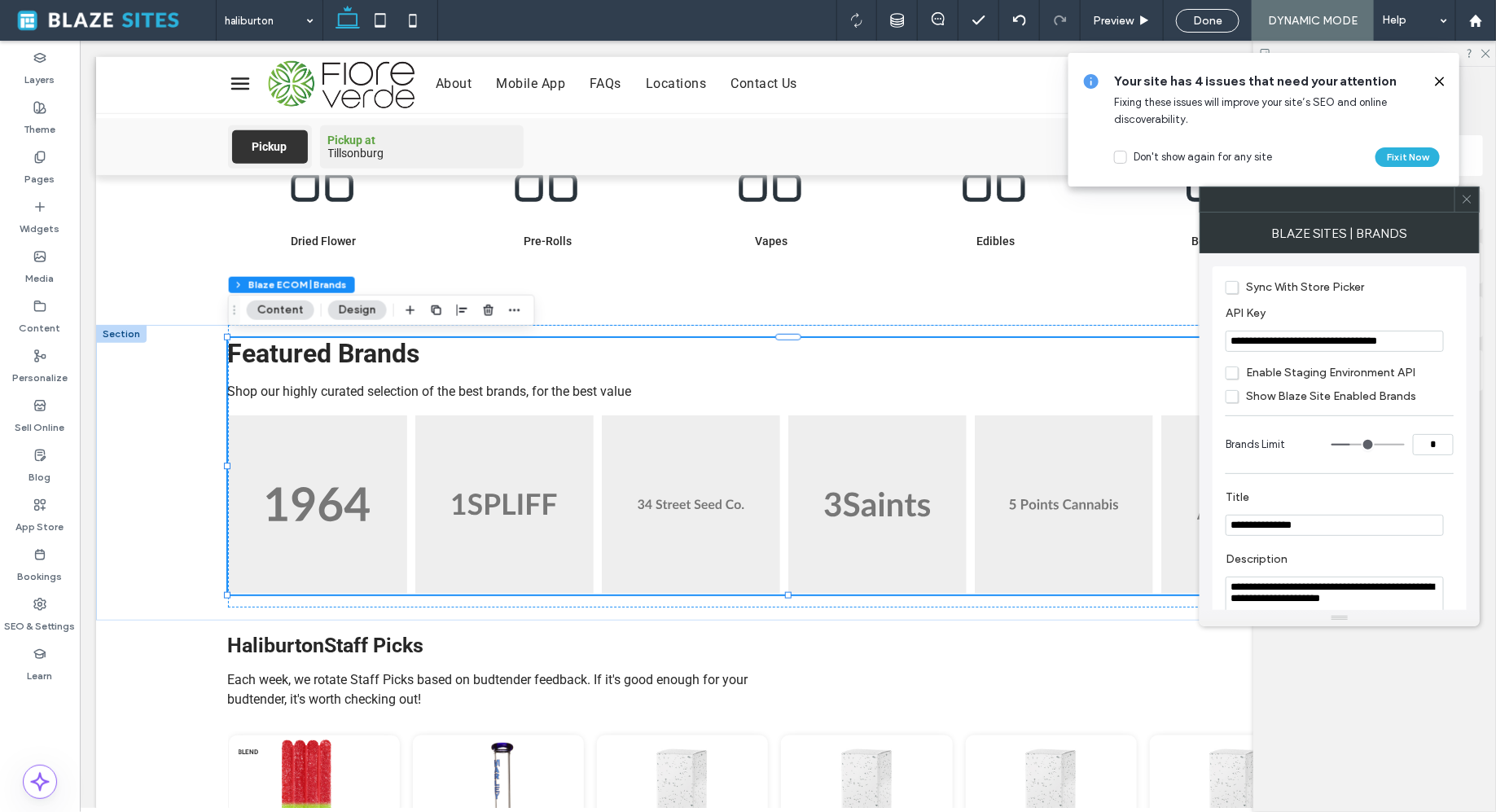
click at [1322, 346] on input "**********" at bounding box center [1335, 341] width 218 height 21
paste input "API Key"
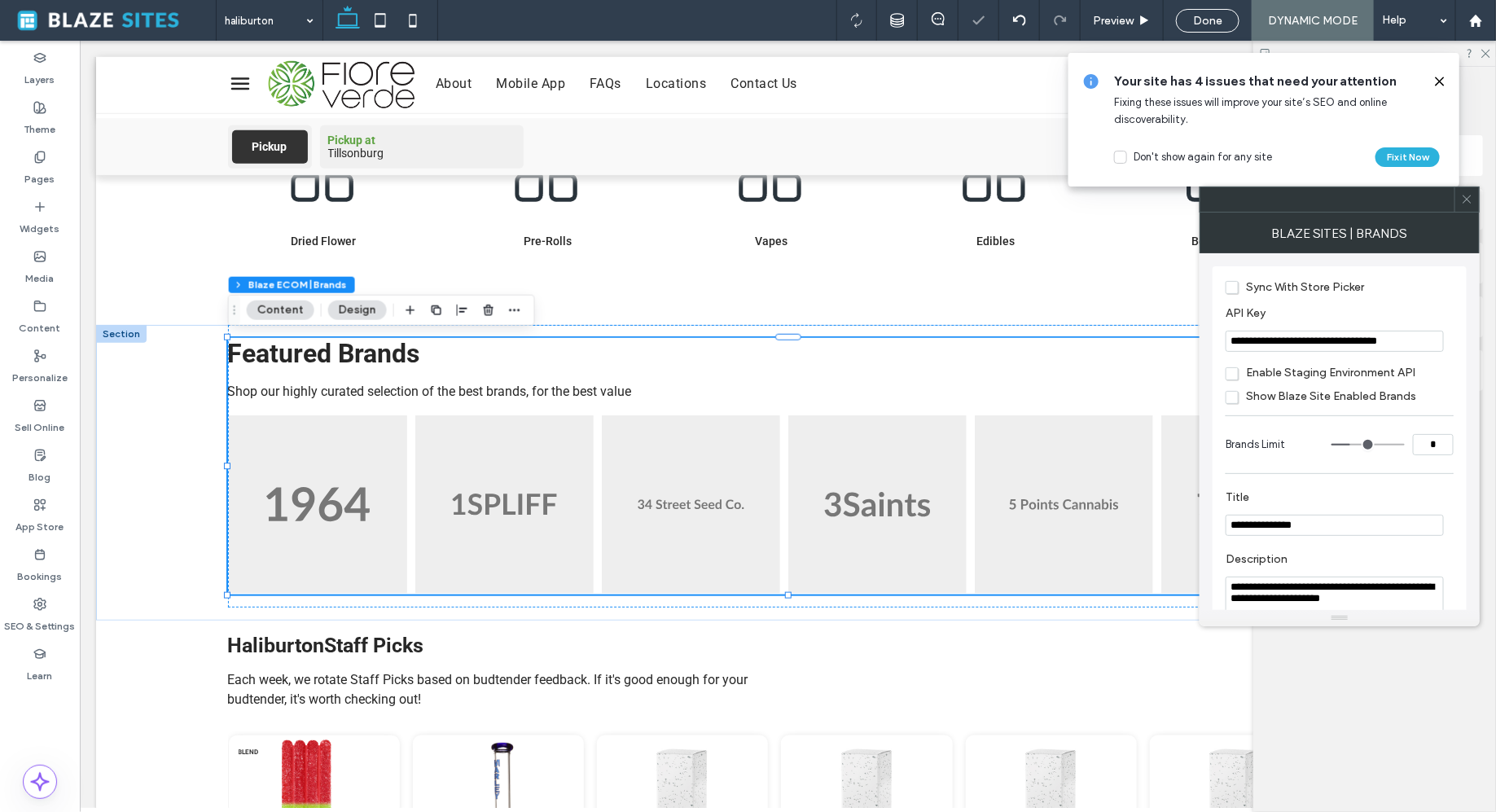
type input "**********"
click at [1207, 342] on div "**********" at bounding box center [1340, 431] width 280 height 357
click at [1462, 203] on icon at bounding box center [1467, 199] width 13 height 13
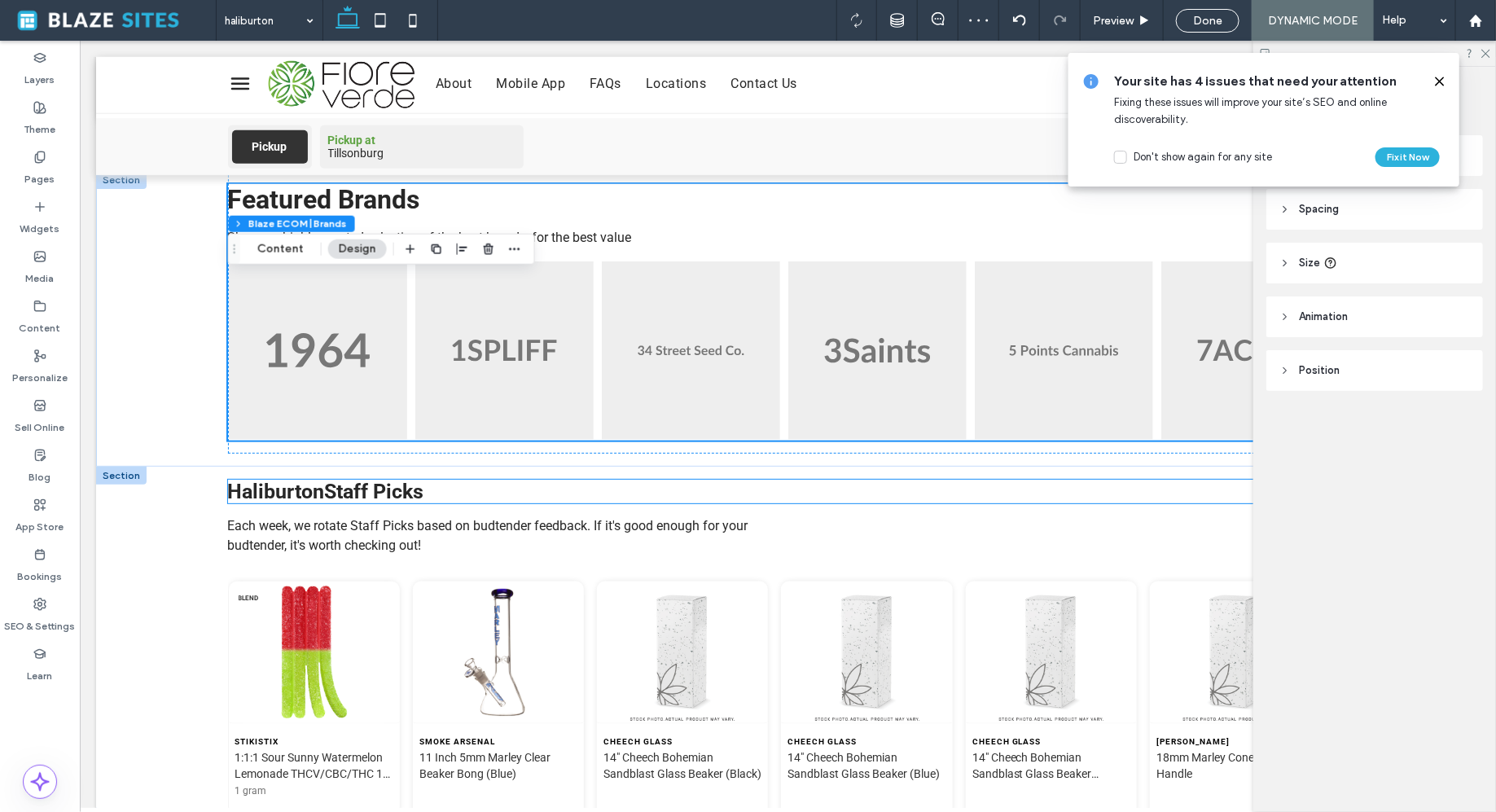
scroll to position [773, 0]
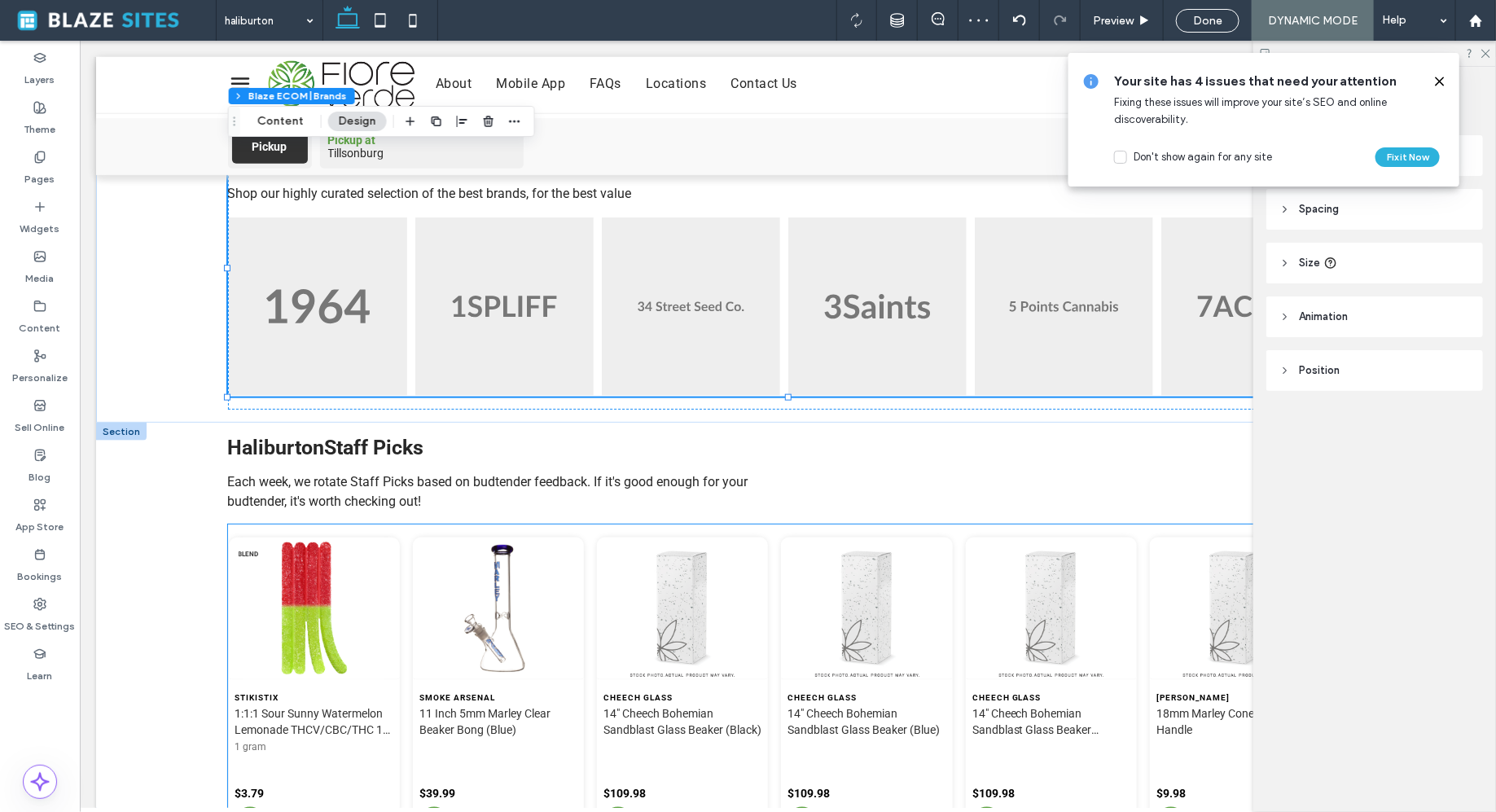
click at [762, 564] on img at bounding box center [682, 608] width 171 height 143
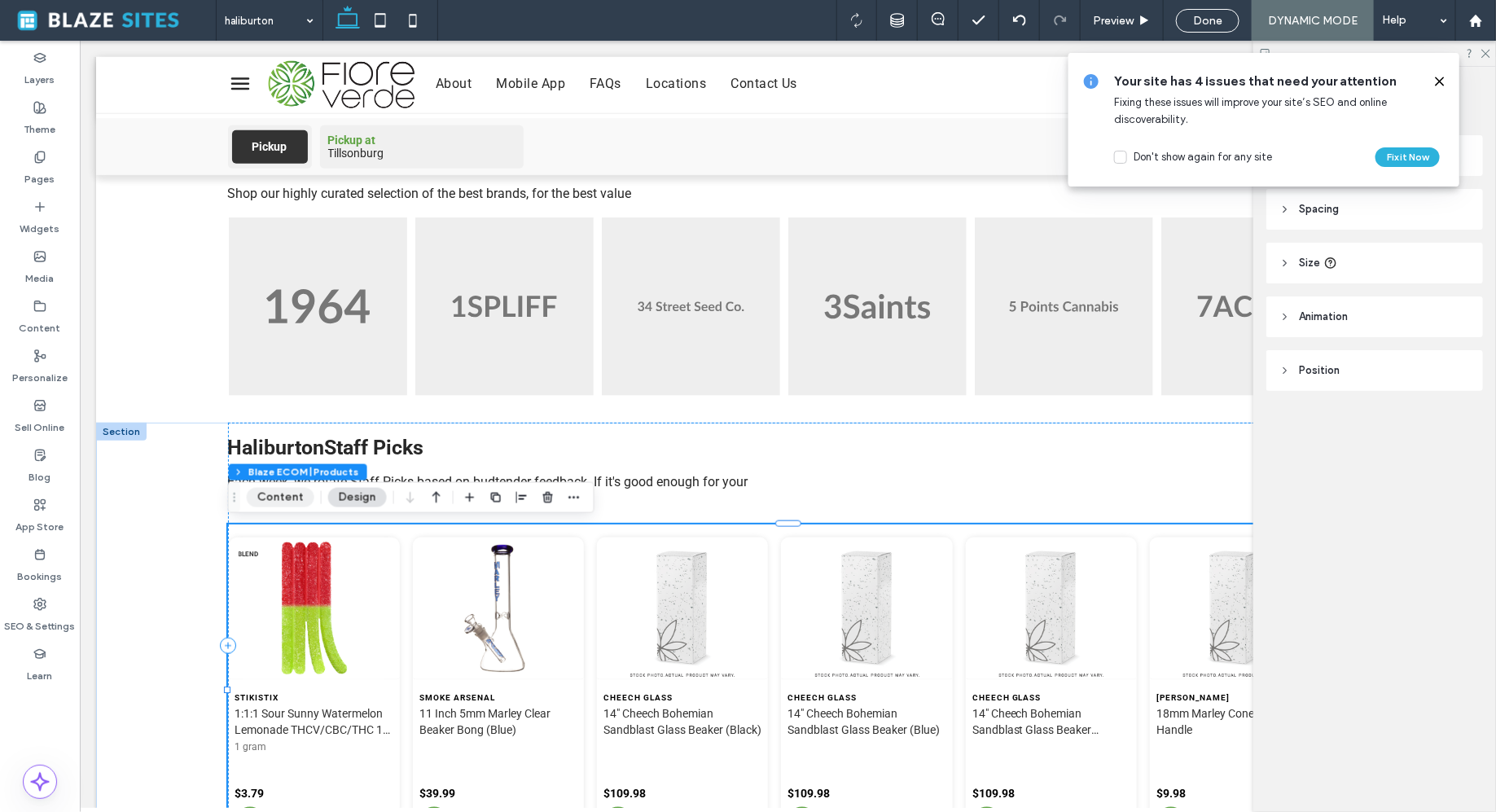
click at [275, 500] on button "Content" at bounding box center [280, 497] width 68 height 19
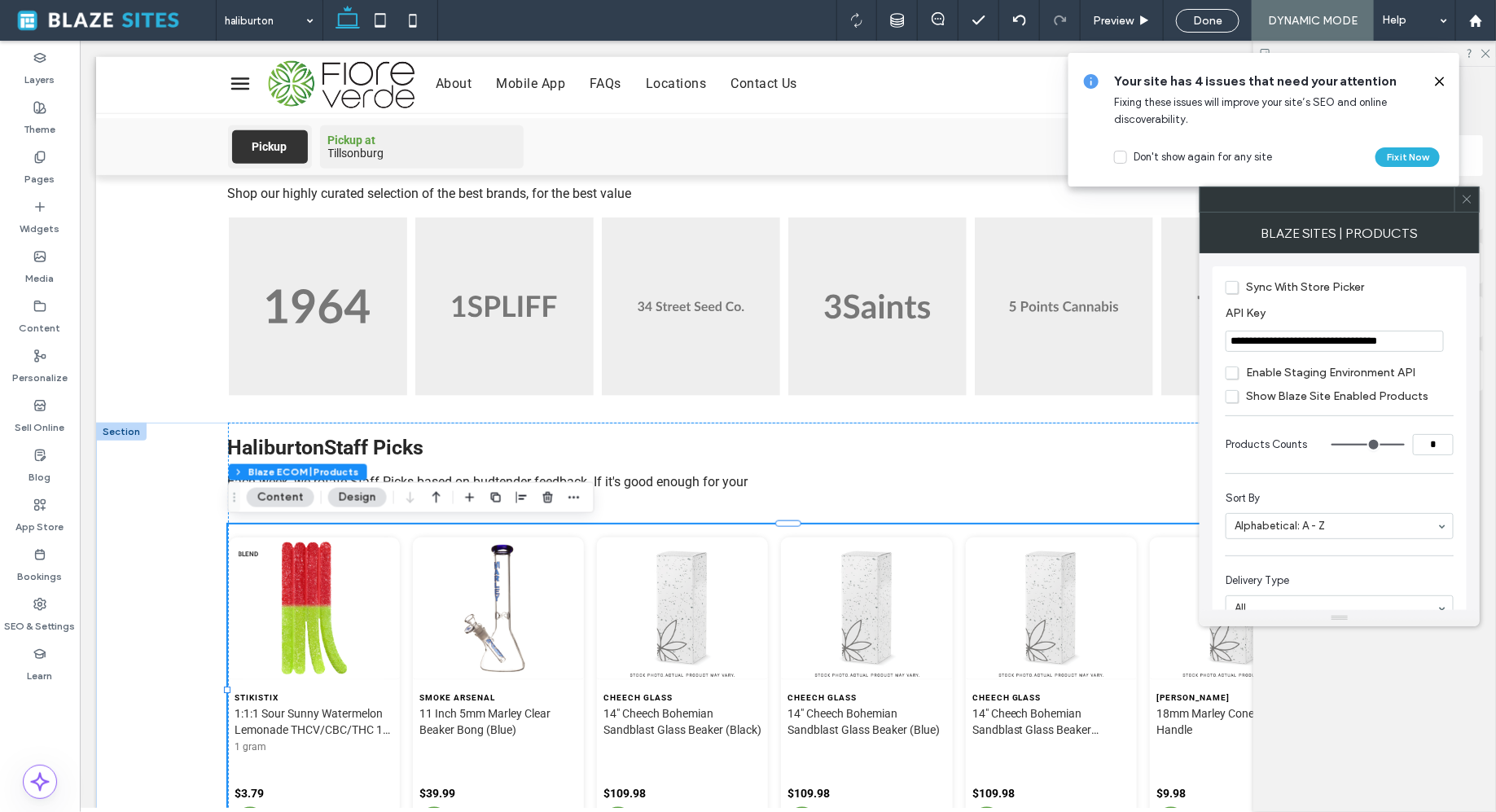
click at [1293, 345] on input "**********" at bounding box center [1335, 341] width 218 height 21
paste input "API Key"
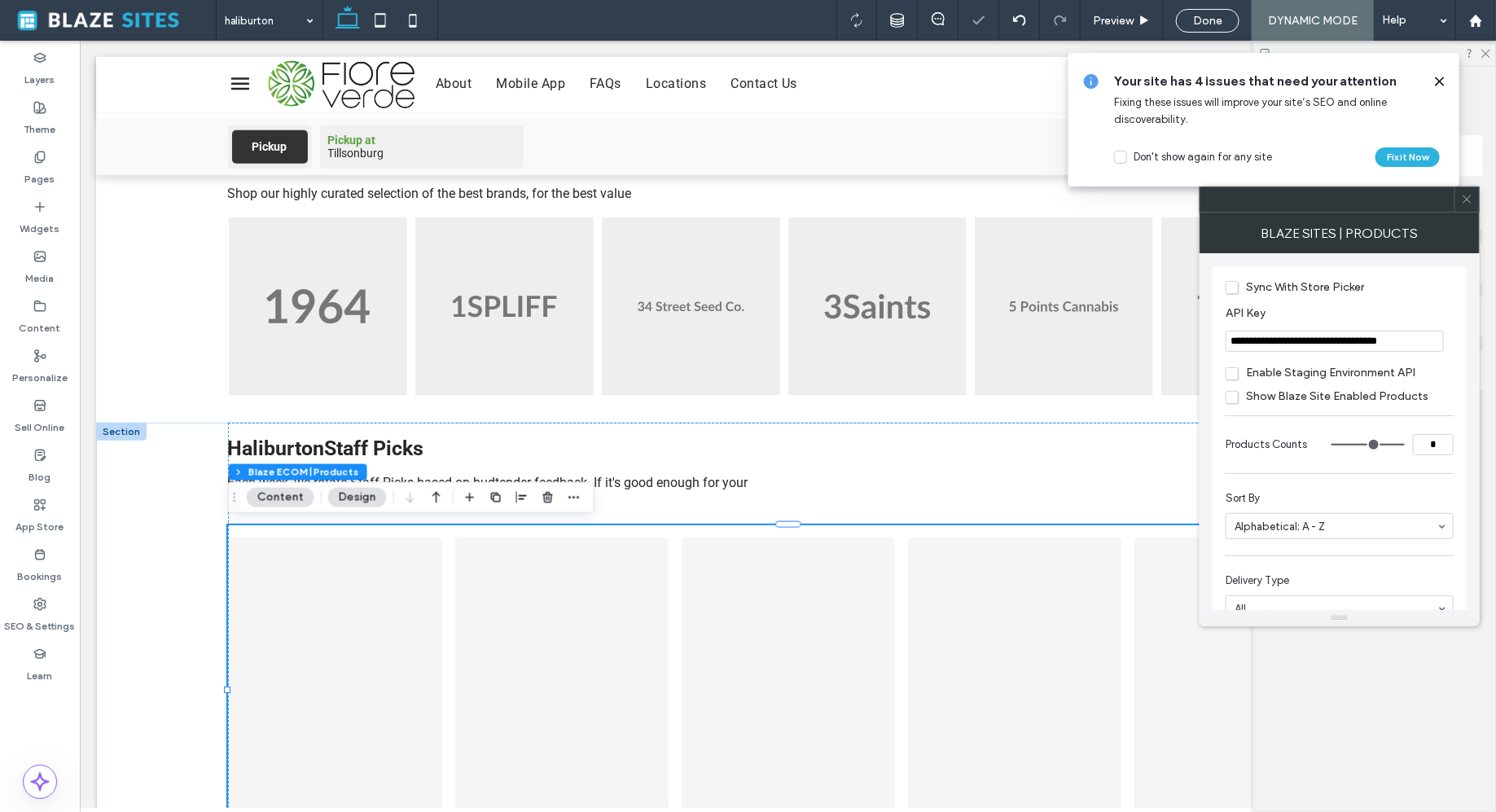
type input "**********"
click at [1204, 329] on div "**********" at bounding box center [1340, 431] width 280 height 357
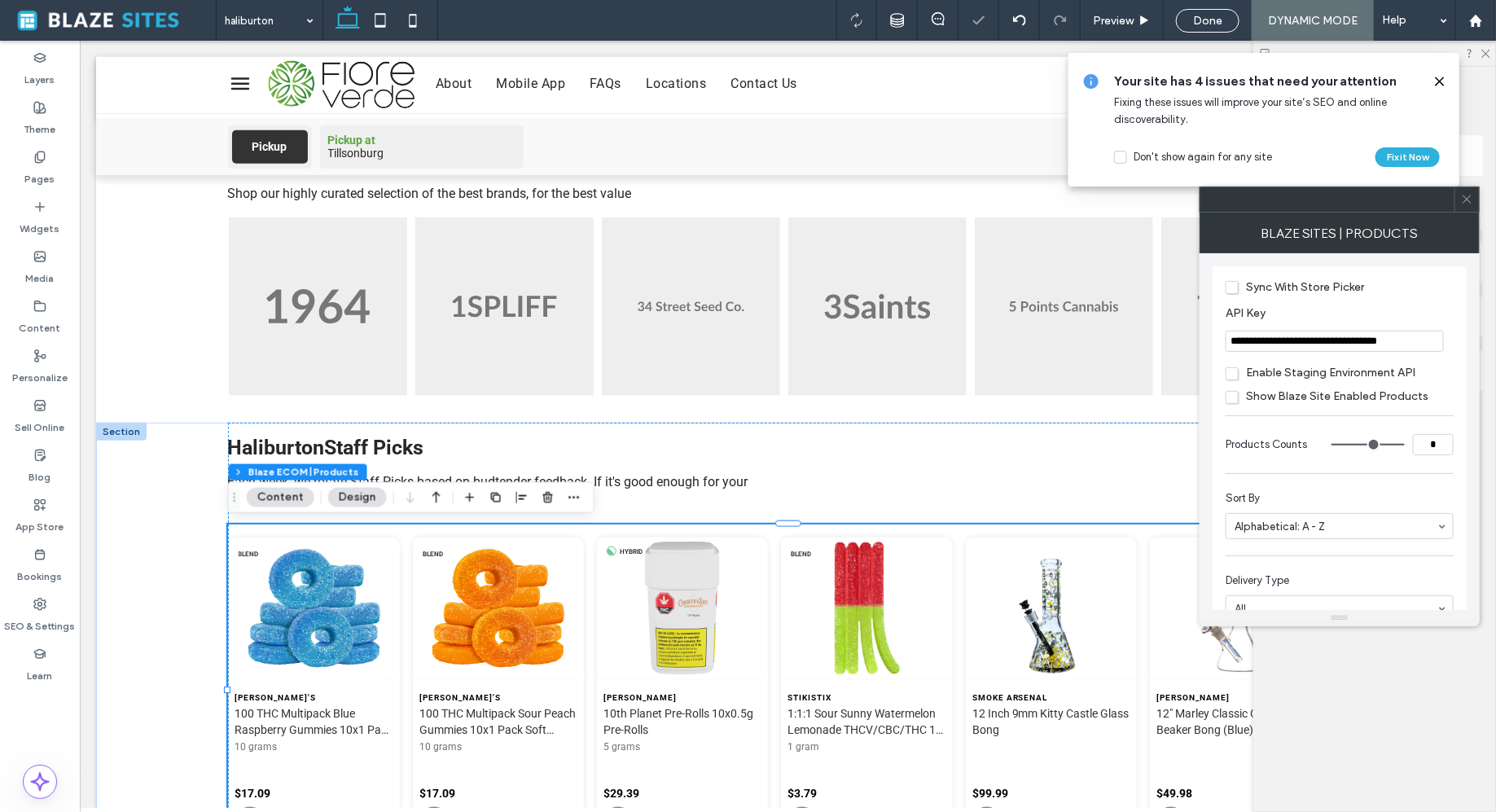
click at [1463, 202] on use at bounding box center [1467, 200] width 8 height 8
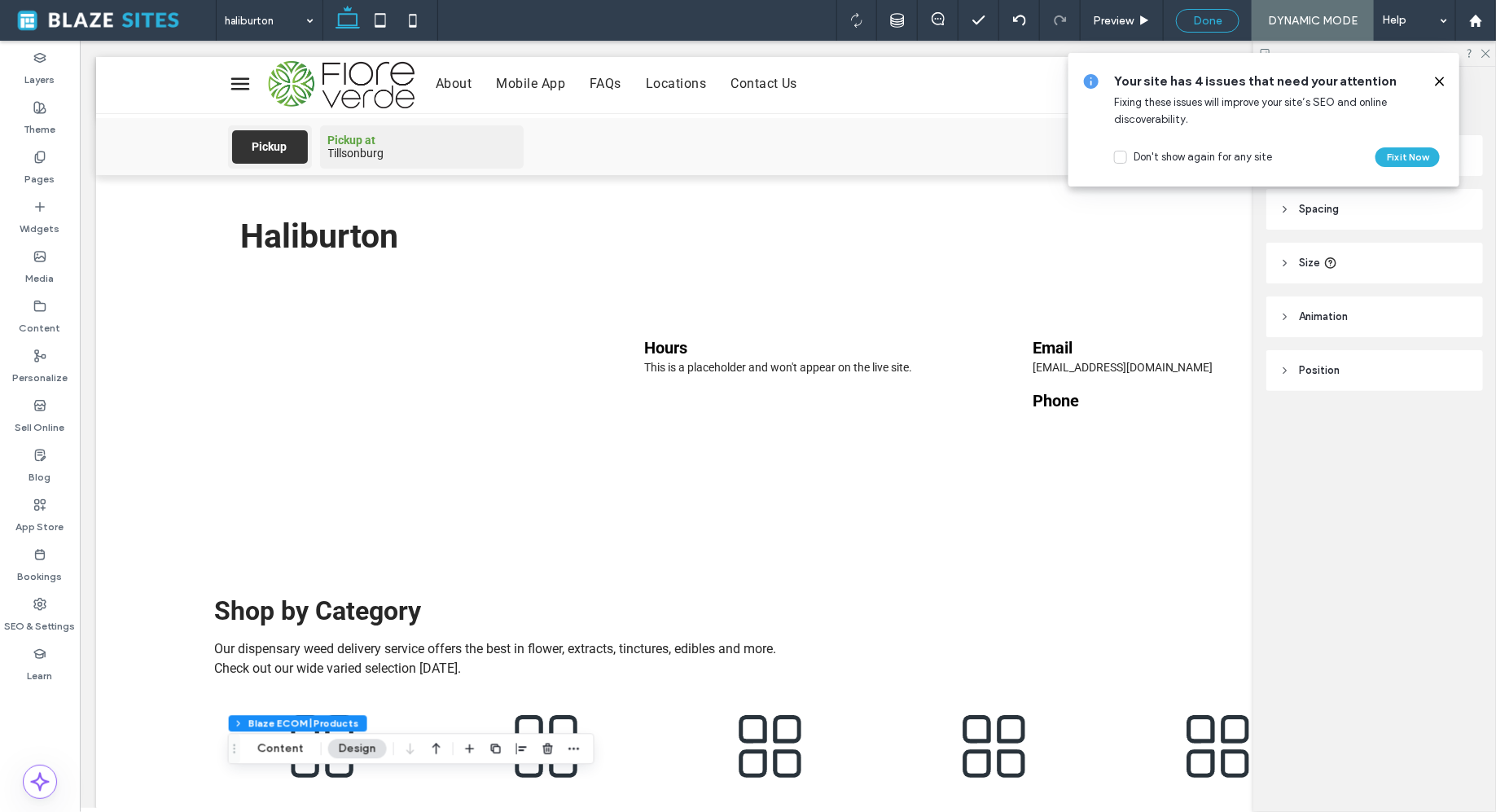
click at [1215, 22] on span "Done" at bounding box center [1207, 21] width 29 height 14
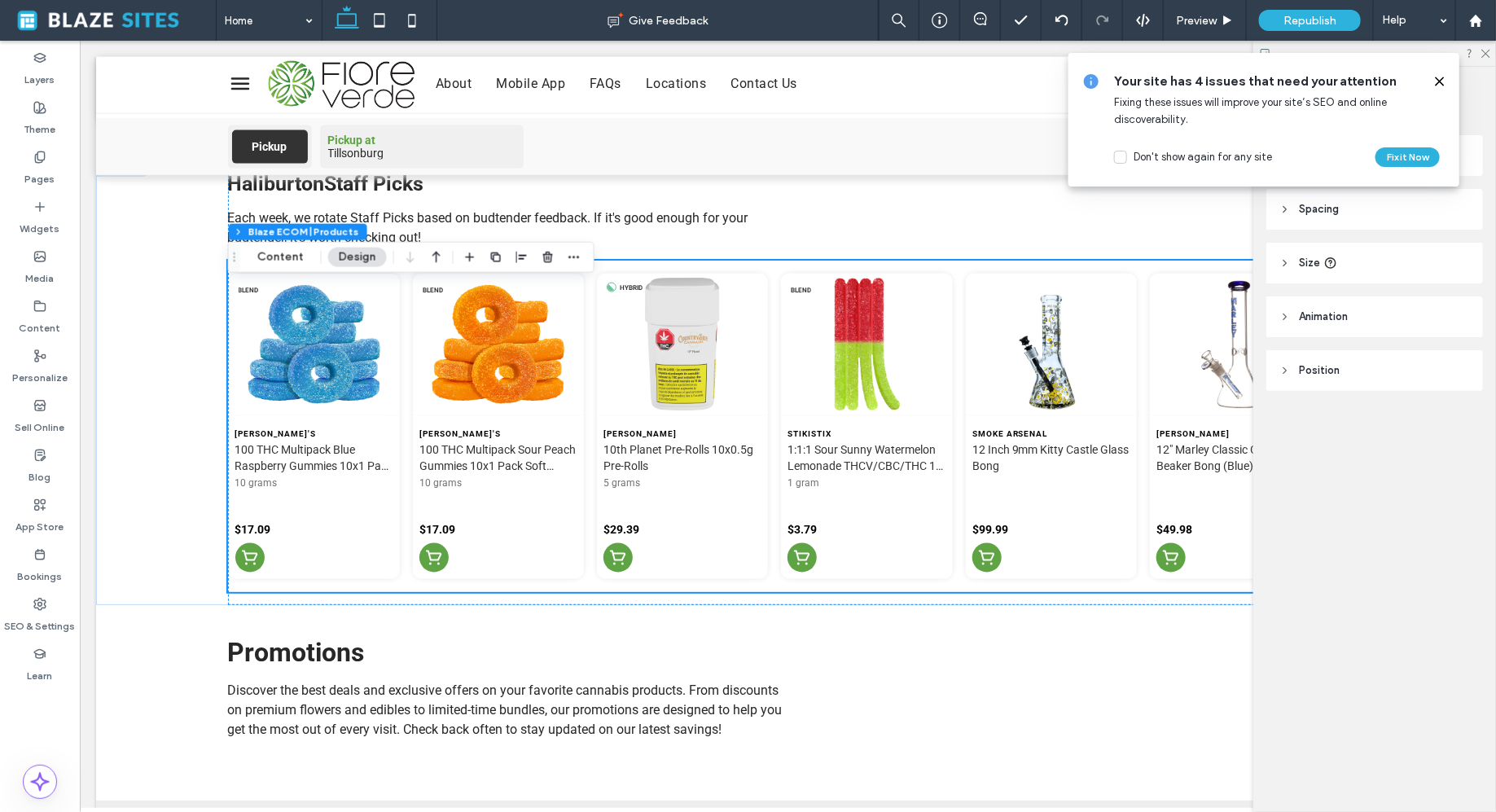
scroll to position [1039, 0]
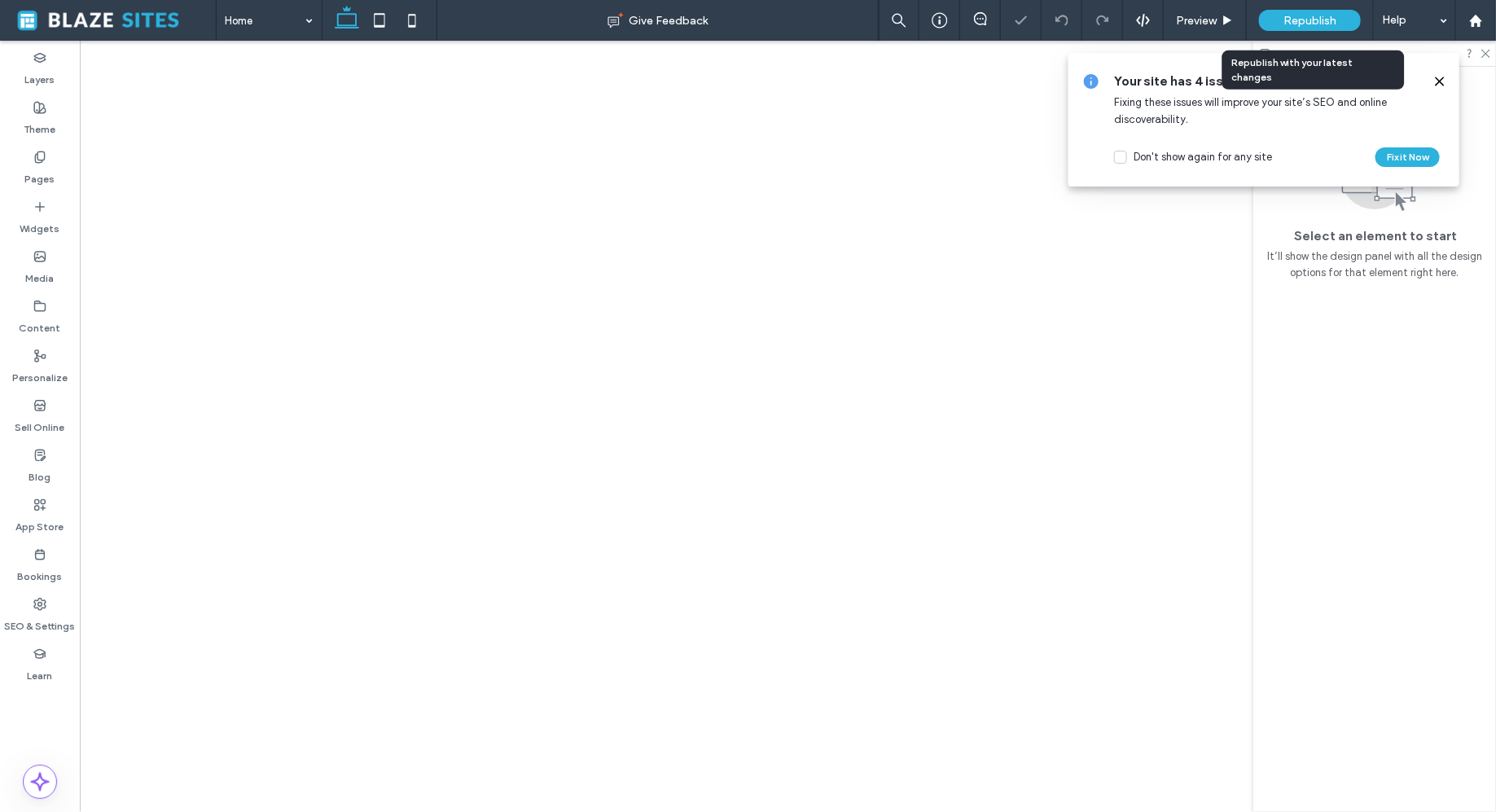
click at [1317, 21] on span "Republish" at bounding box center [1310, 21] width 53 height 14
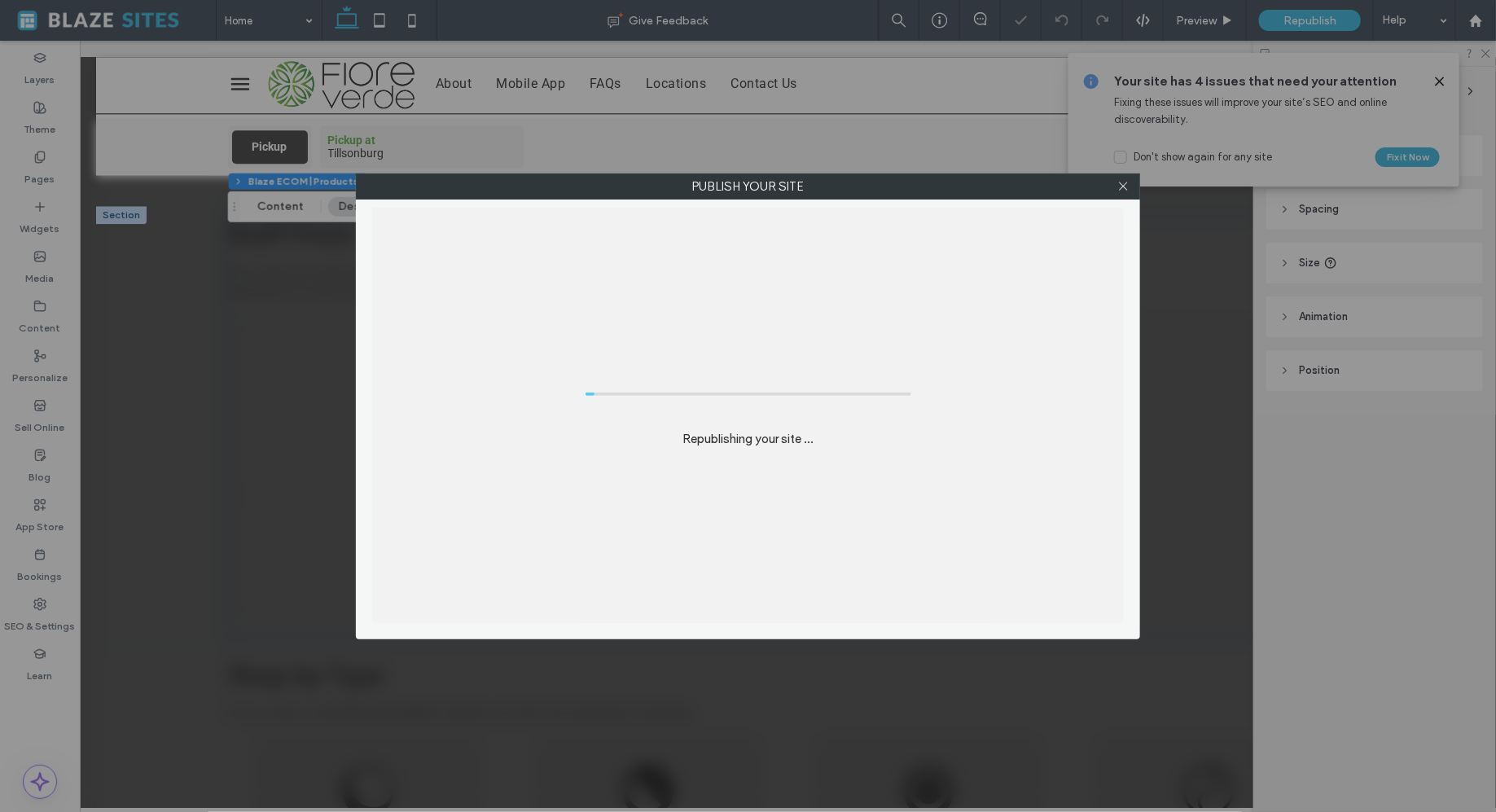
scroll to position [1928, 0]
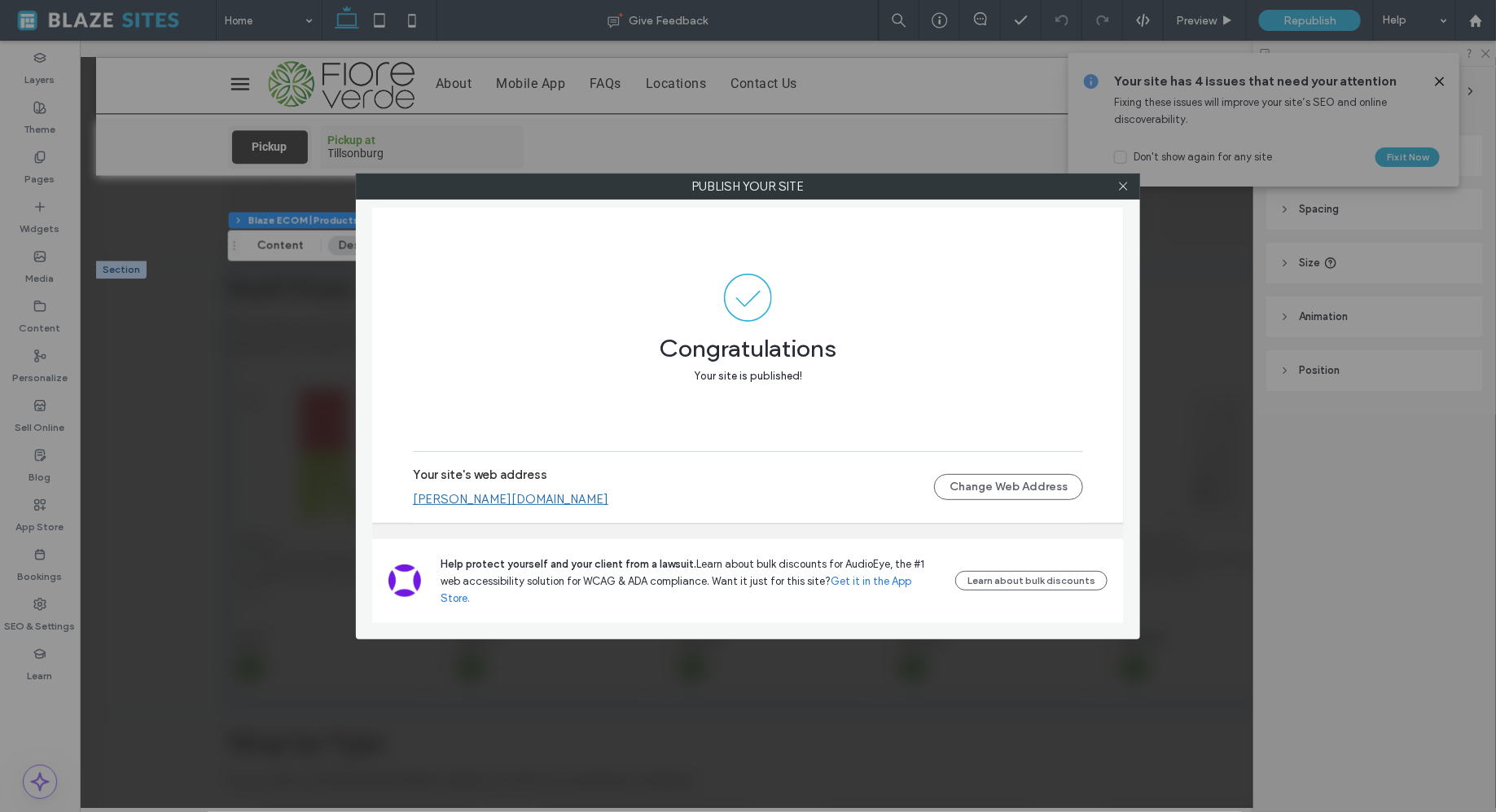
click at [551, 507] on link "[PERSON_NAME][DOMAIN_NAME]" at bounding box center [510, 498] width 195 height 14
click at [1127, 192] on span at bounding box center [1123, 186] width 13 height 24
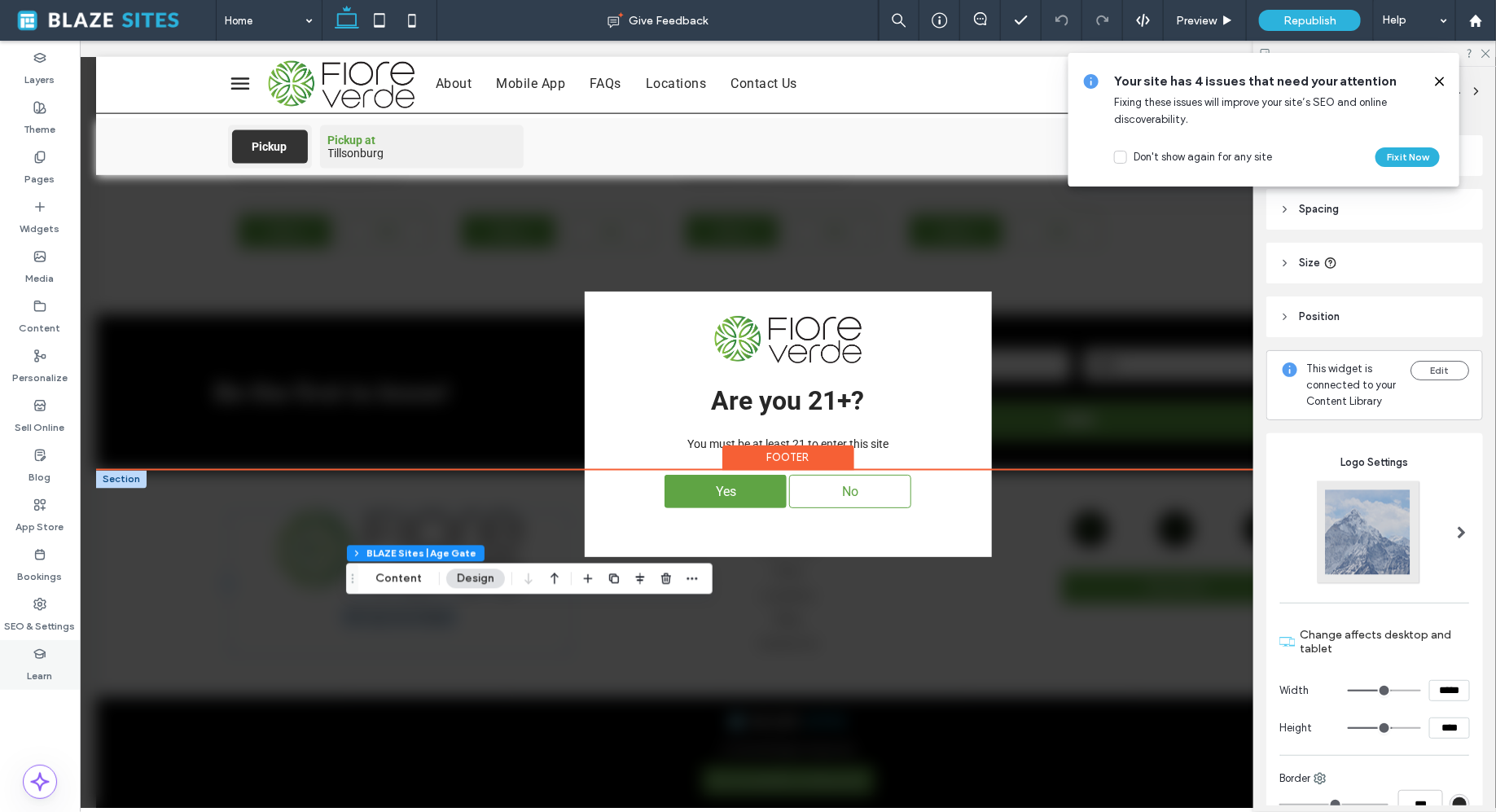
scroll to position [4077, 0]
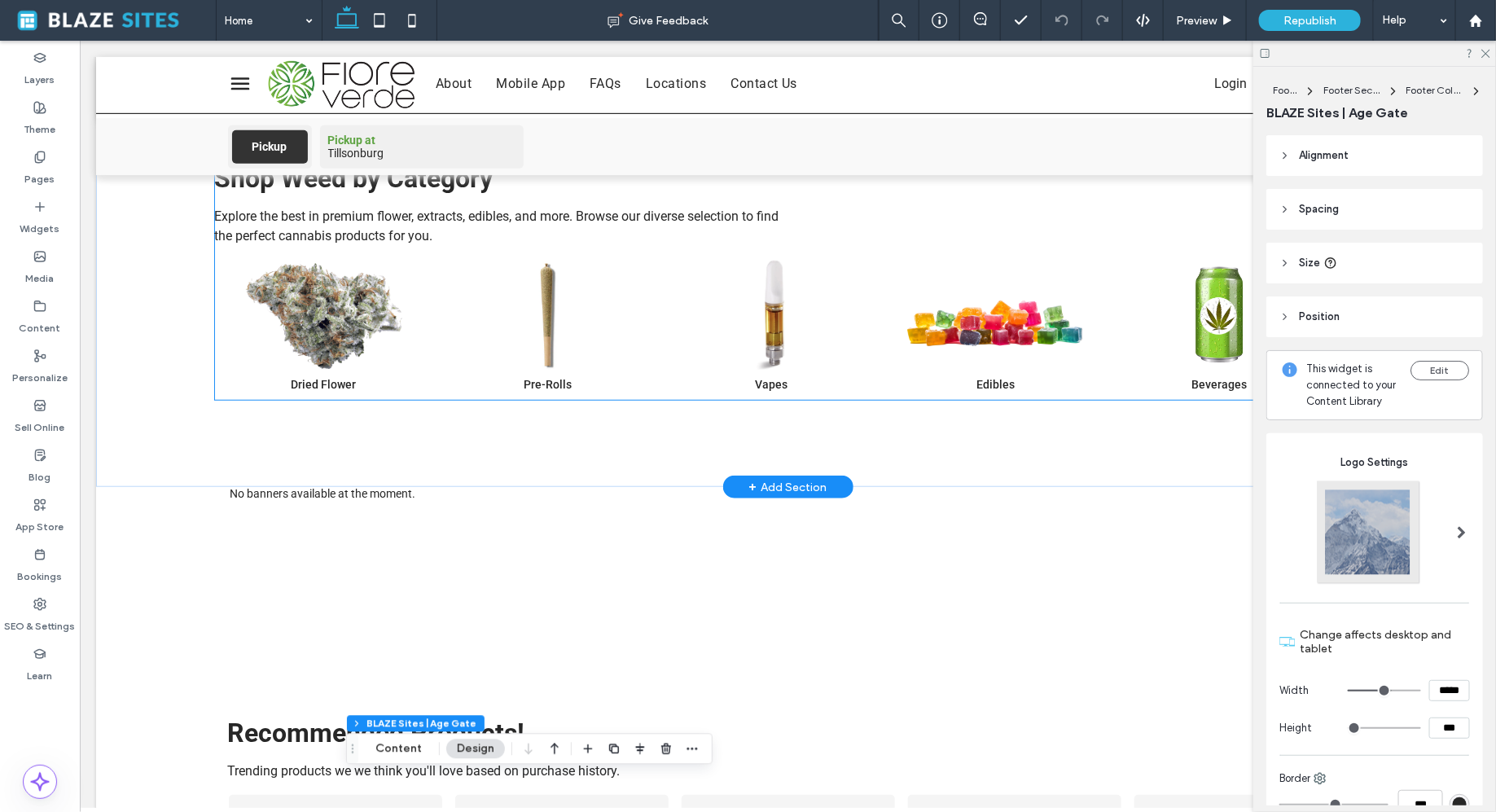
scroll to position [417, 0]
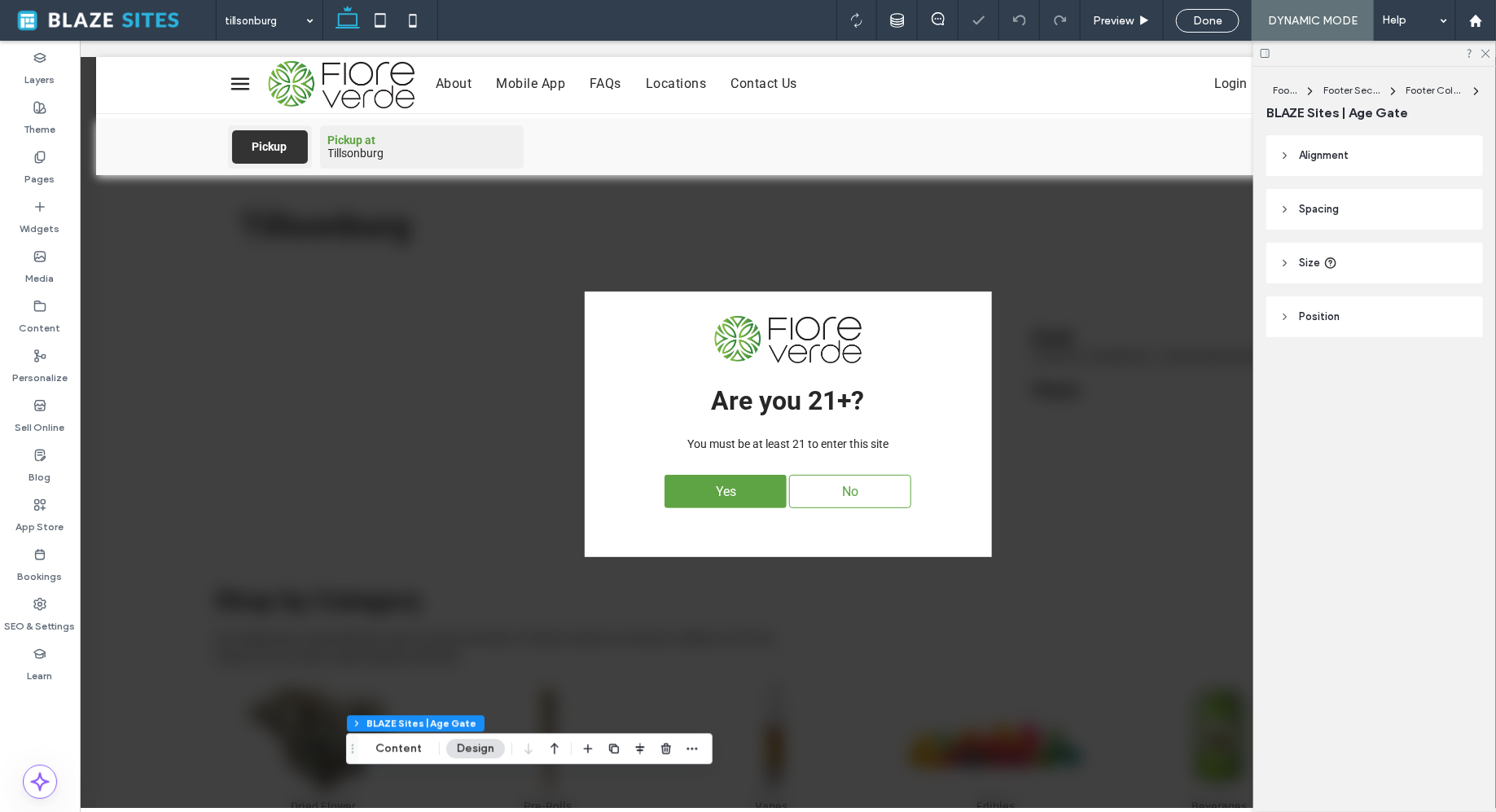
click at [687, 496] on div "Yes" at bounding box center [725, 491] width 122 height 34
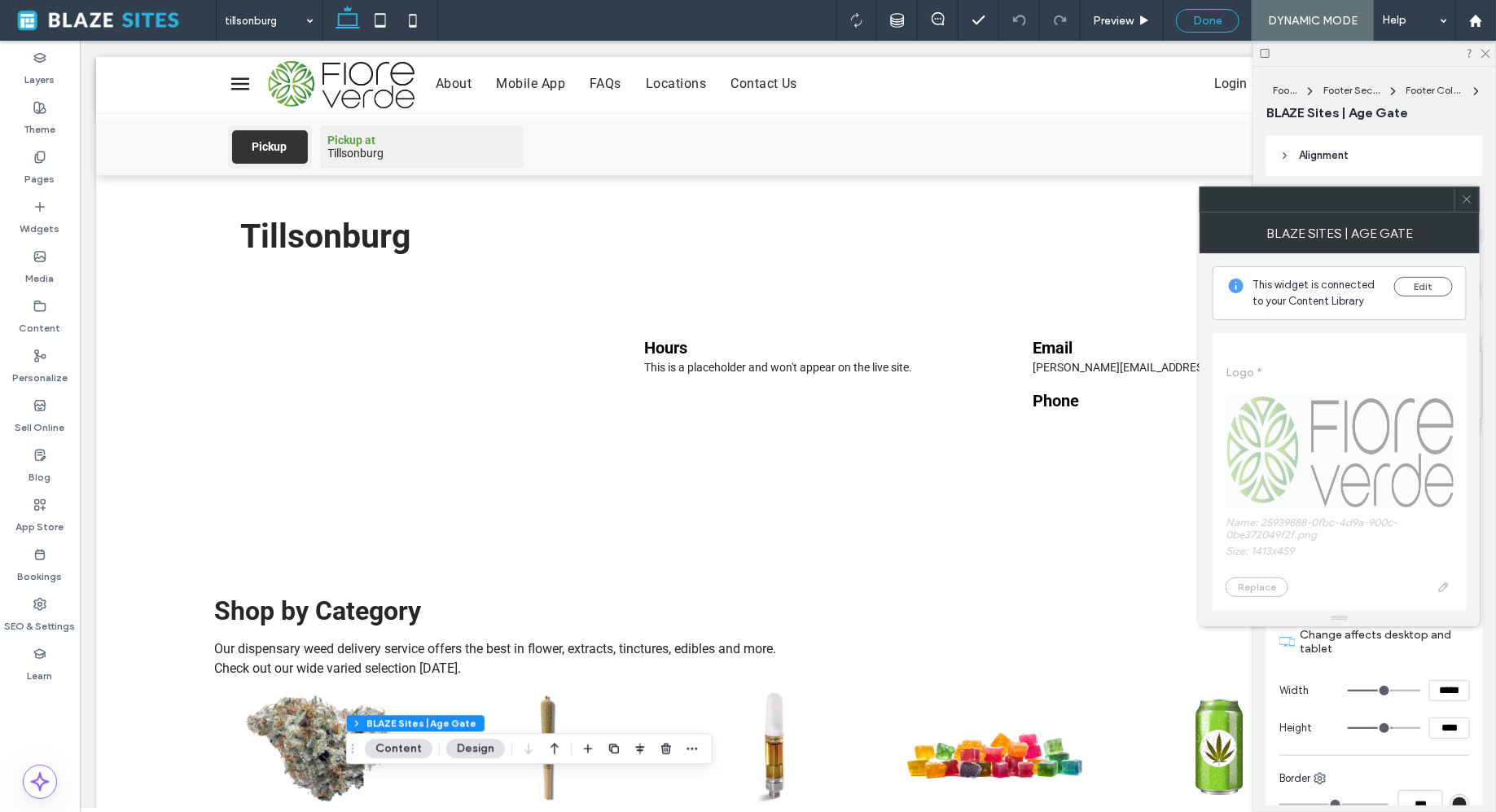
click at [1222, 12] on div "Done" at bounding box center [1208, 21] width 64 height 23
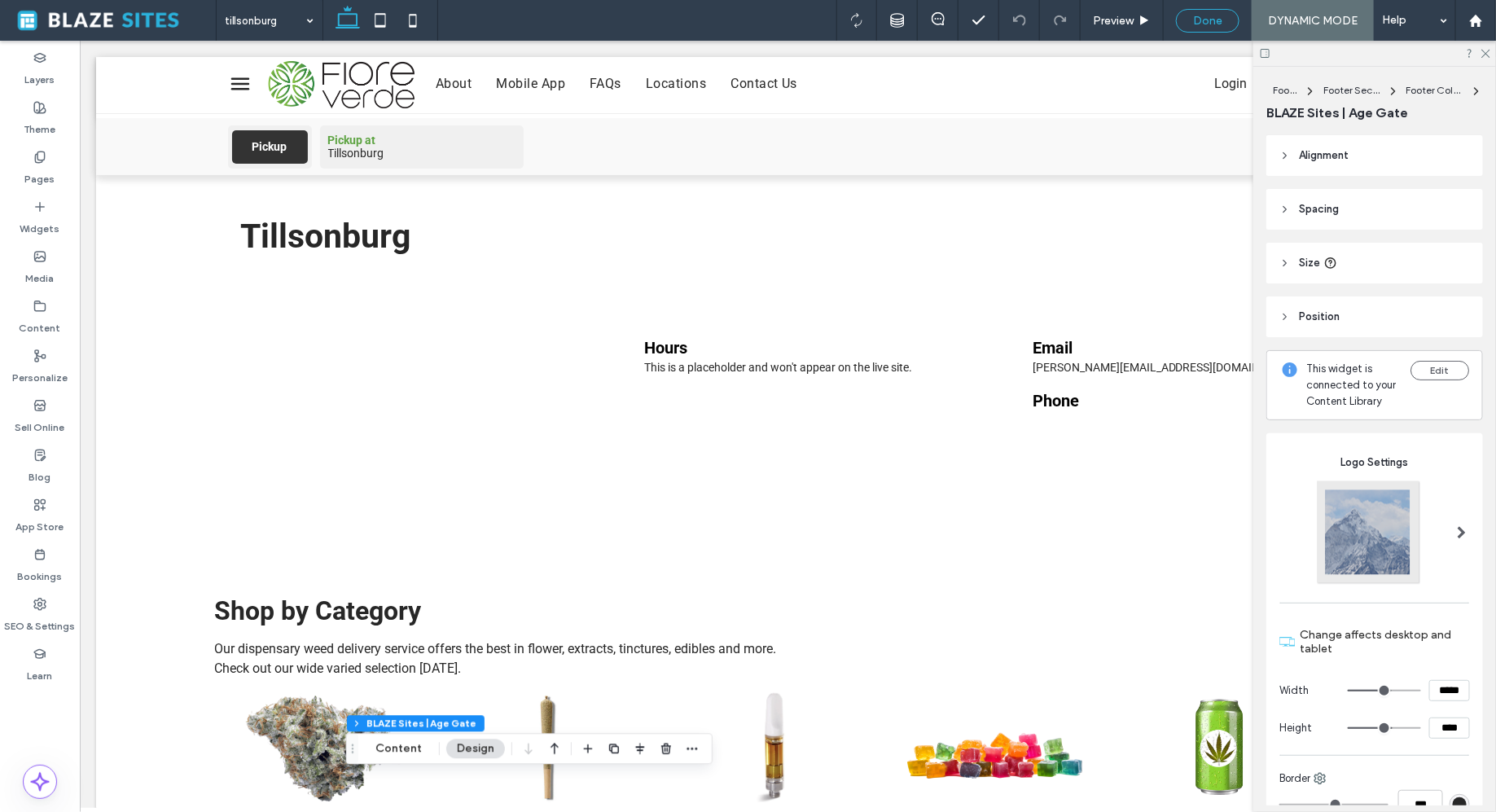
click at [1209, 21] on span "Done" at bounding box center [1207, 21] width 29 height 14
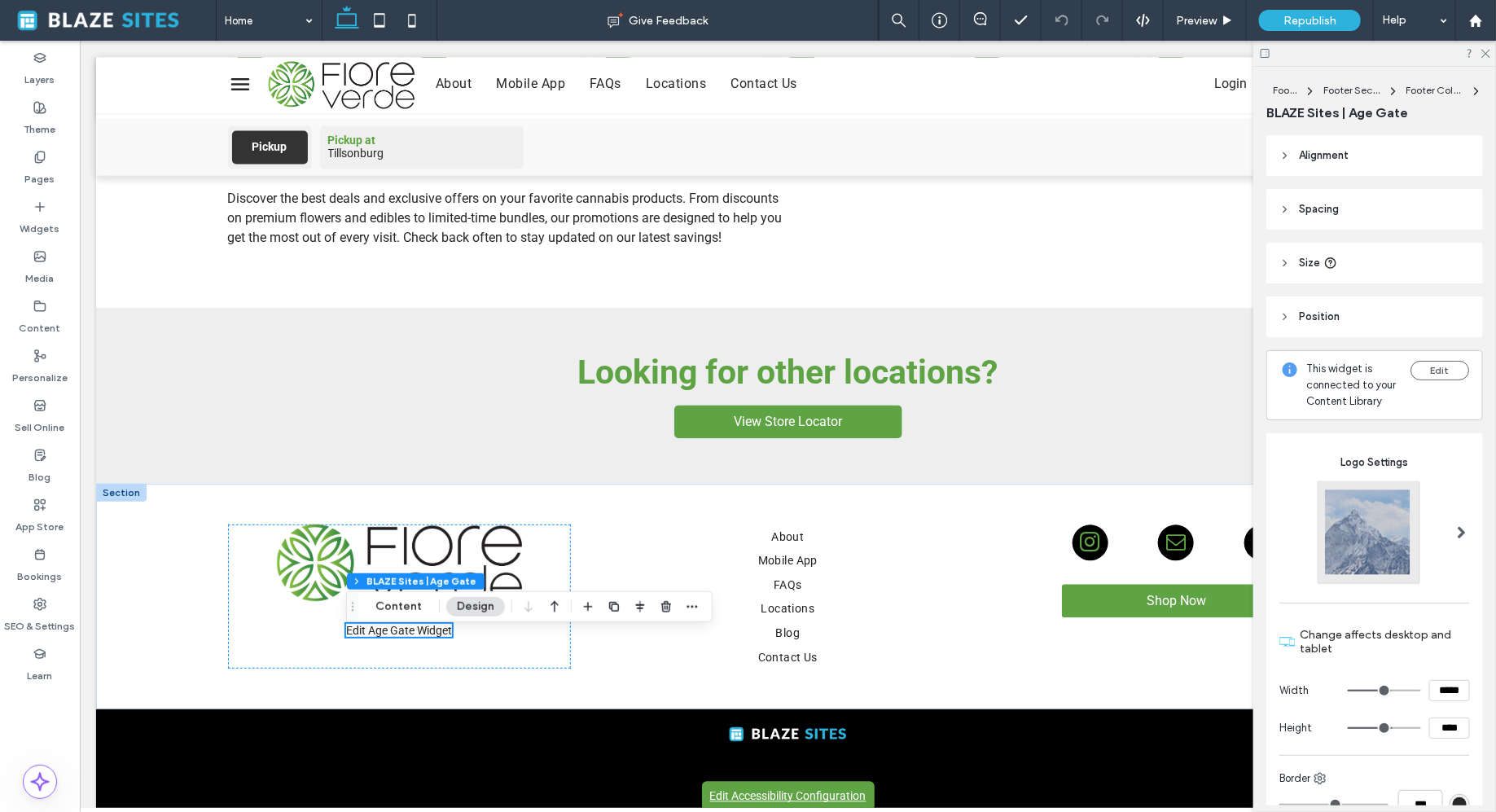
click at [1293, 25] on div at bounding box center [748, 406] width 1496 height 812
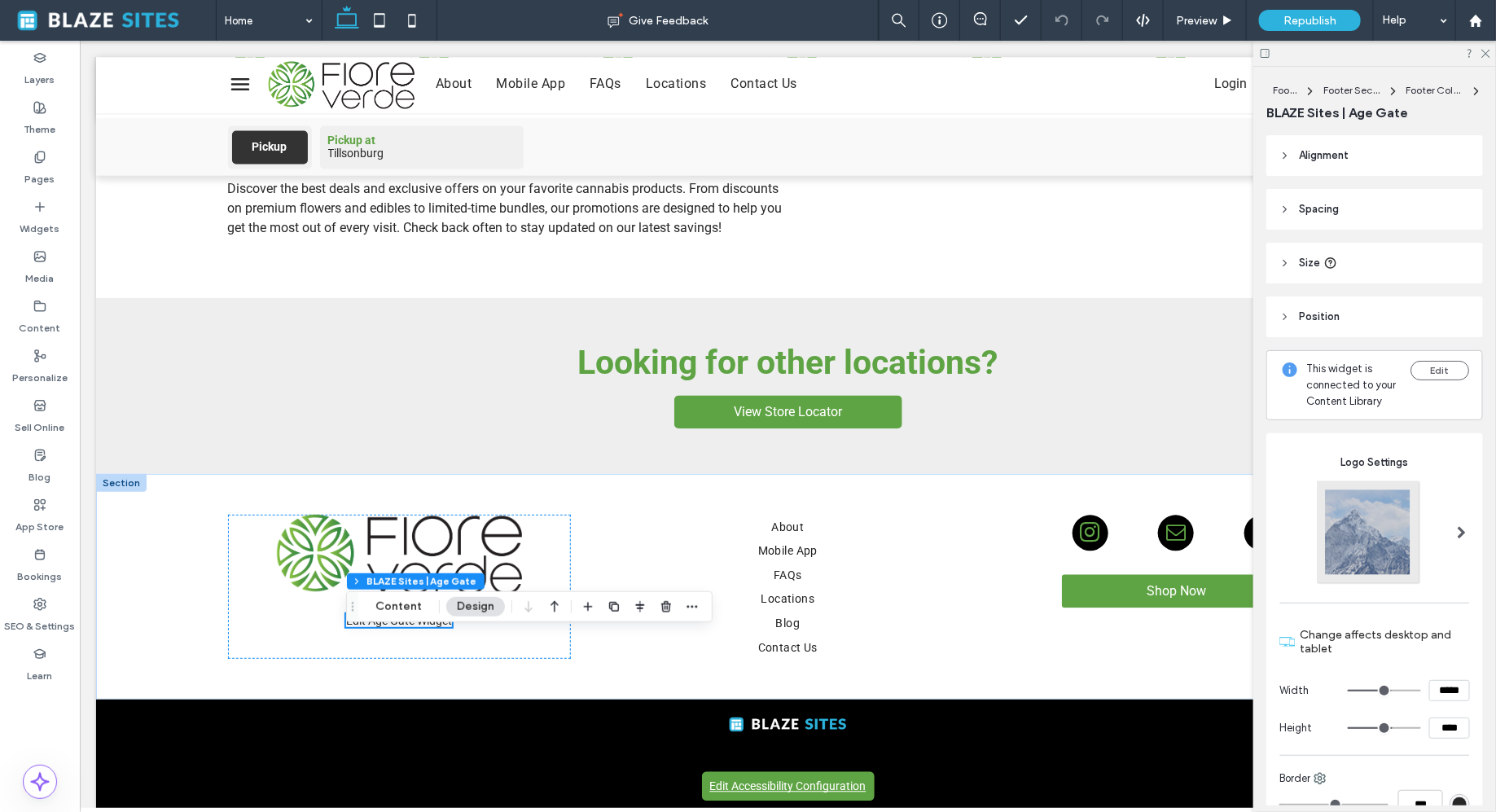
scroll to position [1549, 0]
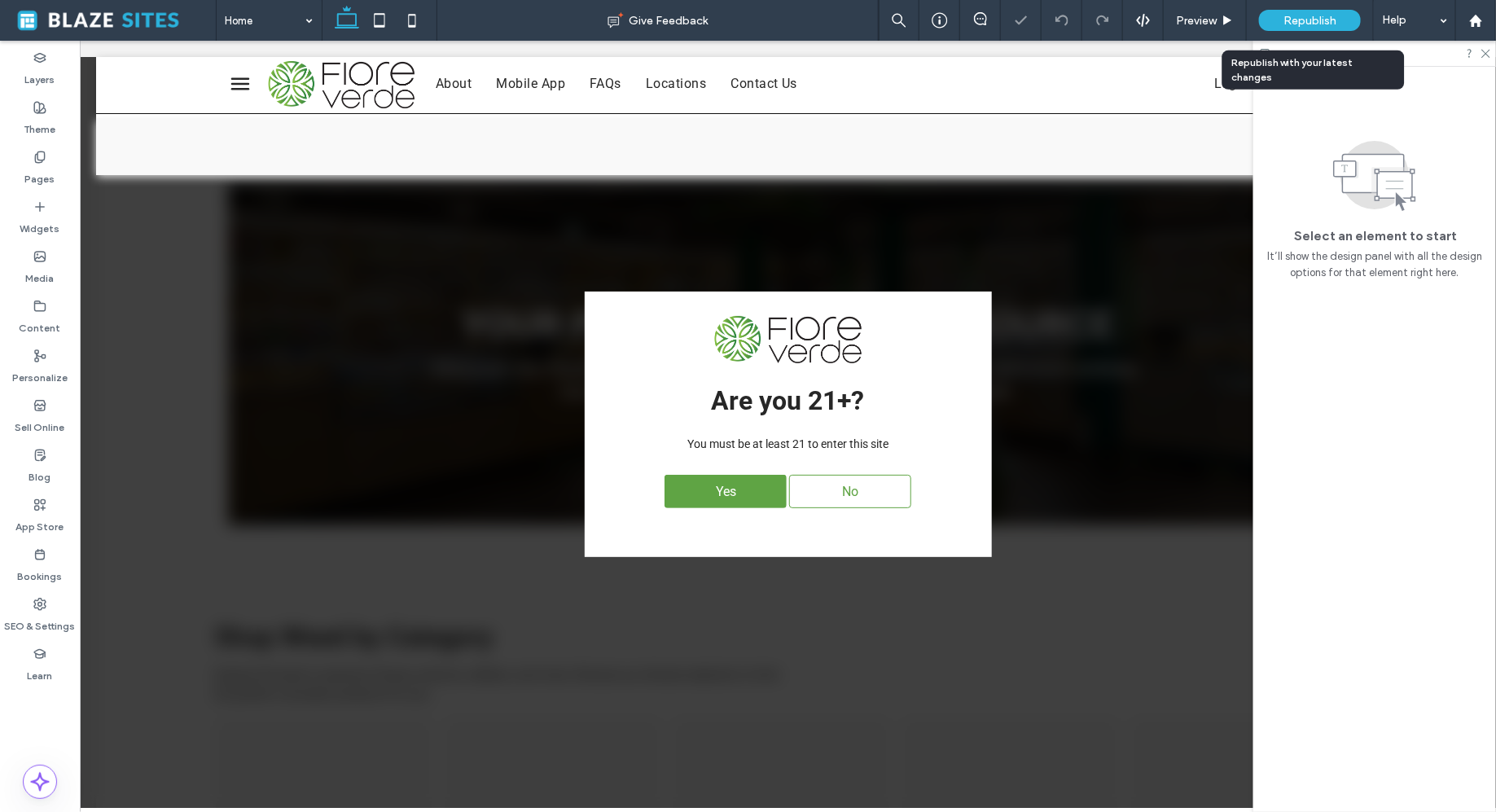
click at [1284, 25] on span "Republish" at bounding box center [1310, 21] width 53 height 14
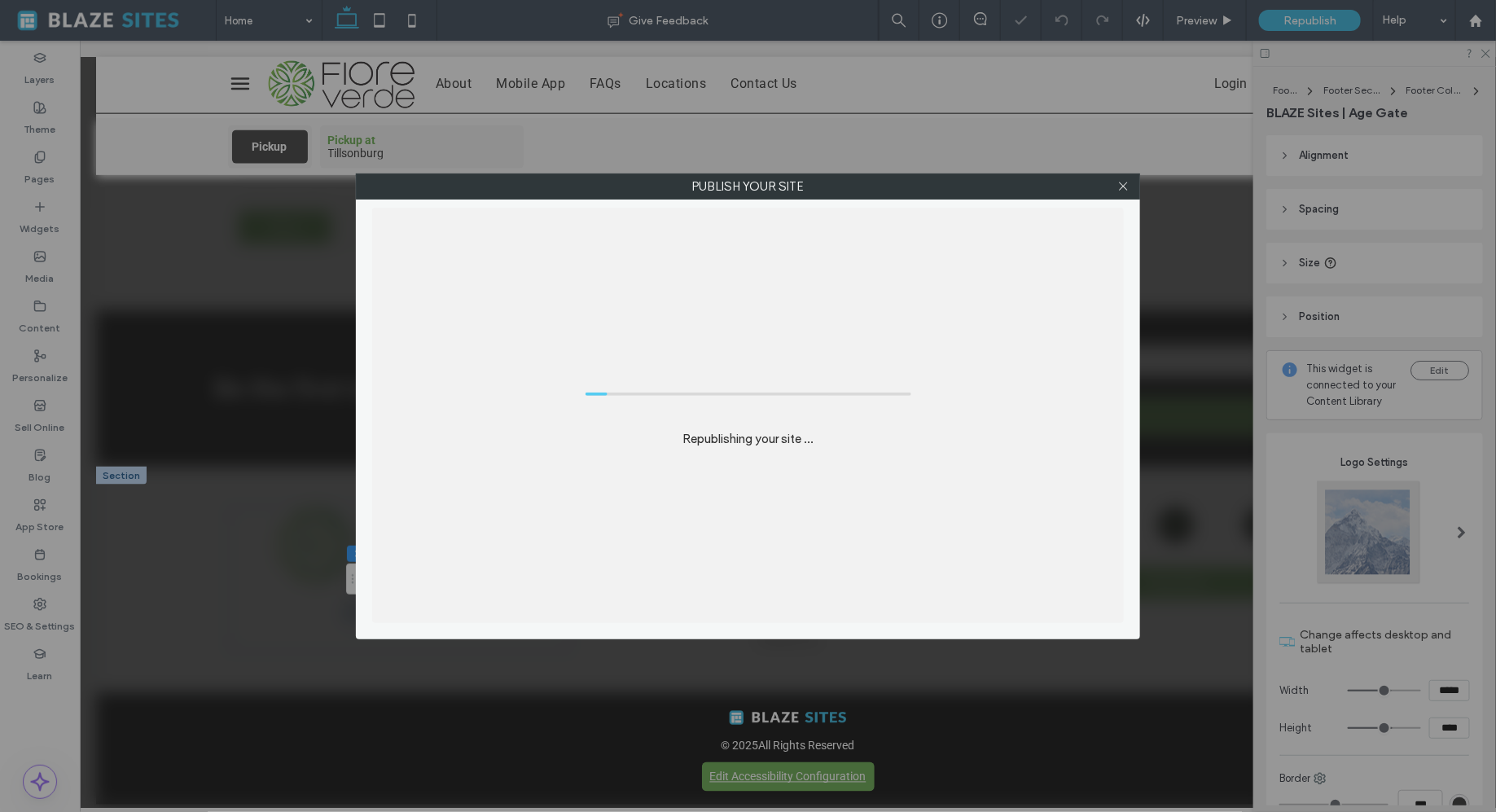
scroll to position [4077, 0]
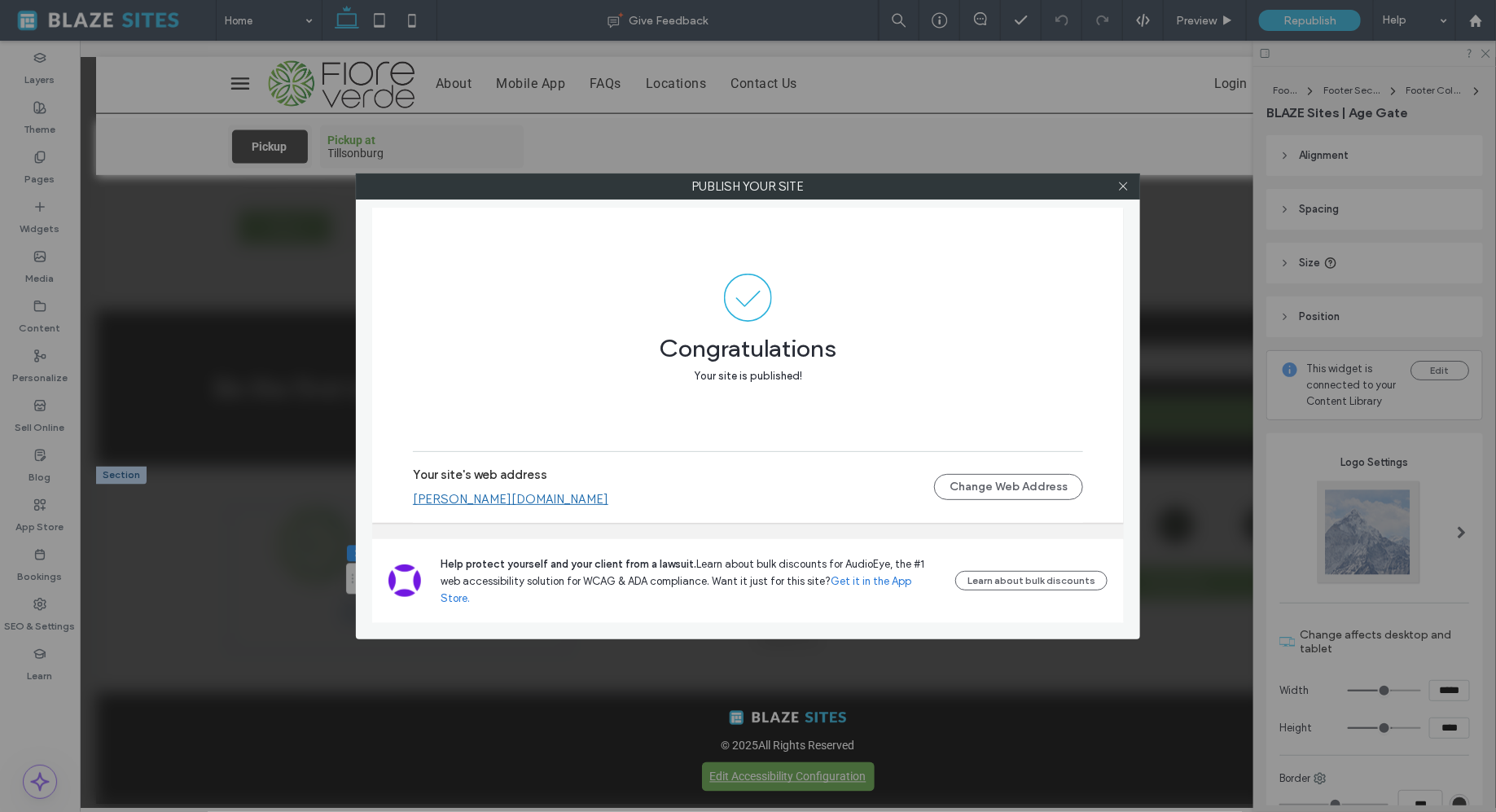
click at [516, 507] on link "[PERSON_NAME][DOMAIN_NAME]" at bounding box center [510, 498] width 195 height 14
click at [1124, 187] on use at bounding box center [1123, 186] width 8 height 8
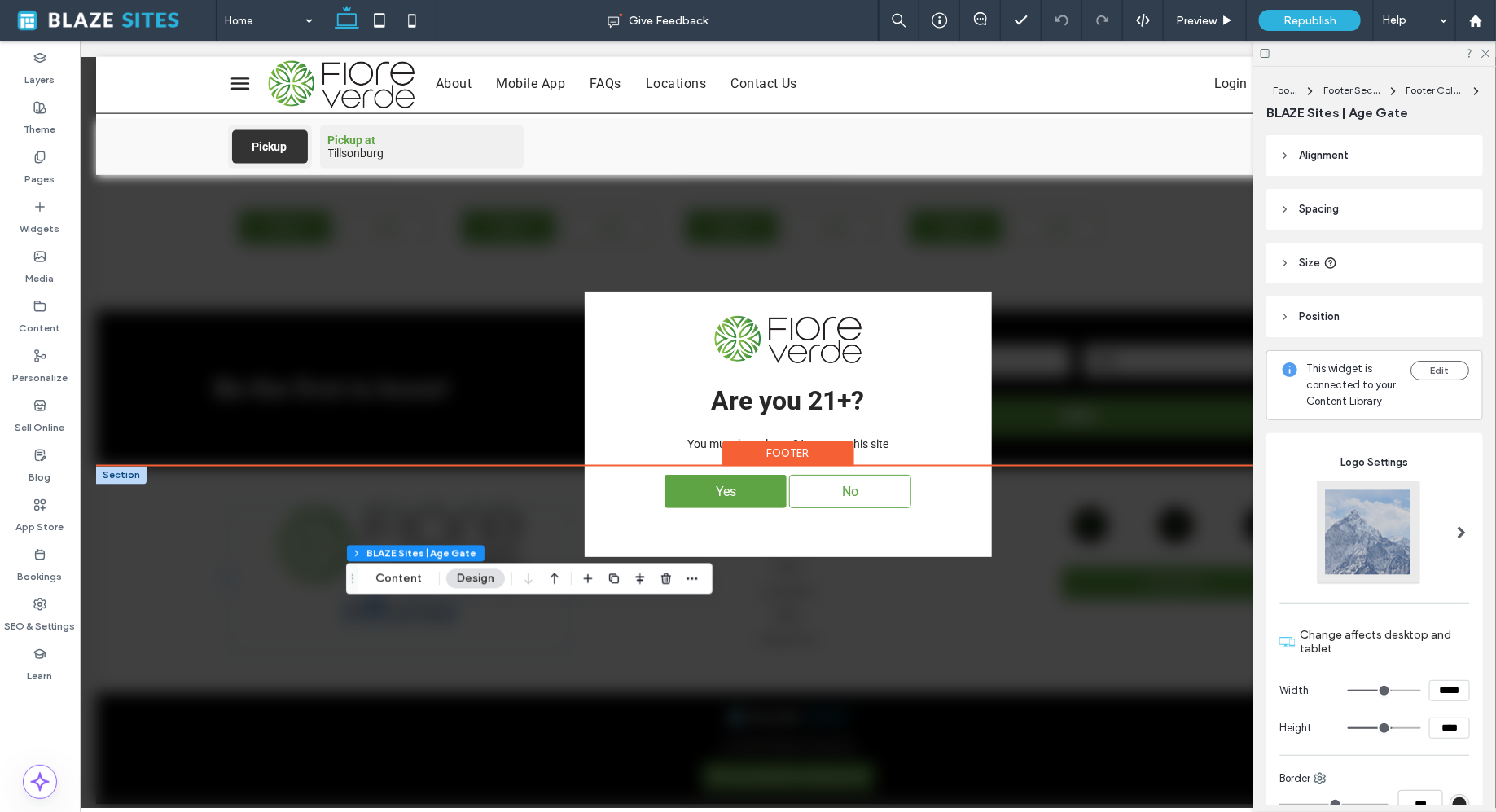
click at [751, 508] on div "Yes No" at bounding box center [787, 490] width 358 height 49
click at [741, 498] on div "Yes" at bounding box center [725, 491] width 122 height 34
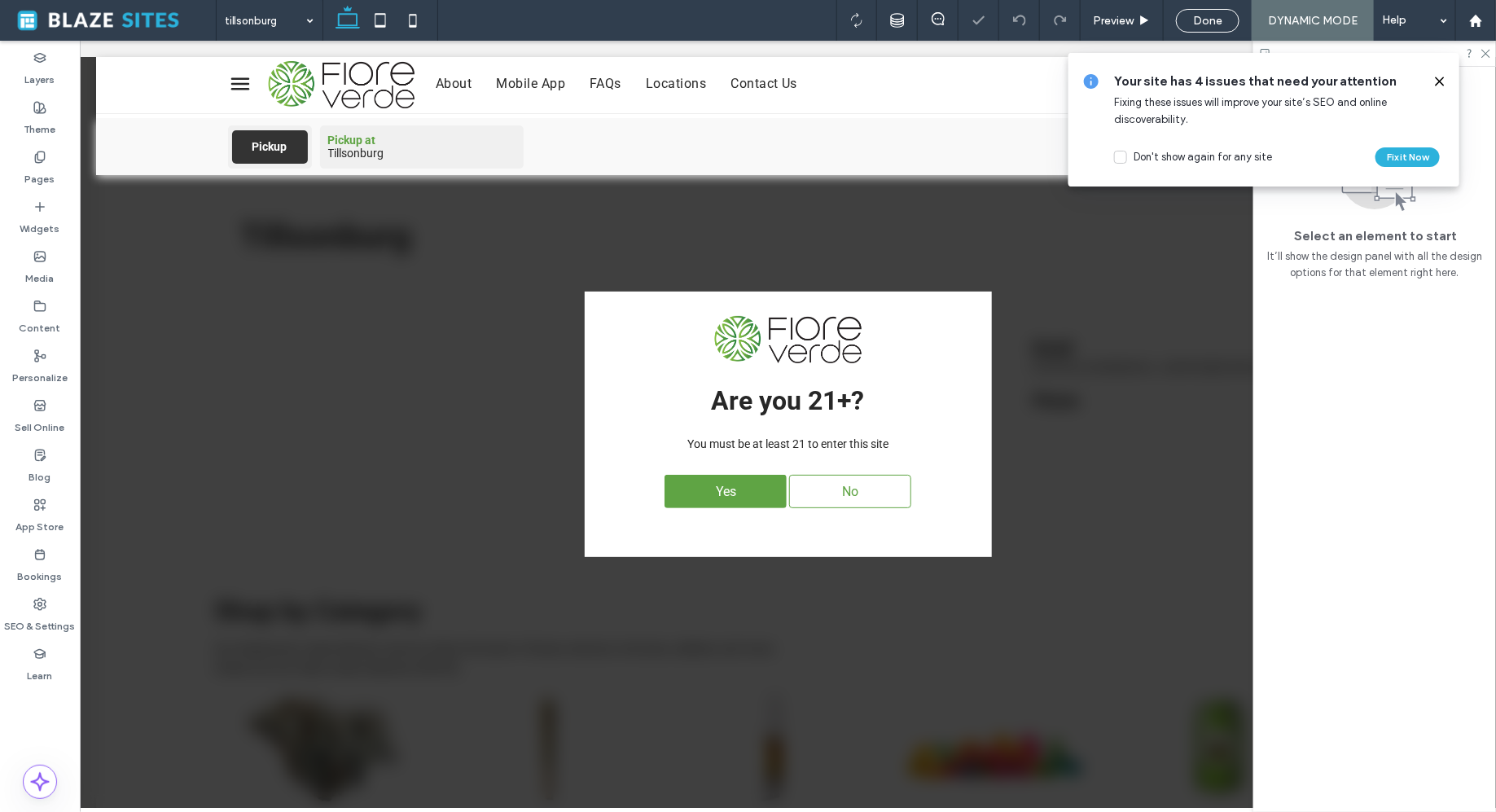
click at [1438, 76] on icon at bounding box center [1441, 81] width 13 height 13
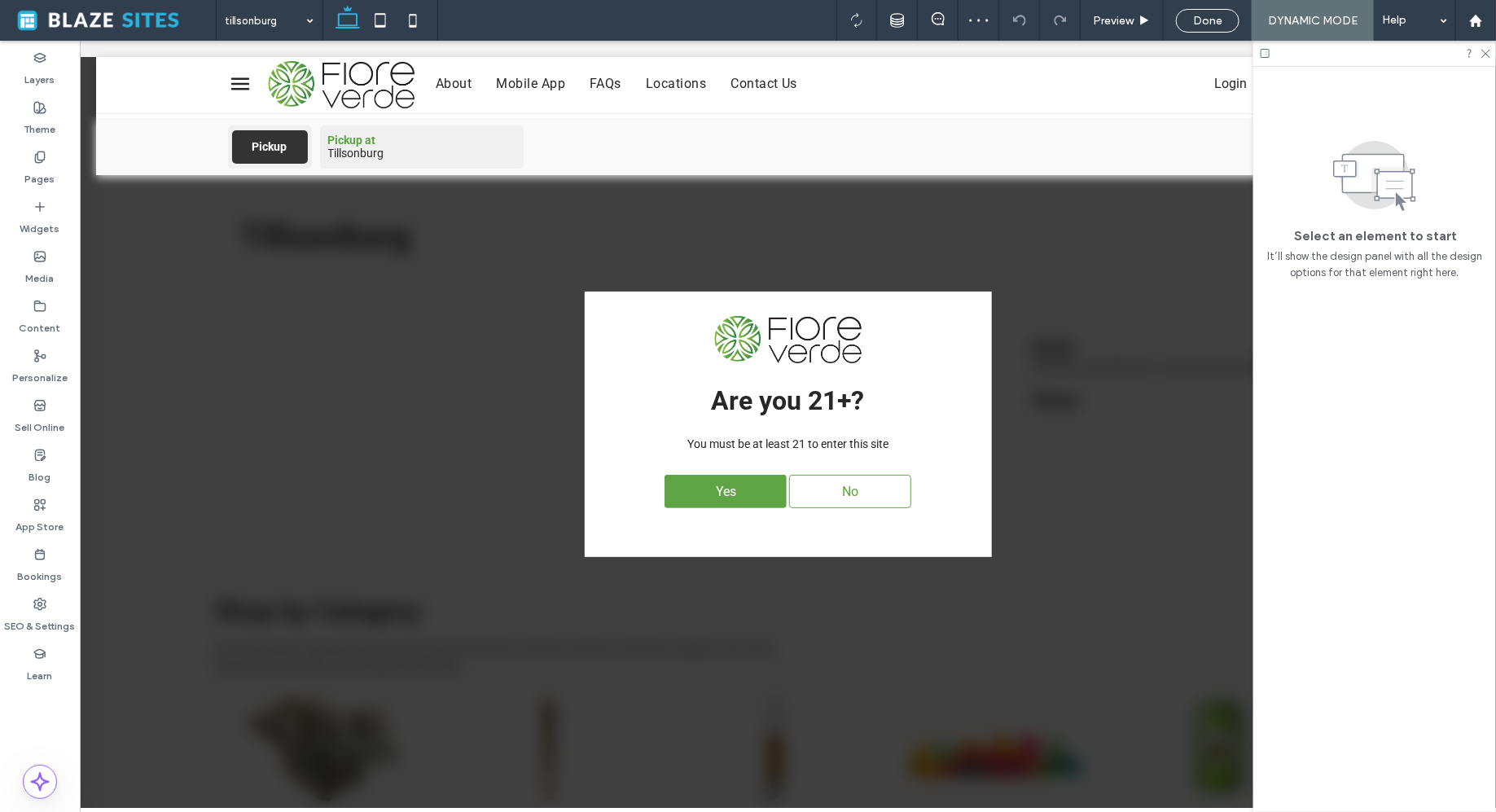
click at [730, 508] on div "Yes No" at bounding box center [787, 490] width 358 height 49
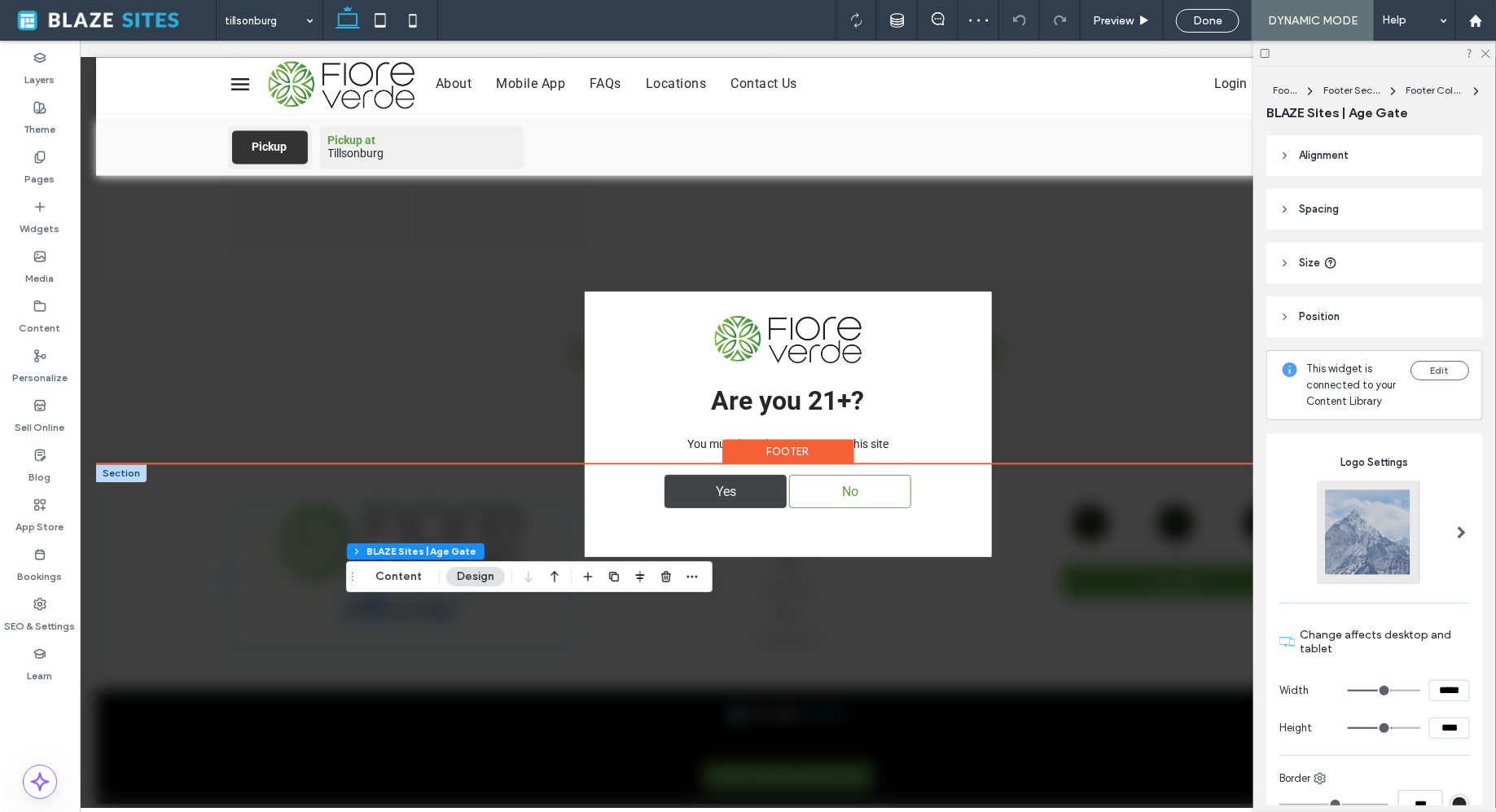
scroll to position [1549, 0]
click at [698, 485] on div "Yes" at bounding box center [725, 491] width 122 height 34
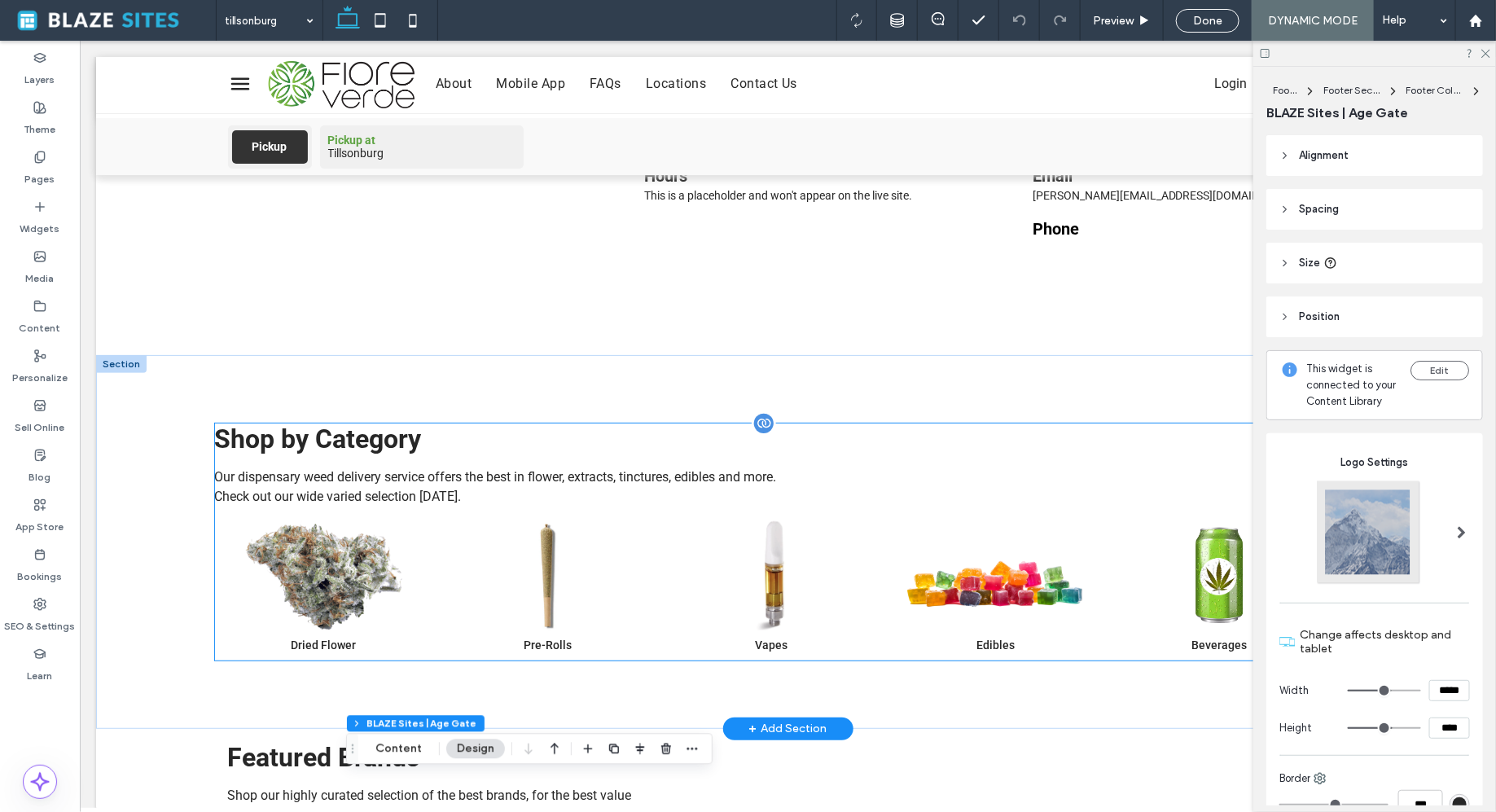
scroll to position [200, 0]
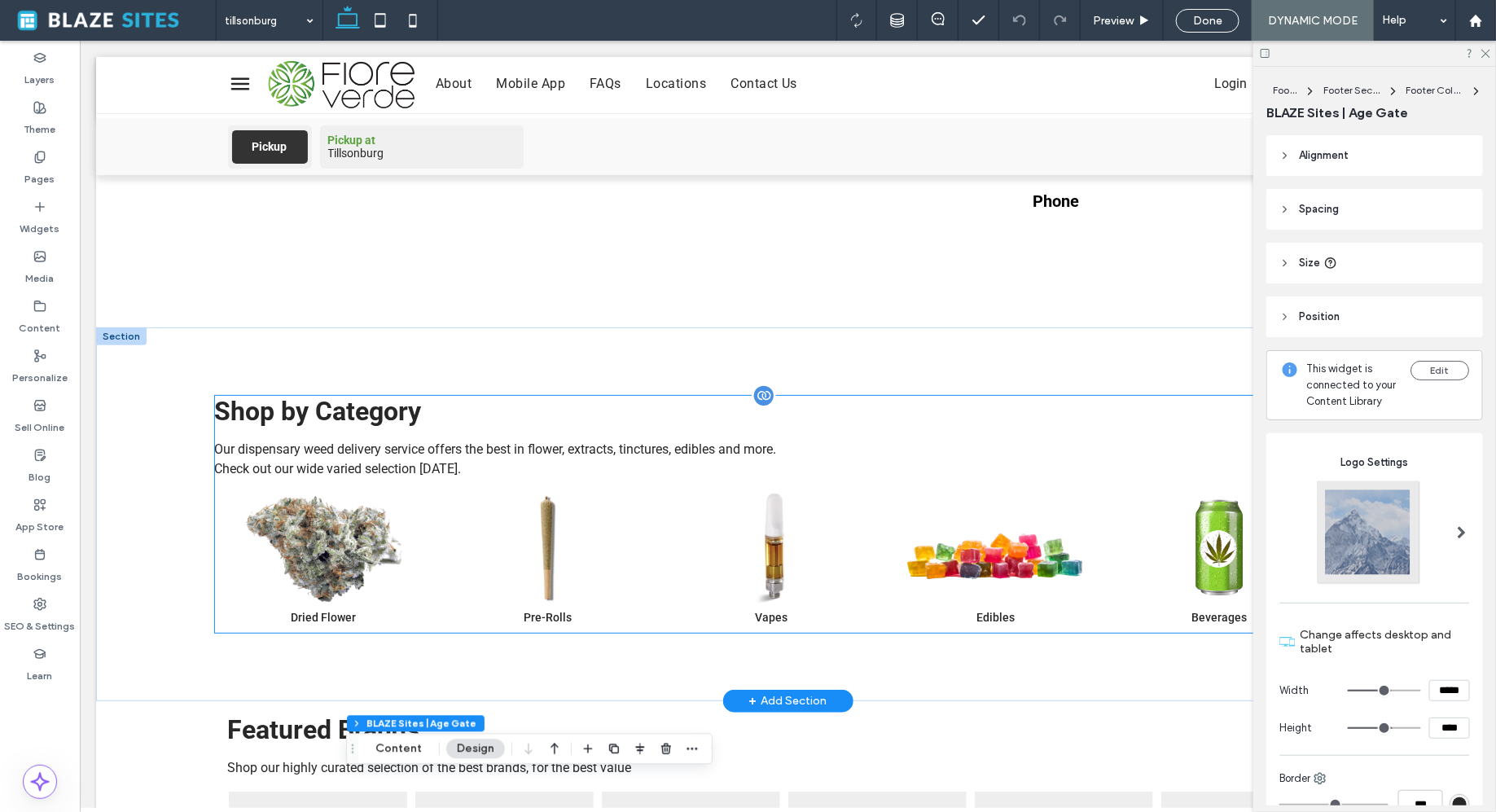
click at [680, 445] on span "Our dispensary weed delivery service offers the best in flower, extracts, tinct…" at bounding box center [495, 458] width 562 height 35
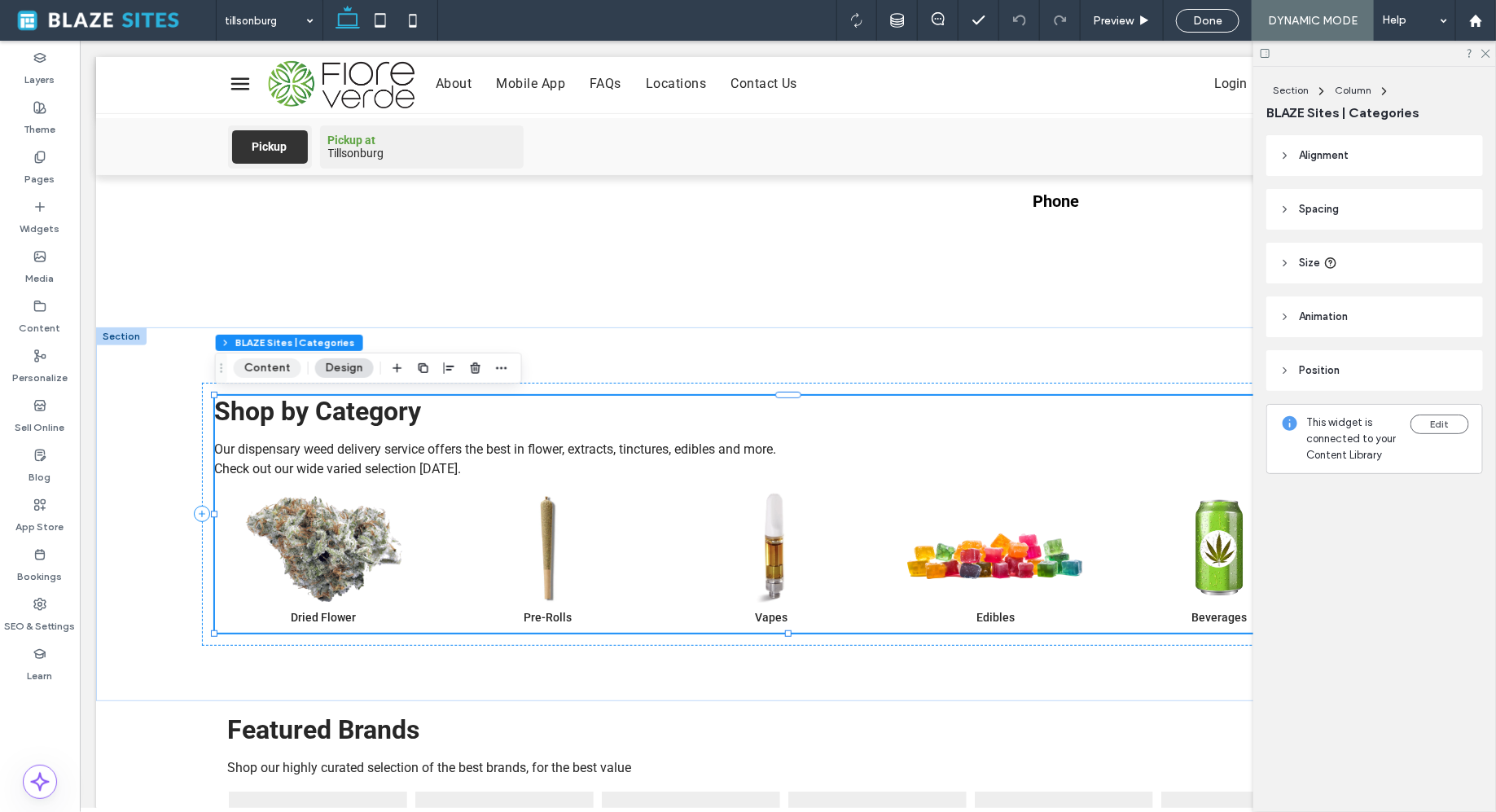
click at [292, 372] on button "Content" at bounding box center [268, 367] width 68 height 19
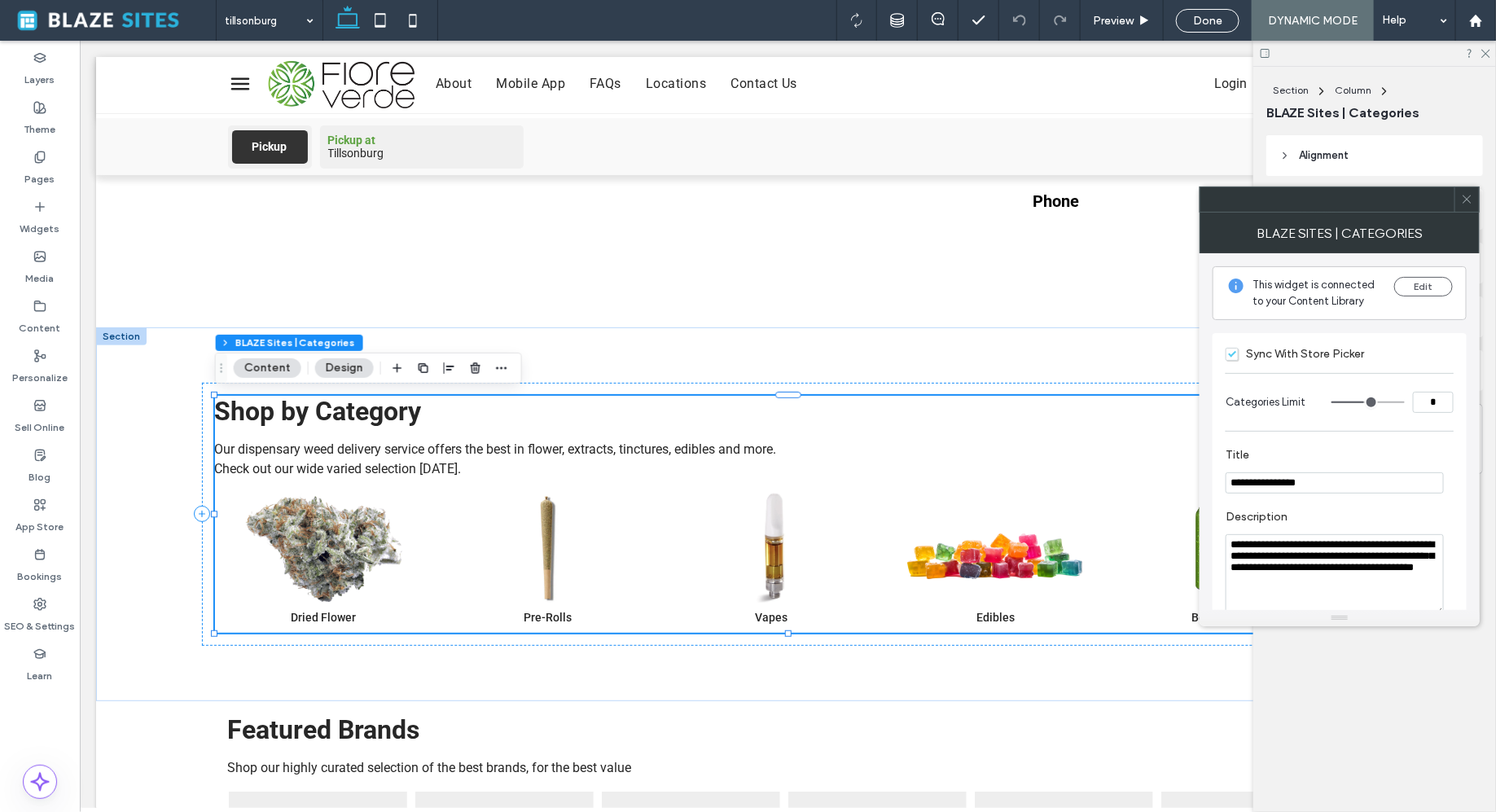
click at [1235, 351] on span "Sync With Store Picker" at bounding box center [1295, 354] width 138 height 14
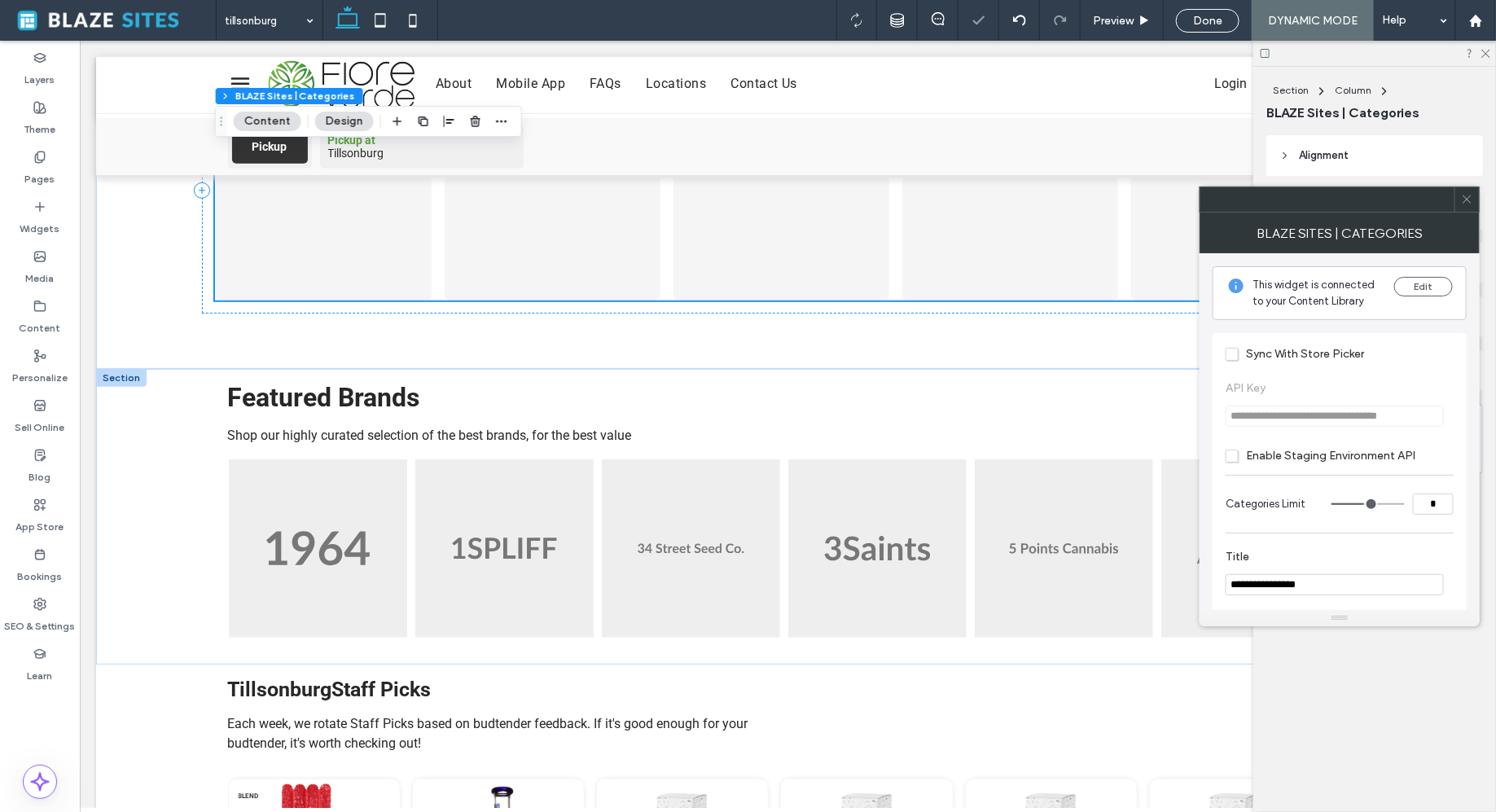
scroll to position [558, 0]
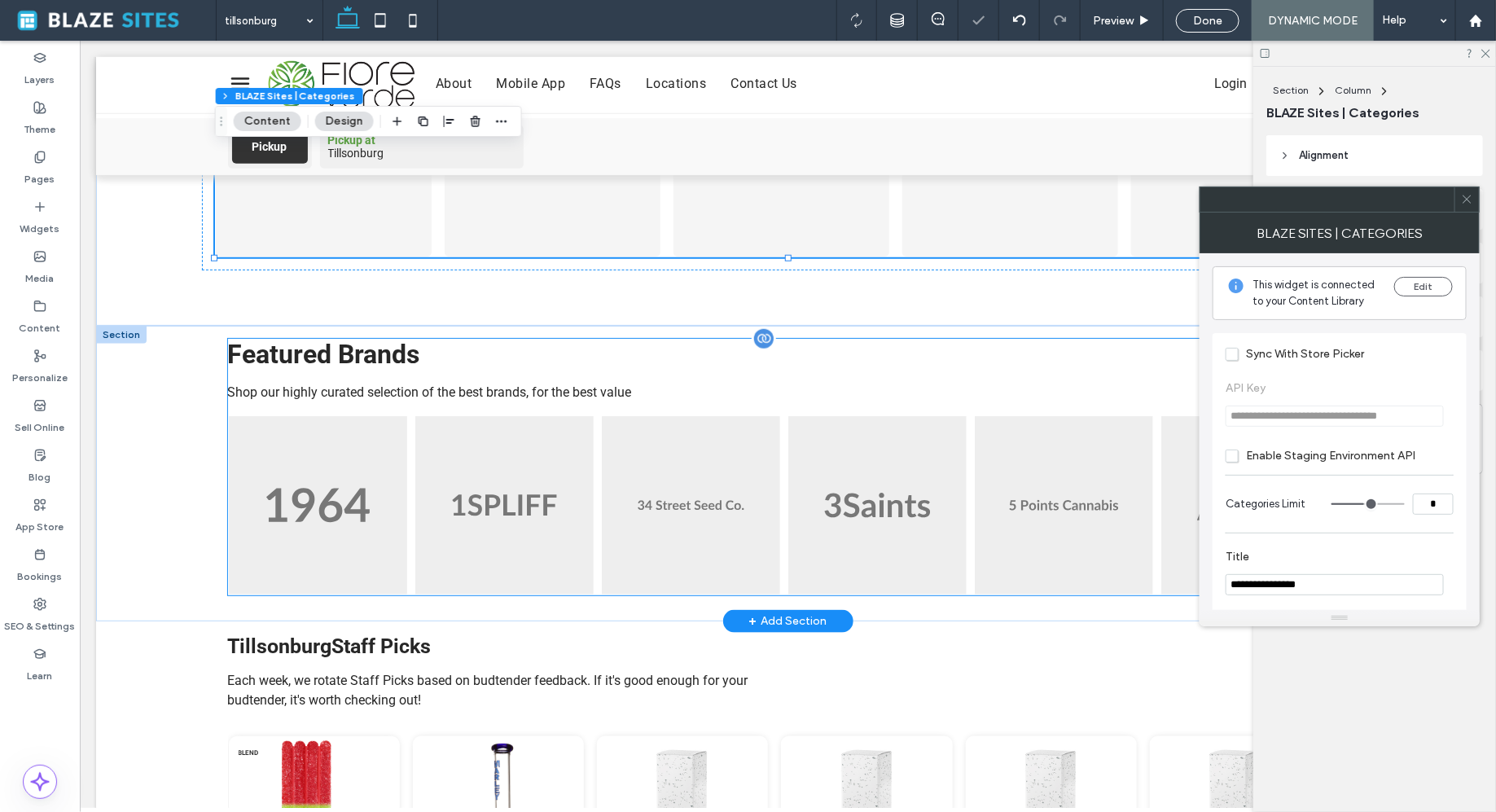
click at [660, 455] on img at bounding box center [690, 504] width 179 height 179
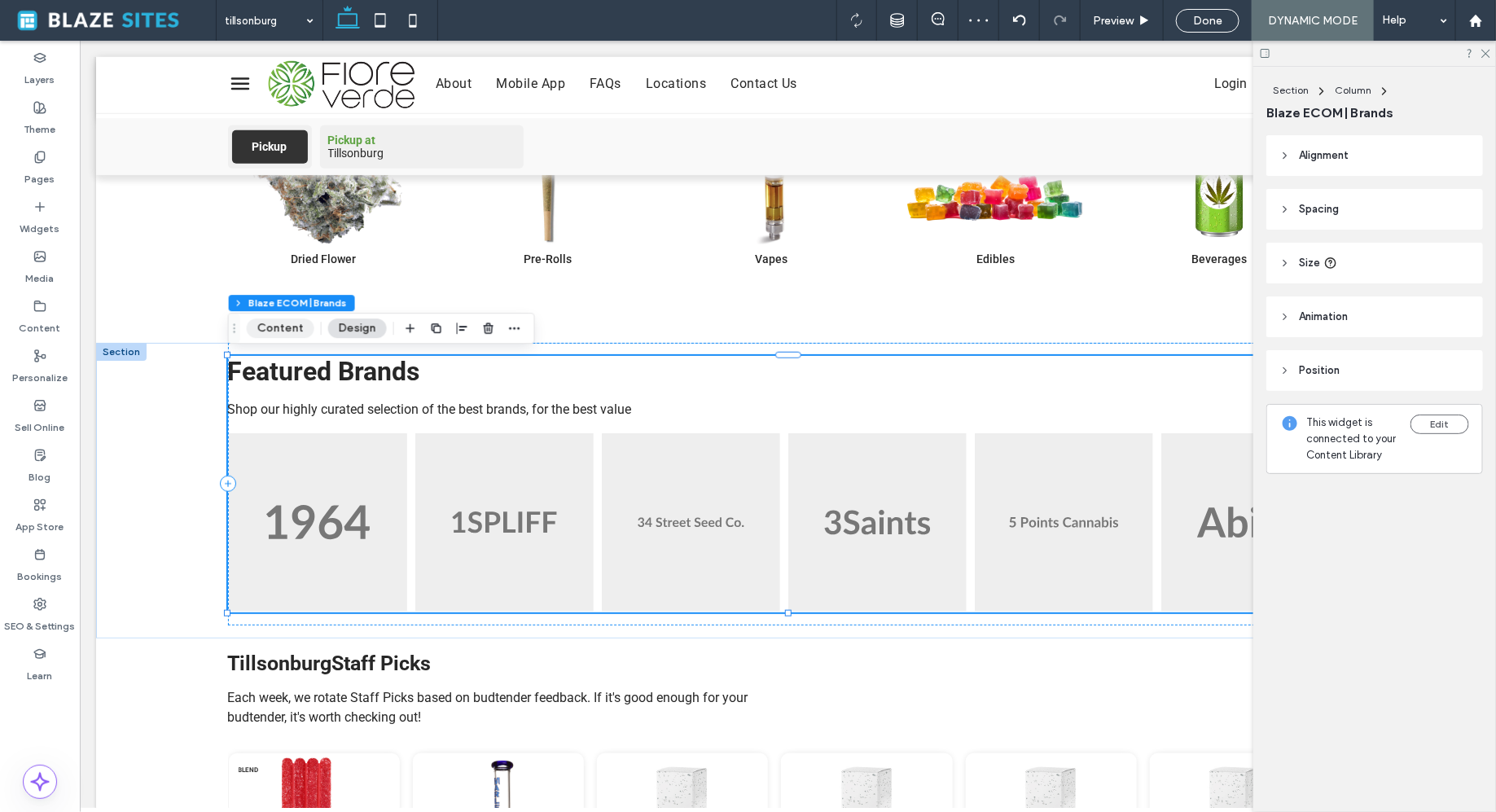
click at [281, 332] on button "Content" at bounding box center [280, 328] width 68 height 19
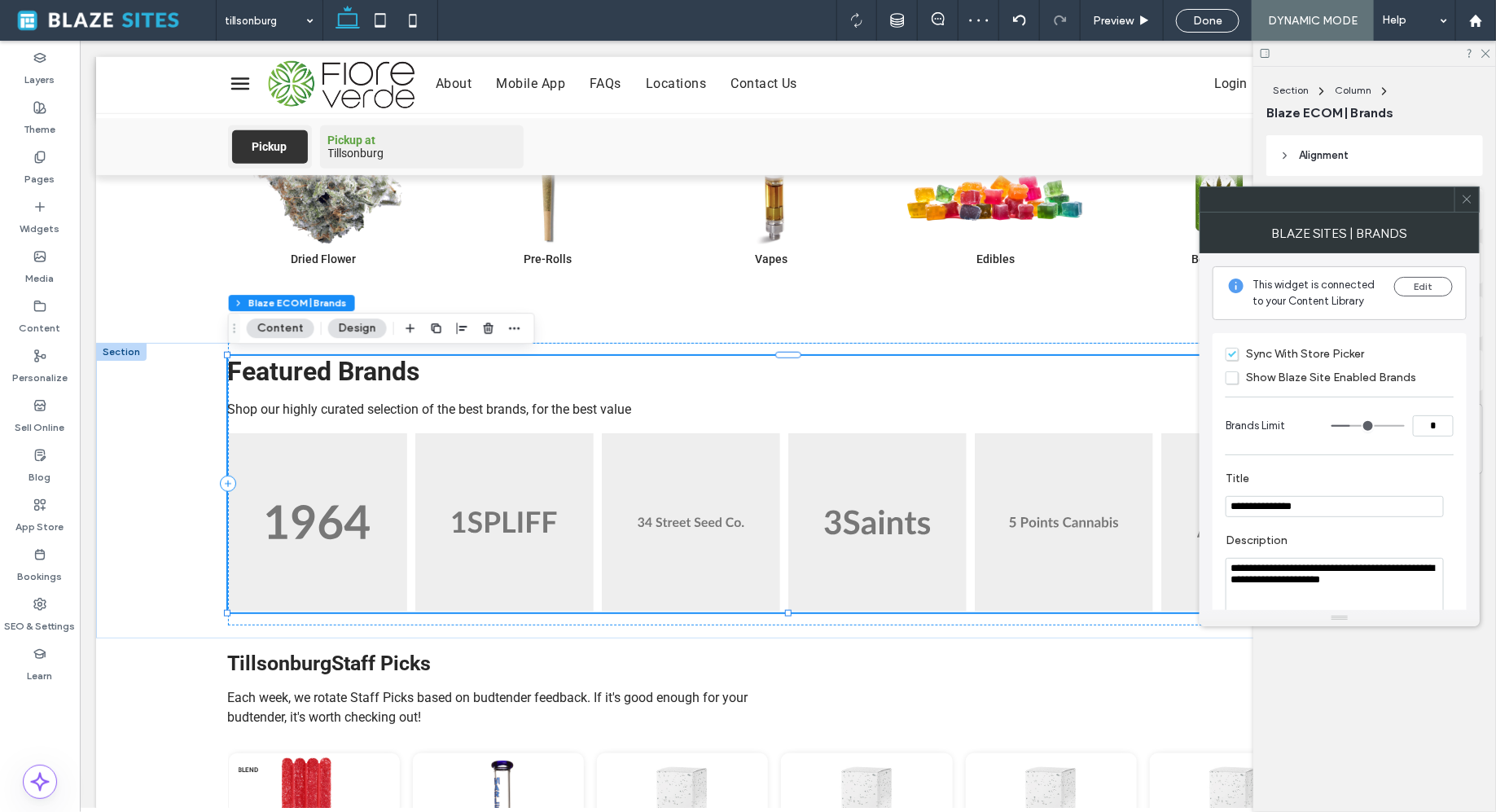
click at [1233, 356] on span "Sync With Store Picker" at bounding box center [1295, 354] width 138 height 14
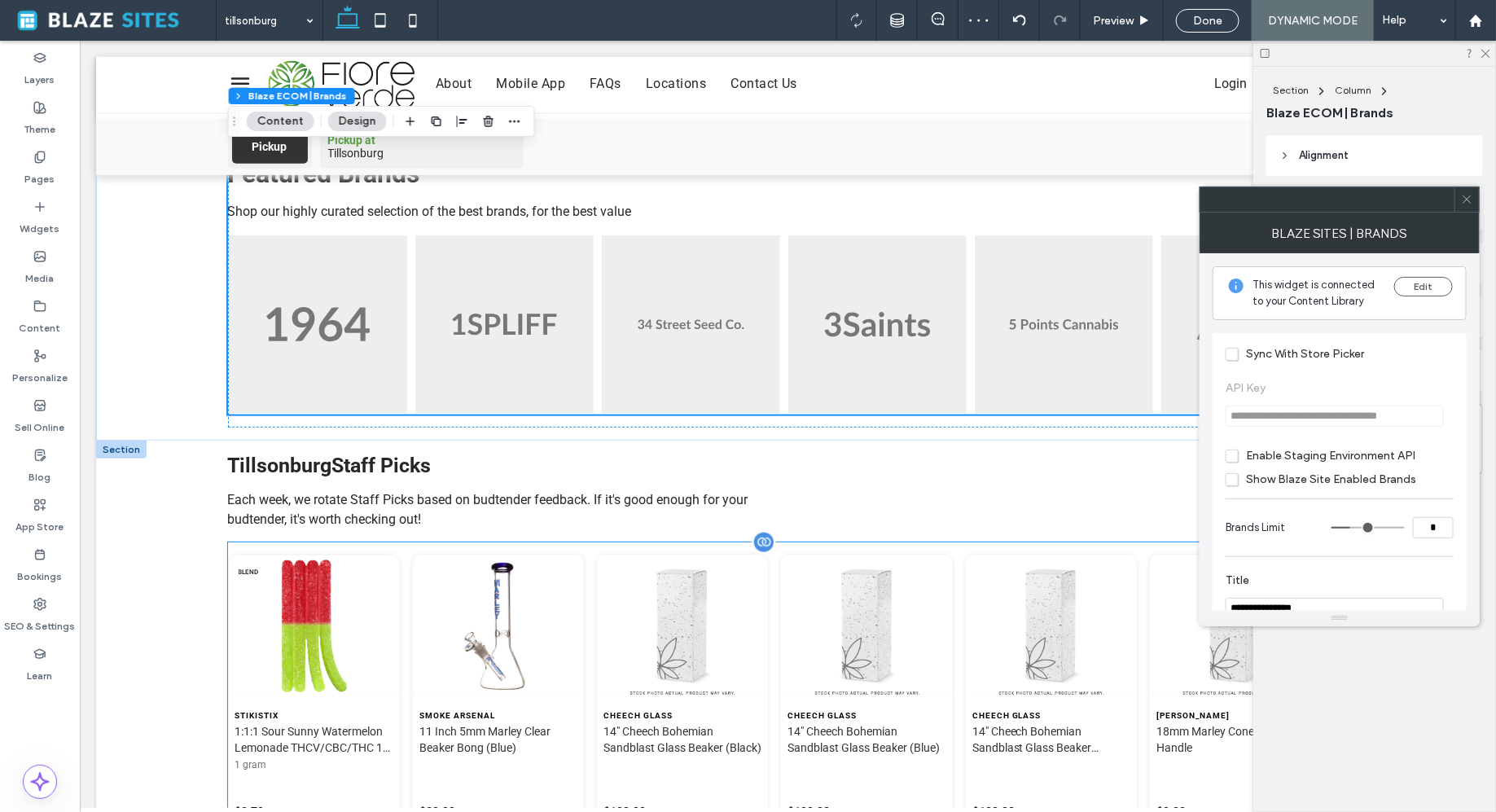
scroll to position [835, 0]
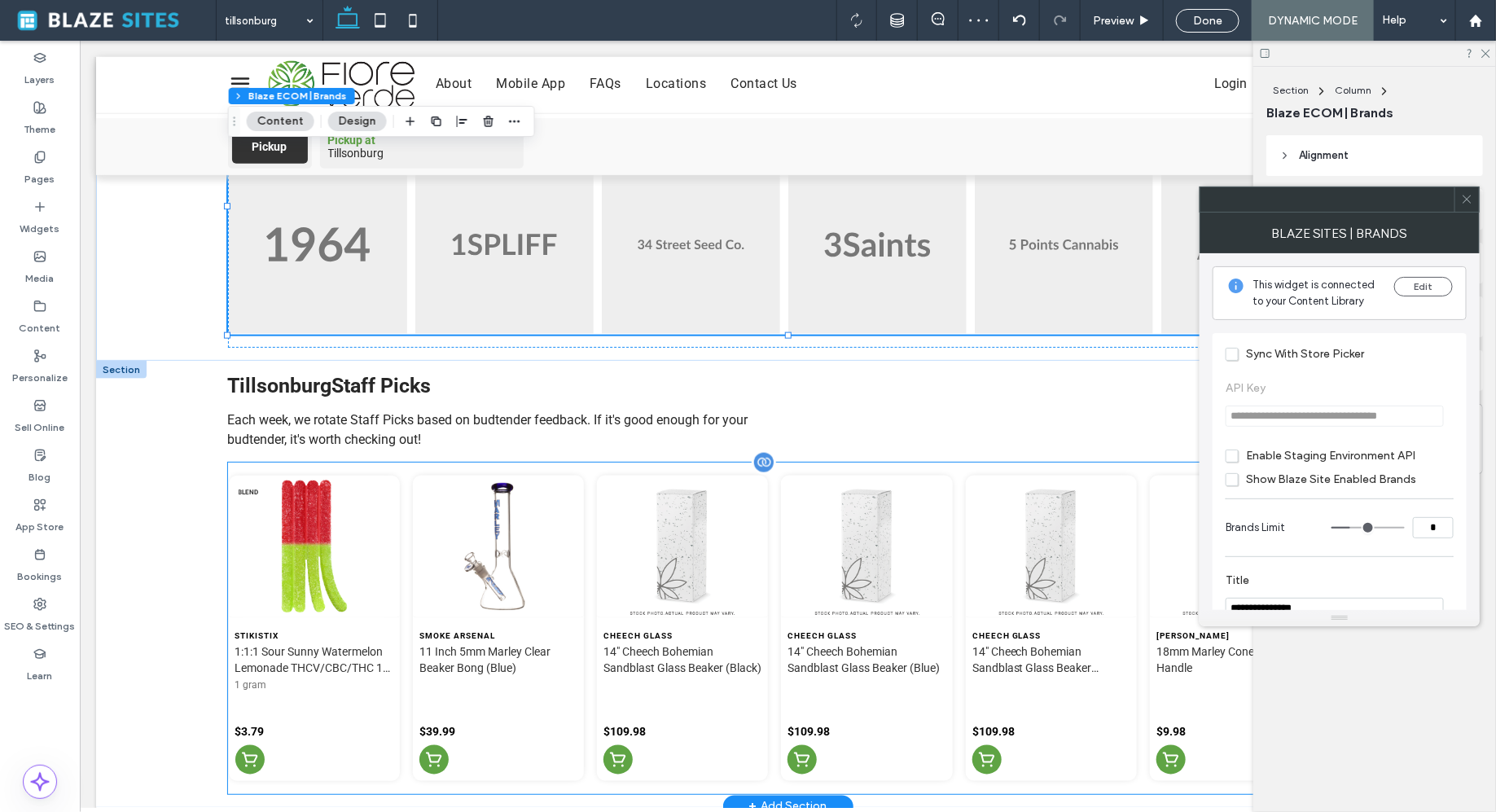
click at [737, 549] on img at bounding box center [682, 546] width 171 height 143
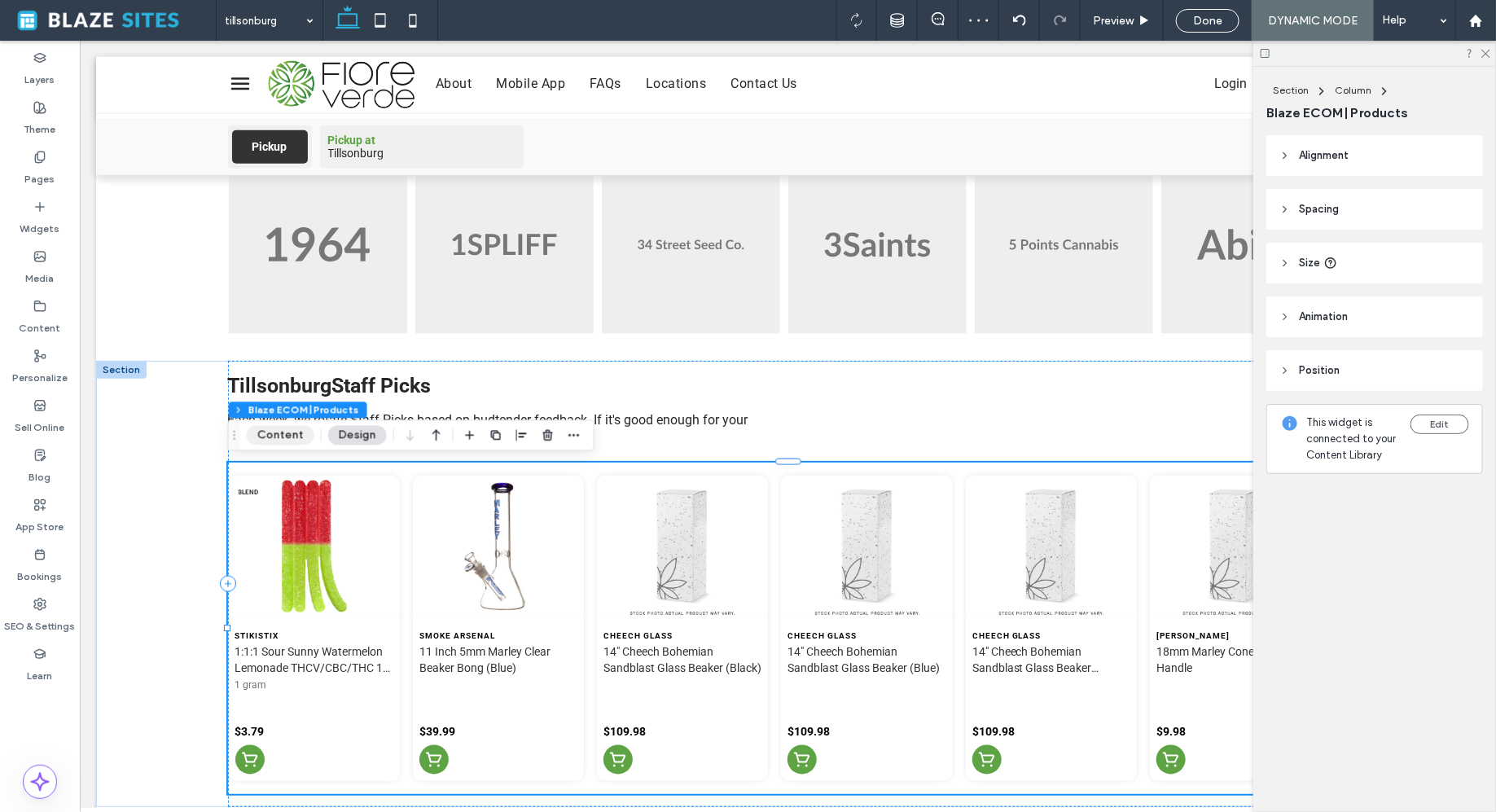
click at [286, 438] on button "Content" at bounding box center [280, 435] width 68 height 19
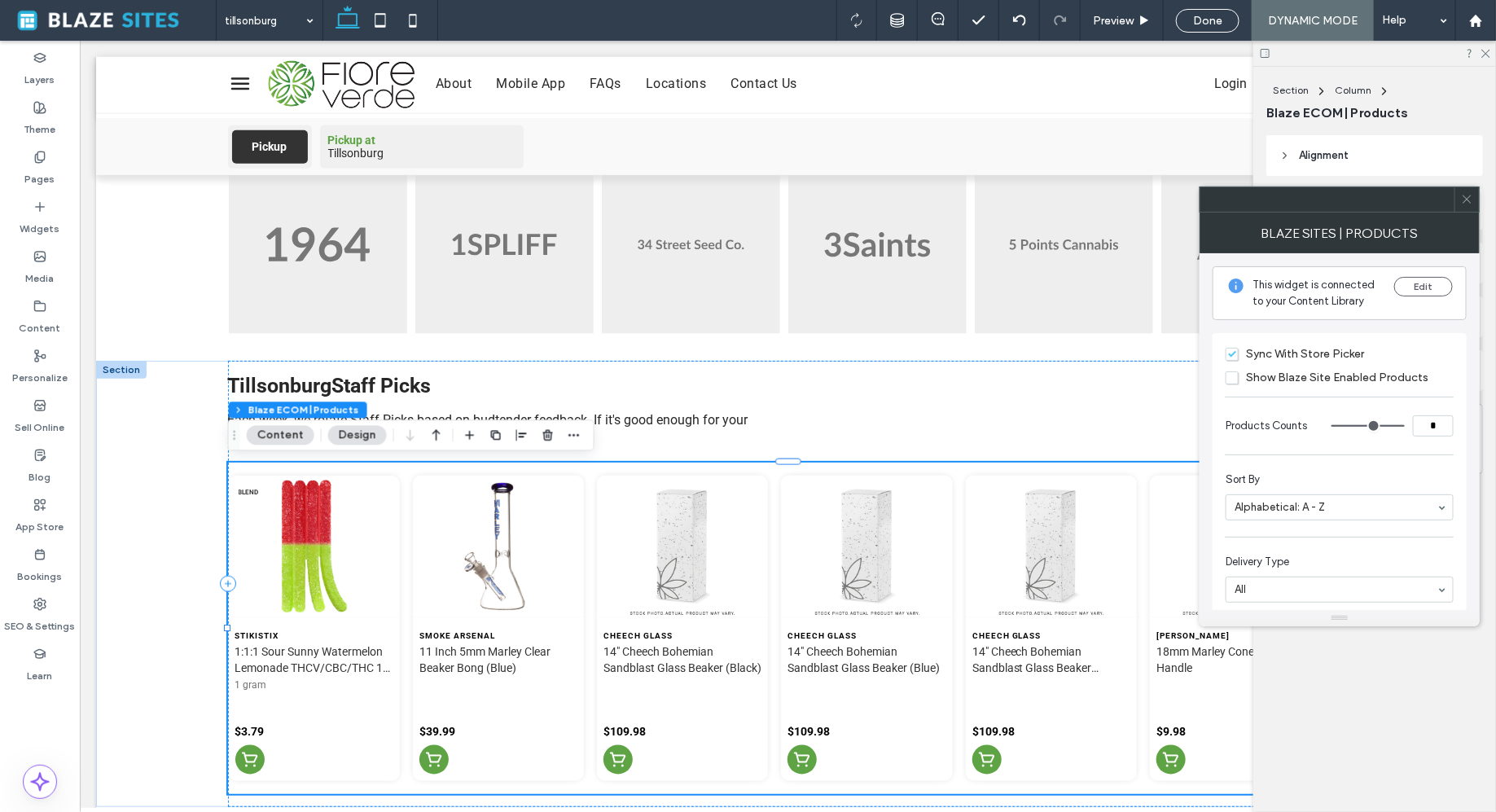
click at [1234, 356] on span "Sync With Store Picker" at bounding box center [1295, 354] width 138 height 14
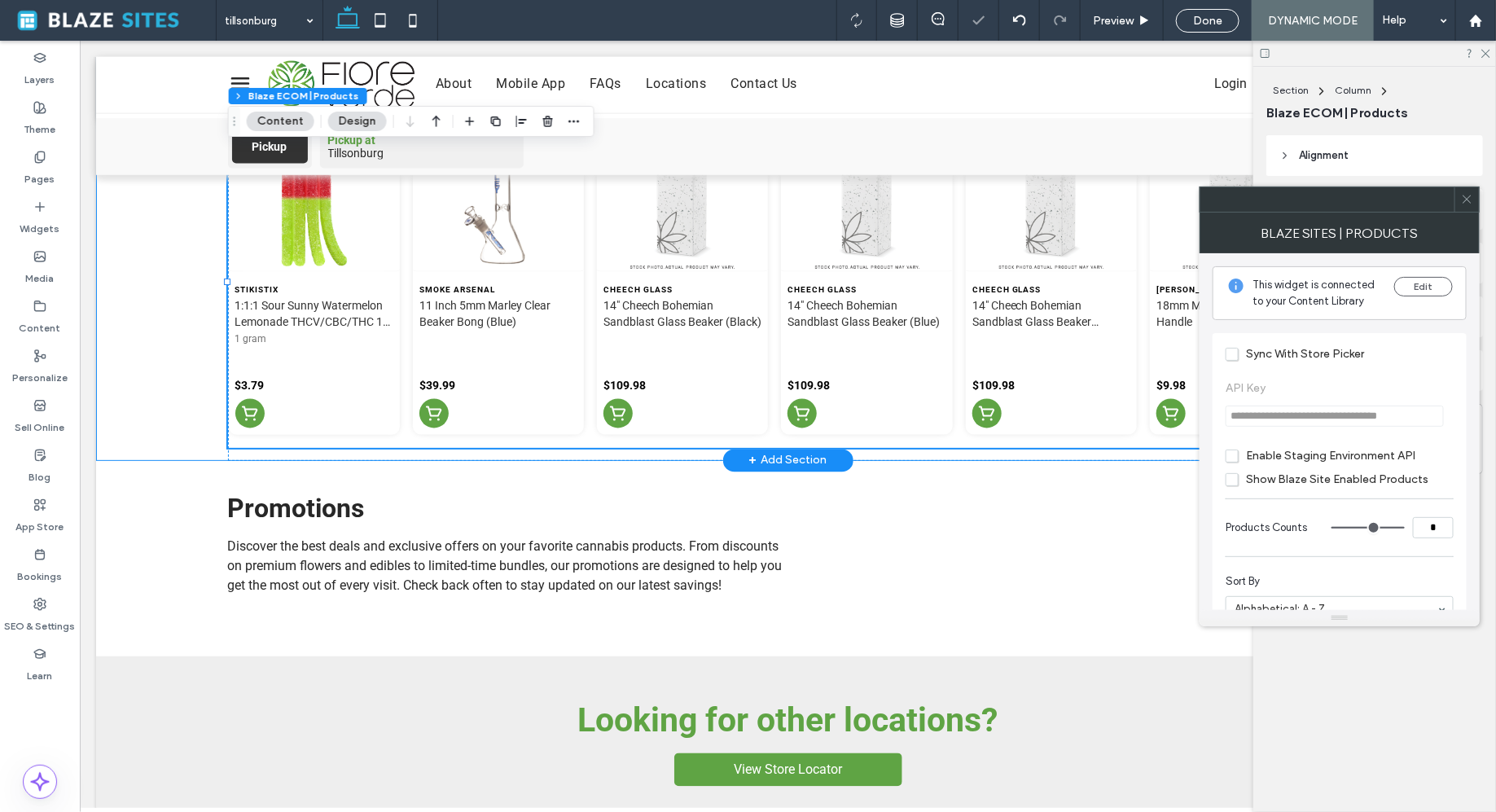
click at [183, 422] on div "Tillsonburg Staff Picks Each week, we rotate Staff Picks based on budtender fee…" at bounding box center [787, 237] width 1384 height 446
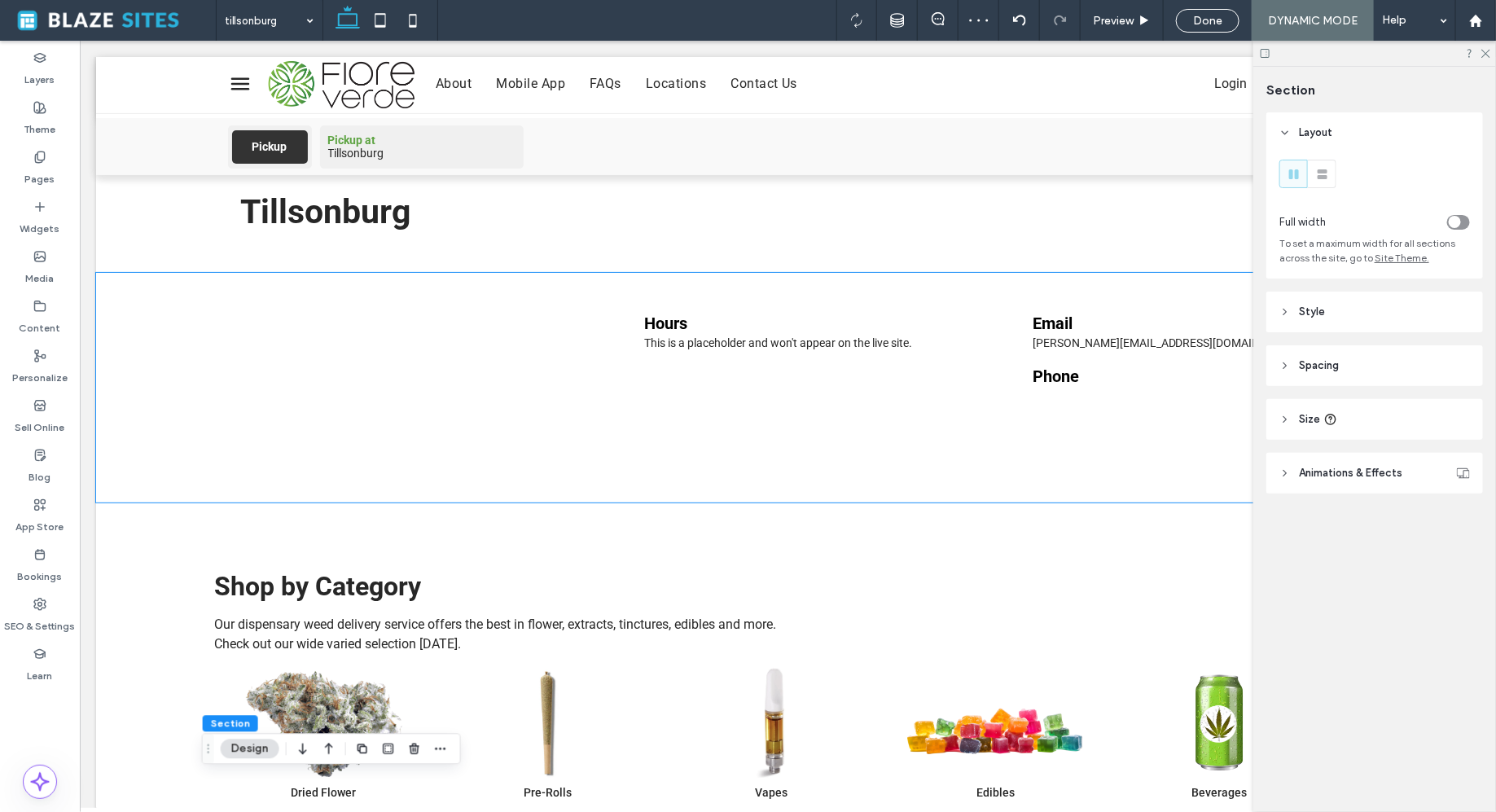
scroll to position [0, 0]
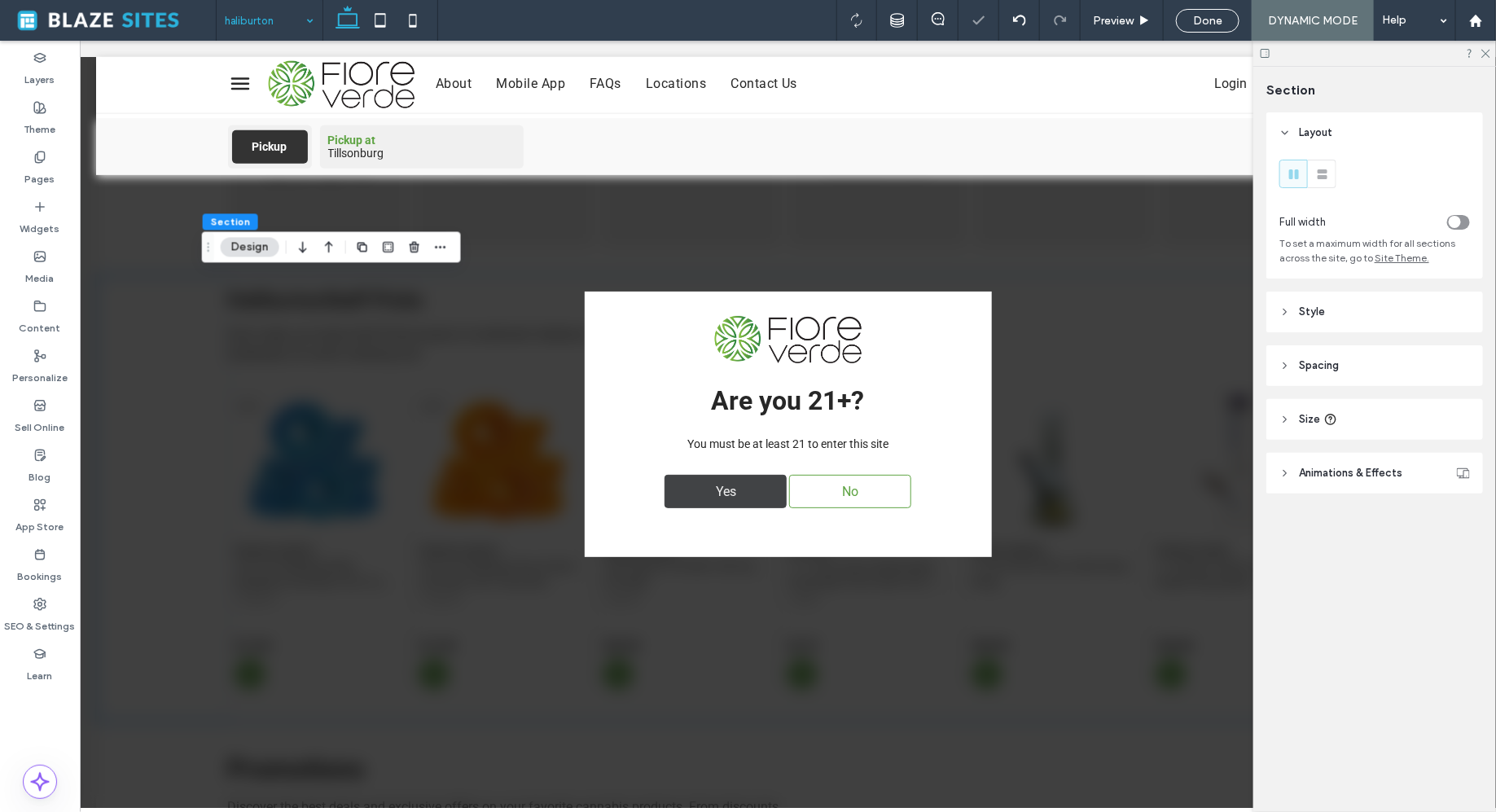
click at [736, 498] on span "Yes" at bounding box center [726, 491] width 32 height 32
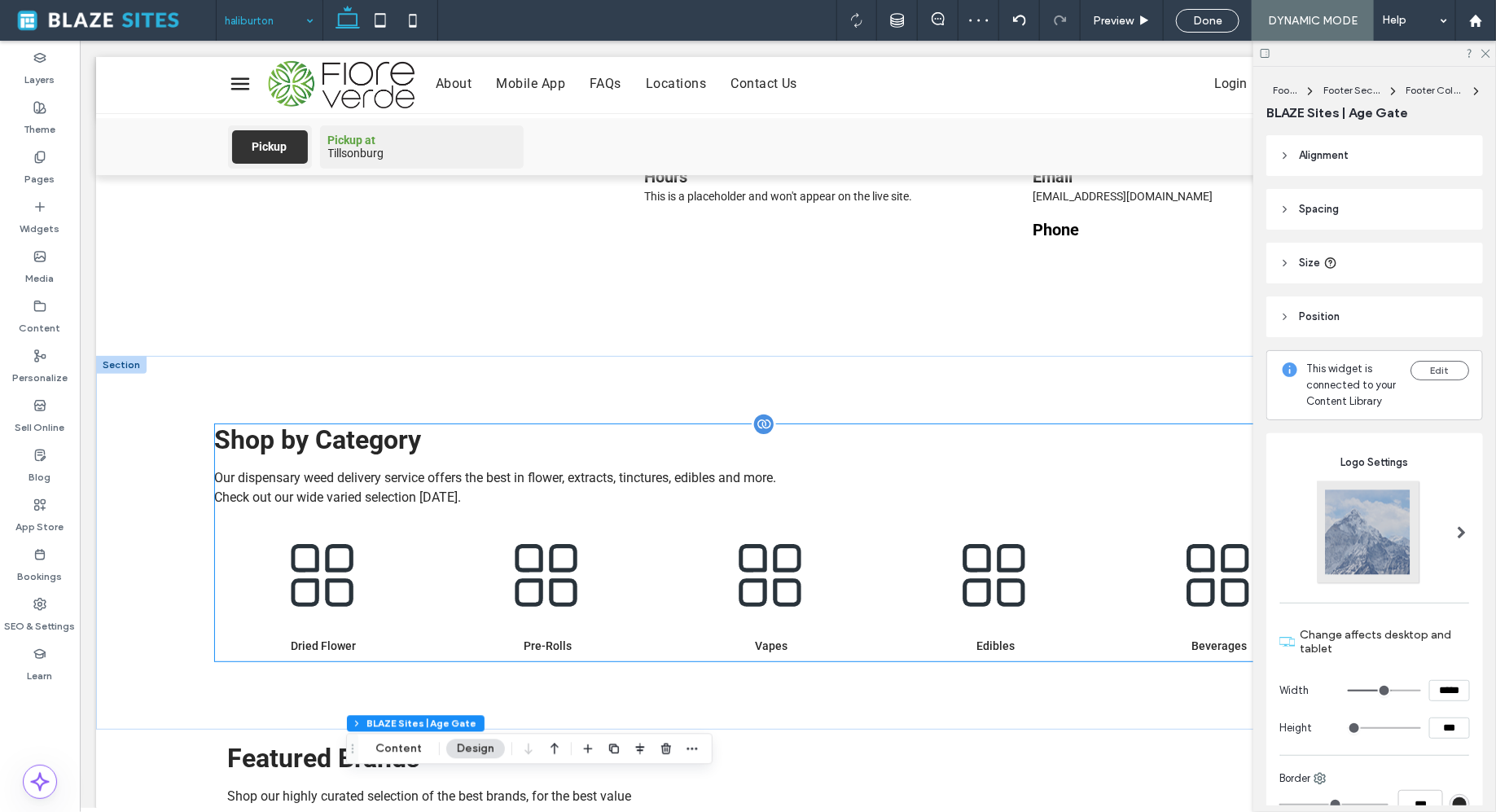
scroll to position [238, 0]
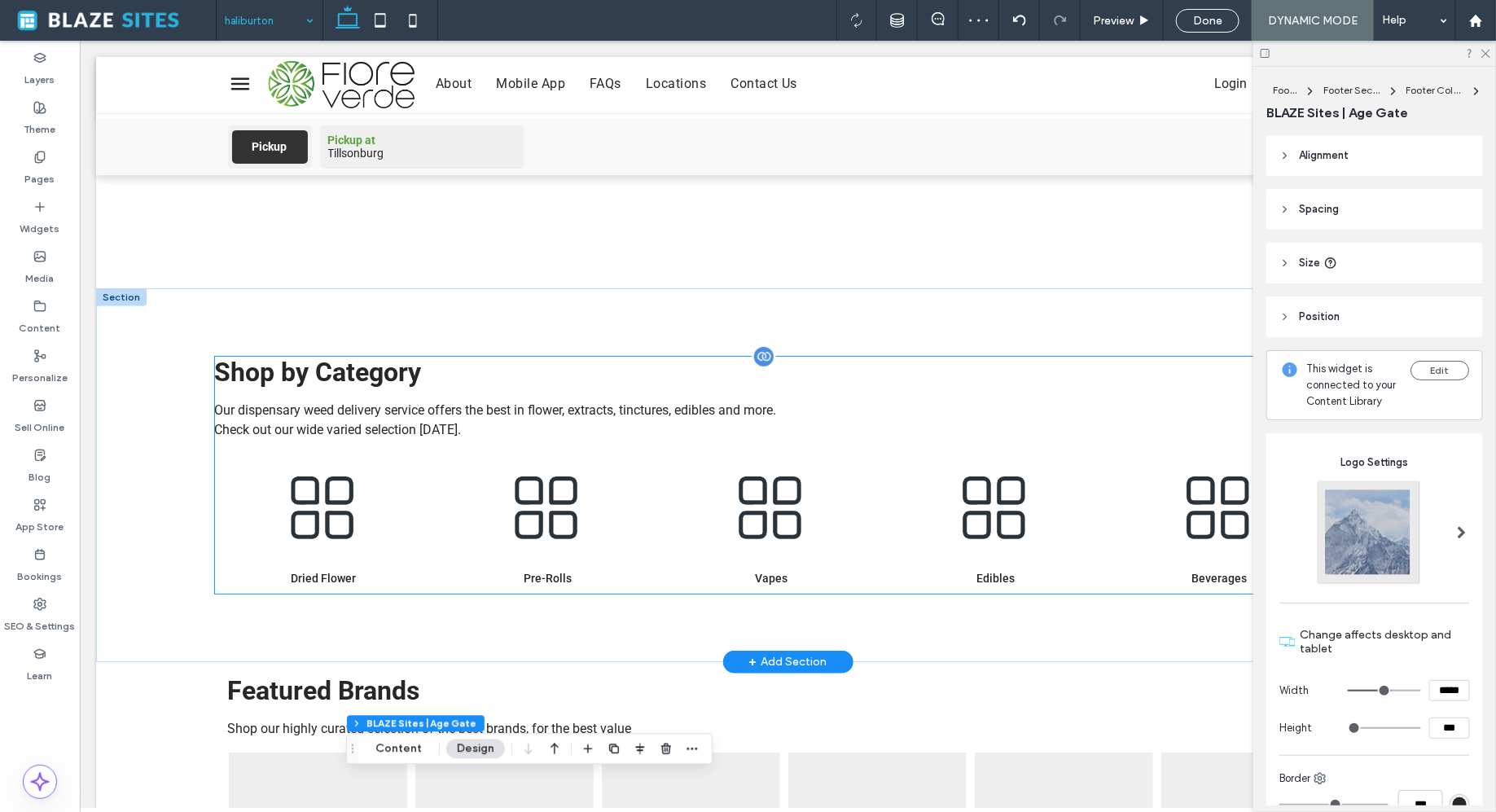
click at [547, 492] on img at bounding box center [546, 508] width 216 height 110
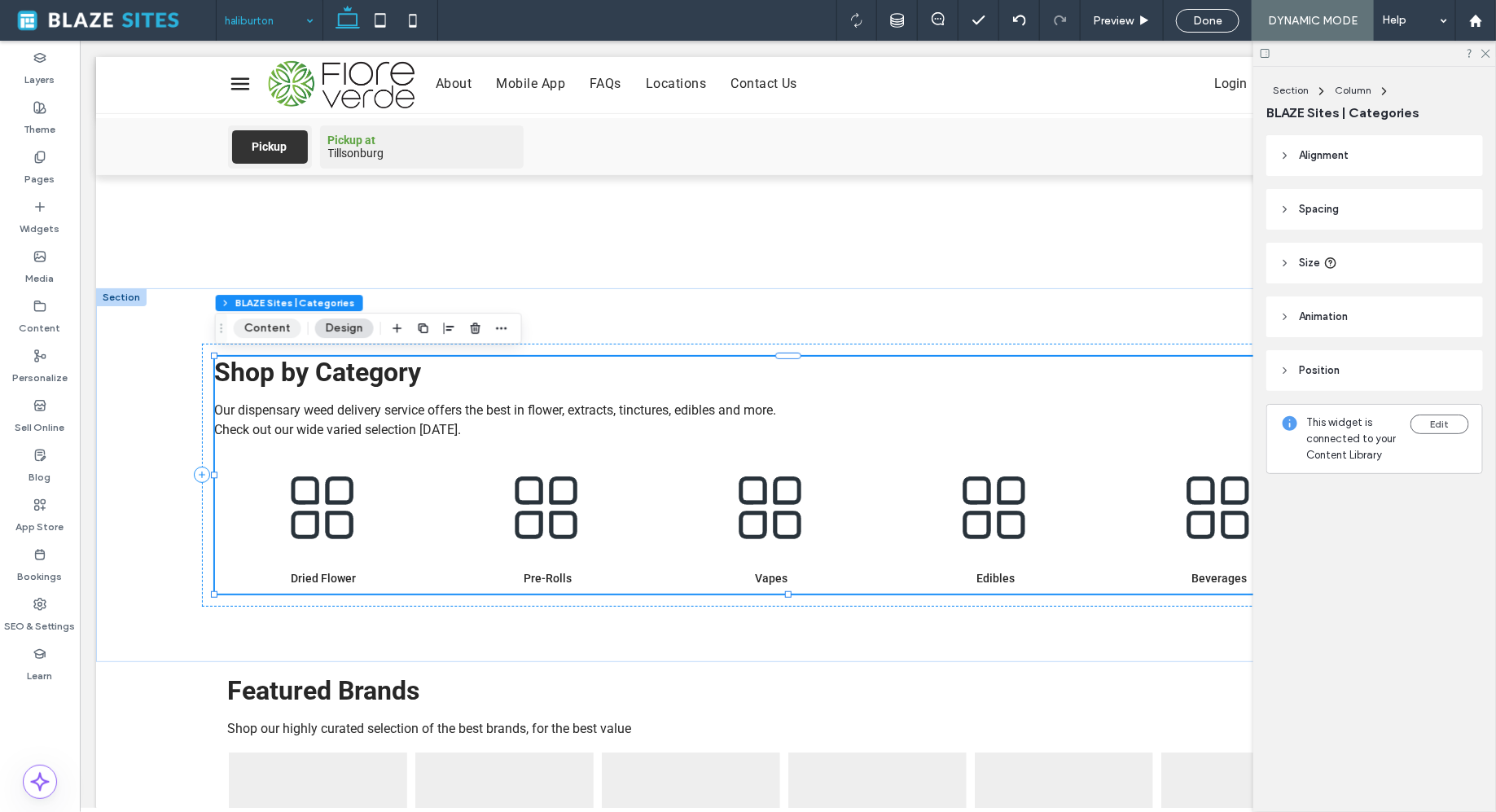
click at [257, 330] on button "Content" at bounding box center [268, 328] width 68 height 19
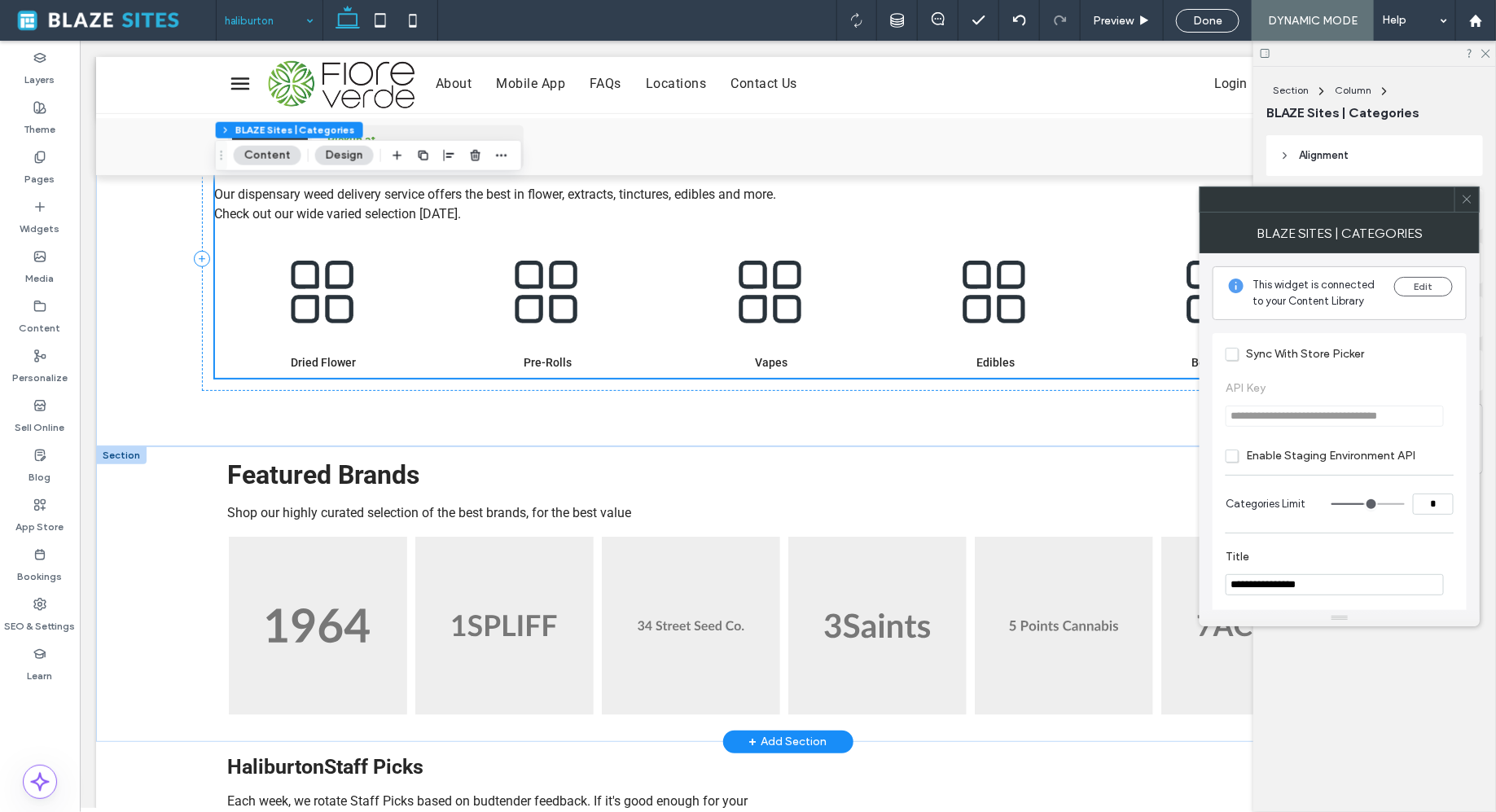
scroll to position [466, 0]
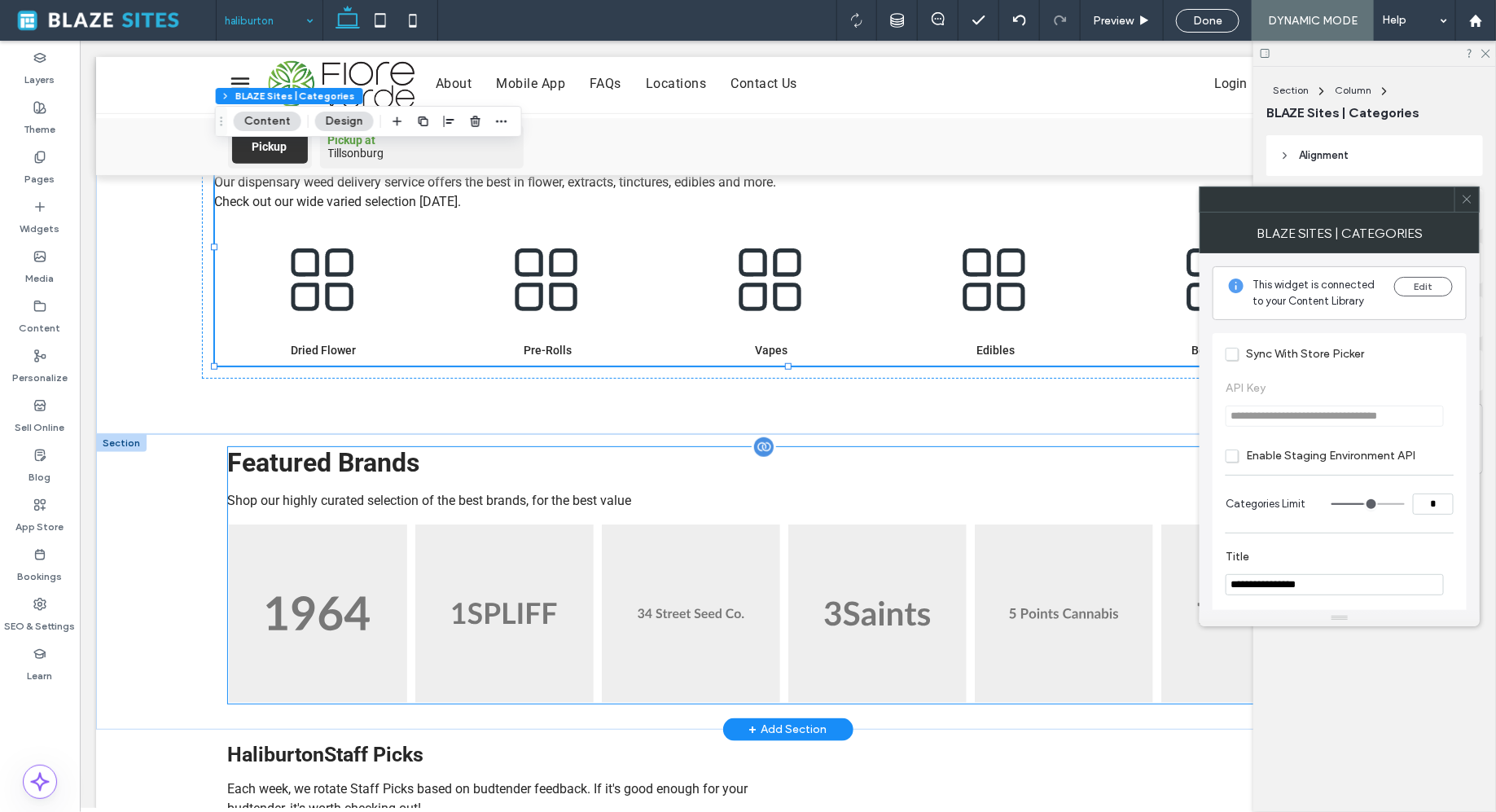
click at [507, 657] on img at bounding box center [503, 612] width 179 height 179
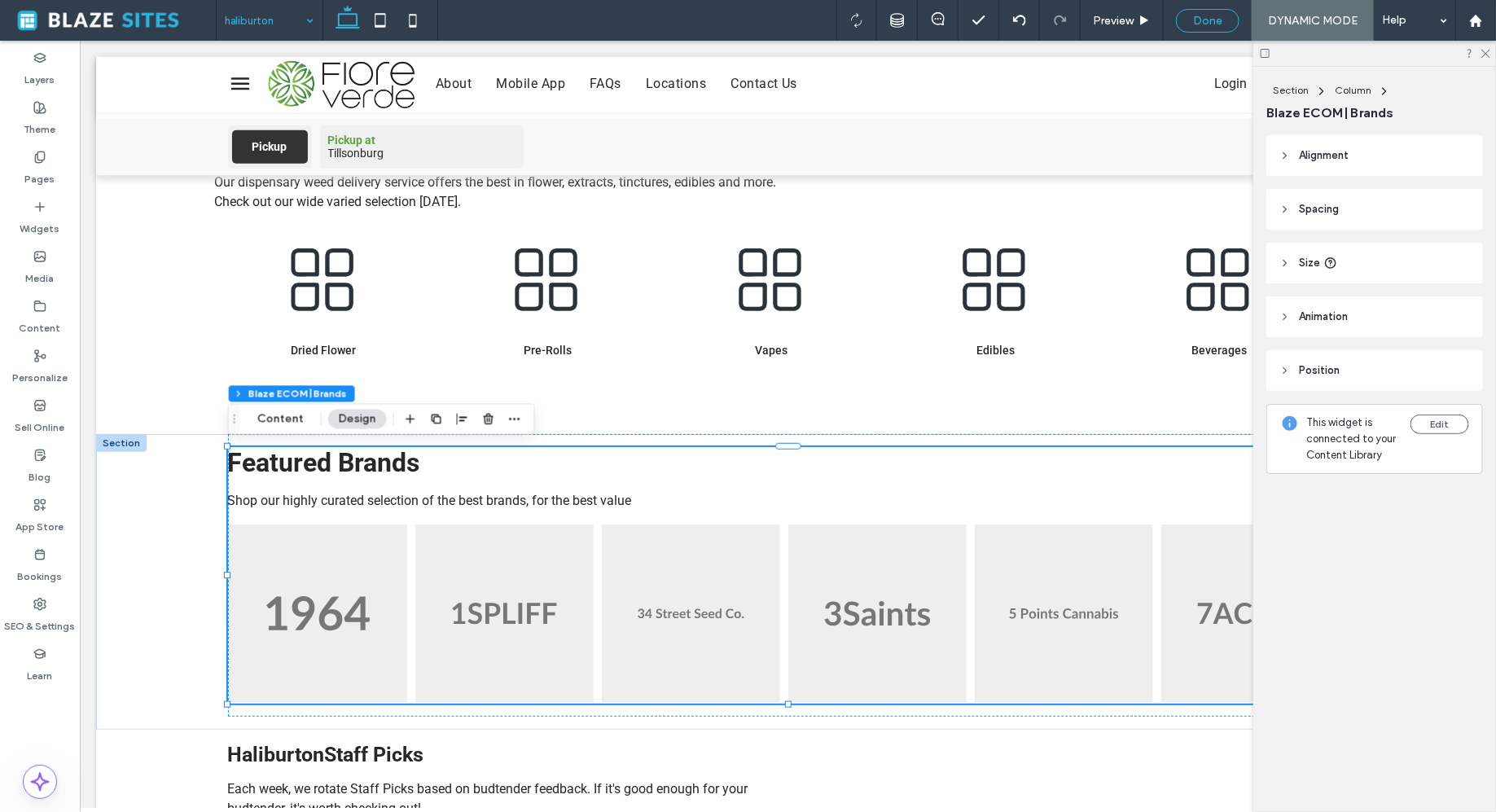
click at [1211, 20] on span "Done" at bounding box center [1207, 21] width 29 height 14
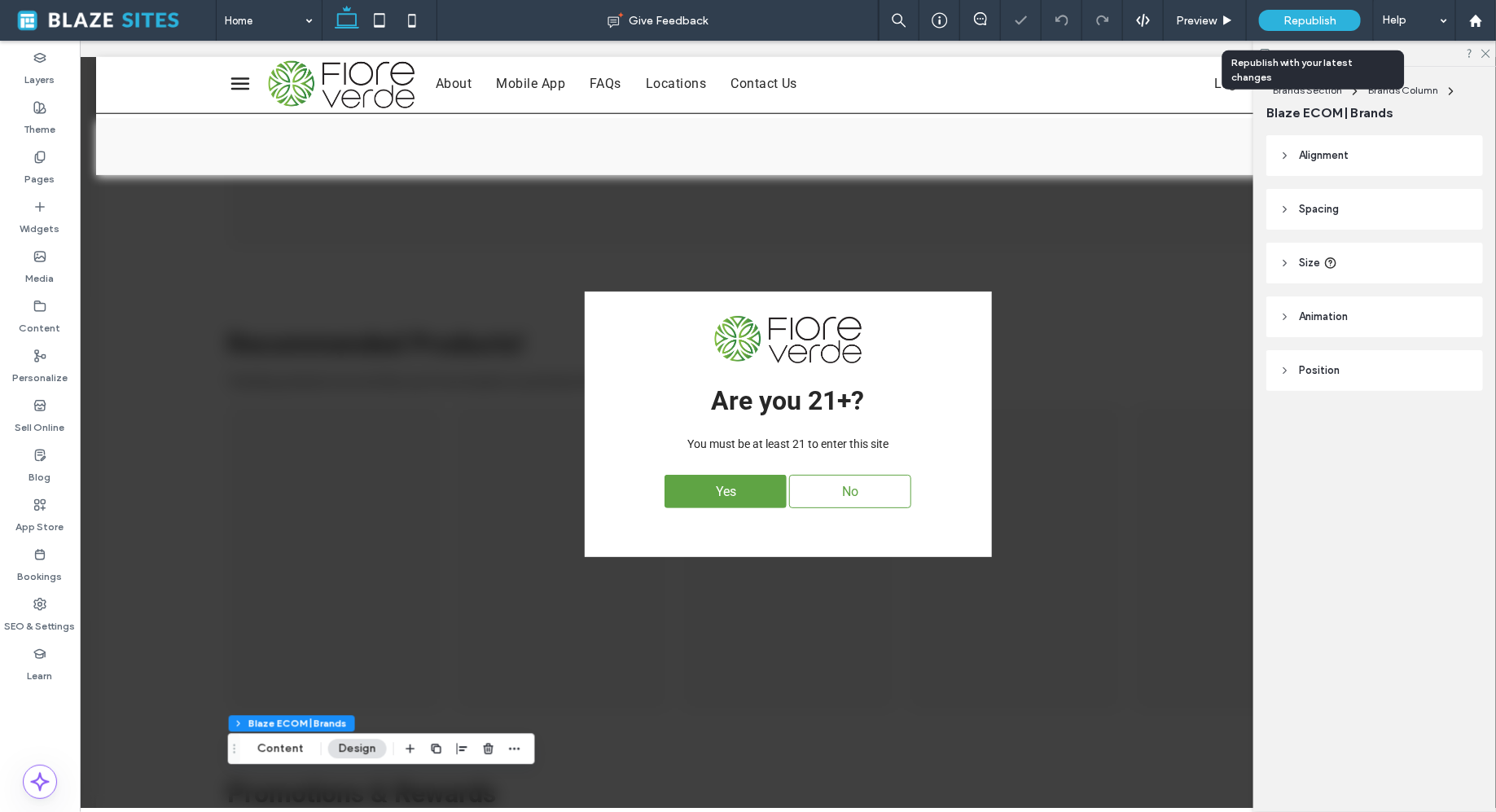
click at [1292, 22] on span "Republish" at bounding box center [1310, 21] width 53 height 14
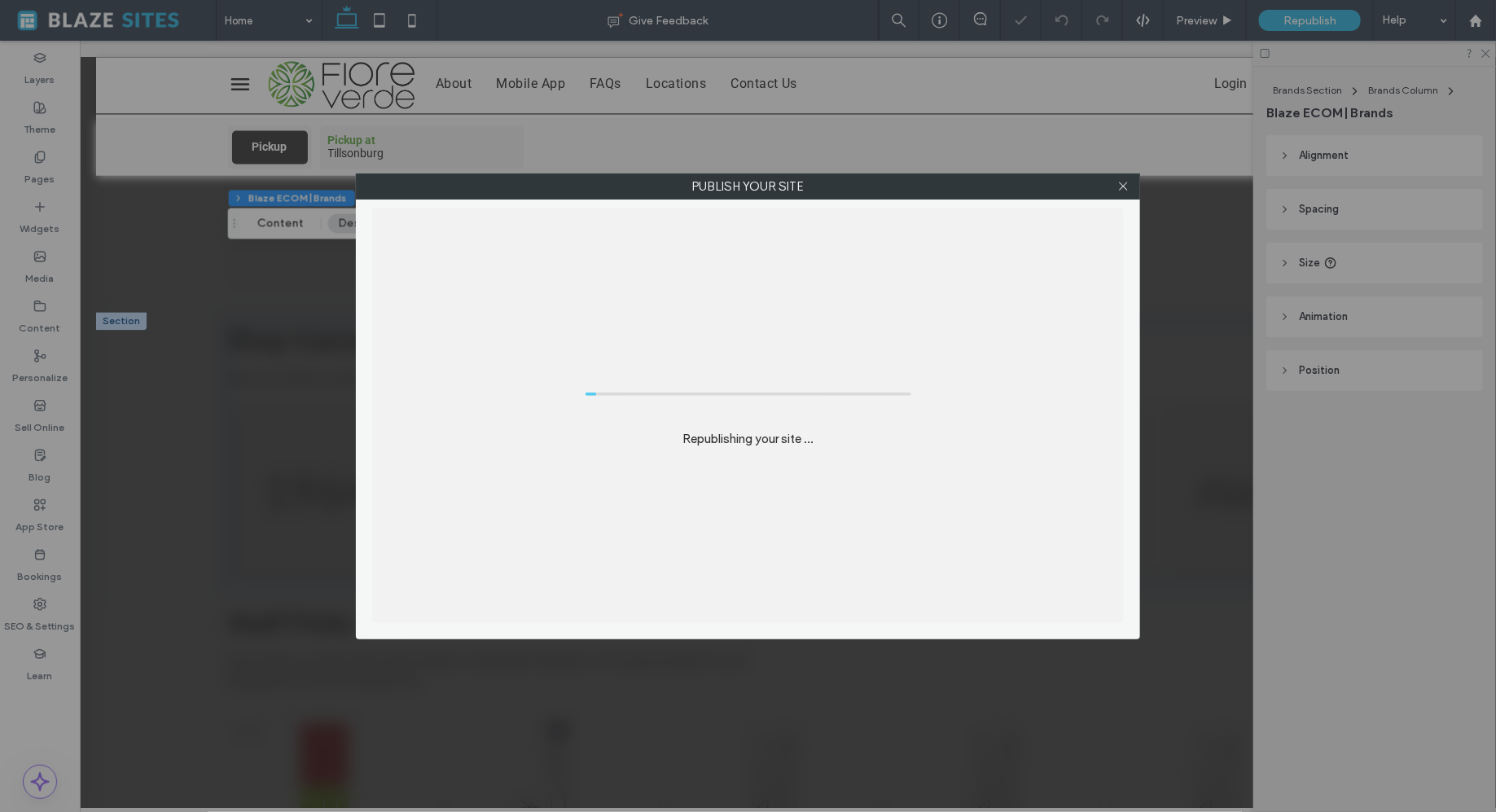
scroll to position [1667, 0]
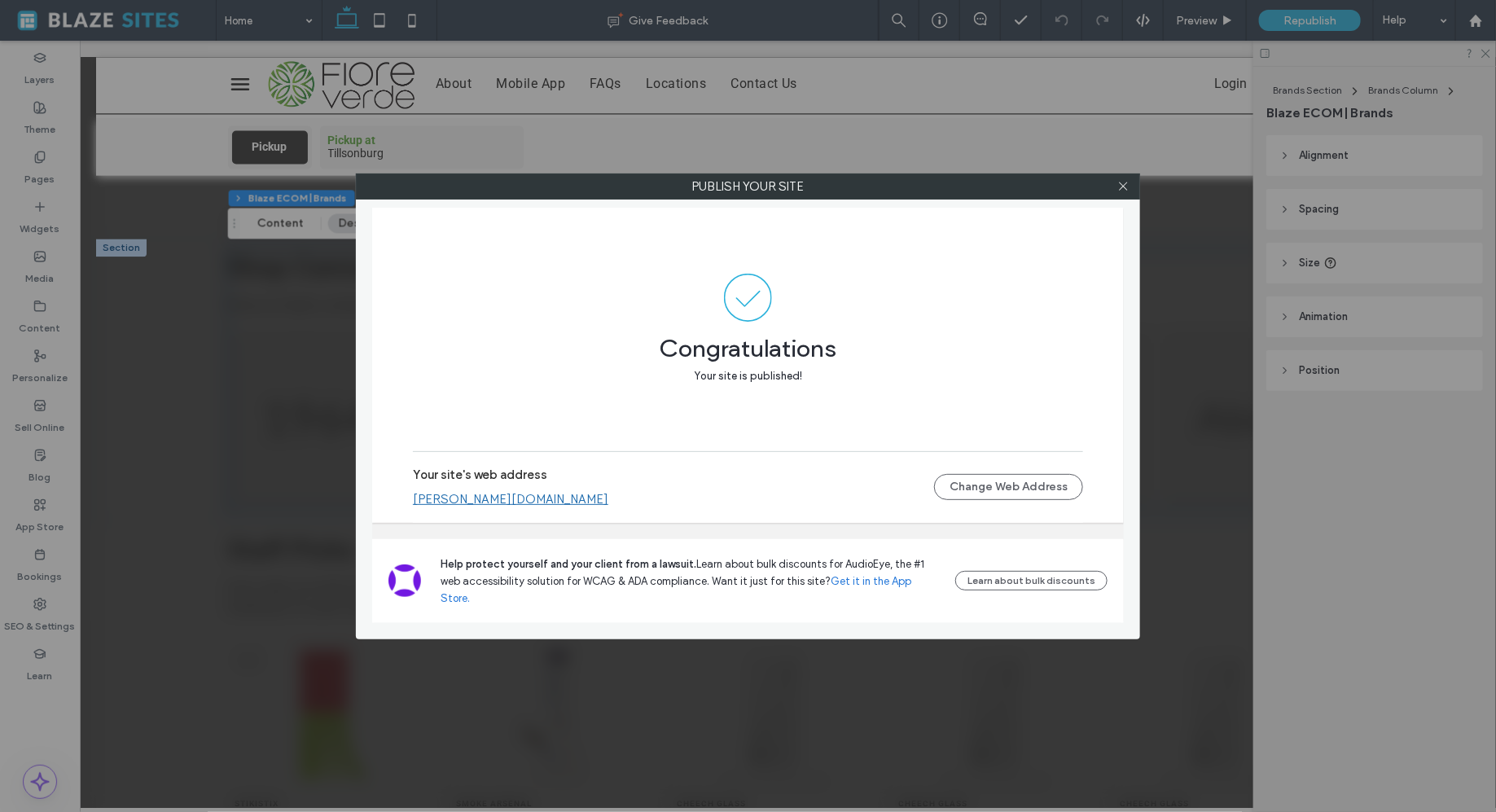
click at [503, 507] on link "[PERSON_NAME][DOMAIN_NAME]" at bounding box center [510, 498] width 195 height 14
drag, startPoint x: 600, startPoint y: 523, endPoint x: 435, endPoint y: 513, distance: 165.3
click at [441, 513] on div "Your site's web address [PERSON_NAME][DOMAIN_NAME] Change Web Address" at bounding box center [748, 487] width 670 height 52
drag, startPoint x: 404, startPoint y: 517, endPoint x: 555, endPoint y: 518, distance: 151.0
click at [555, 518] on div "Congratulations Your site is published! Your site's web address [PERSON_NAME][D…" at bounding box center [748, 366] width 752 height 315
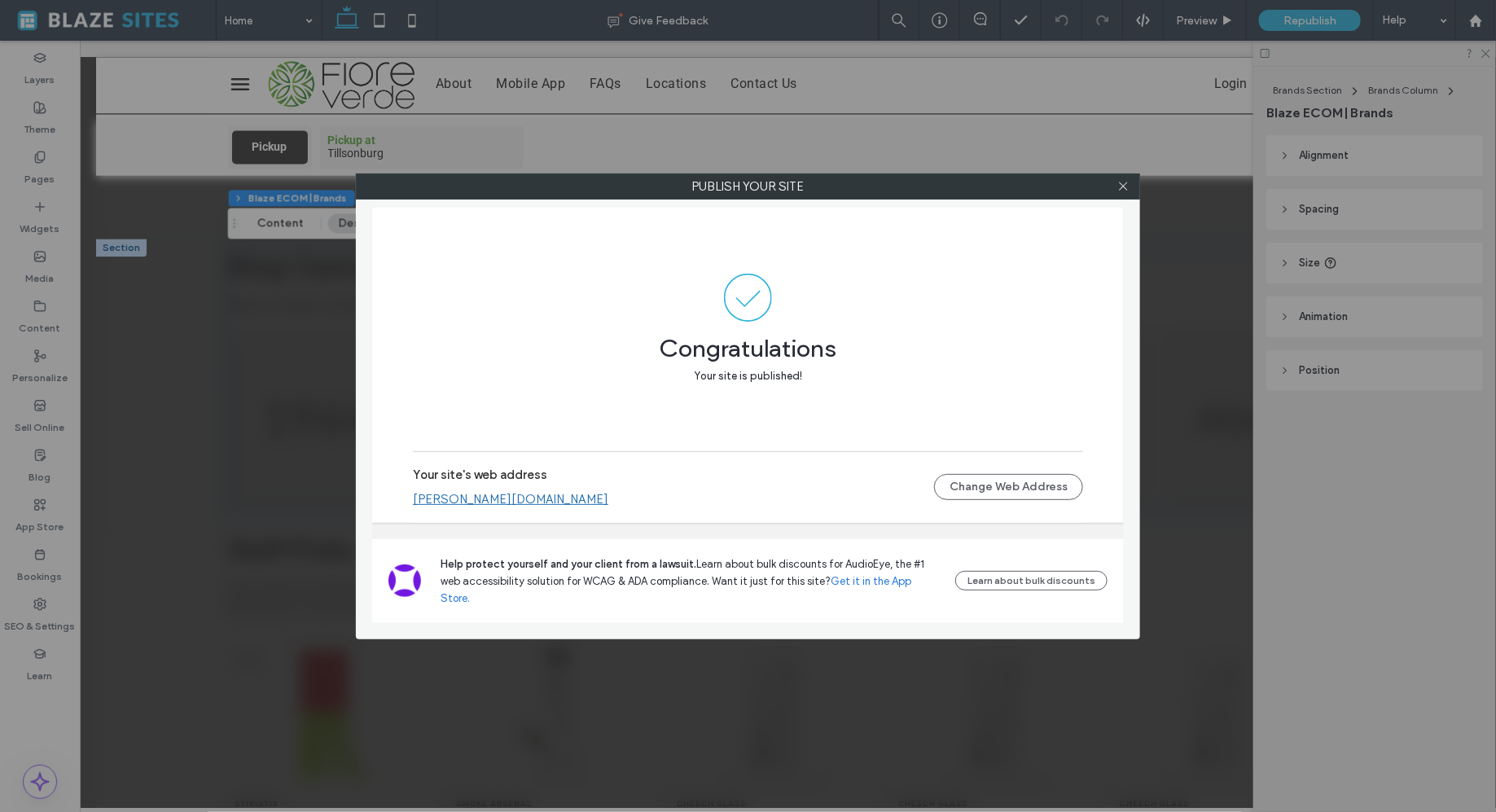
click at [592, 507] on div "[PERSON_NAME][DOMAIN_NAME]" at bounding box center [673, 498] width 521 height 14
click at [568, 507] on link "[PERSON_NAME][DOMAIN_NAME]" at bounding box center [510, 498] width 195 height 14
click at [1119, 192] on span at bounding box center [1123, 186] width 13 height 24
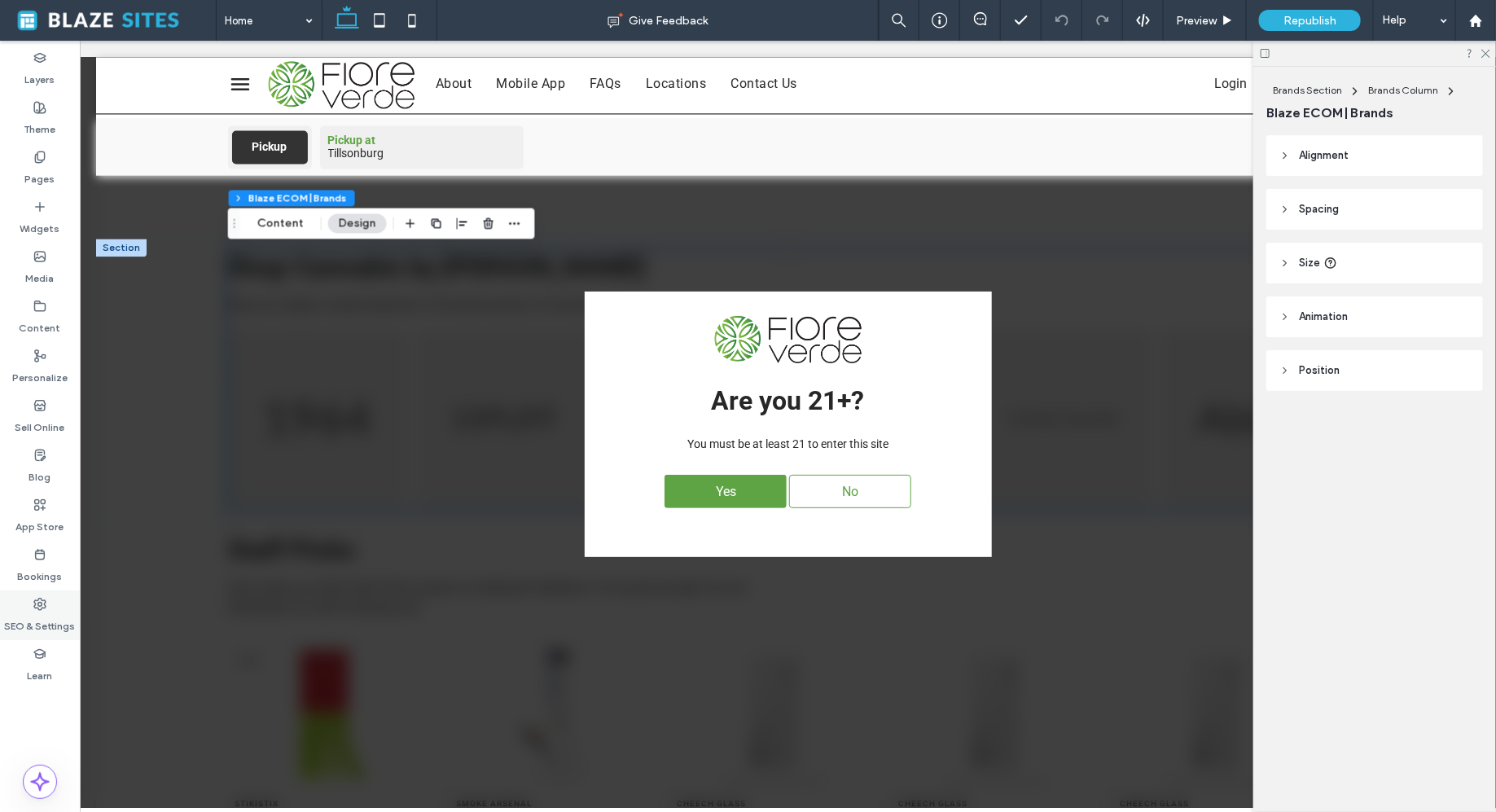
click at [55, 615] on label "SEO & Settings" at bounding box center [40, 622] width 70 height 23
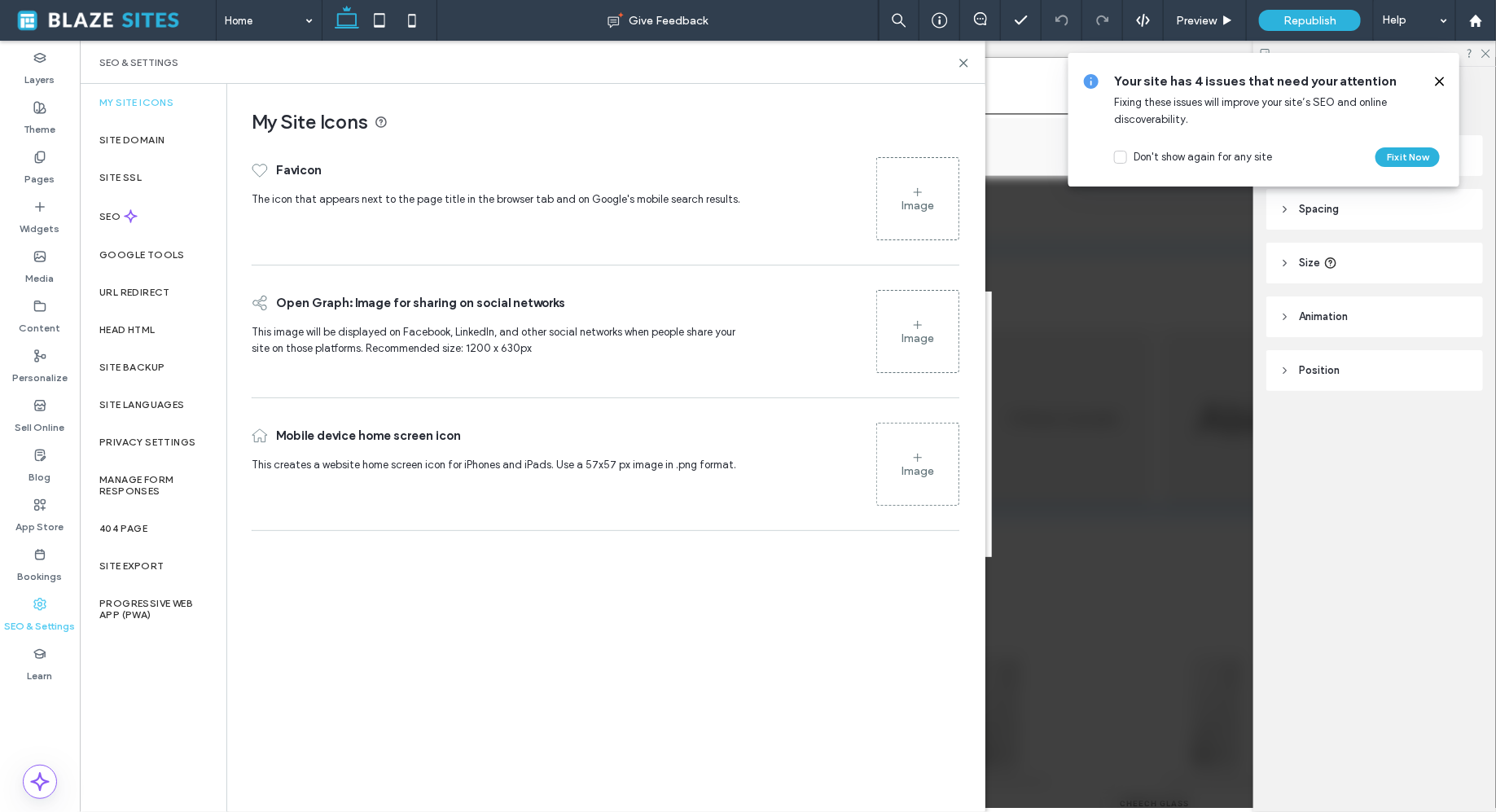
click at [913, 204] on div "Image" at bounding box center [918, 206] width 33 height 14
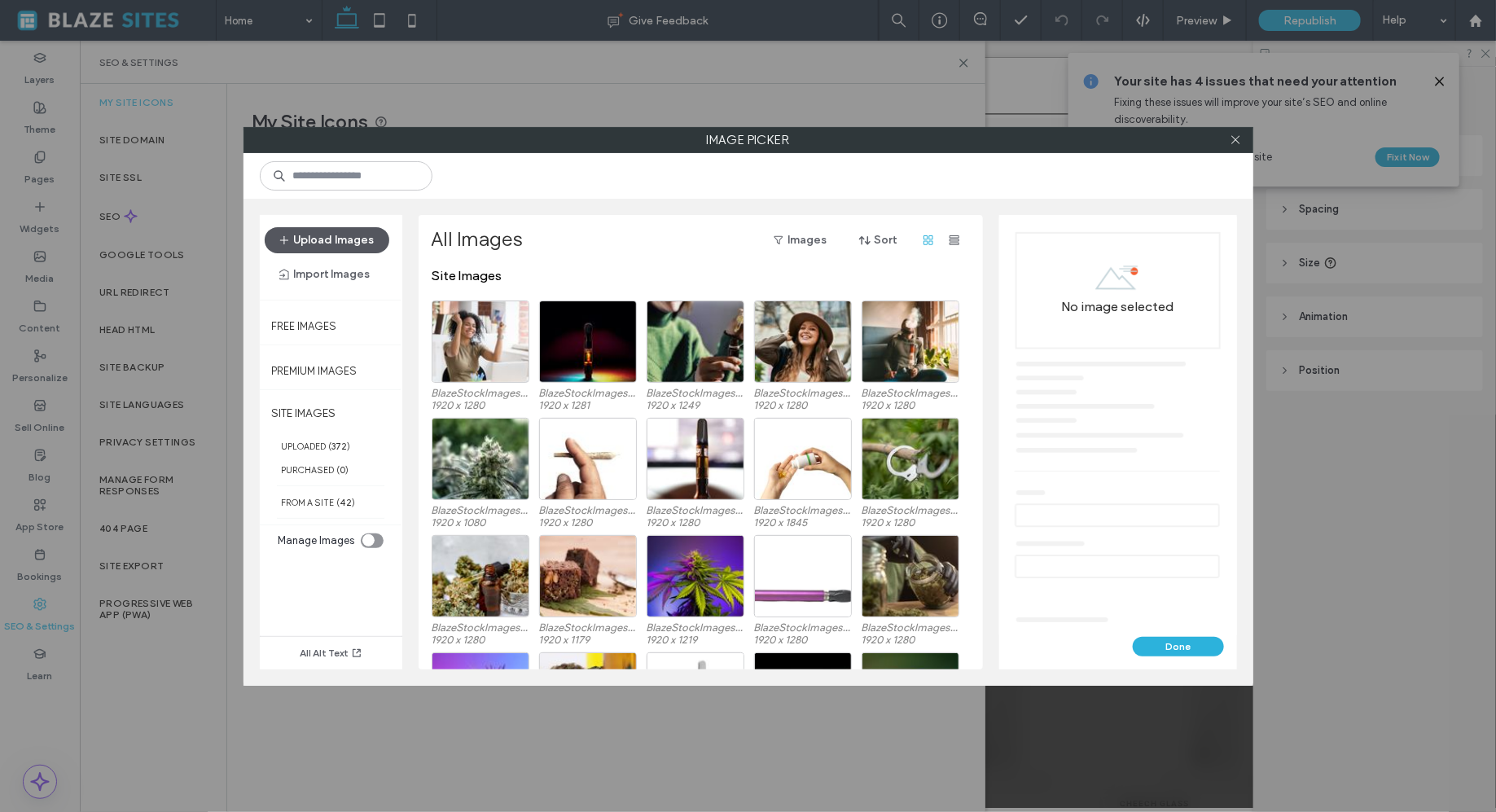
click at [352, 237] on button "Upload Images" at bounding box center [327, 240] width 125 height 26
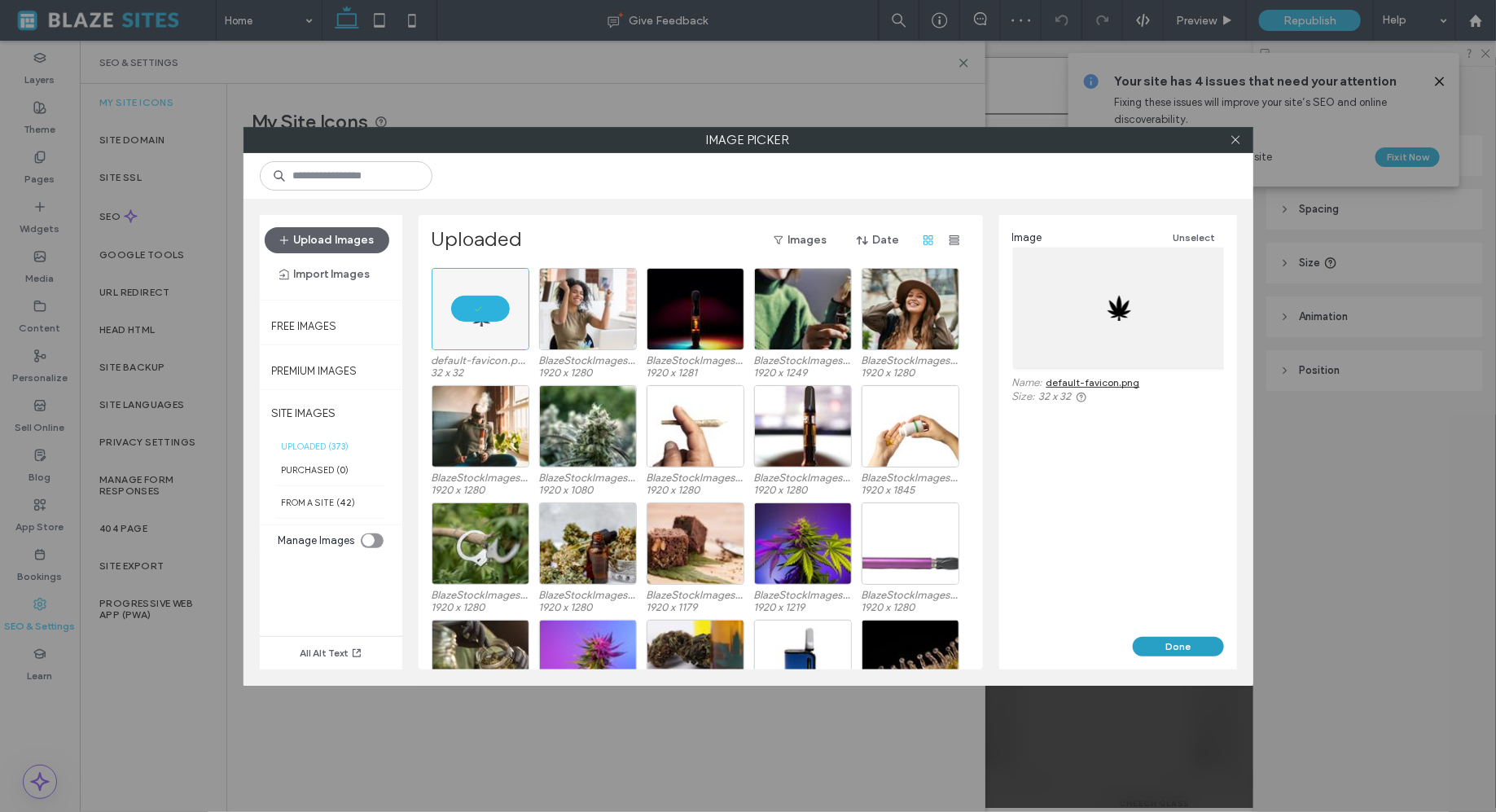
click at [1207, 643] on button "Done" at bounding box center [1178, 646] width 91 height 19
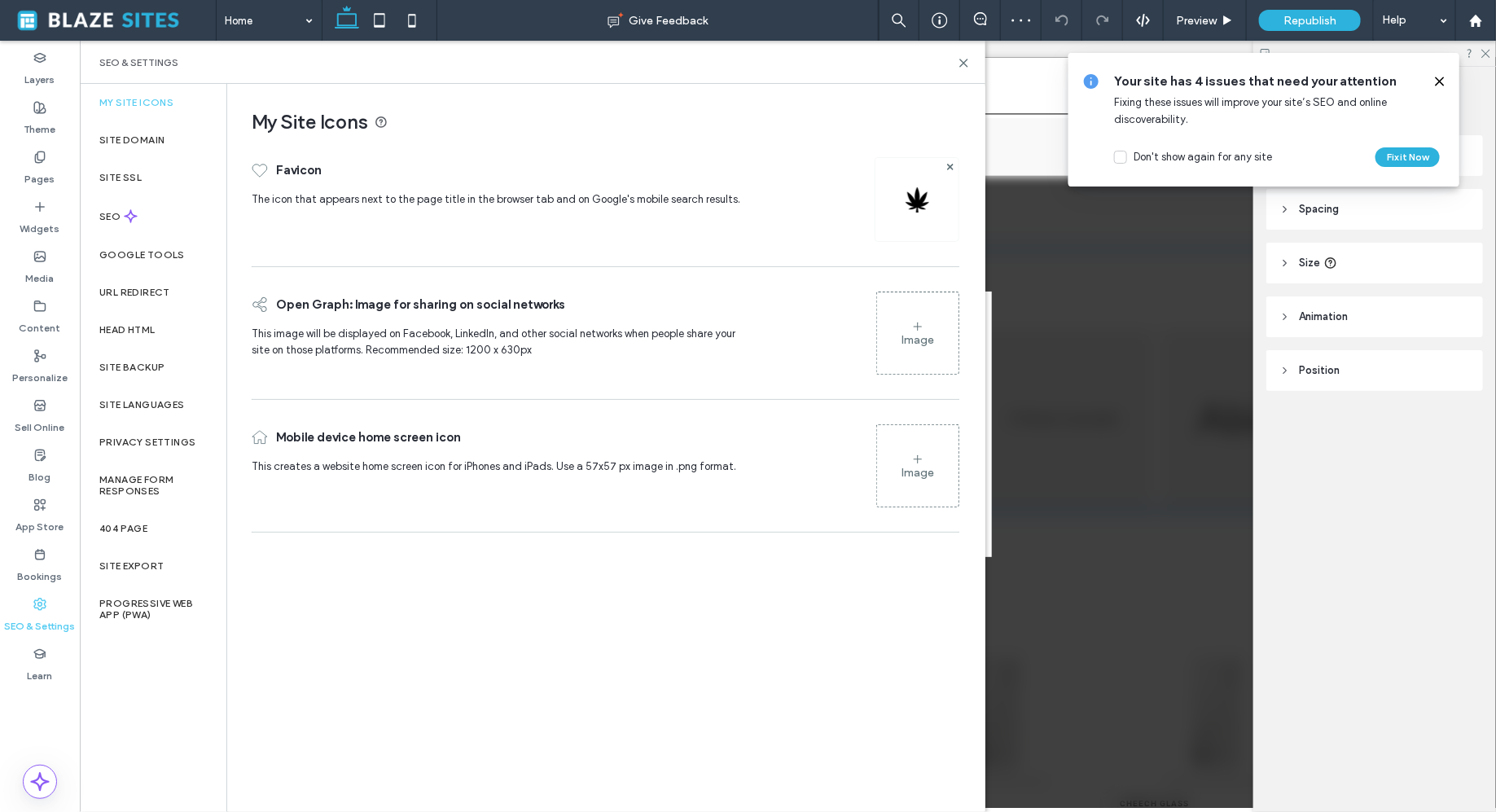
click at [971, 65] on div "SEO & Settings" at bounding box center [533, 62] width 906 height 43
click at [967, 65] on use at bounding box center [964, 63] width 8 height 8
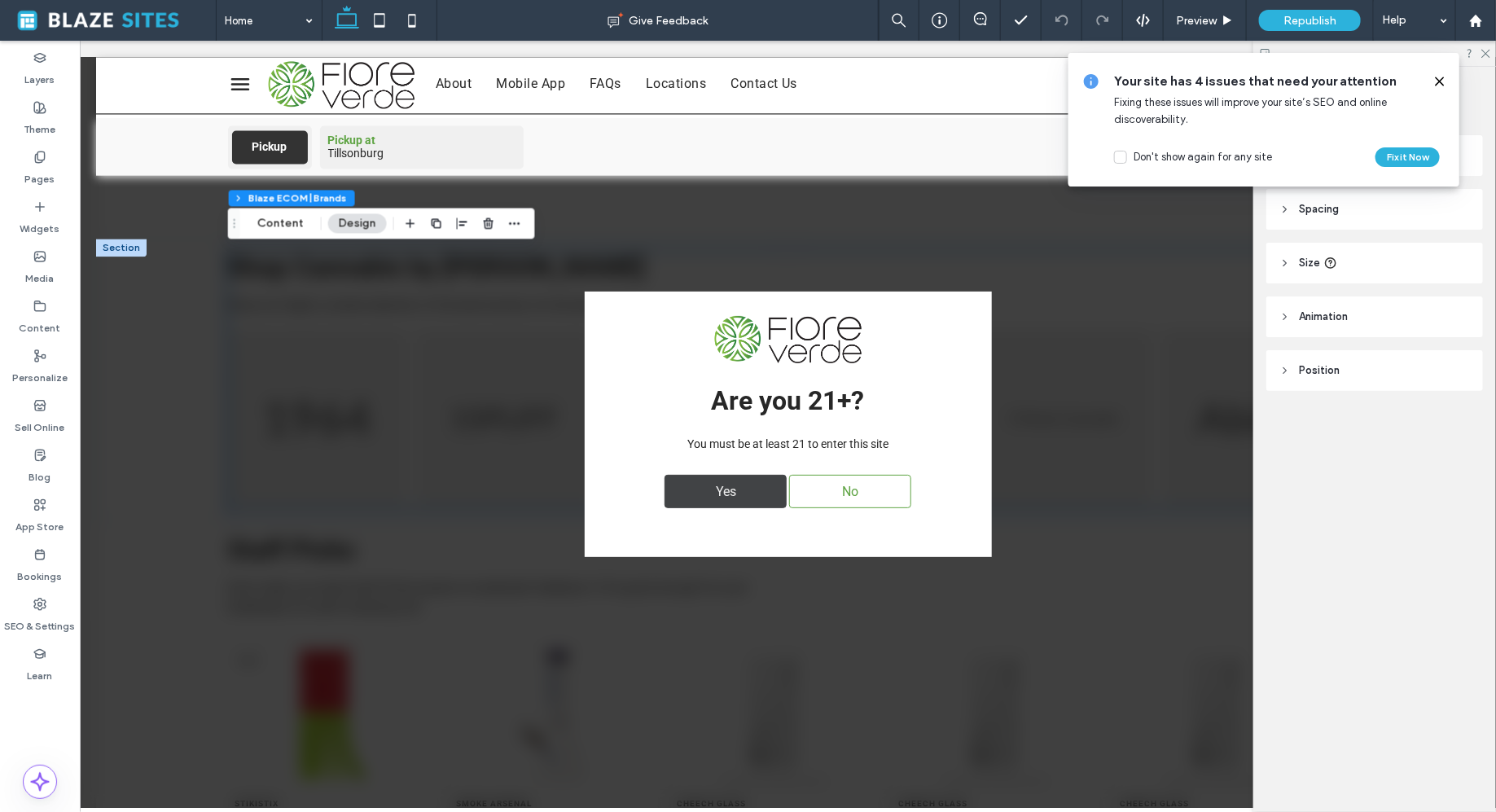
click at [727, 481] on span "Yes" at bounding box center [726, 491] width 32 height 32
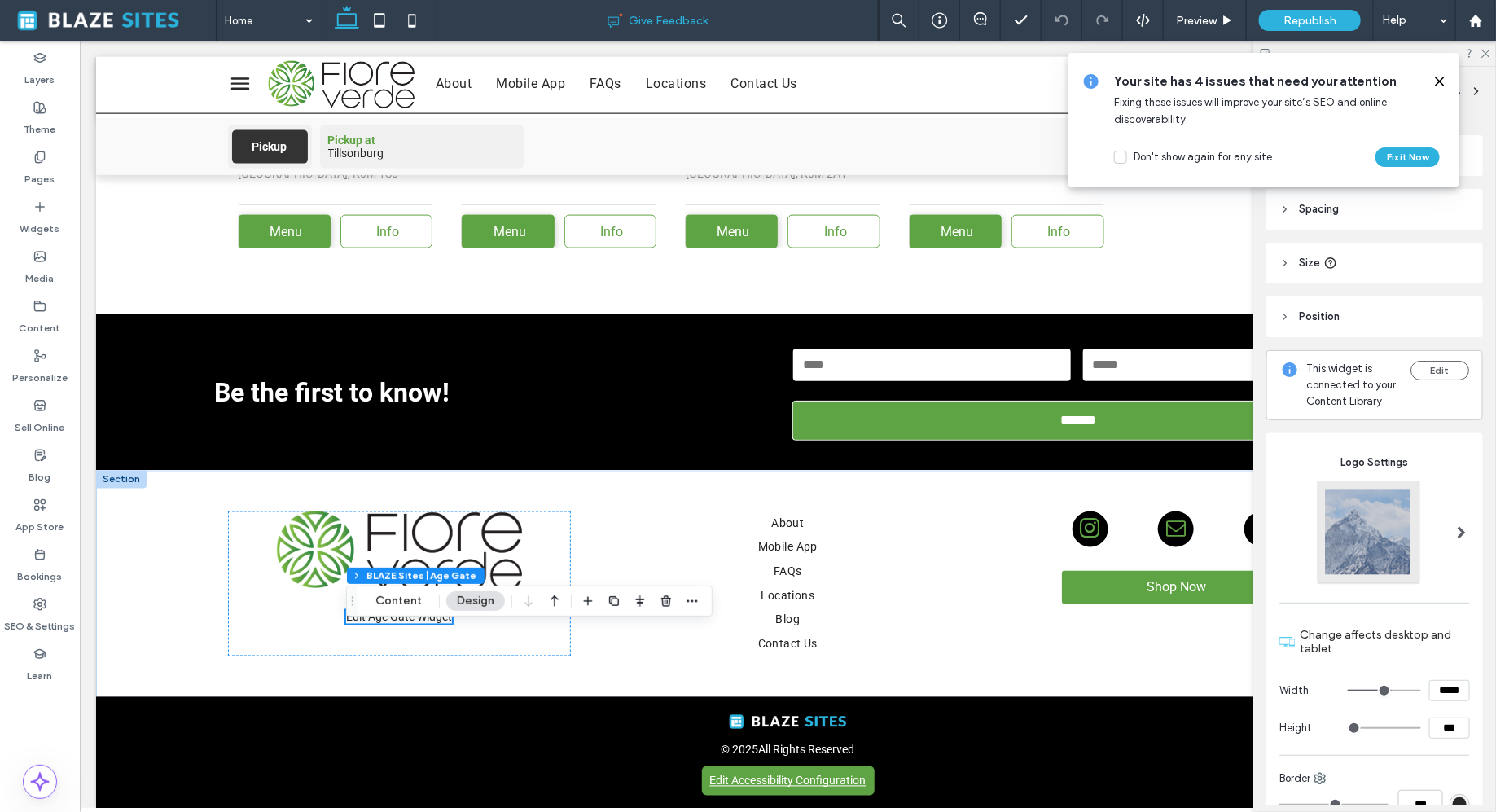
scroll to position [4077, 0]
